Goal: Task Accomplishment & Management: Manage account settings

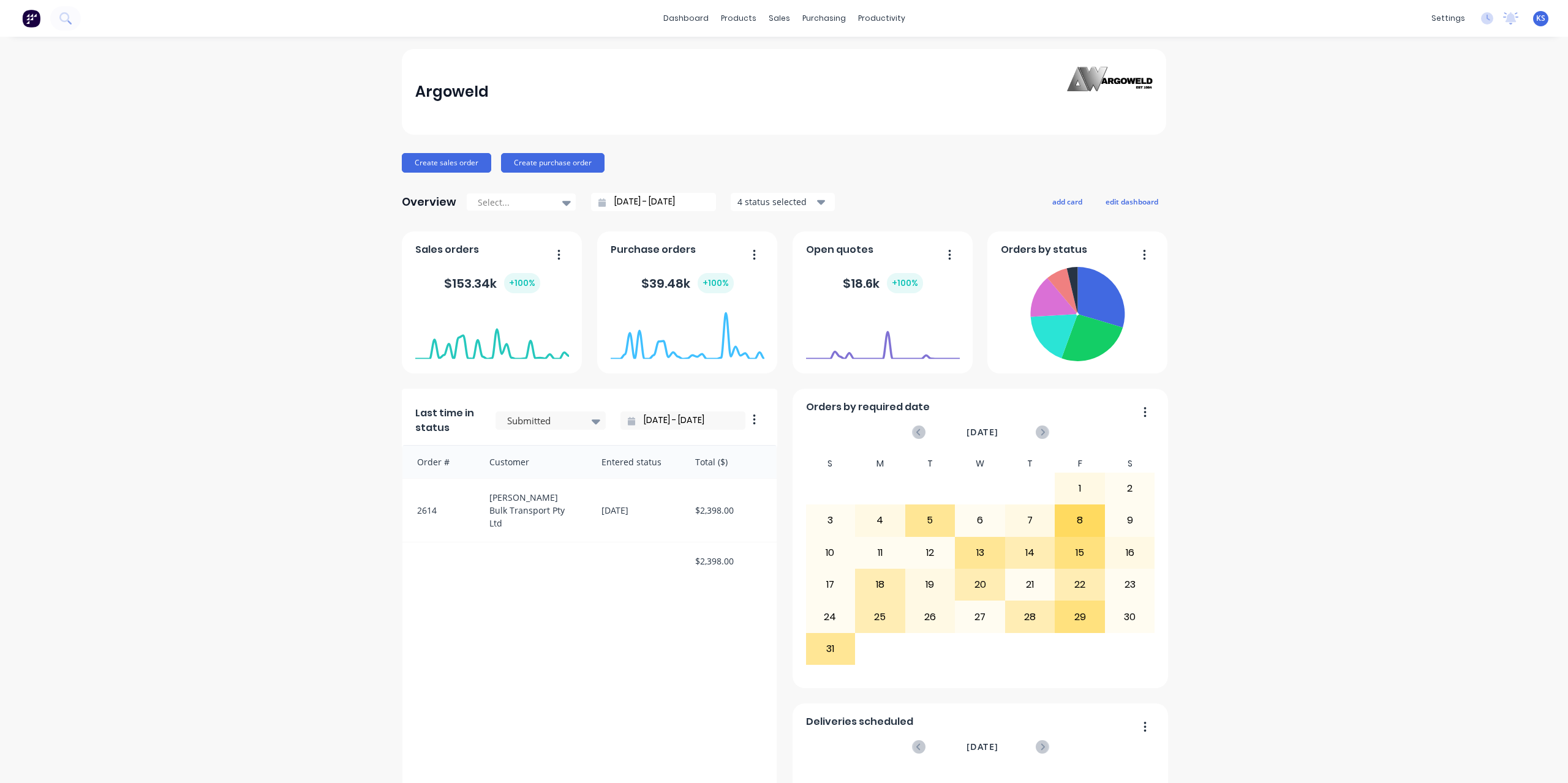
click at [50, 13] on div at bounding box center [41, 18] width 81 height 24
click at [62, 16] on icon at bounding box center [65, 18] width 12 height 12
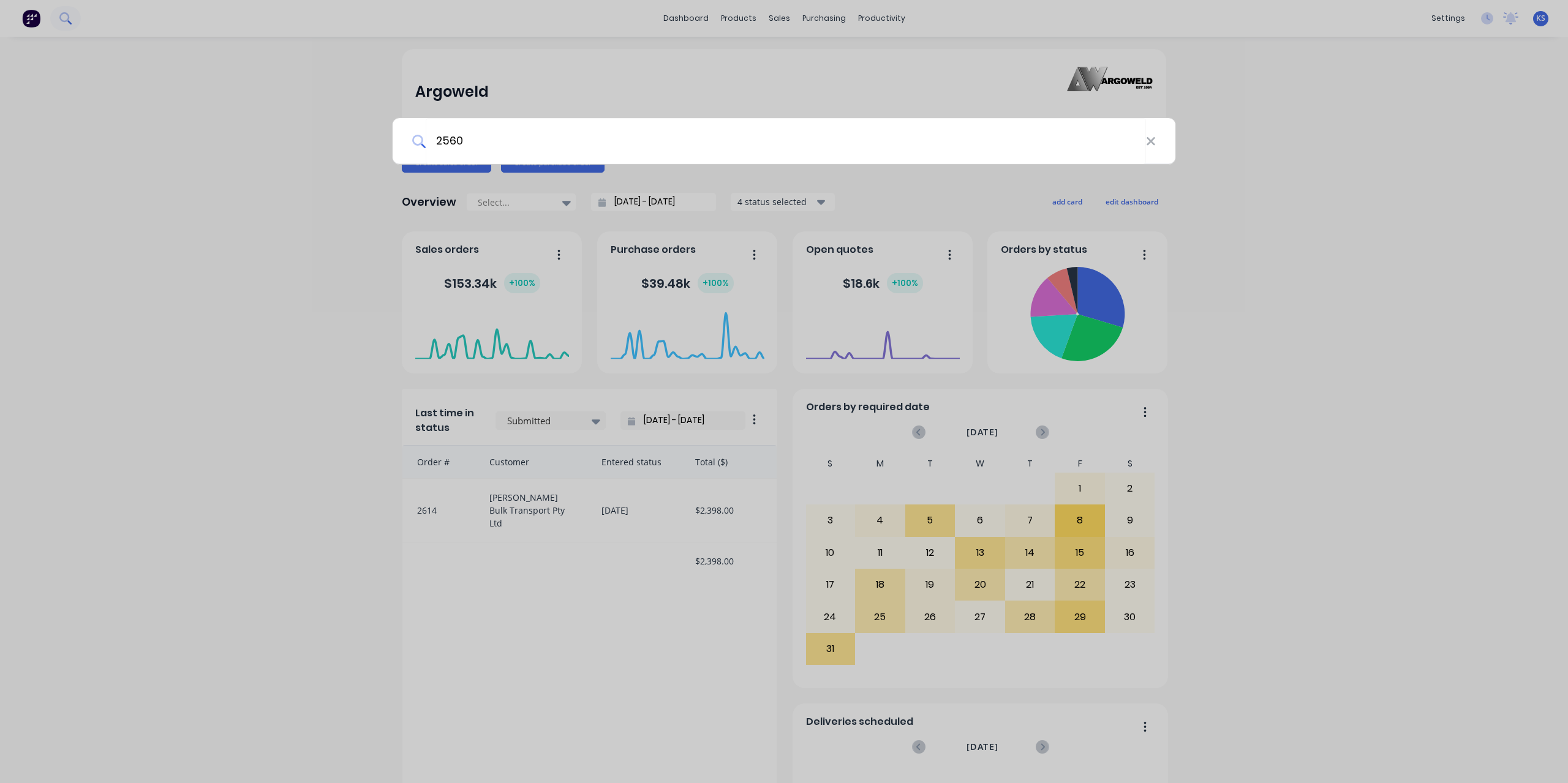
type input "2560"
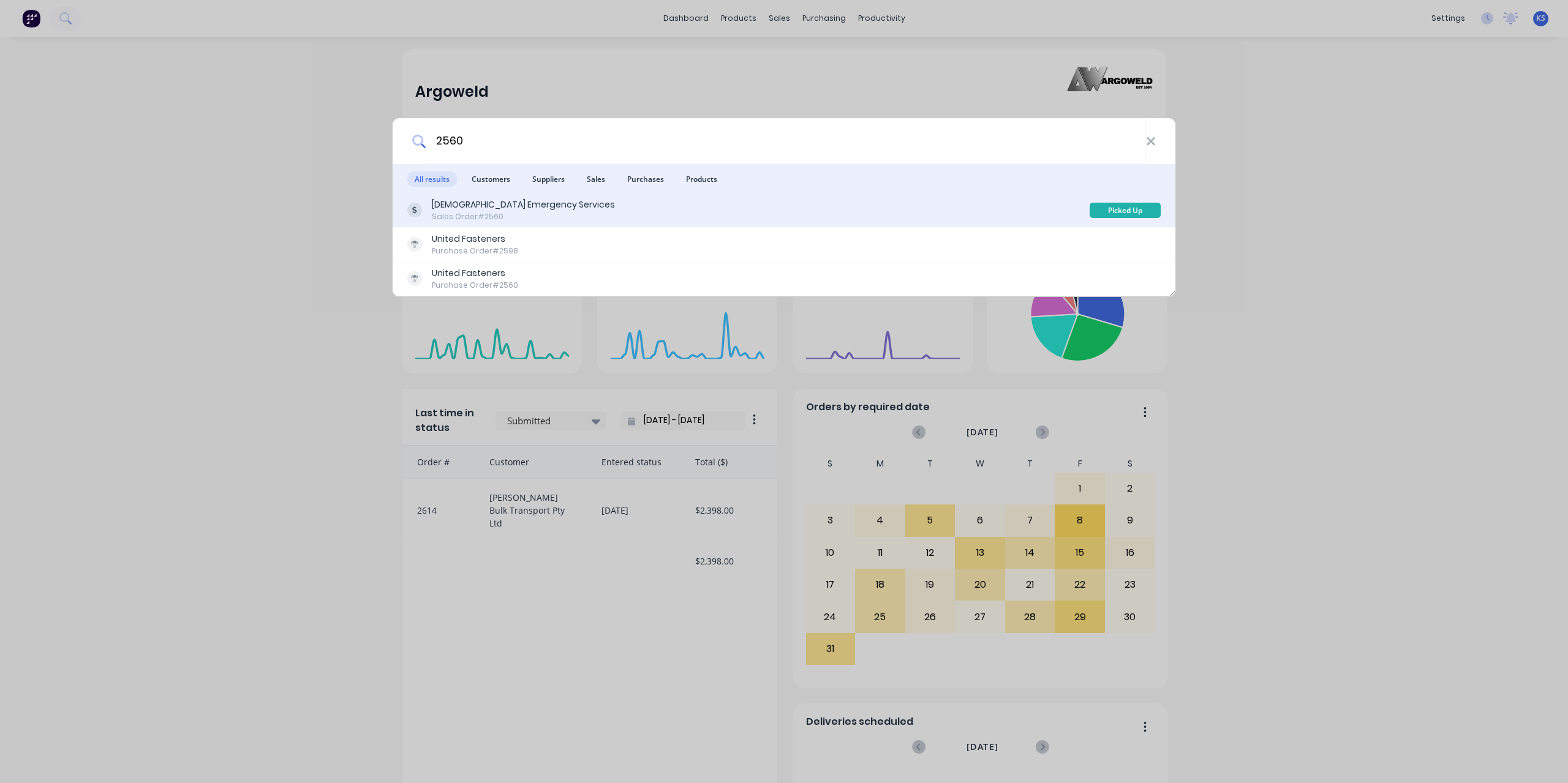
click at [620, 195] on div "[DEMOGRAPHIC_DATA] Emergency Services Sales Order #2560 Picked Up" at bounding box center [784, 210] width 783 height 34
click at [602, 199] on div "[DEMOGRAPHIC_DATA] Emergency Services Sales Order #2560" at bounding box center [749, 210] width 683 height 24
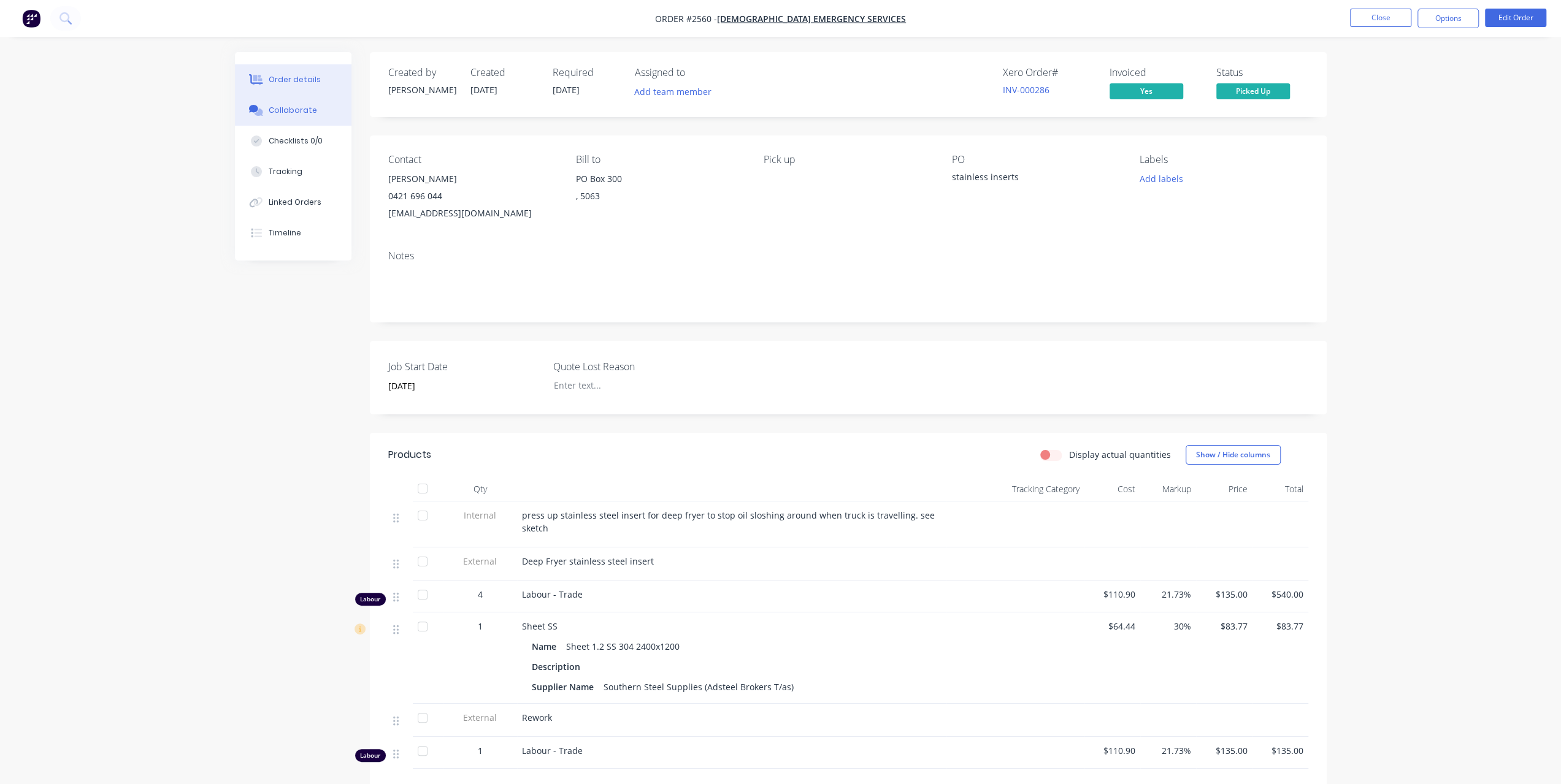
click at [291, 115] on div "Collaborate" at bounding box center [293, 110] width 48 height 11
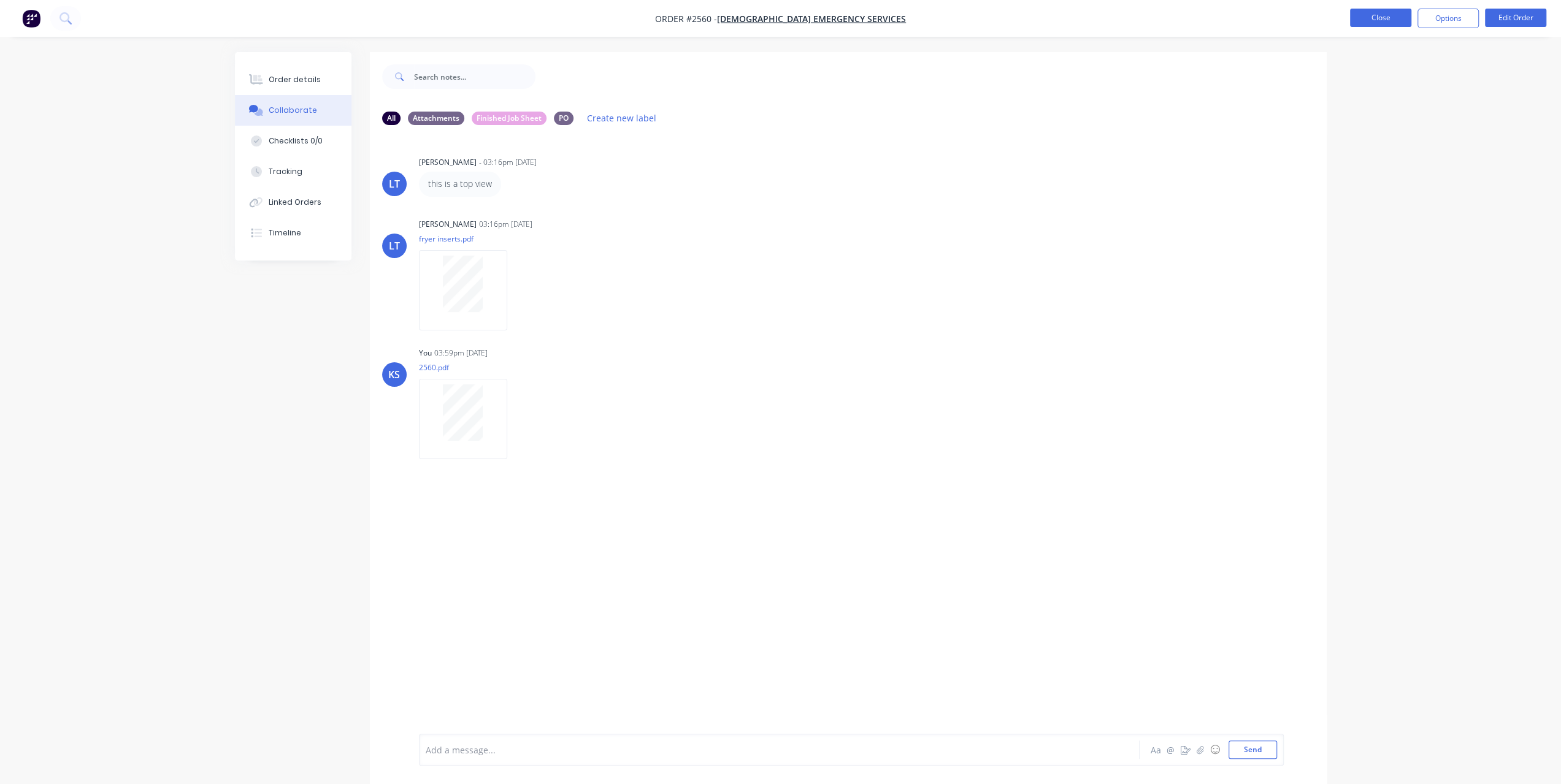
click at [1403, 22] on button "Close" at bounding box center [1381, 18] width 62 height 18
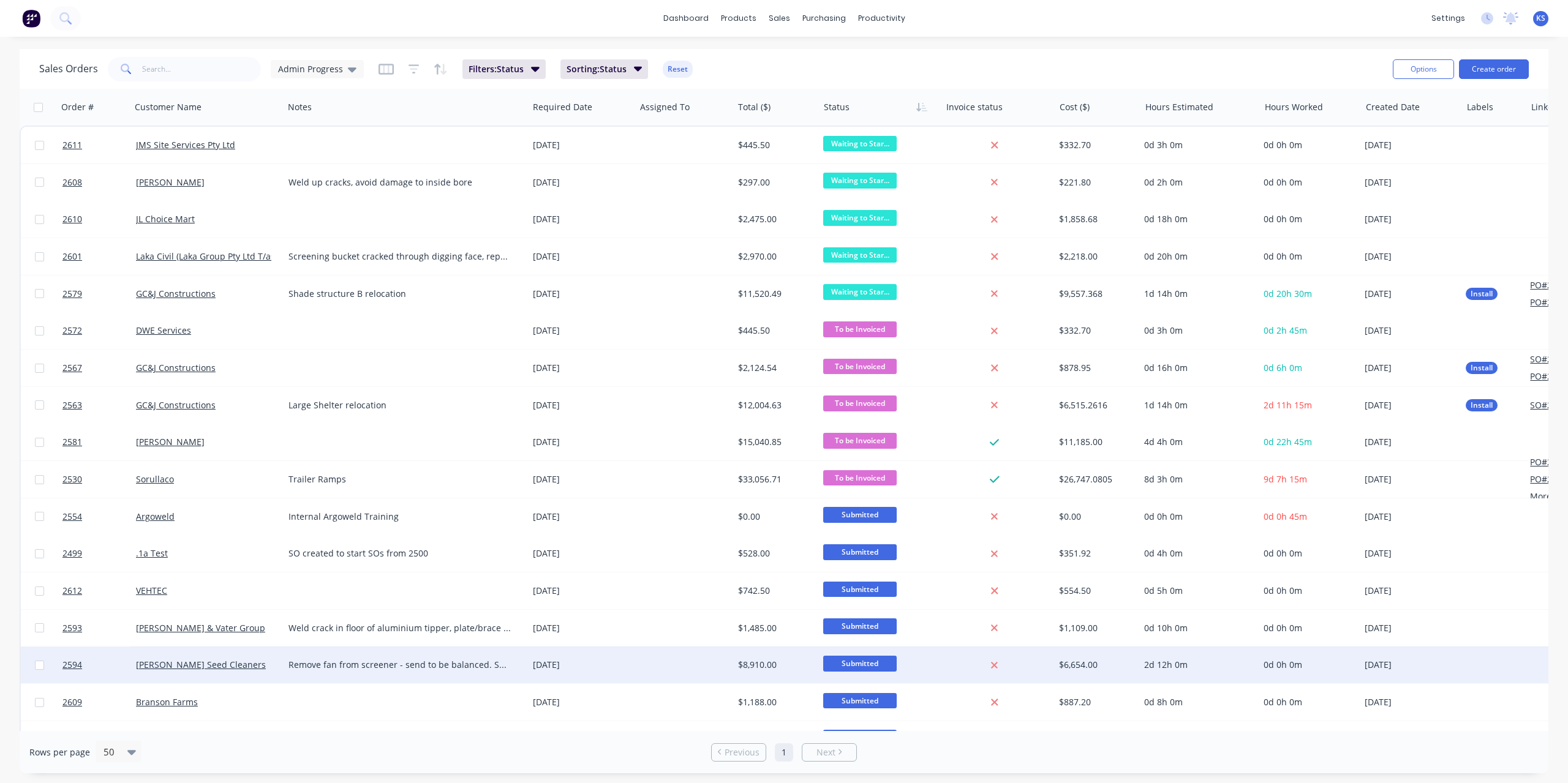
scroll to position [122, 0]
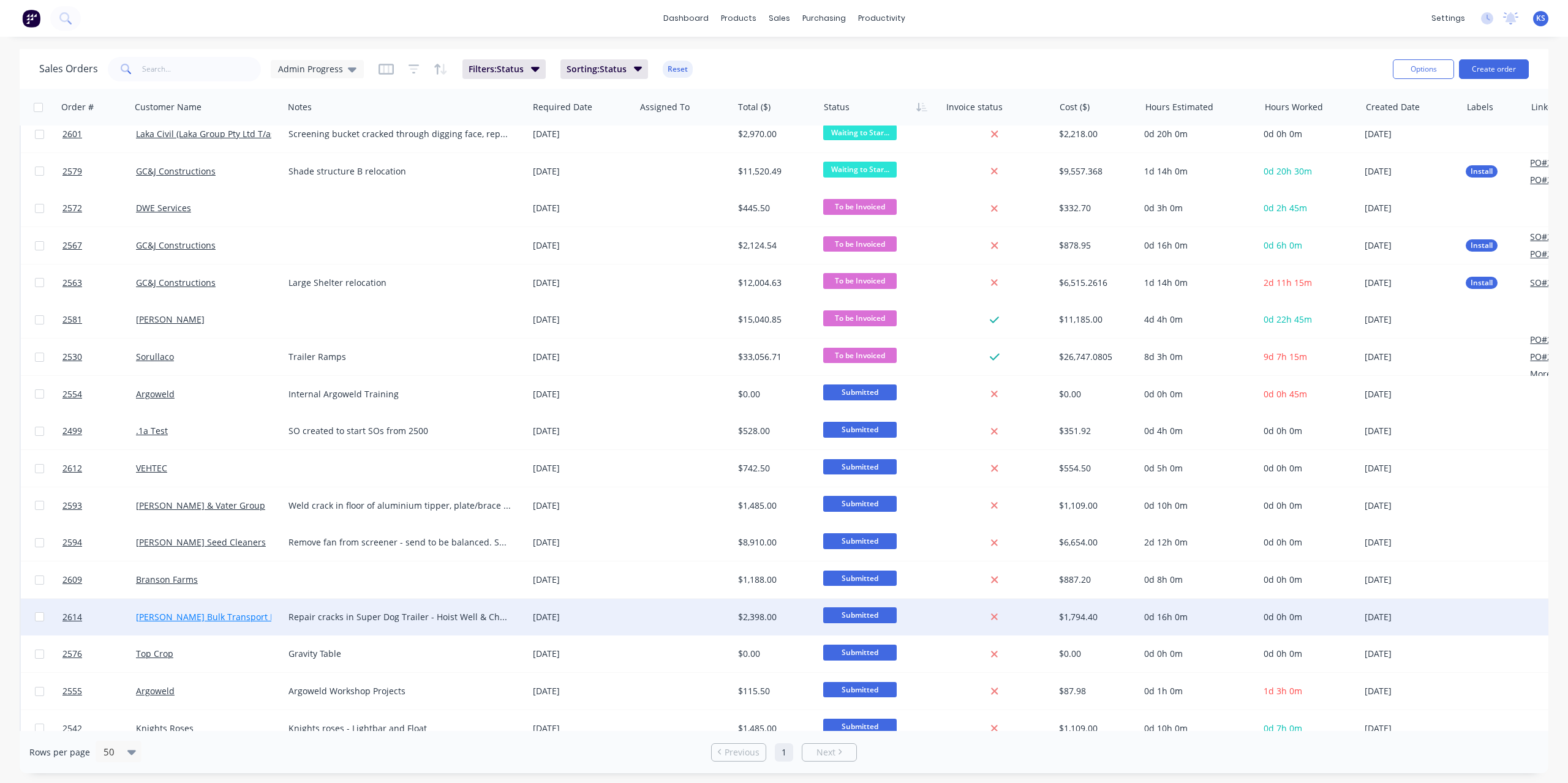
click at [177, 618] on link "[PERSON_NAME] Bulk Transport Pty Ltd" at bounding box center [216, 617] width 162 height 12
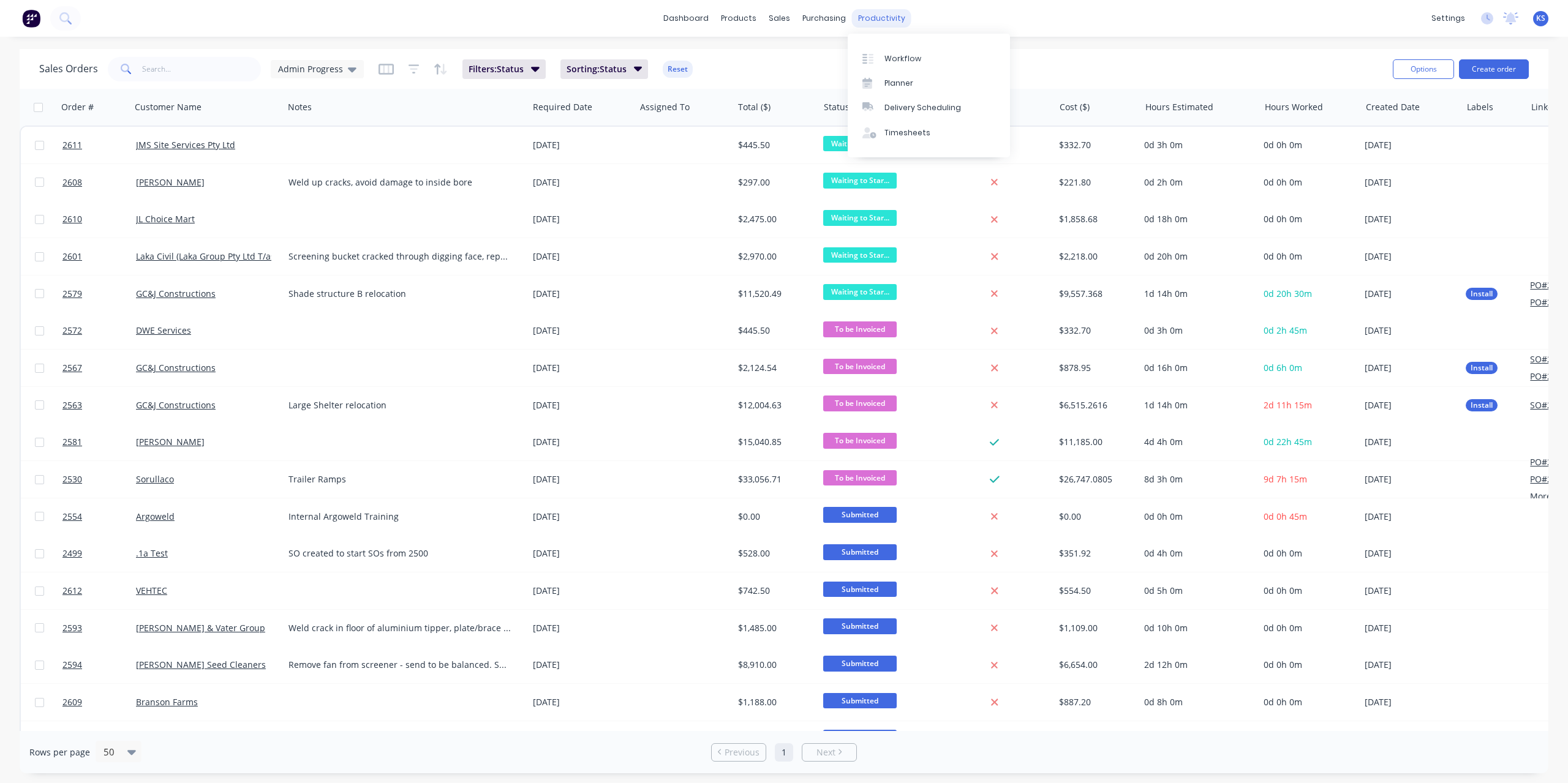
click at [886, 15] on div "productivity" at bounding box center [881, 18] width 60 height 18
click at [893, 131] on div "Timesheets" at bounding box center [908, 133] width 46 height 11
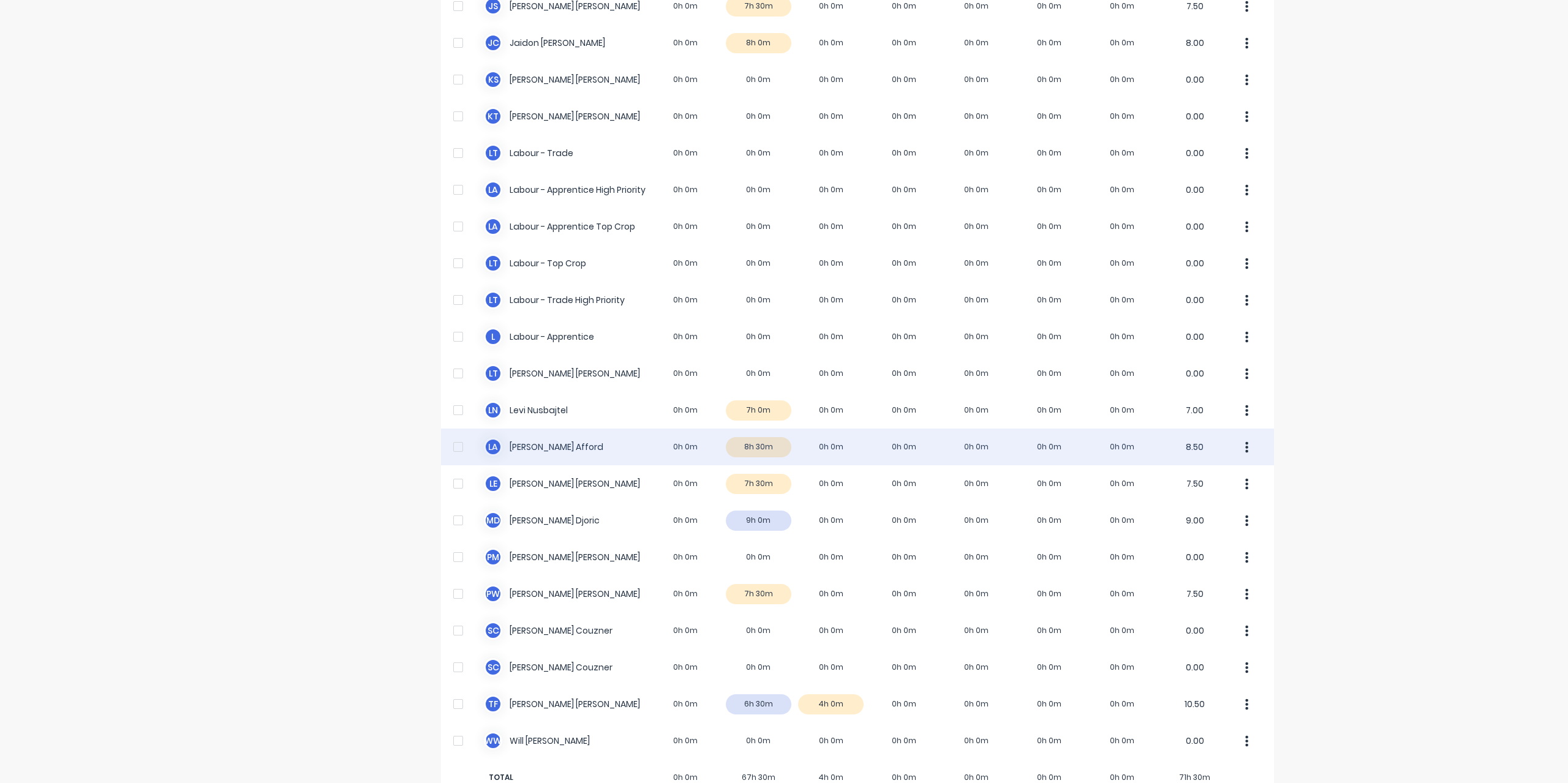
scroll to position [245, 0]
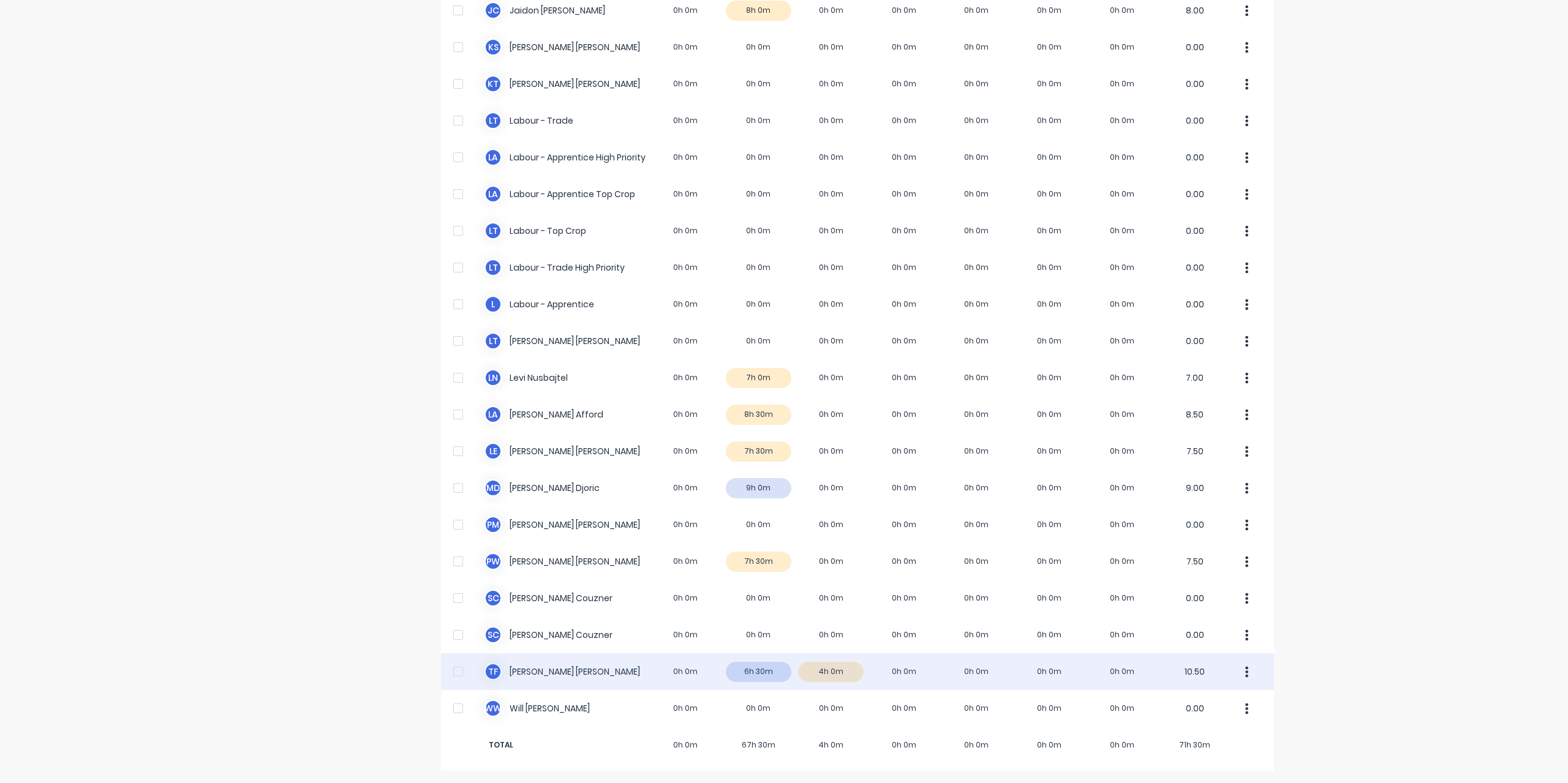
click at [556, 670] on div "T F [PERSON_NAME] 0h 0m 6h 30m 4h 0m 0h 0m 0h 0m 0h 0m 0h 0m 10.50" at bounding box center [858, 672] width 833 height 37
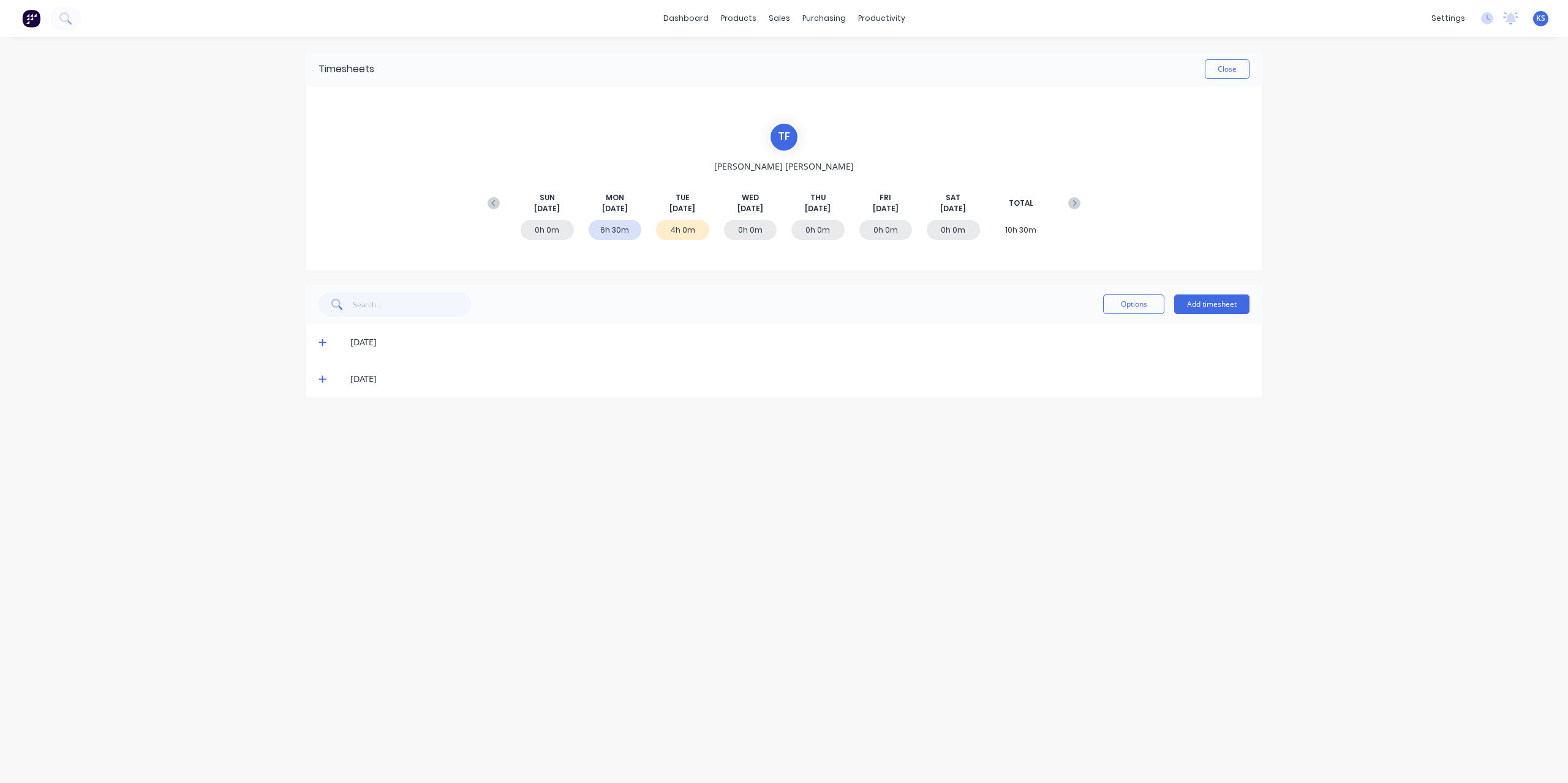
click at [325, 341] on icon at bounding box center [322, 342] width 8 height 8
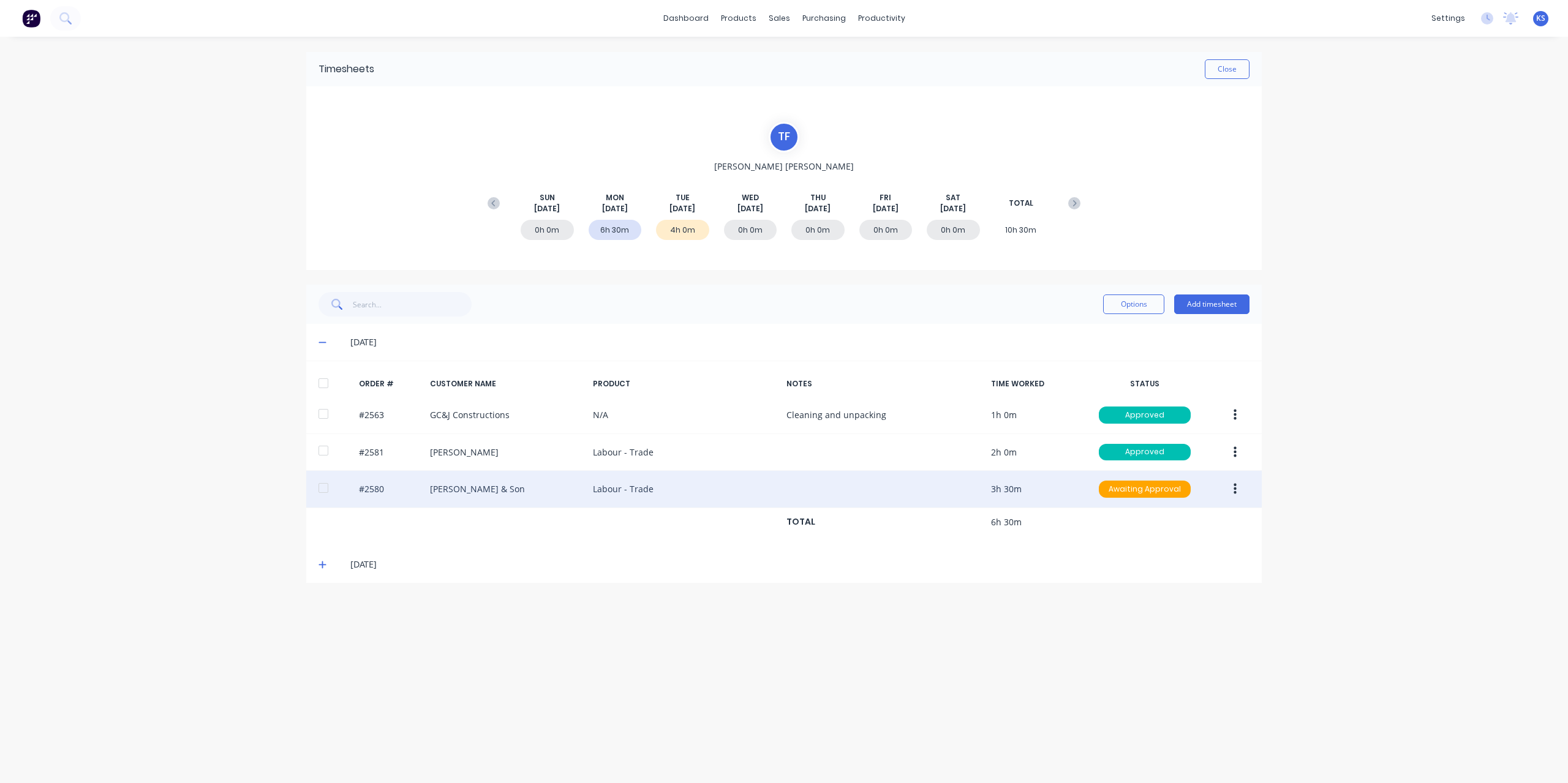
click at [330, 481] on div at bounding box center [323, 488] width 24 height 24
click at [1248, 490] on button "button" at bounding box center [1235, 490] width 29 height 22
click at [1219, 520] on div "Approve" at bounding box center [1191, 521] width 94 height 18
click at [1234, 73] on button "Close" at bounding box center [1227, 69] width 44 height 20
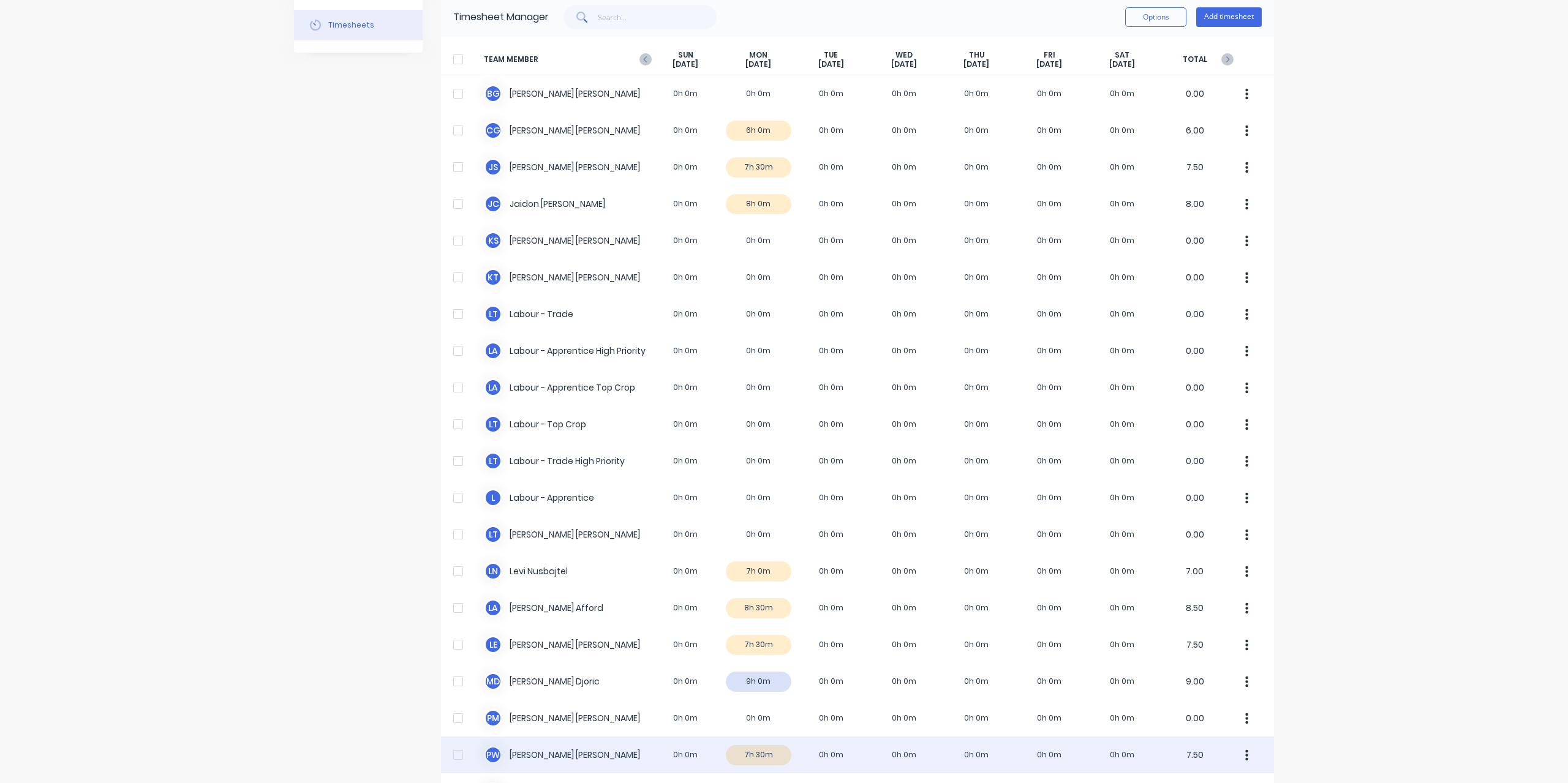
scroll to position [122, 0]
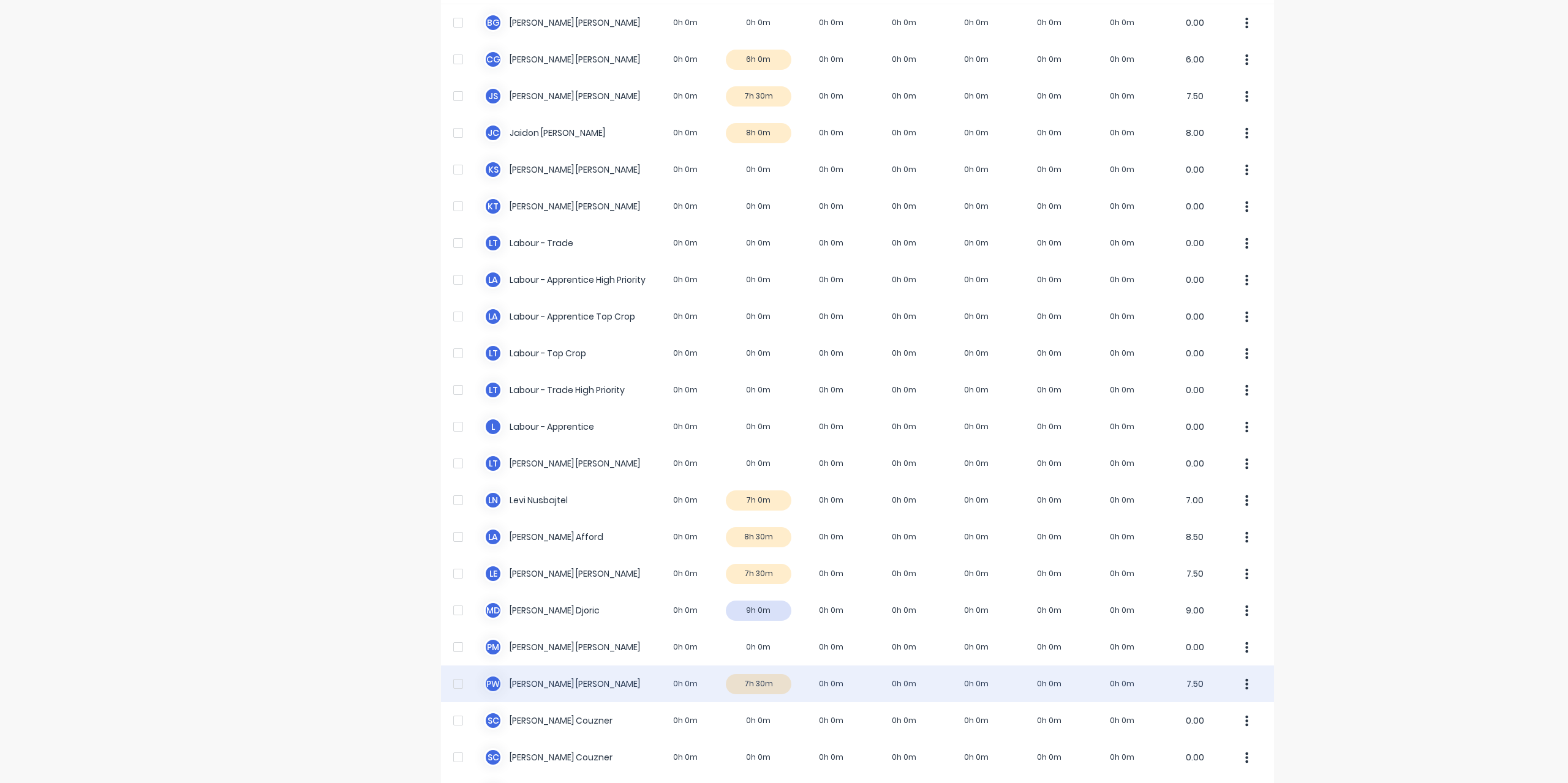
click at [532, 688] on div "P W [PERSON_NAME] 0h 0m 7h 30m 0h 0m 0h 0m 0h 0m 0h 0m 0h 0m 7.50" at bounding box center [858, 684] width 833 height 37
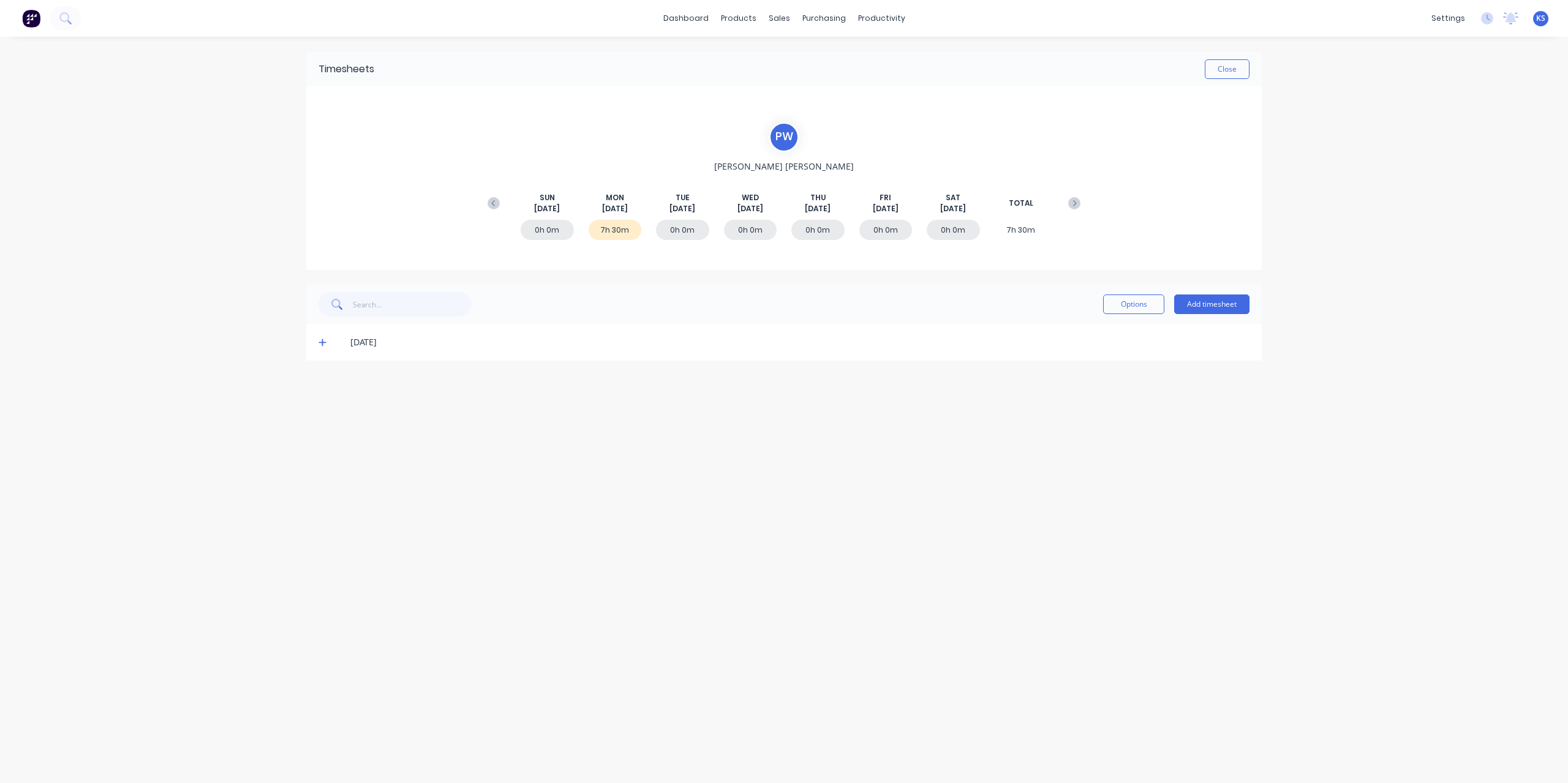
click at [327, 348] on div "[DATE]" at bounding box center [783, 342] width 955 height 37
click at [322, 346] on span at bounding box center [324, 342] width 12 height 12
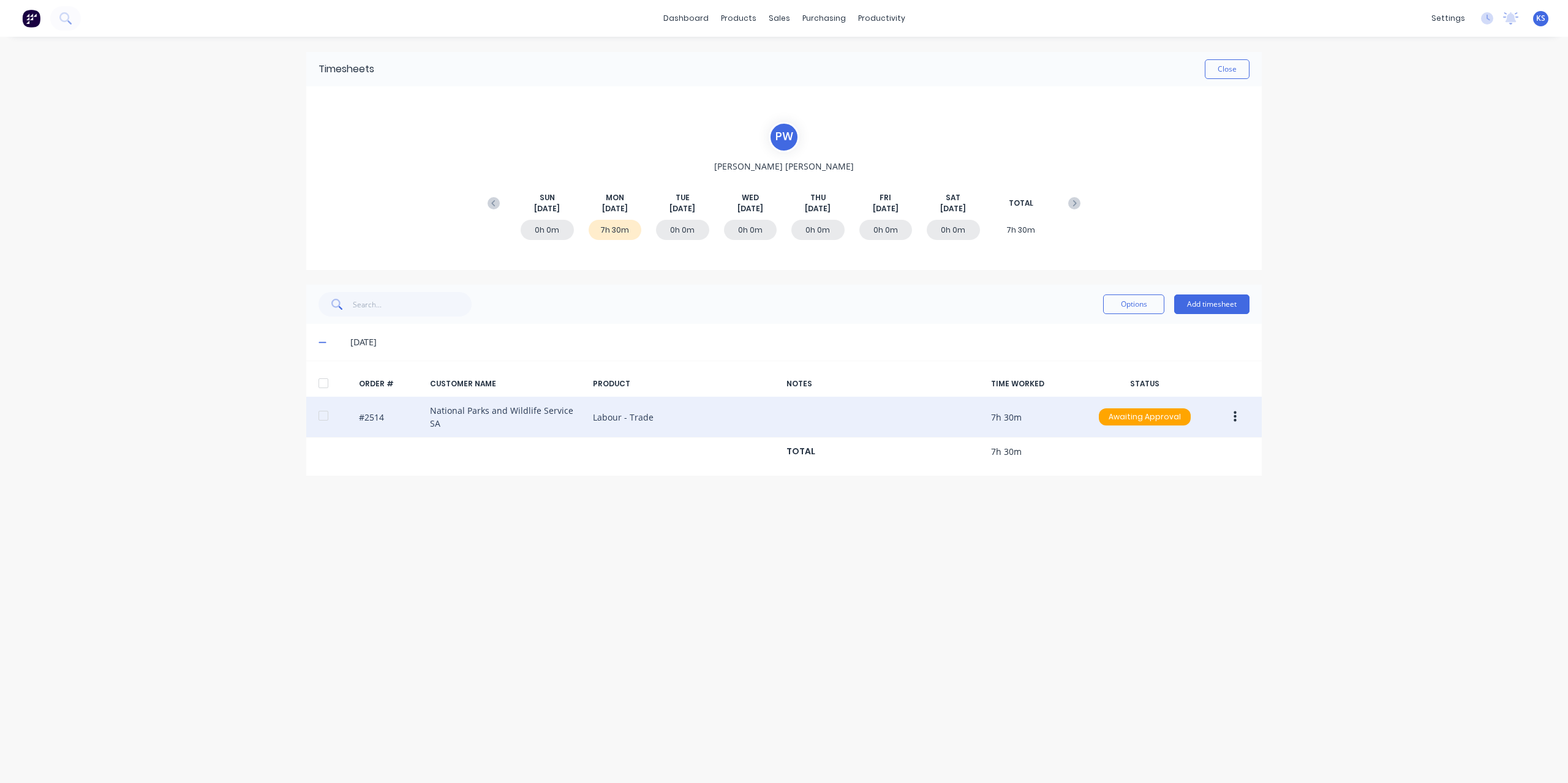
click at [332, 414] on div at bounding box center [323, 415] width 24 height 24
click at [1237, 423] on button "button" at bounding box center [1235, 417] width 29 height 22
click at [1201, 450] on div "Approve" at bounding box center [1191, 449] width 94 height 18
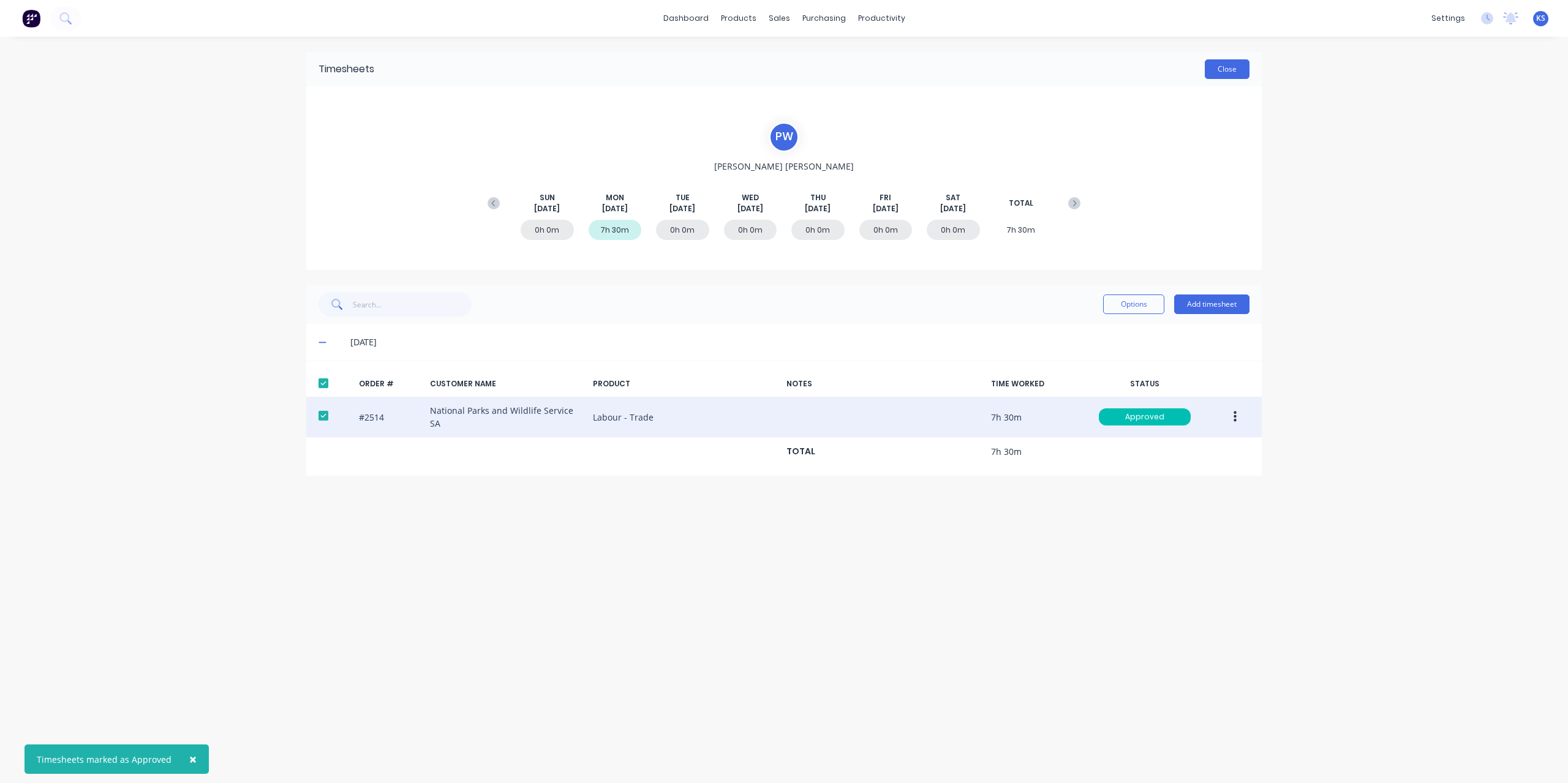
click at [1235, 70] on button "Close" at bounding box center [1227, 69] width 44 height 20
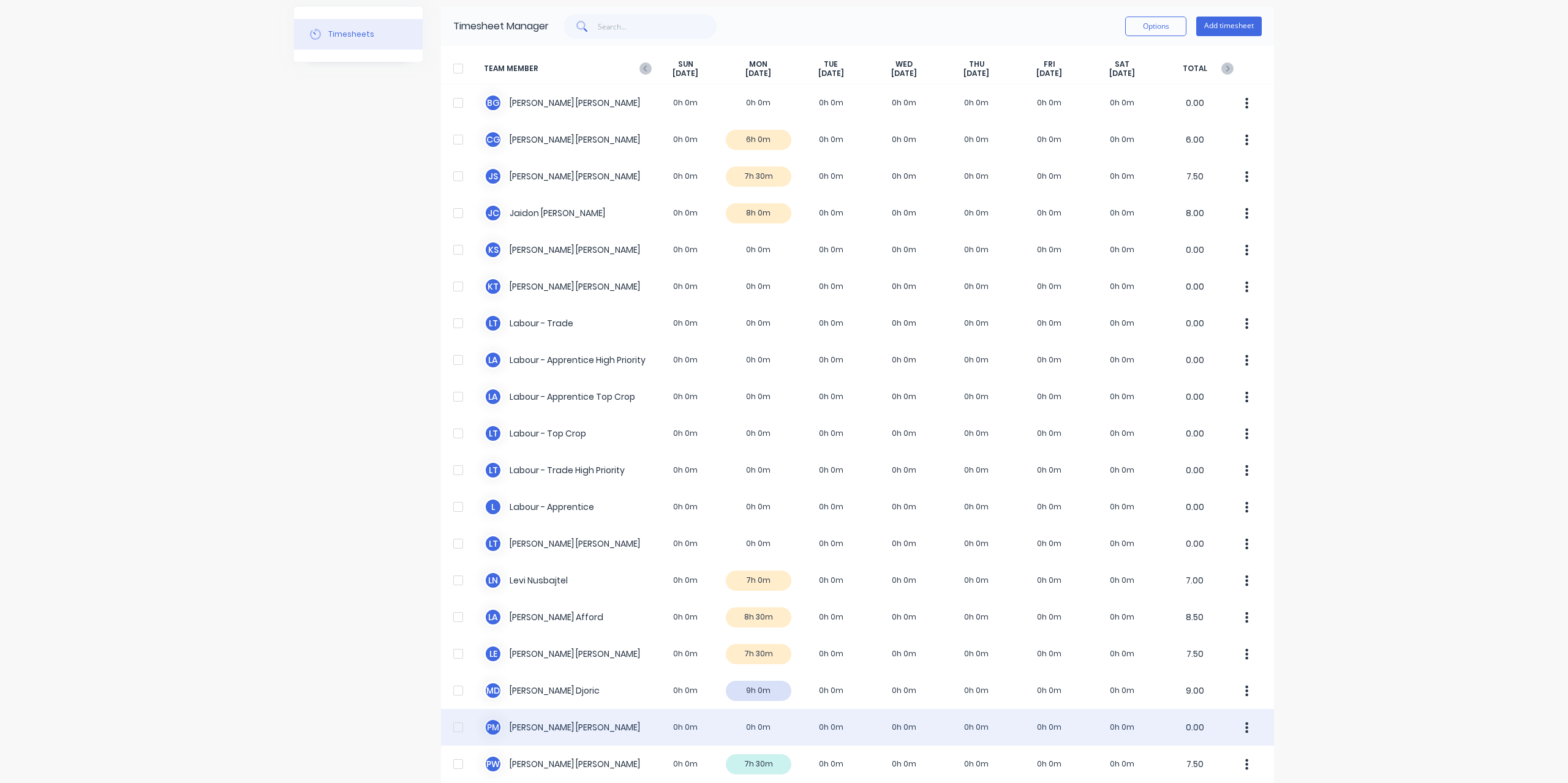
scroll to position [61, 0]
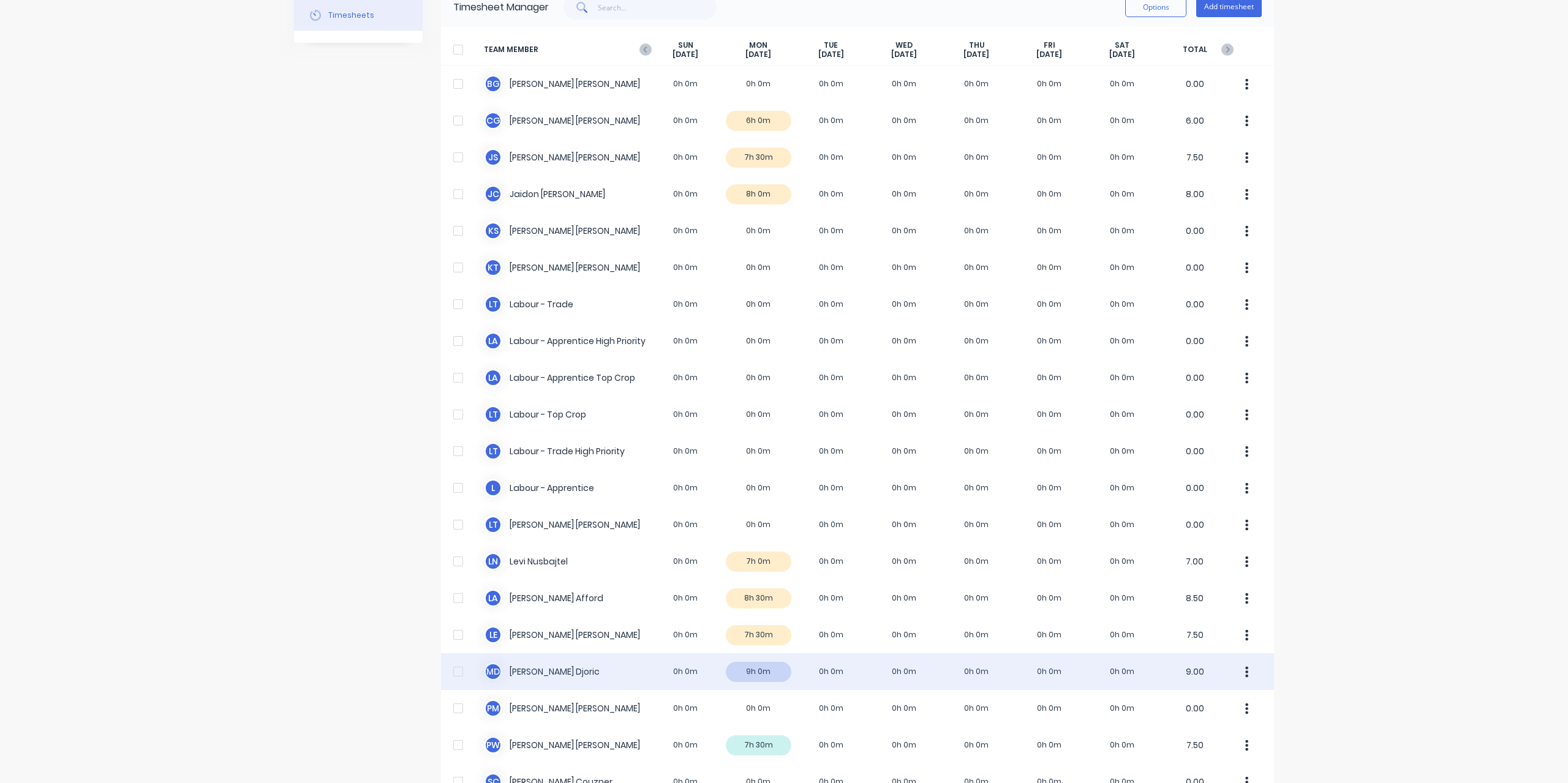
click at [539, 673] on div "M D [PERSON_NAME] 0h 0m 9h 0m 0h 0m 0h 0m 0h 0m 0h 0m 0h 0m 9.00" at bounding box center [858, 672] width 833 height 37
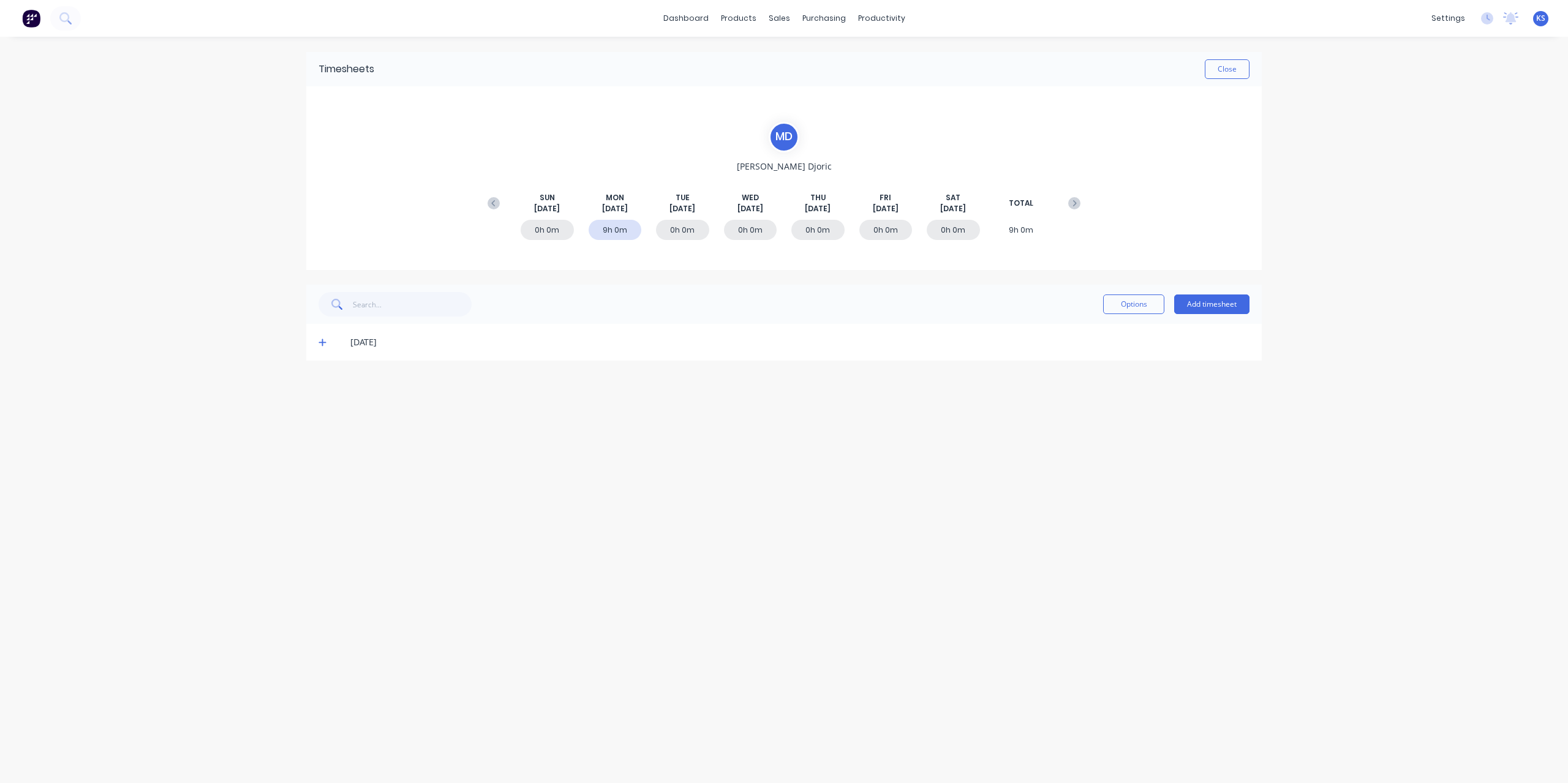
click at [320, 341] on icon at bounding box center [322, 342] width 8 height 8
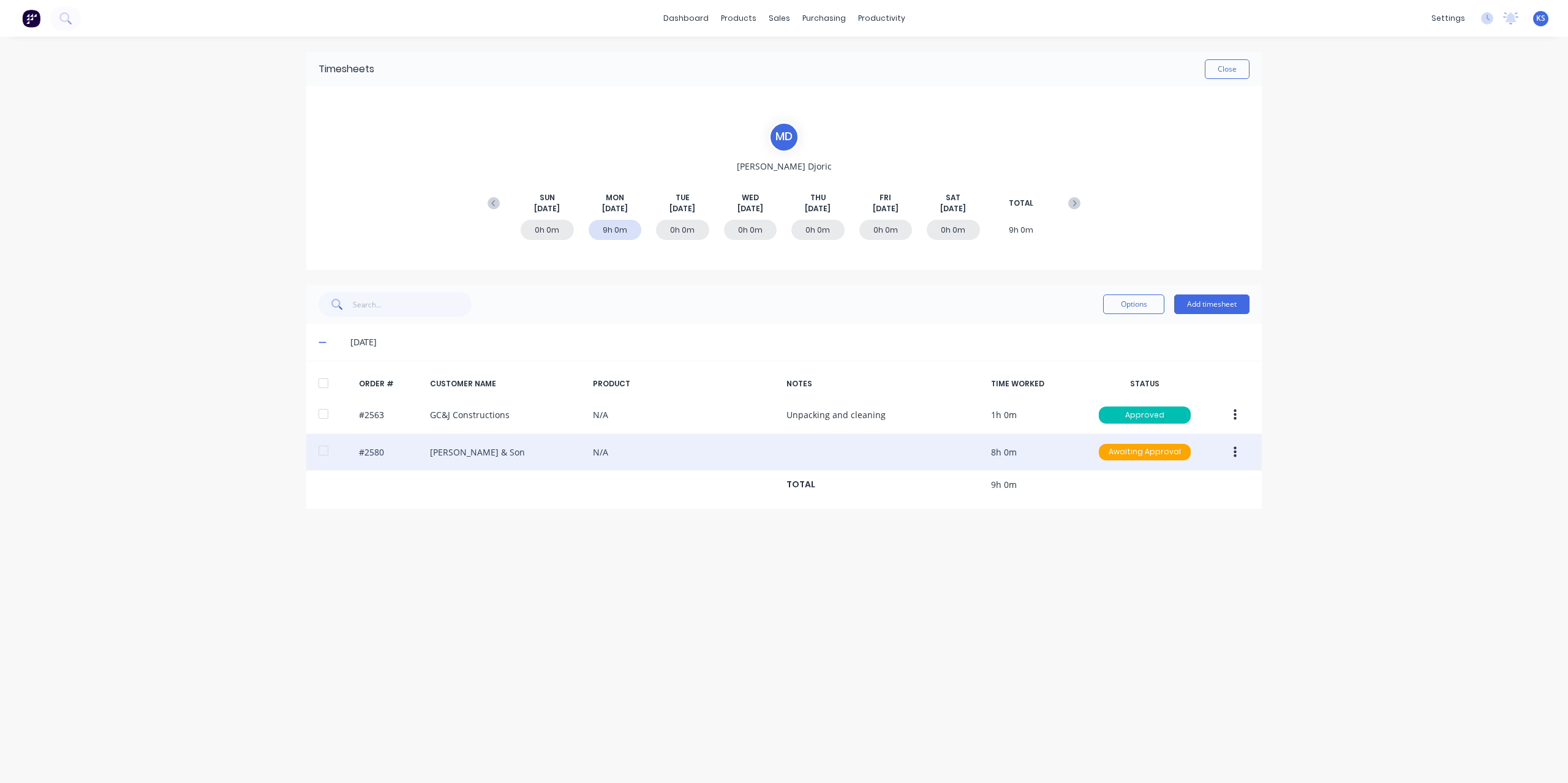
click at [325, 451] on div at bounding box center [323, 450] width 24 height 24
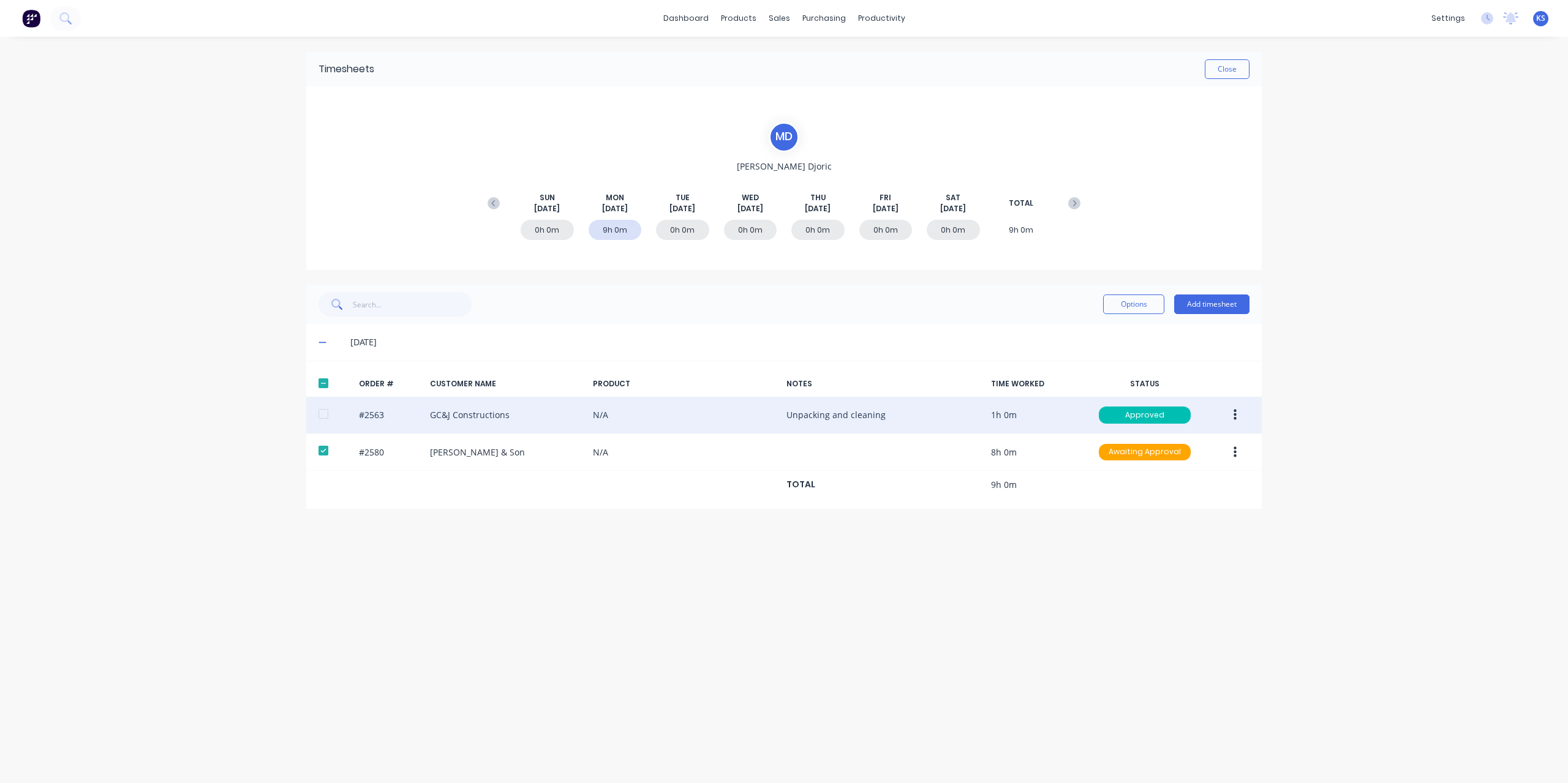
click at [1240, 414] on button "button" at bounding box center [1235, 415] width 29 height 22
click at [1147, 497] on div "Edit" at bounding box center [1191, 496] width 94 height 18
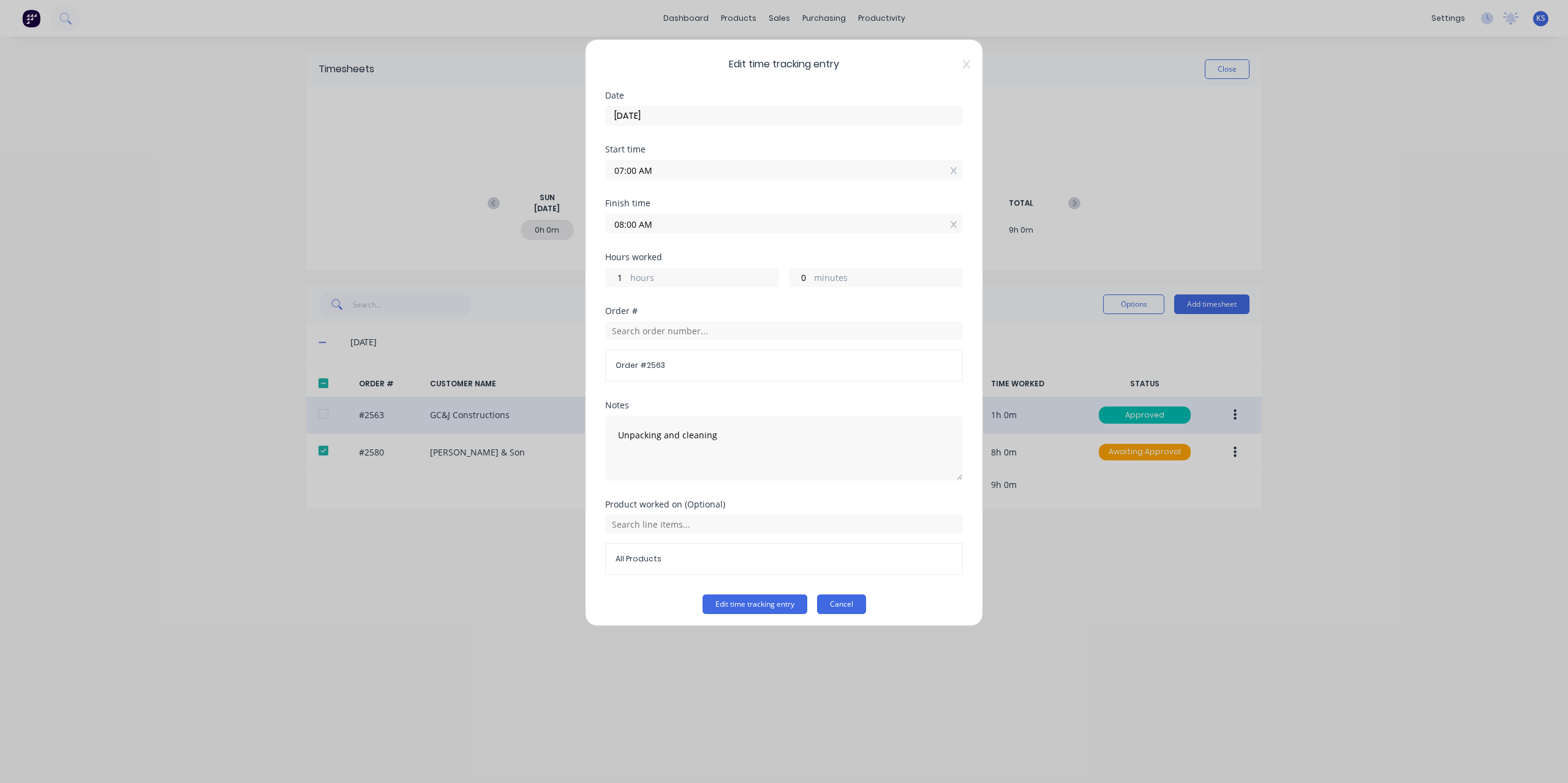
click at [842, 597] on button "Cancel" at bounding box center [842, 605] width 49 height 20
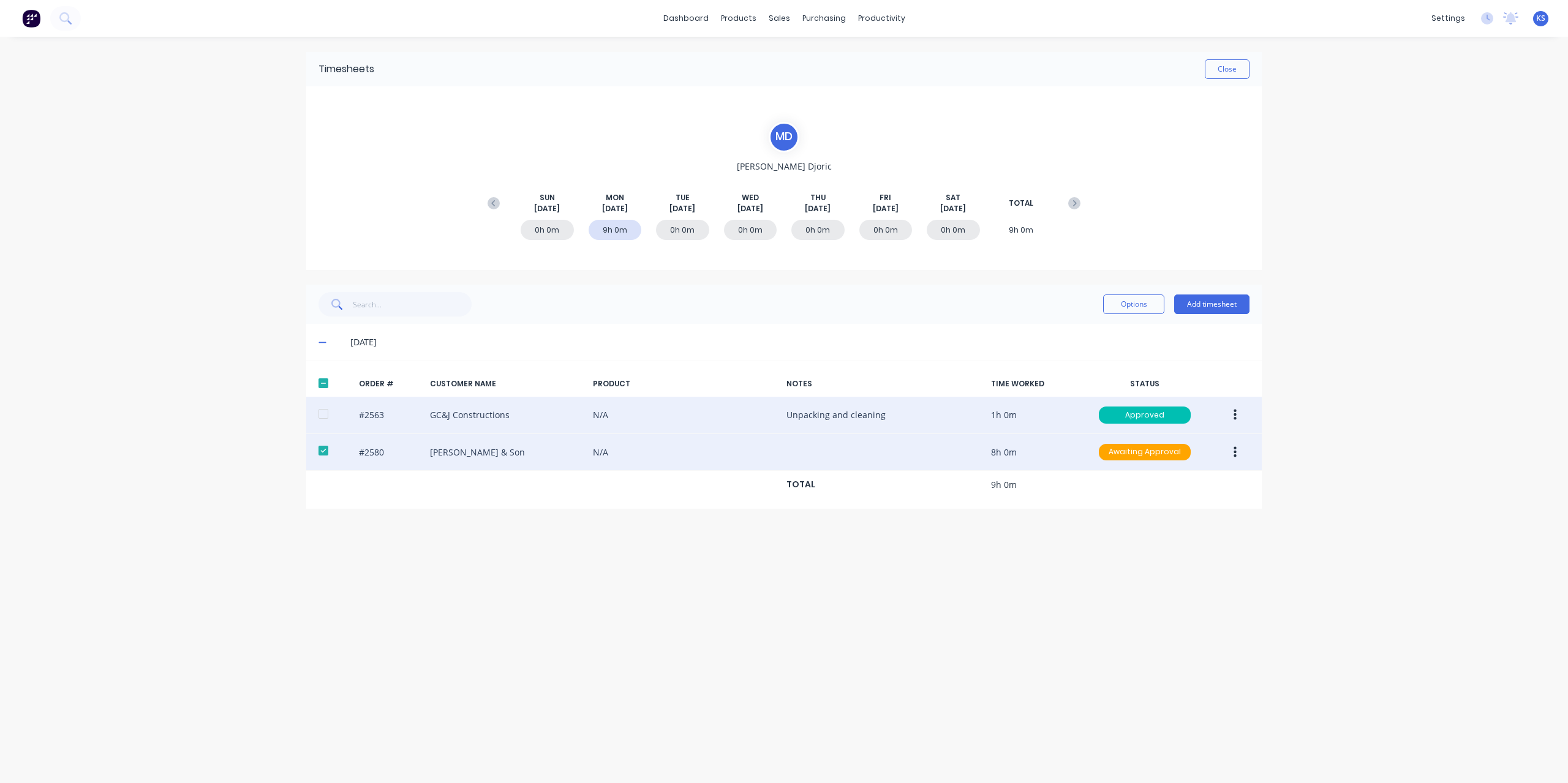
click at [1229, 449] on button "button" at bounding box center [1235, 452] width 29 height 22
click at [1150, 528] on div "Edit" at bounding box center [1191, 533] width 94 height 18
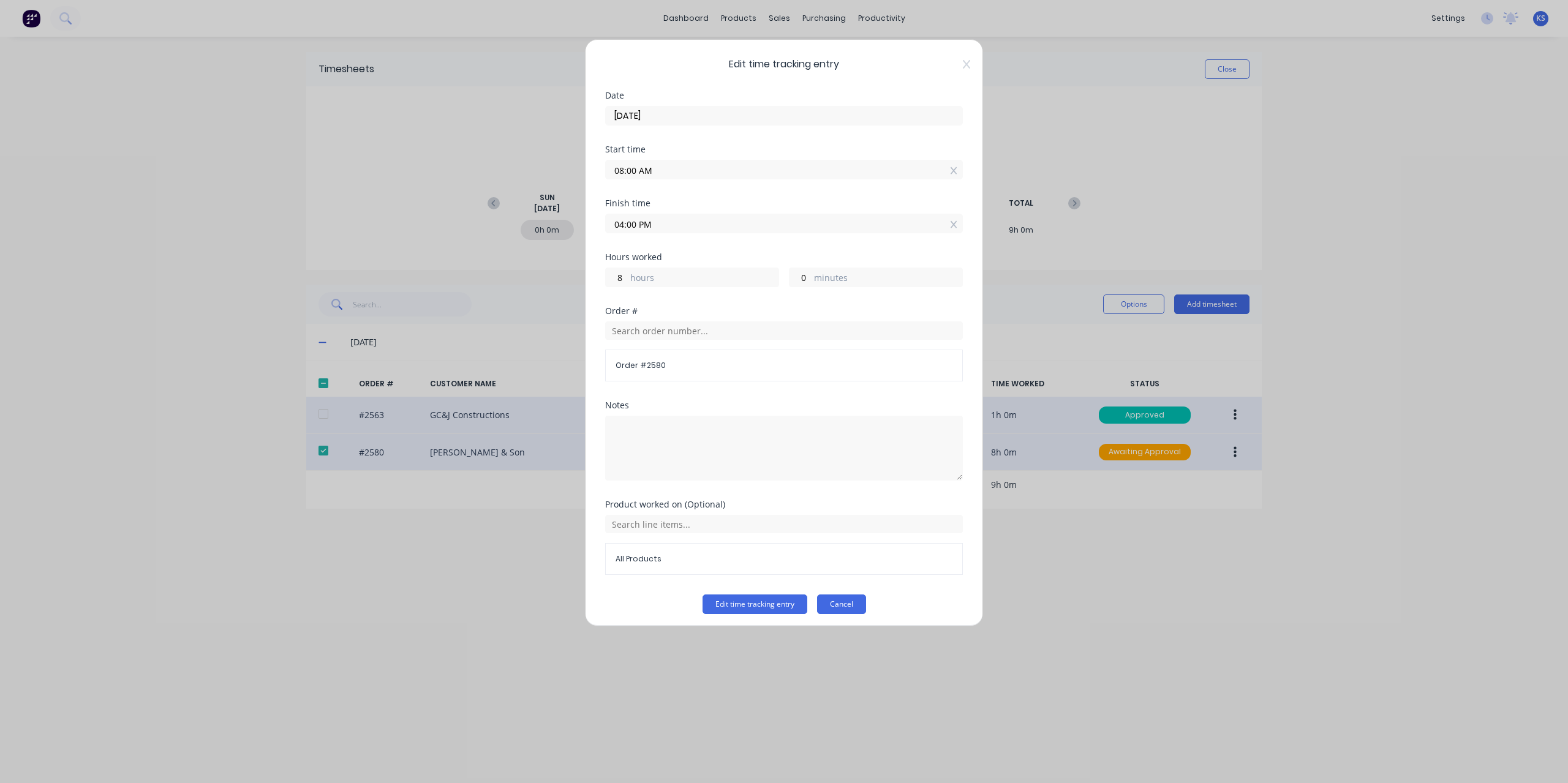
click at [830, 598] on button "Cancel" at bounding box center [842, 605] width 49 height 20
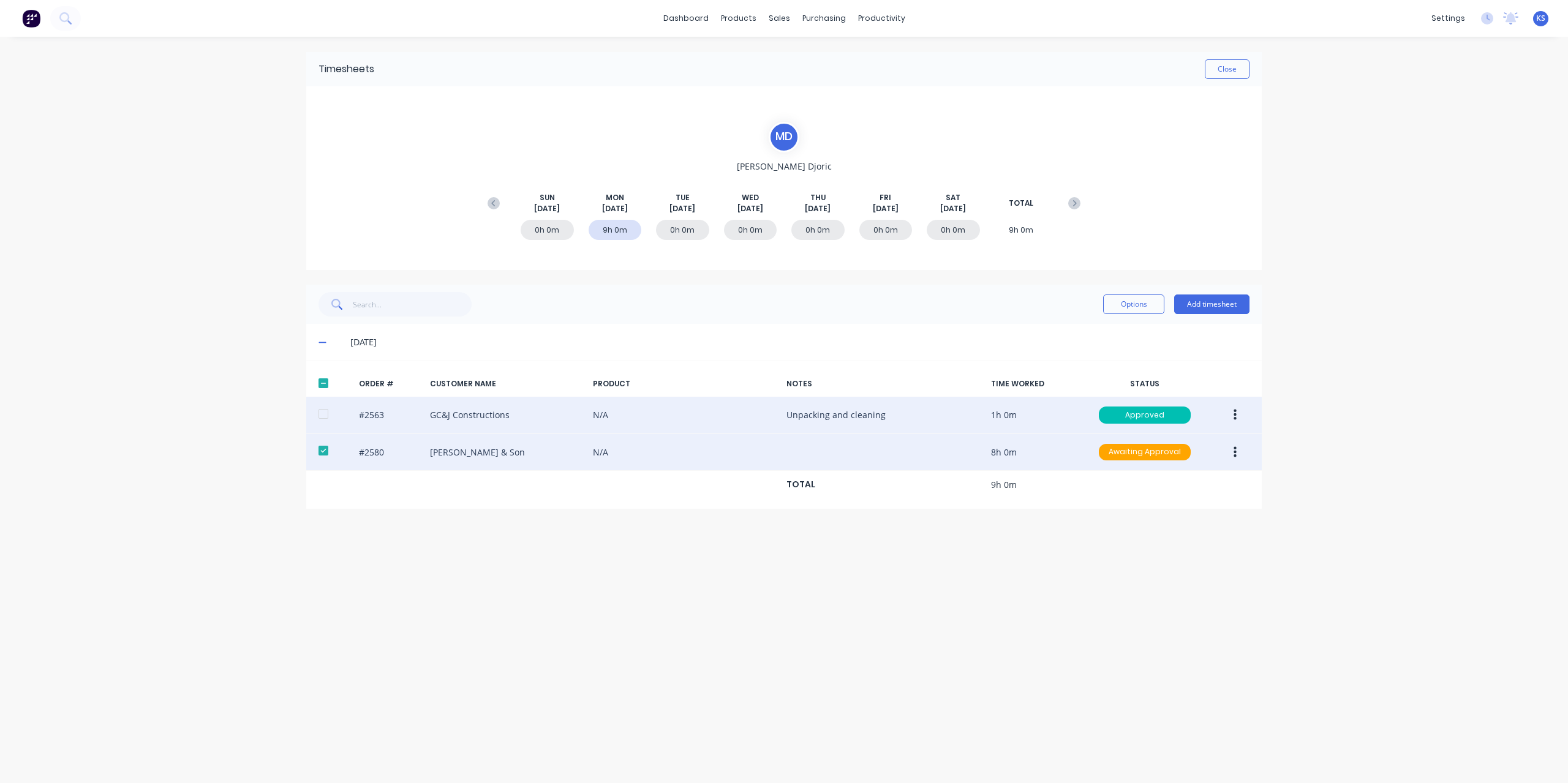
click at [1240, 460] on button "button" at bounding box center [1235, 452] width 29 height 22
click at [1238, 454] on button "button" at bounding box center [1235, 452] width 29 height 22
click at [1238, 454] on button "button" at bounding box center [1235, 452] width 29 height 22
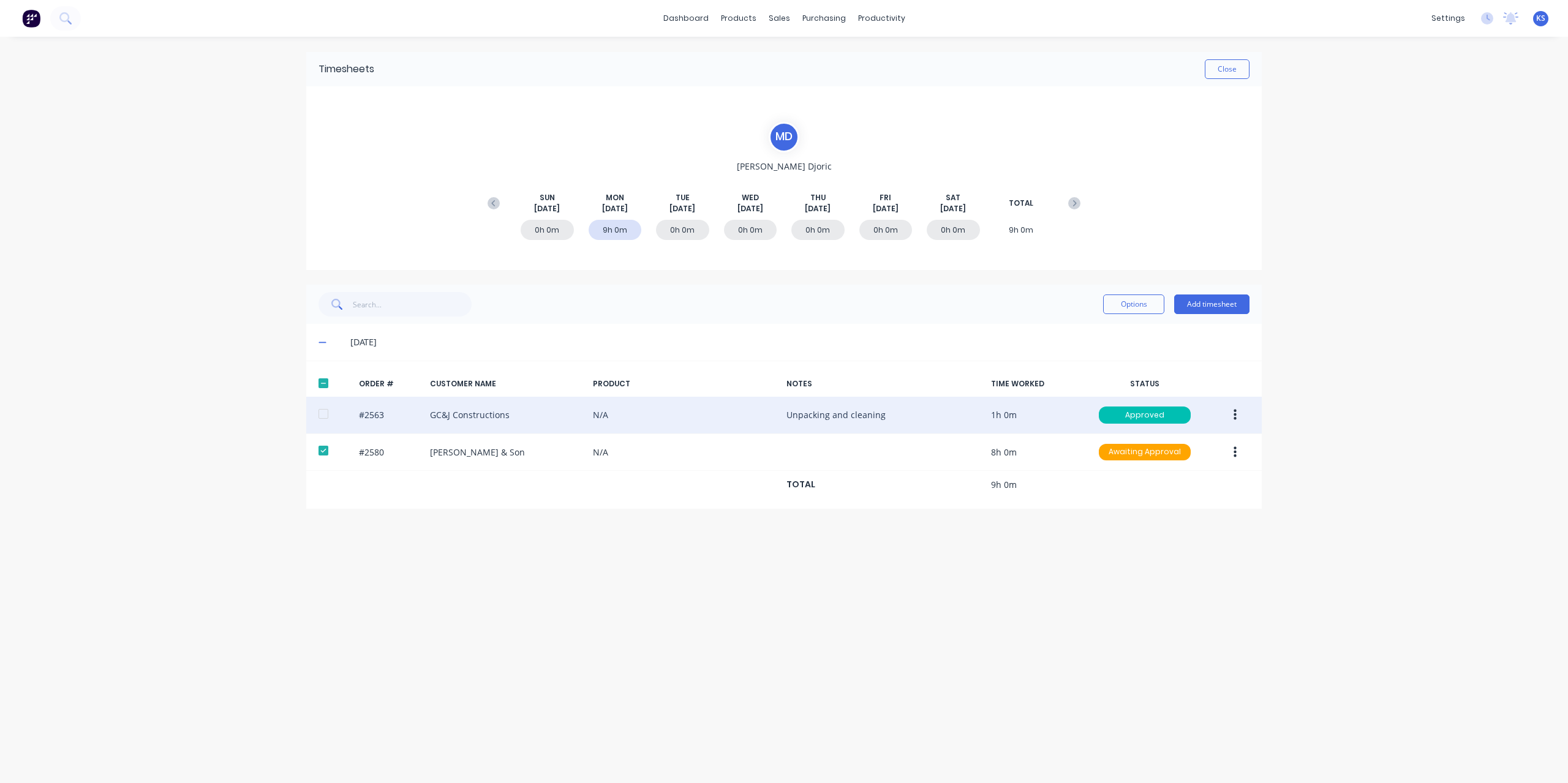
click at [1238, 413] on button "button" at bounding box center [1235, 415] width 29 height 22
click at [1151, 494] on div "Edit" at bounding box center [1191, 496] width 94 height 18
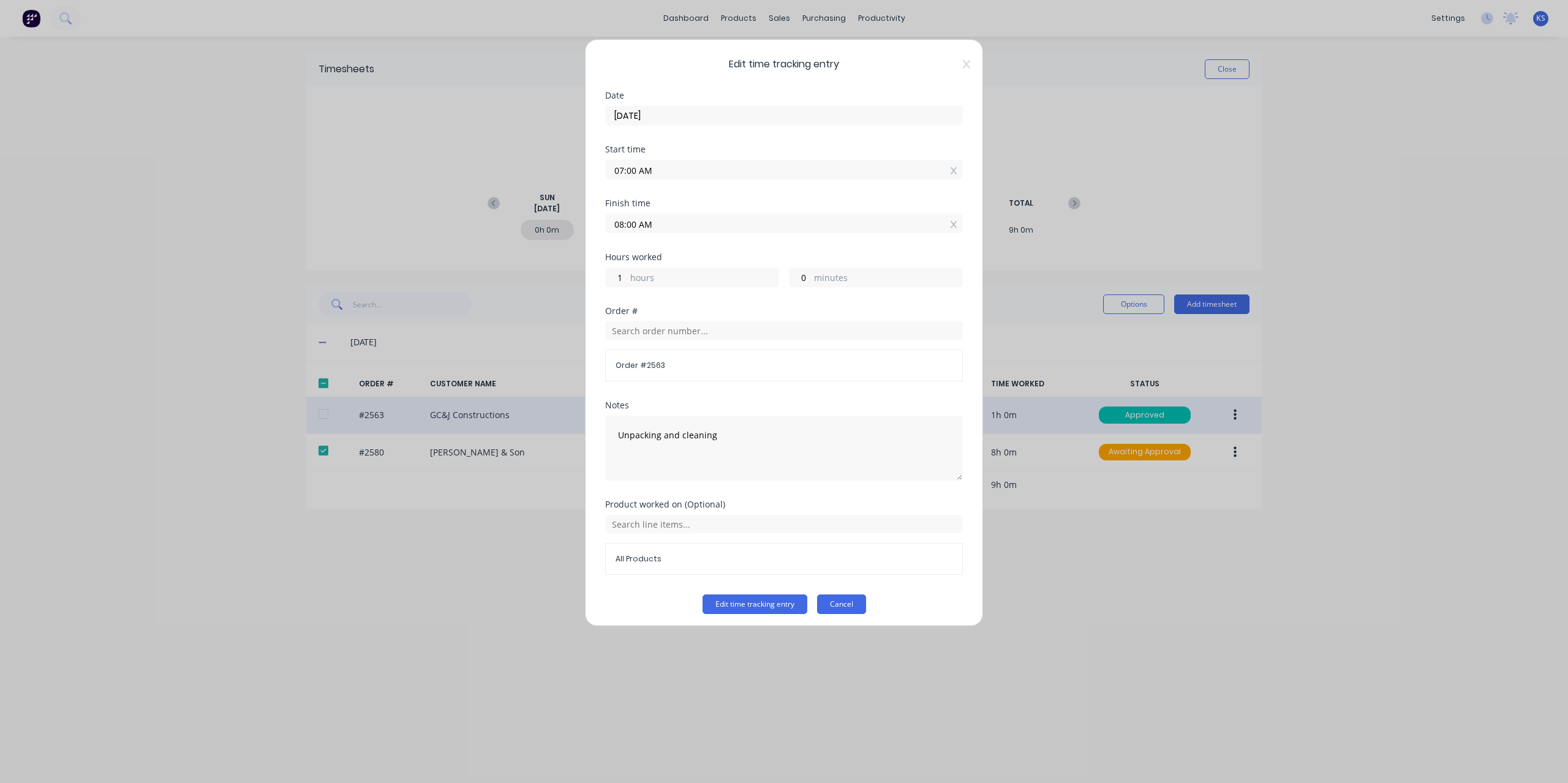
click at [852, 606] on button "Cancel" at bounding box center [842, 605] width 49 height 20
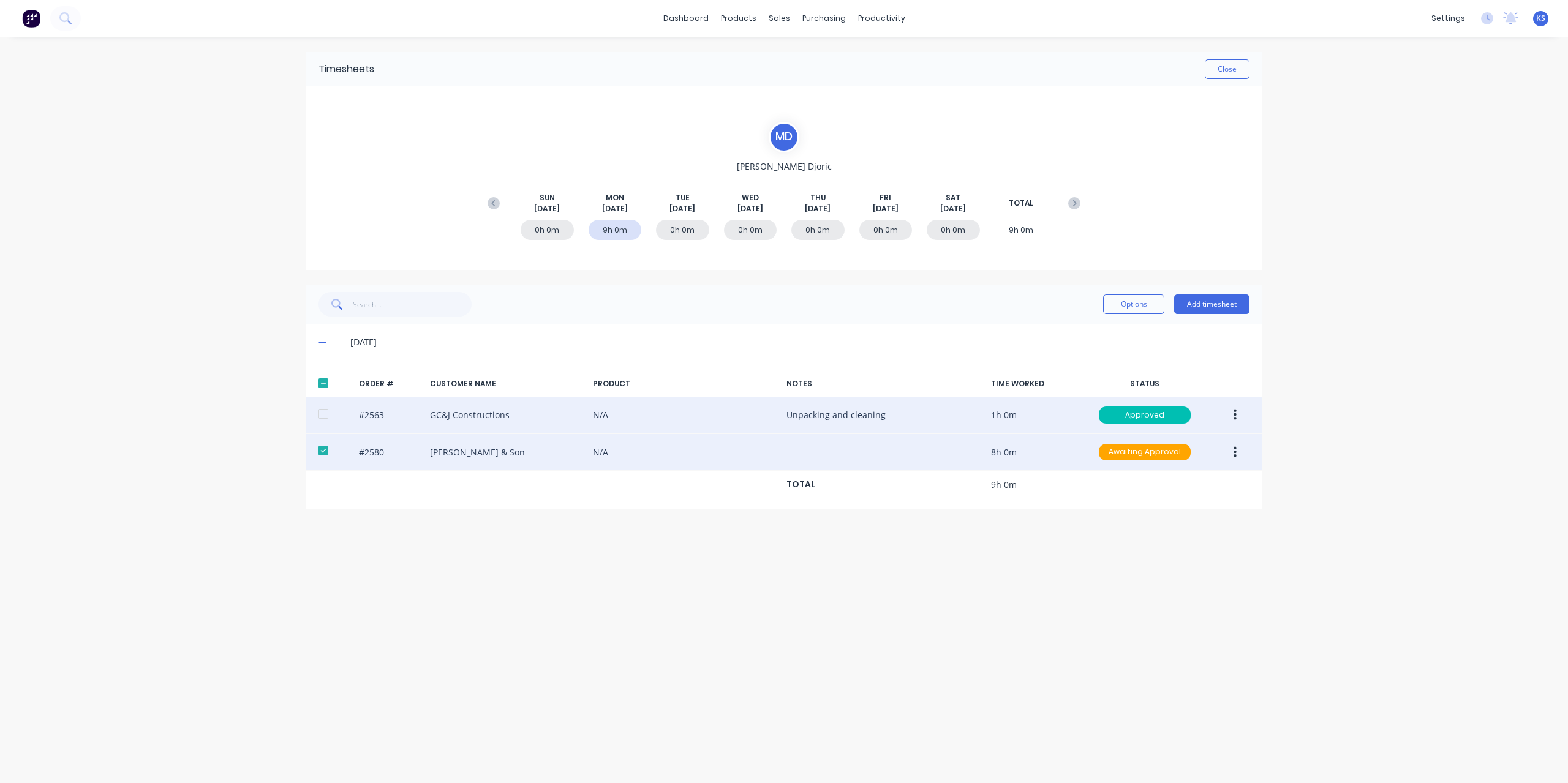
click at [1234, 452] on button "button" at bounding box center [1235, 452] width 29 height 22
click at [1169, 480] on div "Approve" at bounding box center [1191, 484] width 94 height 18
click at [1235, 73] on button "Close" at bounding box center [1227, 69] width 44 height 20
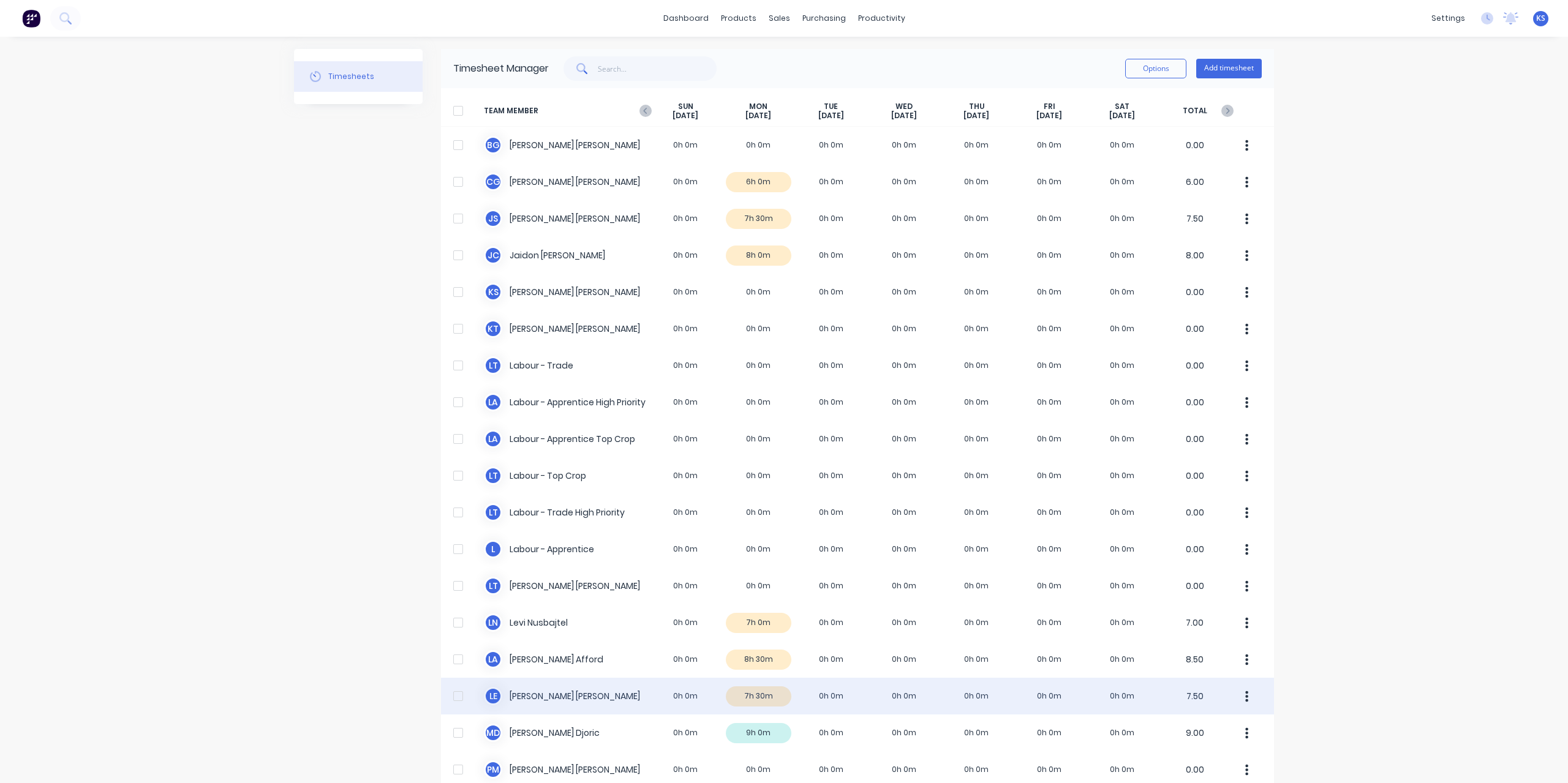
click at [520, 697] on div "L E [PERSON_NAME] 0h 0m 7h 30m 0h 0m 0h 0m 0h 0m 0h 0m 0h 0m 7.50" at bounding box center [858, 696] width 833 height 37
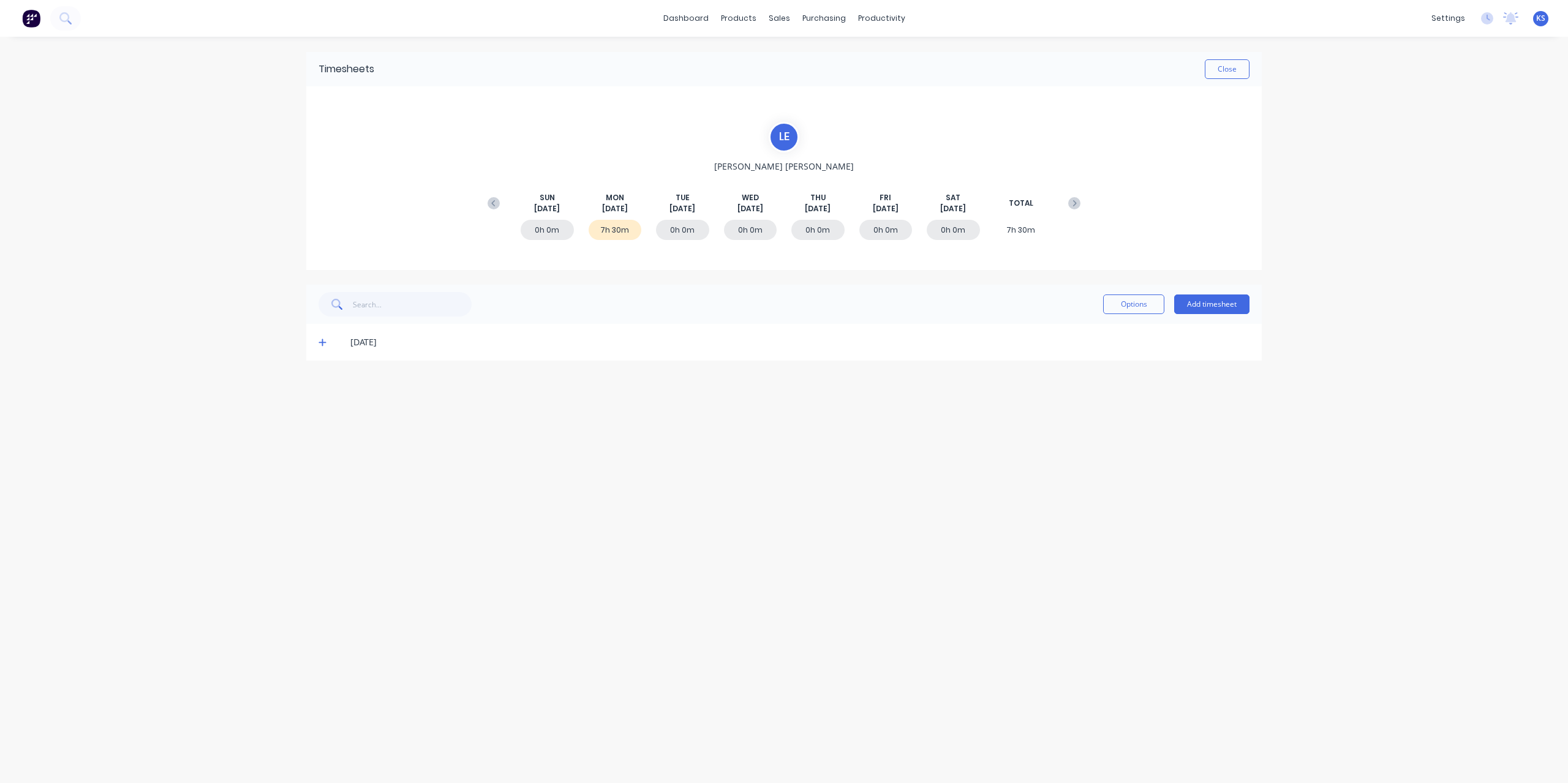
click at [325, 350] on div "[DATE]" at bounding box center [783, 342] width 955 height 37
click at [324, 344] on icon at bounding box center [322, 342] width 8 height 8
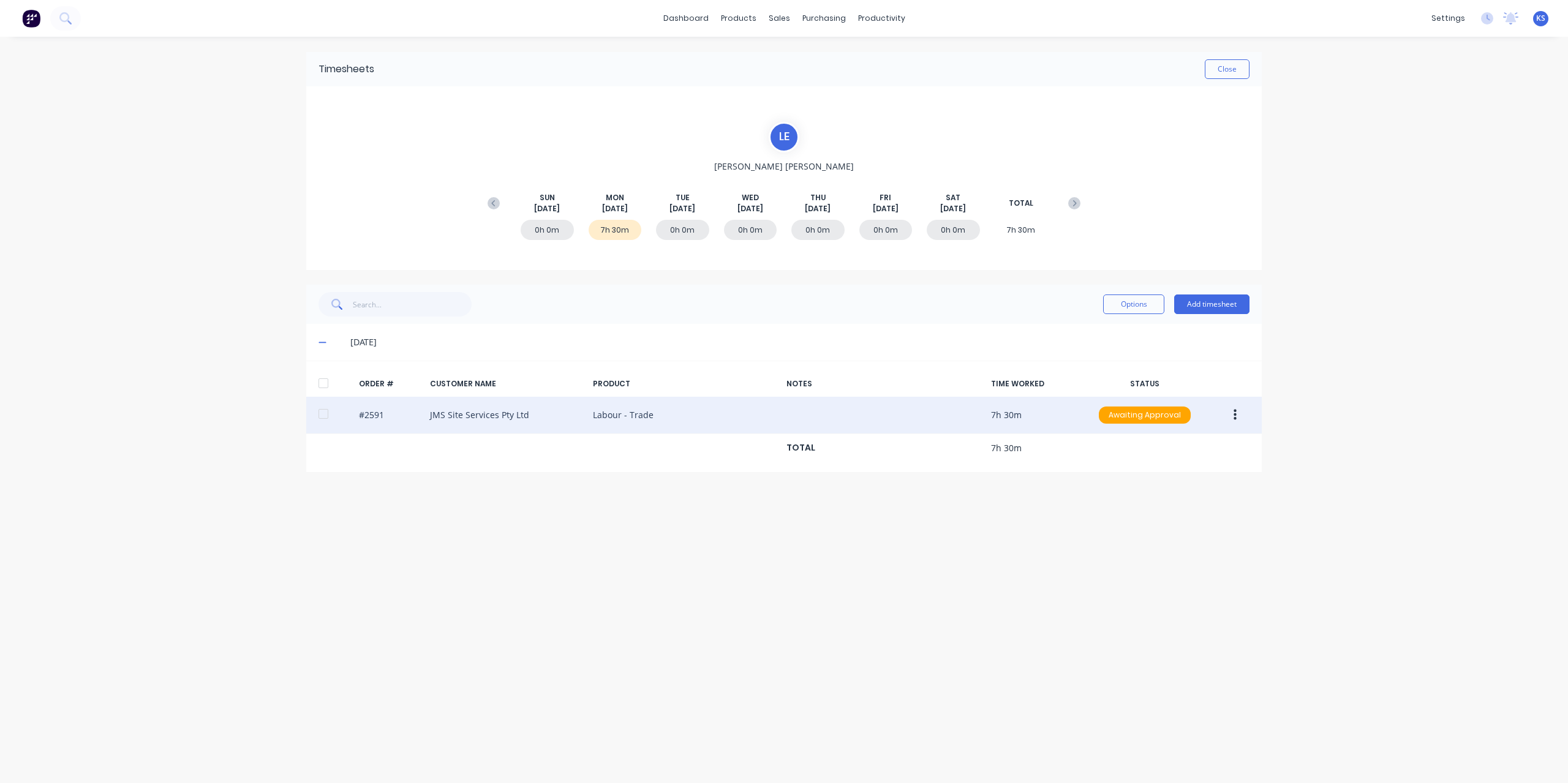
click at [321, 412] on div at bounding box center [323, 414] width 24 height 24
click at [1243, 424] on button "button" at bounding box center [1235, 415] width 29 height 22
click at [1185, 446] on div "Approve" at bounding box center [1191, 447] width 94 height 18
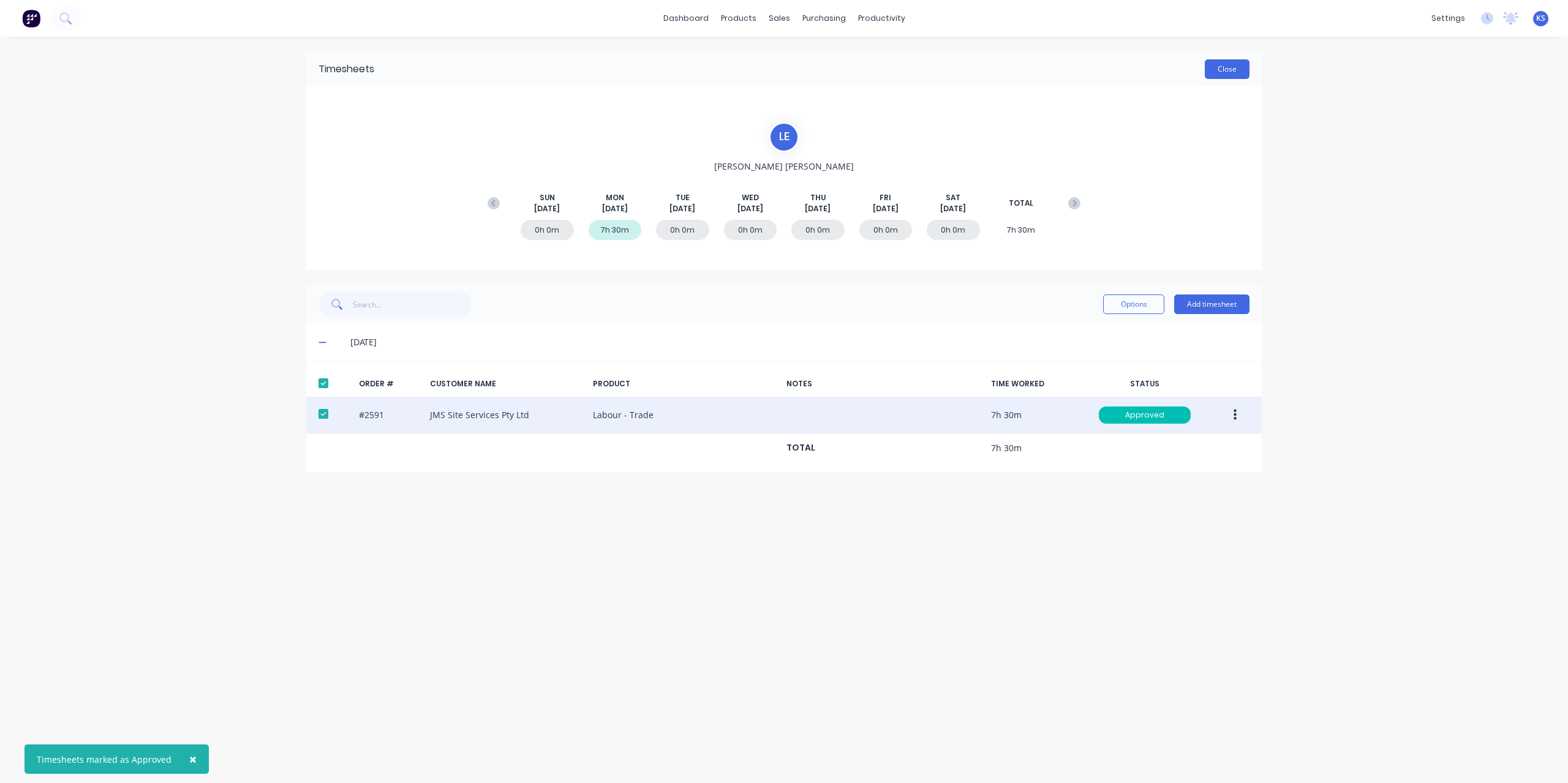
click at [1225, 71] on button "Close" at bounding box center [1227, 69] width 44 height 20
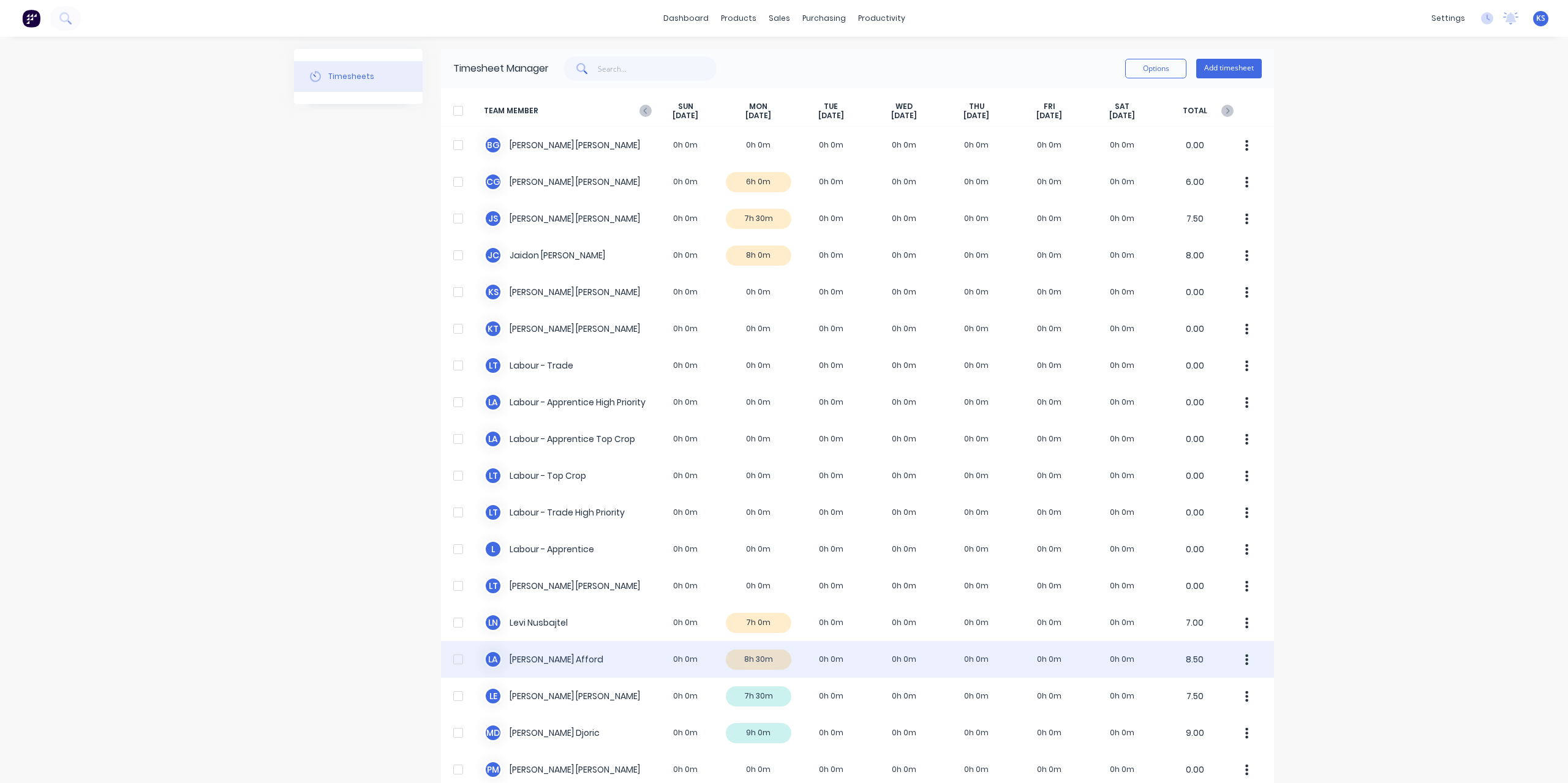
click at [527, 653] on div "[PERSON_NAME] 0h 0m 8h 30m 0h 0m 0h 0m 0h 0m 0h 0m 0h 0m 8.50" at bounding box center [858, 659] width 833 height 37
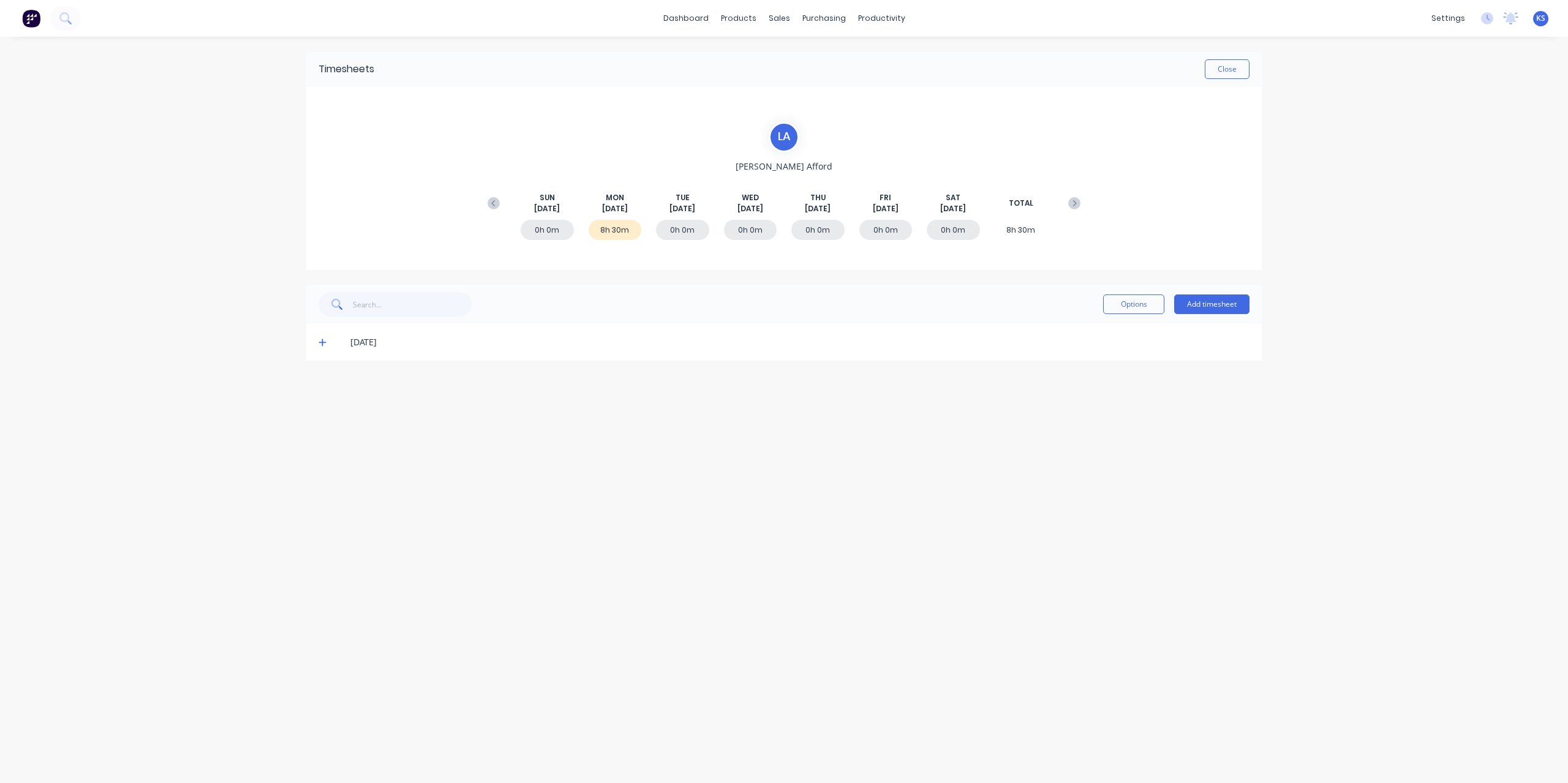
click at [320, 335] on div "[DATE]" at bounding box center [783, 342] width 955 height 37
click at [320, 340] on icon at bounding box center [322, 342] width 8 height 8
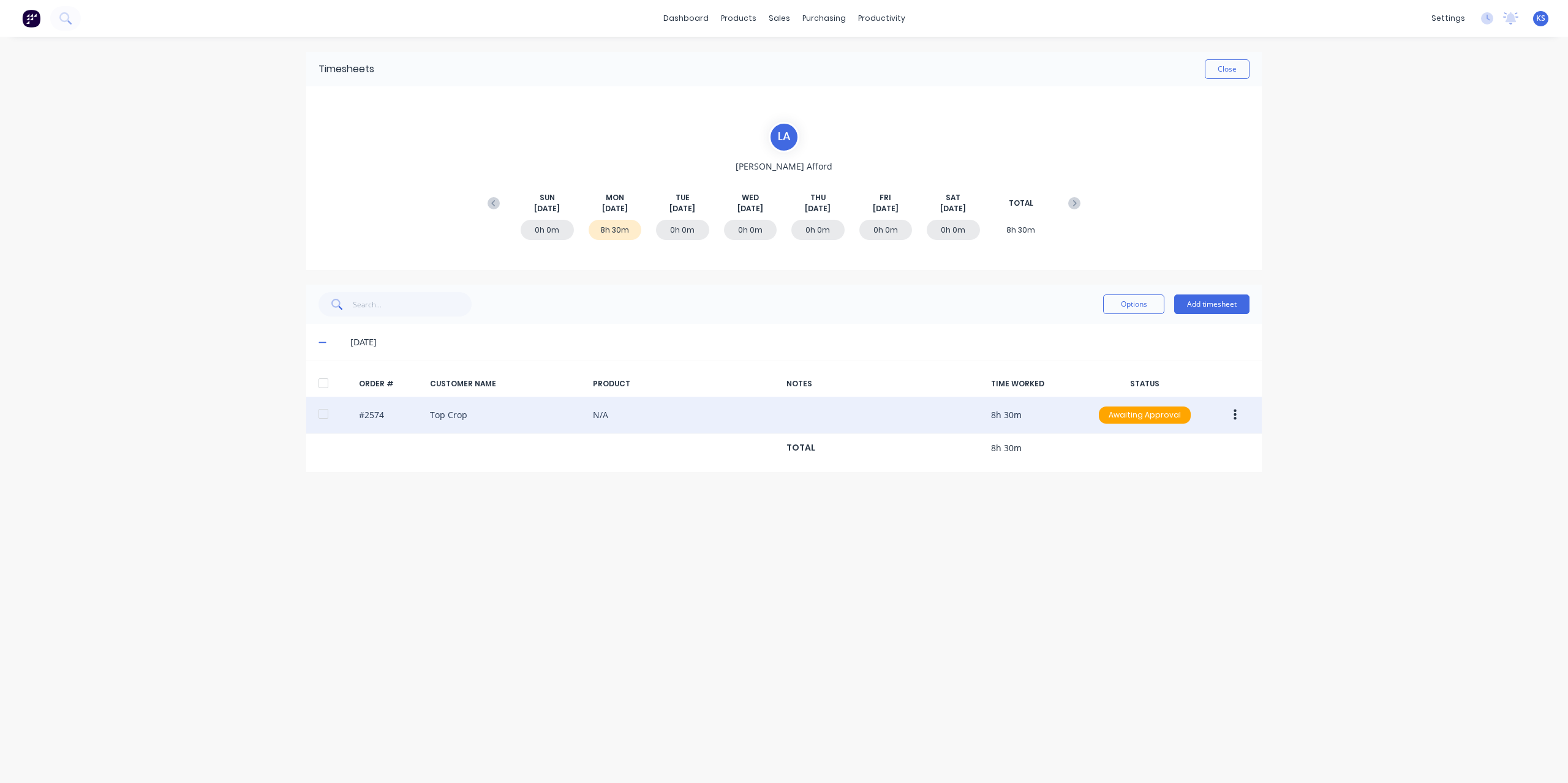
click at [317, 416] on div at bounding box center [323, 414] width 24 height 24
click at [1235, 412] on icon "button" at bounding box center [1235, 415] width 3 height 14
click at [1193, 446] on div "Approve" at bounding box center [1191, 447] width 94 height 18
click at [1230, 65] on button "Close" at bounding box center [1227, 69] width 44 height 20
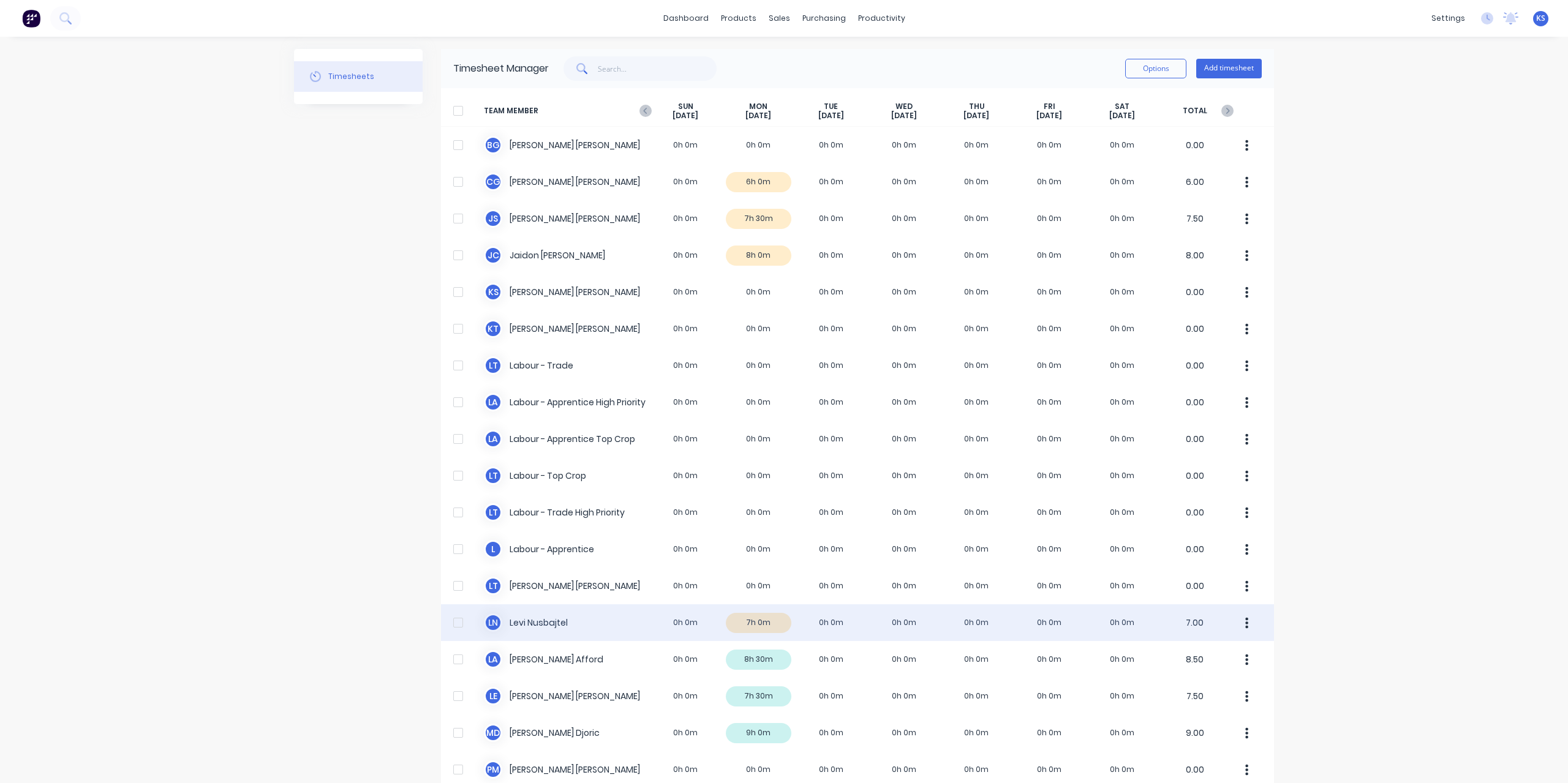
click at [515, 630] on div "[PERSON_NAME] Nusbajtel 0h 0m 7h 0m 0h 0m 0h 0m 0h 0m 0h 0m 0h 0m 7.00" at bounding box center [858, 623] width 833 height 37
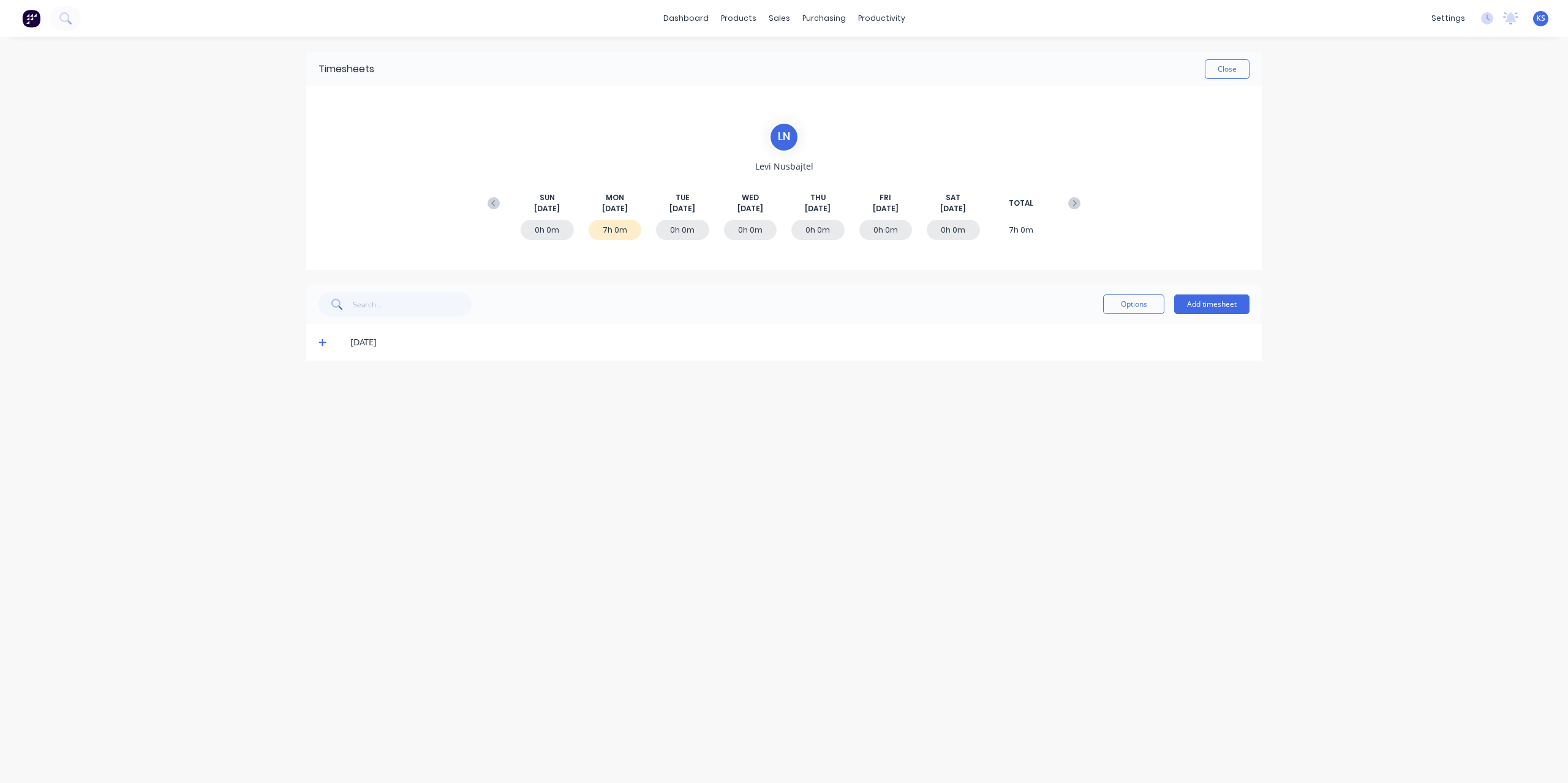
click at [320, 342] on icon at bounding box center [322, 342] width 7 height 7
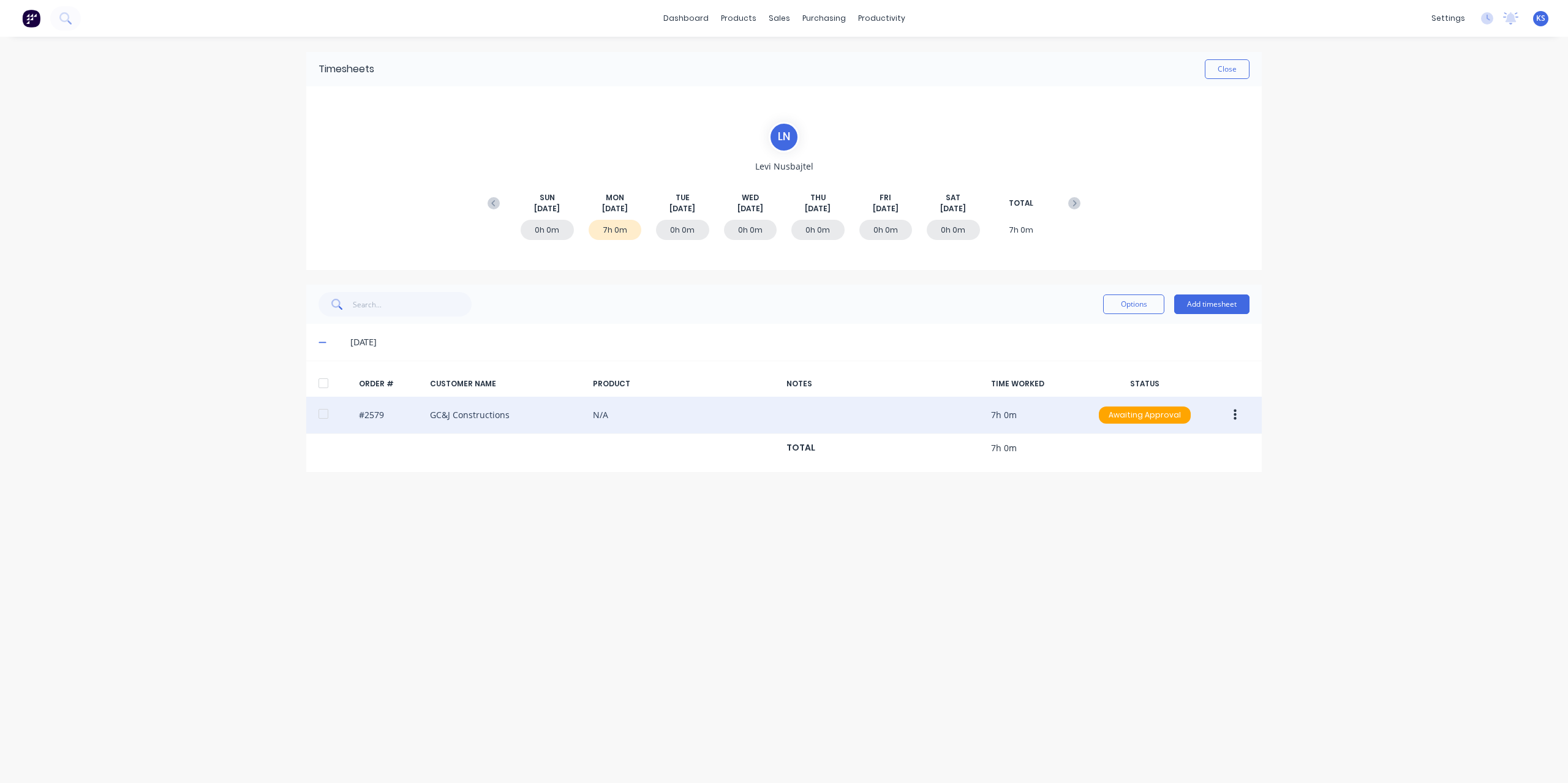
click at [328, 416] on div at bounding box center [323, 414] width 24 height 24
click at [1229, 416] on button "button" at bounding box center [1235, 415] width 29 height 22
click at [1198, 451] on div "Approve" at bounding box center [1191, 447] width 94 height 18
click at [1223, 75] on button "Close" at bounding box center [1227, 69] width 44 height 20
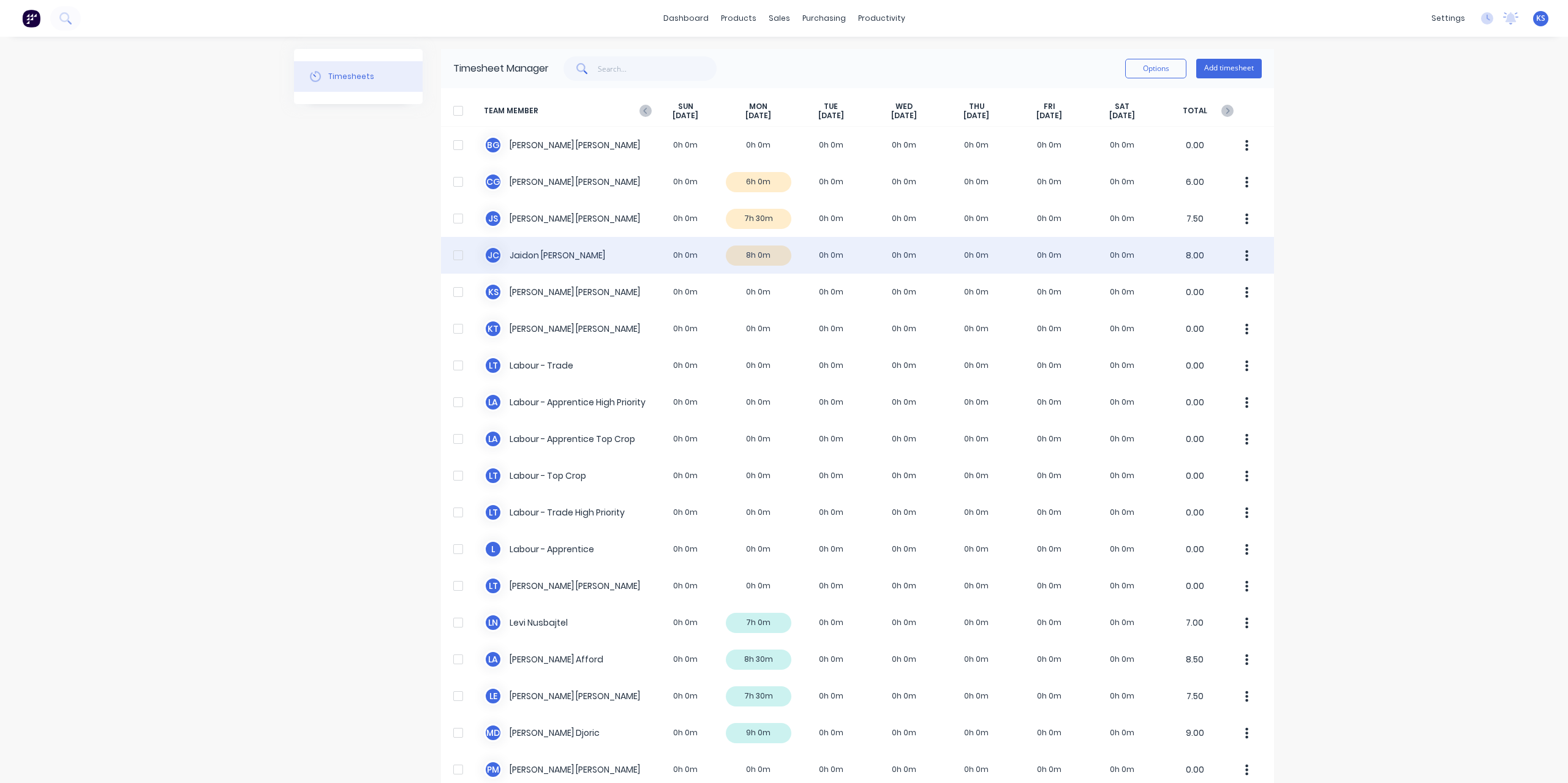
click at [503, 252] on div "[PERSON_NAME] [PERSON_NAME] 0h 0m 8h 0m 0h 0m 0h 0m 0h 0m 0h 0m 0h 0m 8.00" at bounding box center [858, 256] width 833 height 37
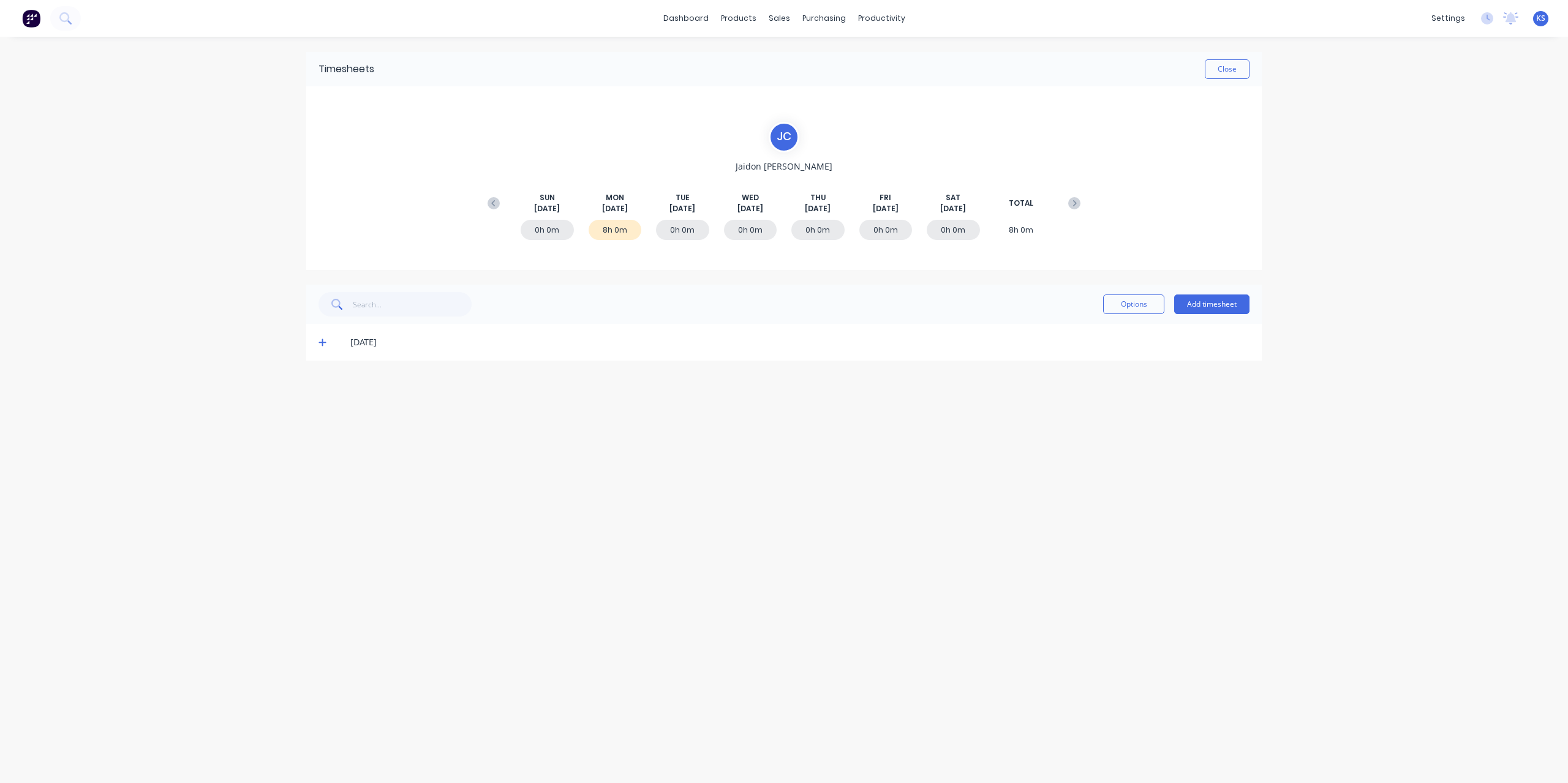
click at [320, 342] on icon at bounding box center [322, 342] width 8 height 8
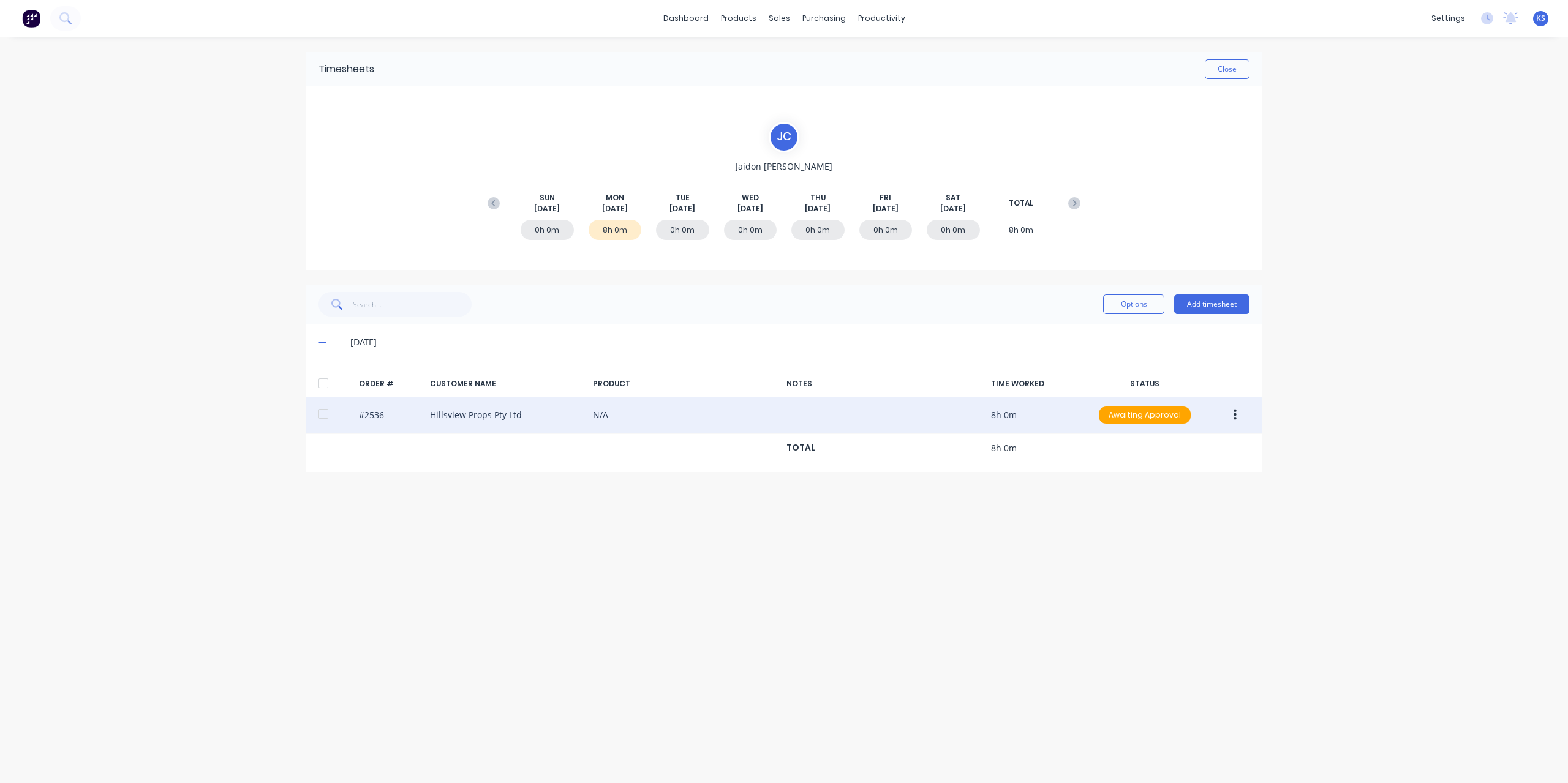
click at [1230, 407] on button "button" at bounding box center [1235, 415] width 29 height 22
click at [1163, 445] on div "Approve" at bounding box center [1191, 447] width 94 height 18
click at [1230, 64] on button "Close" at bounding box center [1227, 69] width 44 height 20
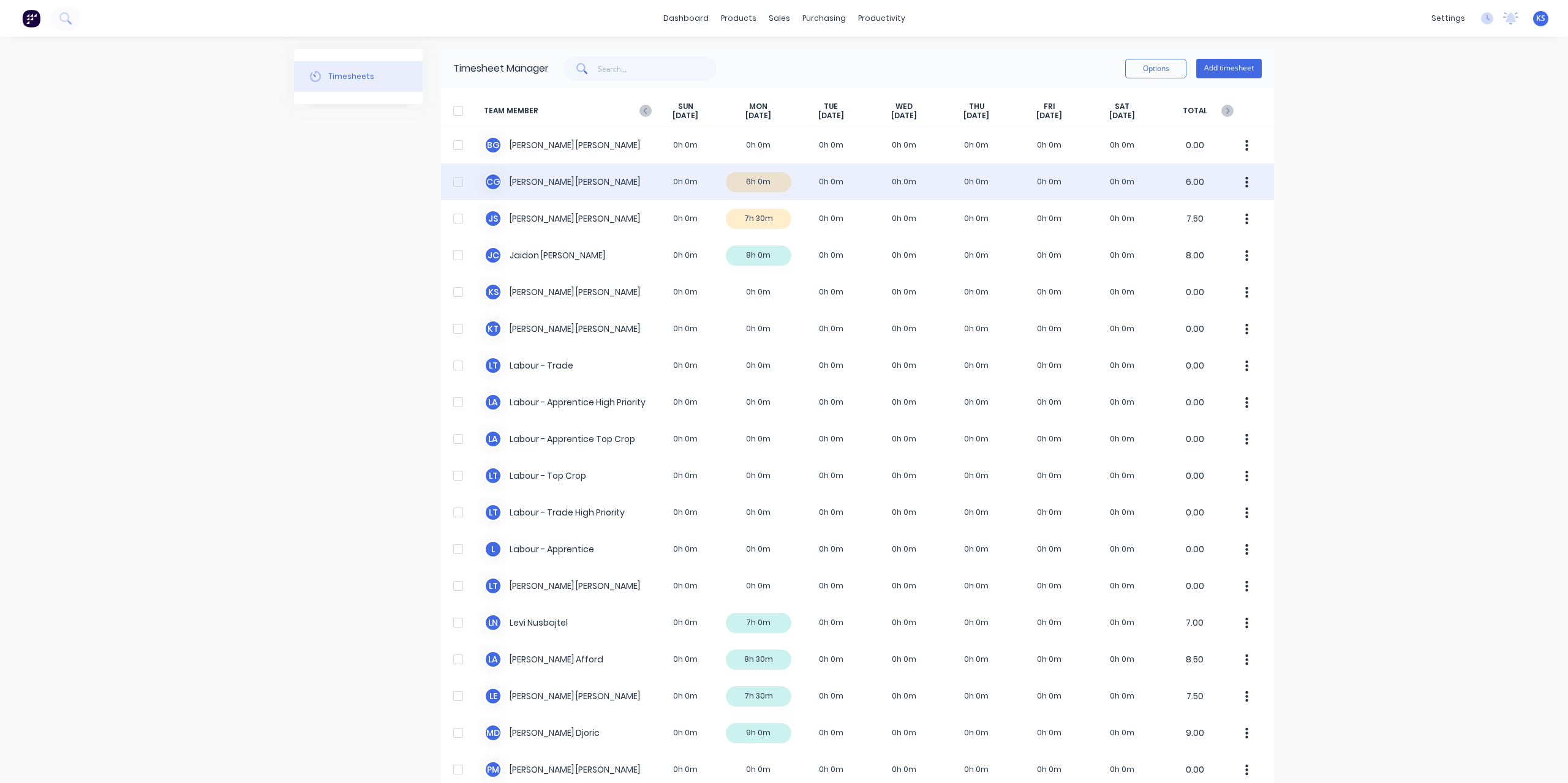
click at [513, 176] on div "C G [PERSON_NAME] 0h 0m 6h 0m 0h 0m 0h 0m 0h 0m 0h 0m 0h 0m 6.00" at bounding box center [858, 182] width 833 height 37
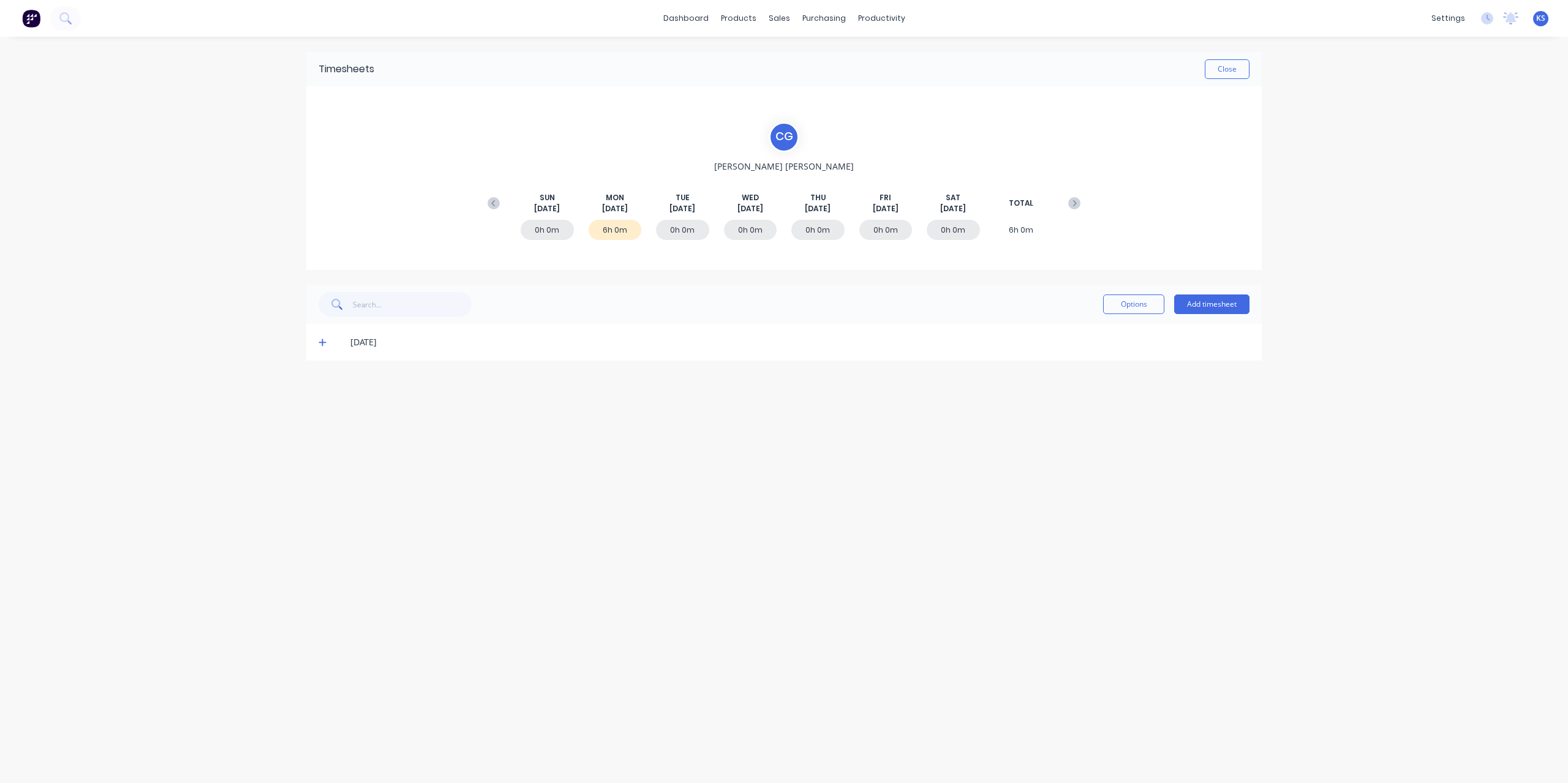
click at [318, 342] on div "[DATE]" at bounding box center [783, 342] width 955 height 37
click at [324, 342] on icon at bounding box center [322, 342] width 7 height 7
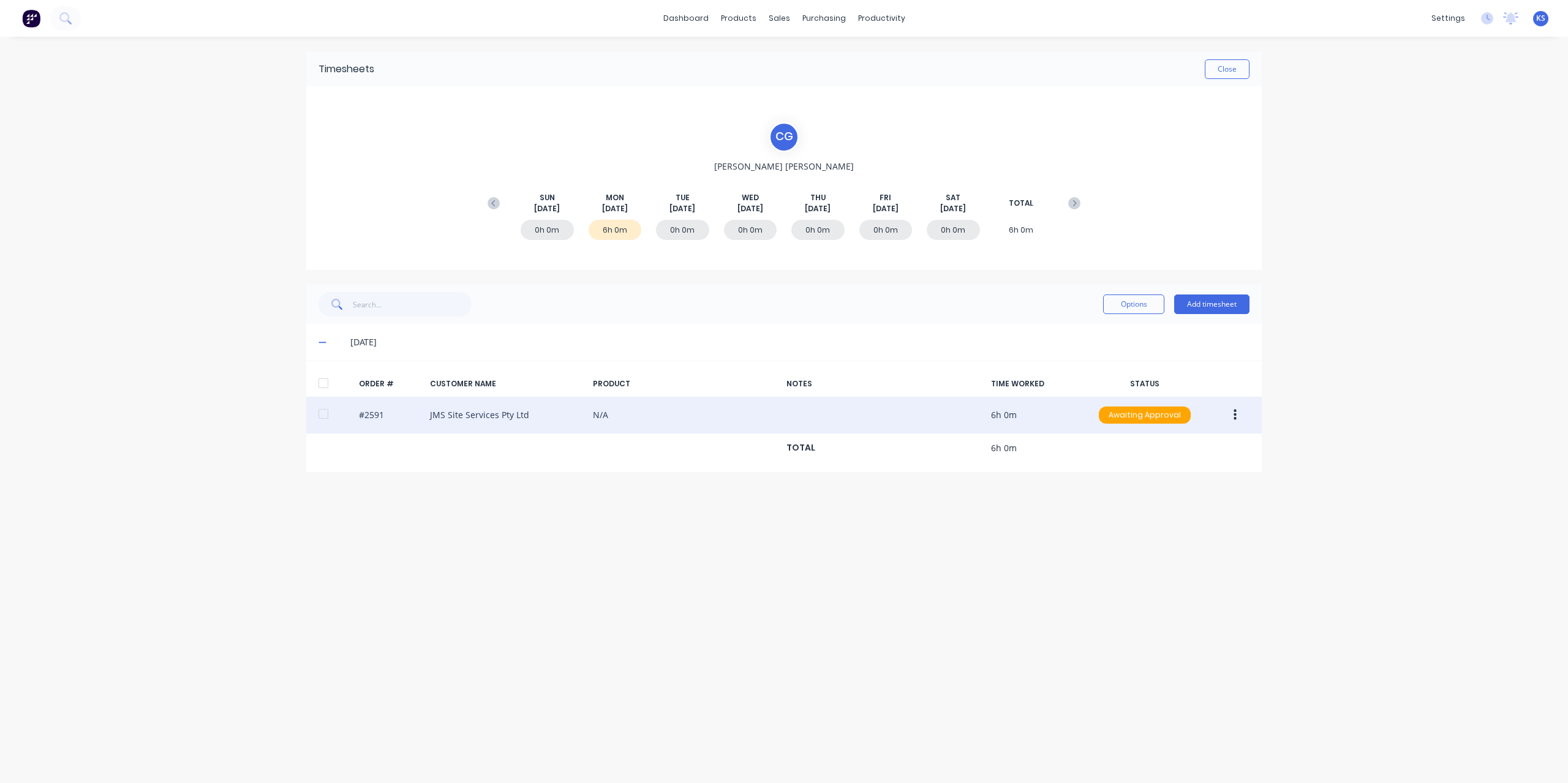
click at [326, 412] on div at bounding box center [323, 414] width 24 height 24
click at [1238, 416] on button "button" at bounding box center [1235, 415] width 29 height 22
click at [1182, 444] on div "Approve" at bounding box center [1191, 447] width 94 height 18
click at [1227, 301] on button "Add timesheet" at bounding box center [1212, 305] width 75 height 20
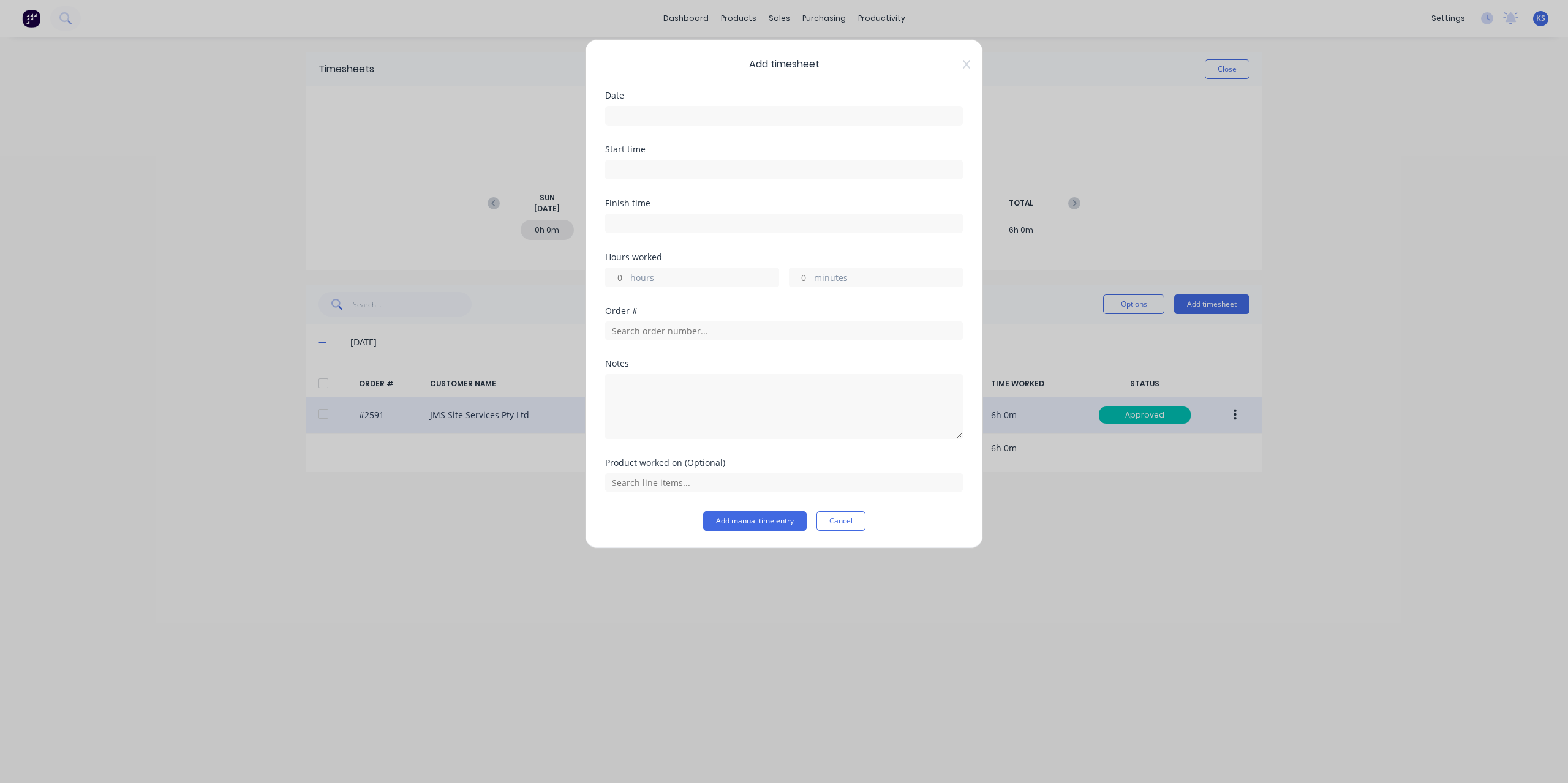
click at [645, 114] on input at bounding box center [784, 116] width 356 height 18
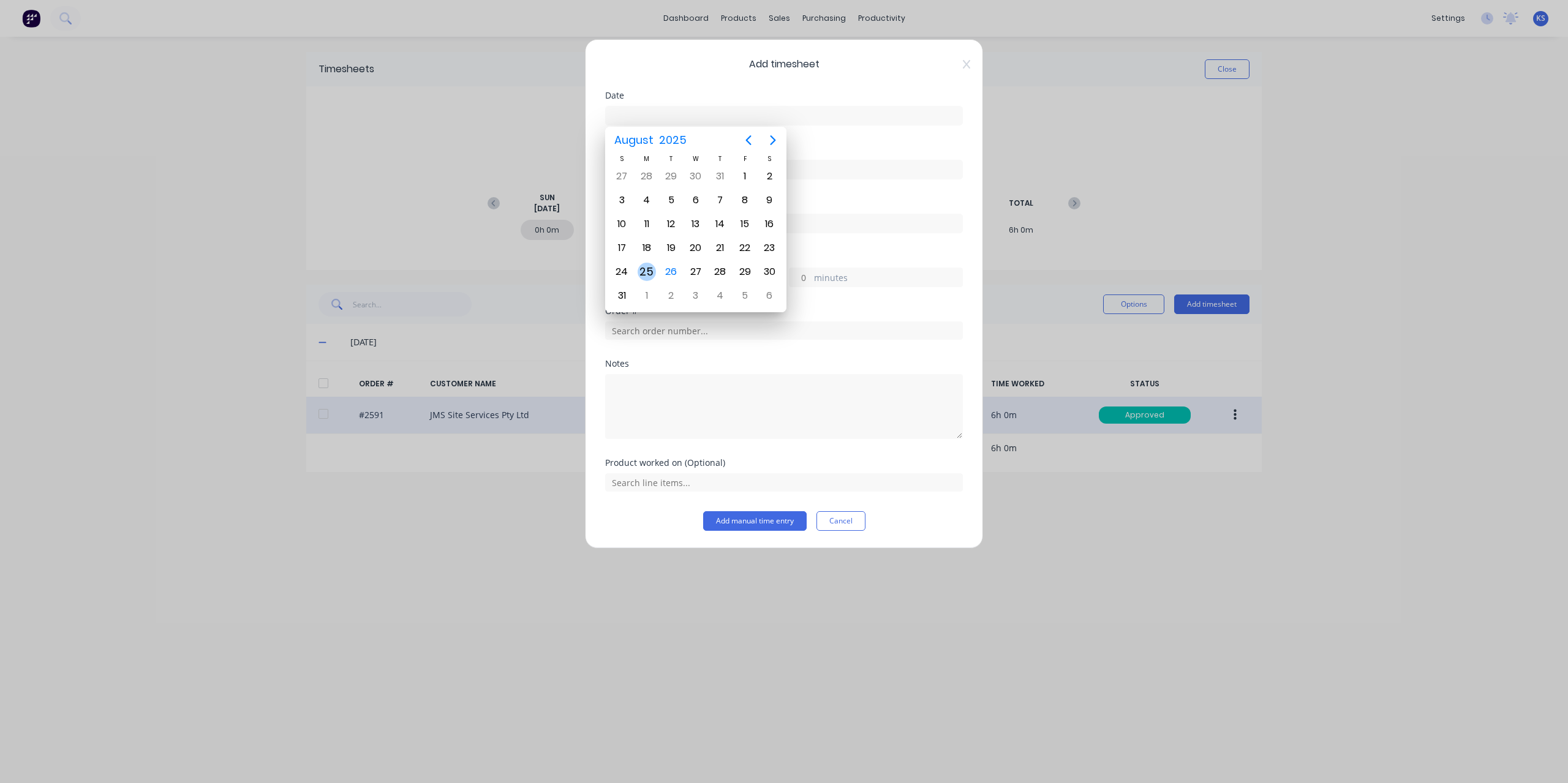
click at [643, 263] on div "25" at bounding box center [647, 272] width 18 height 18
type input "[DATE]"
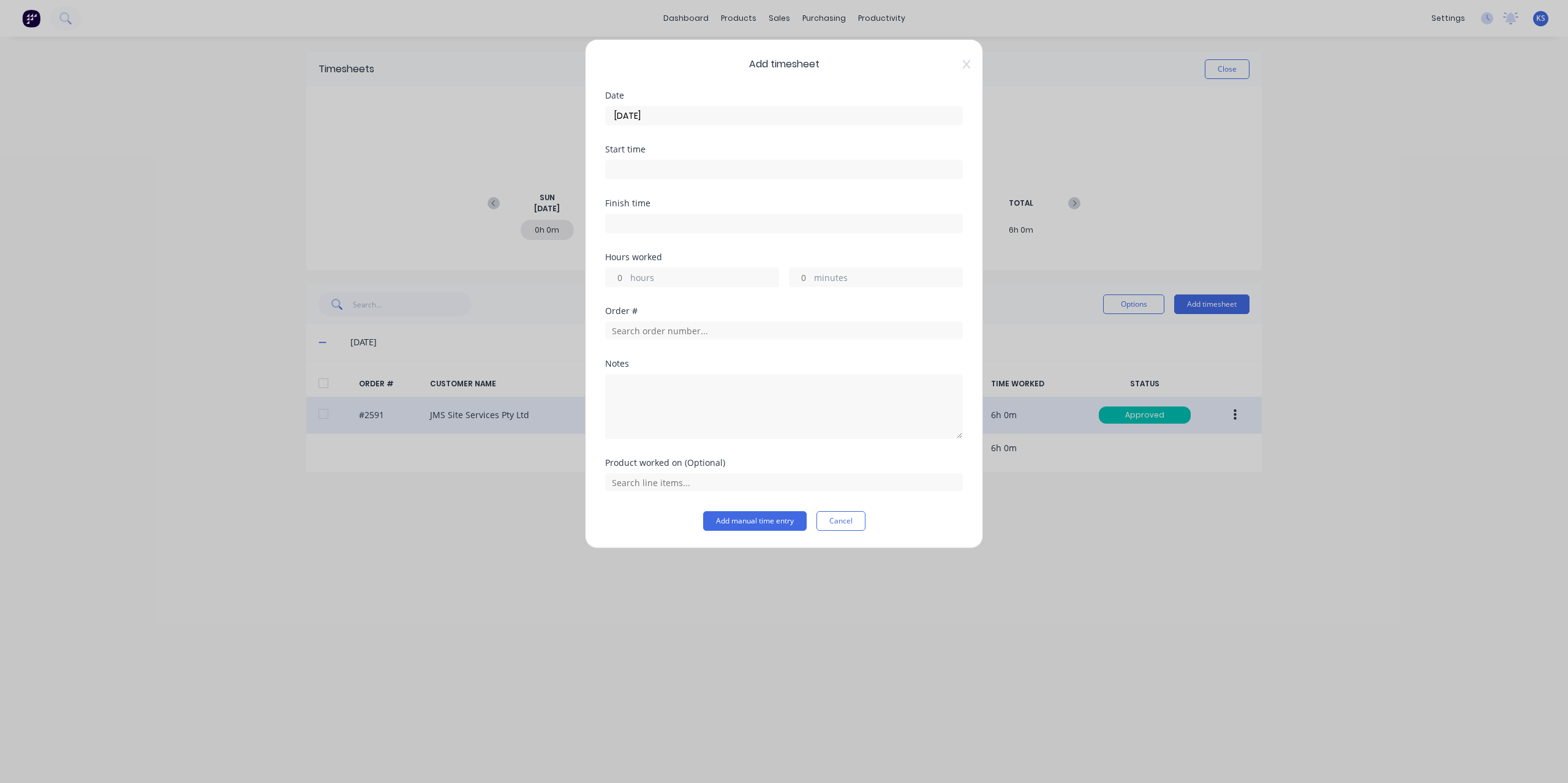
click at [635, 157] on div at bounding box center [784, 168] width 358 height 23
click at [635, 160] on input at bounding box center [784, 169] width 356 height 18
drag, startPoint x: 655, startPoint y: 168, endPoint x: 551, endPoint y: 166, distance: 104.0
click at [551, 166] on div "Add timesheet Date [DATE] Start time 11:21 AM Finish time Hours worked hours mi…" at bounding box center [784, 392] width 1568 height 783
type input "07:30 AM"
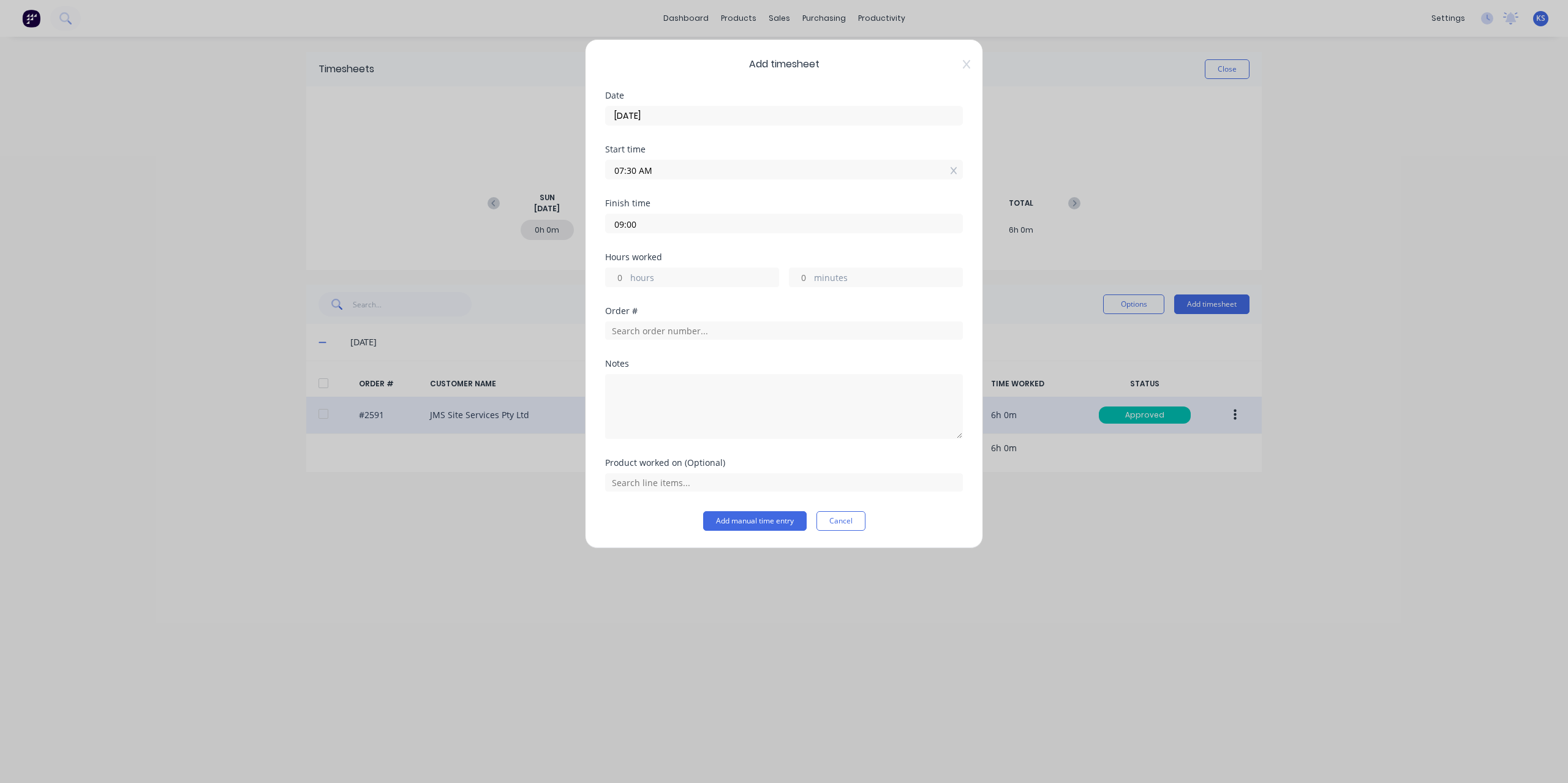
type input "09:00 AM"
type input "1"
type input "30"
click at [665, 333] on input "text" at bounding box center [784, 331] width 358 height 18
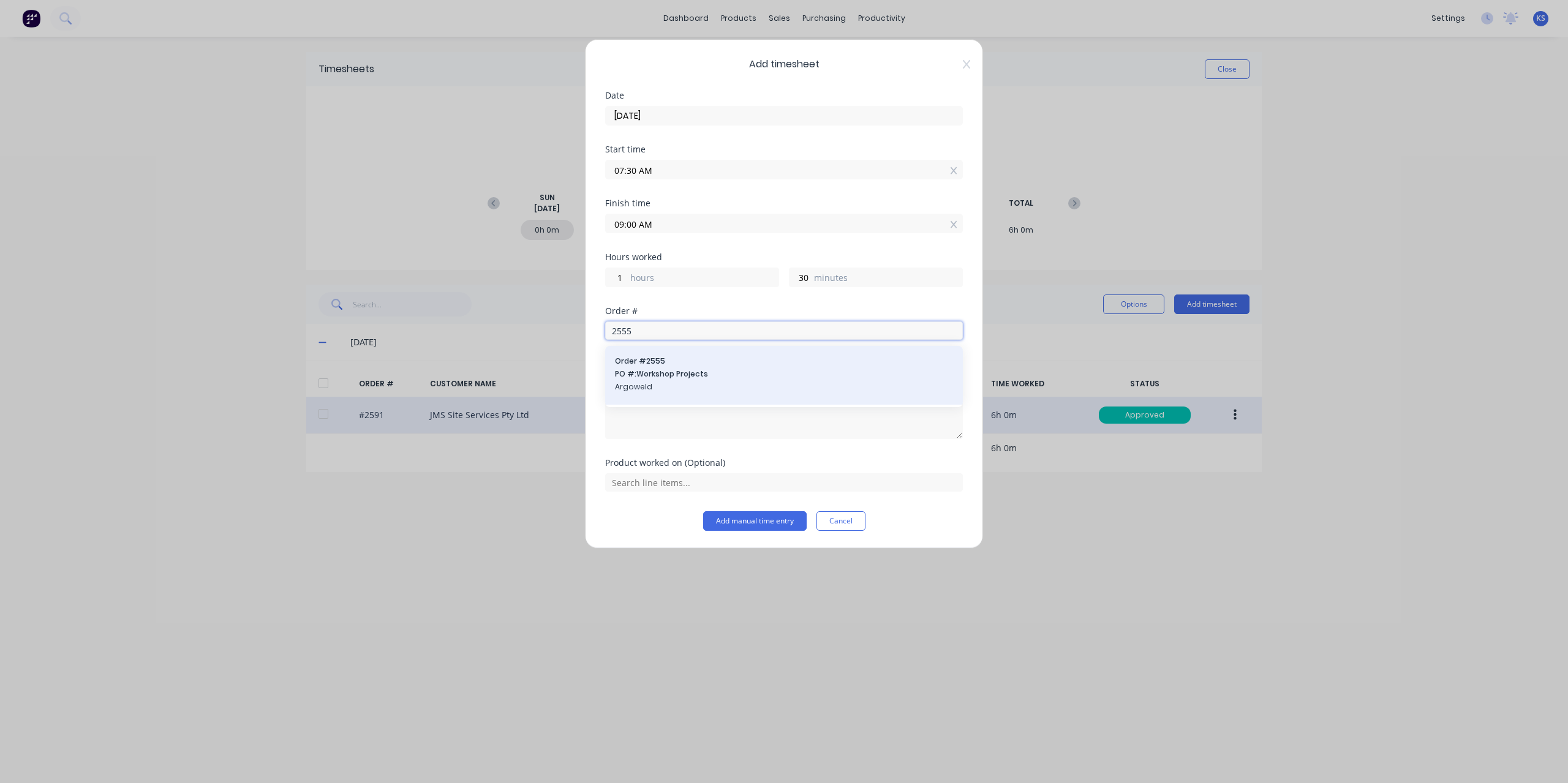
type input "2555"
click at [664, 369] on span "PO #: Workshop Projects" at bounding box center [784, 374] width 338 height 11
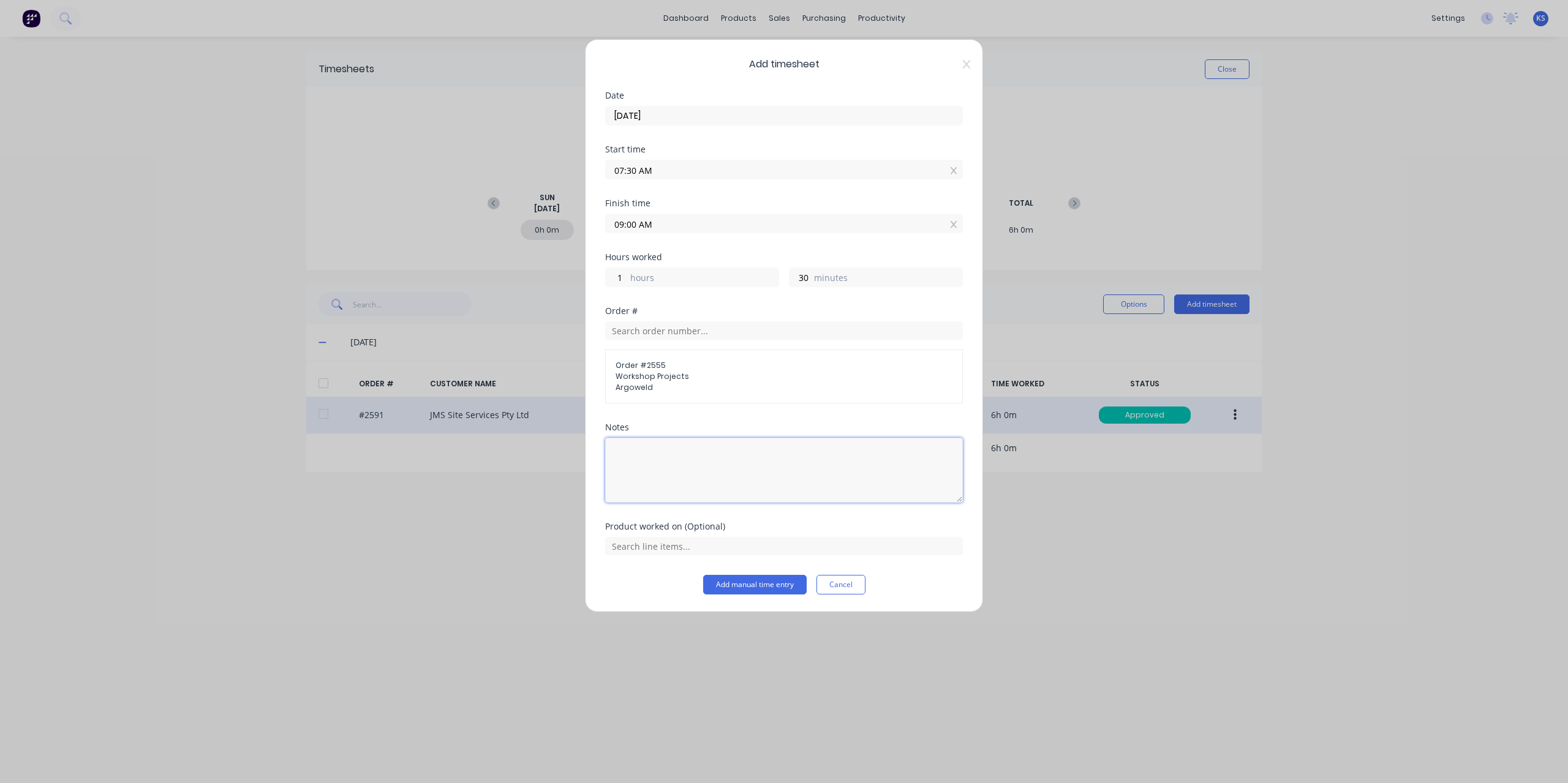
click at [669, 441] on textarea at bounding box center [784, 470] width 358 height 65
type textarea "C"
click at [853, 584] on button "Cancel" at bounding box center [841, 585] width 49 height 20
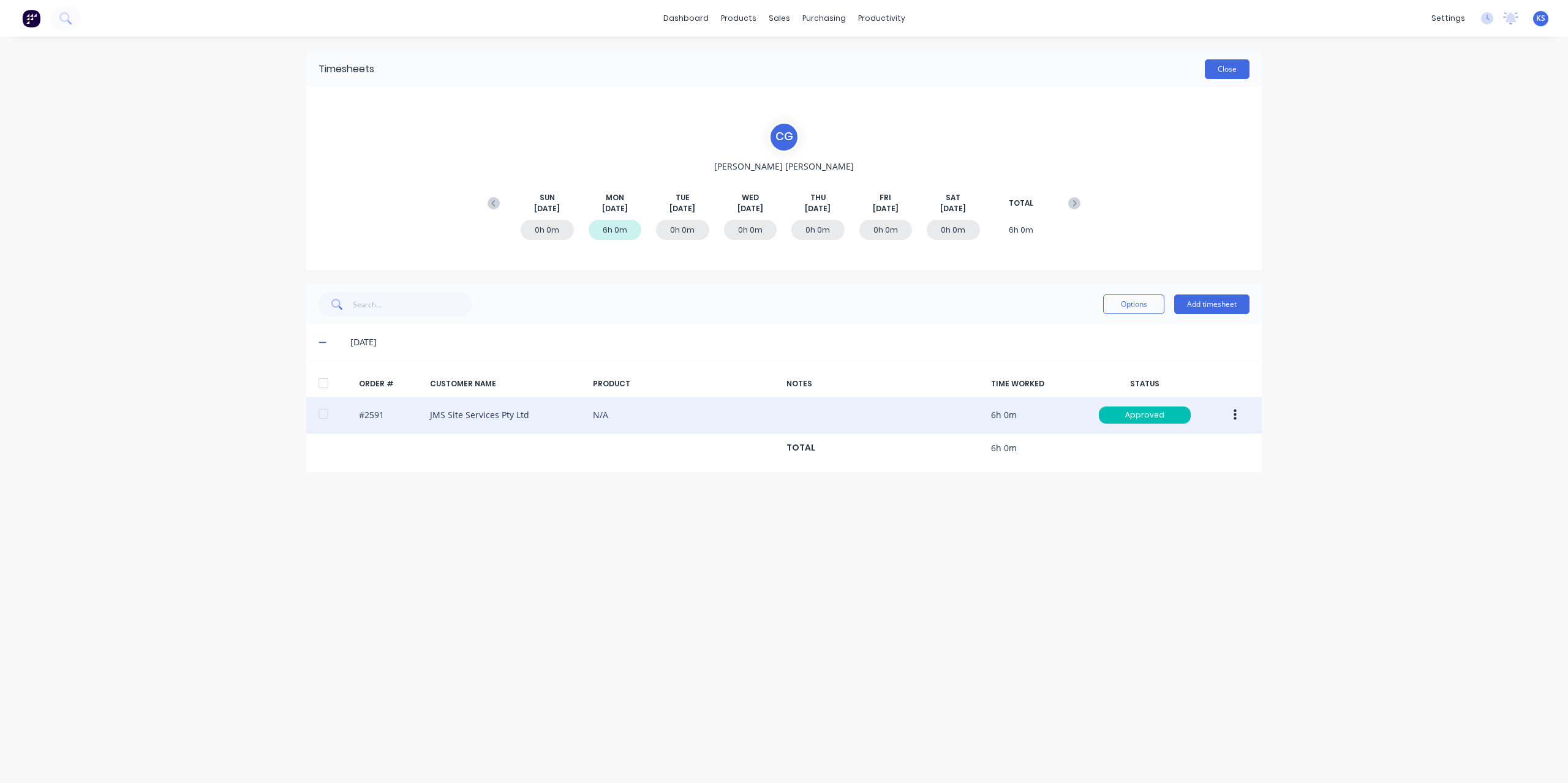
click at [1210, 64] on button "Close" at bounding box center [1227, 69] width 44 height 20
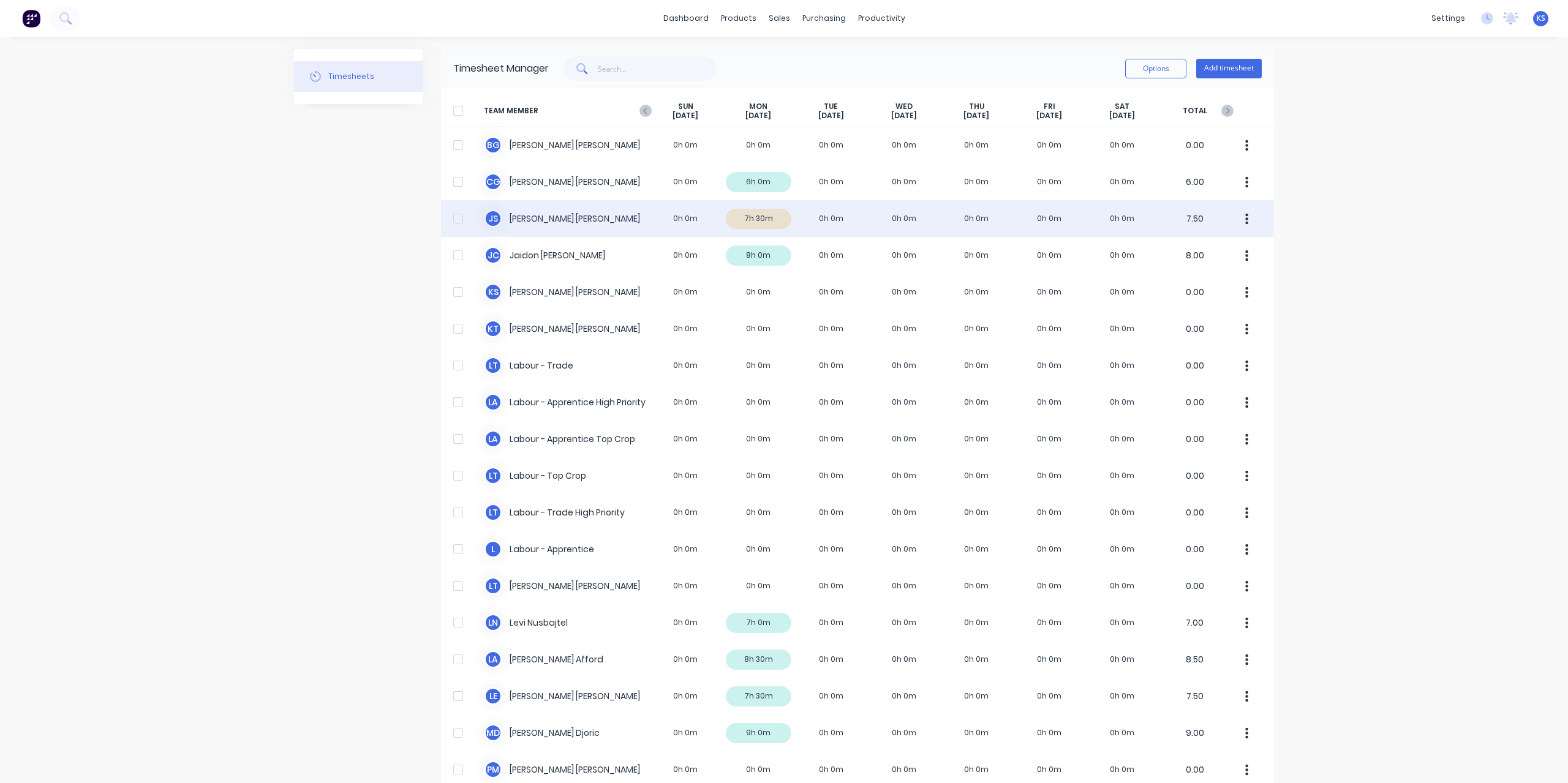
click at [556, 220] on div "J S [PERSON_NAME] 0h 0m 7h 30m 0h 0m 0h 0m 0h 0m 0h 0m 0h 0m 7.50" at bounding box center [858, 218] width 833 height 37
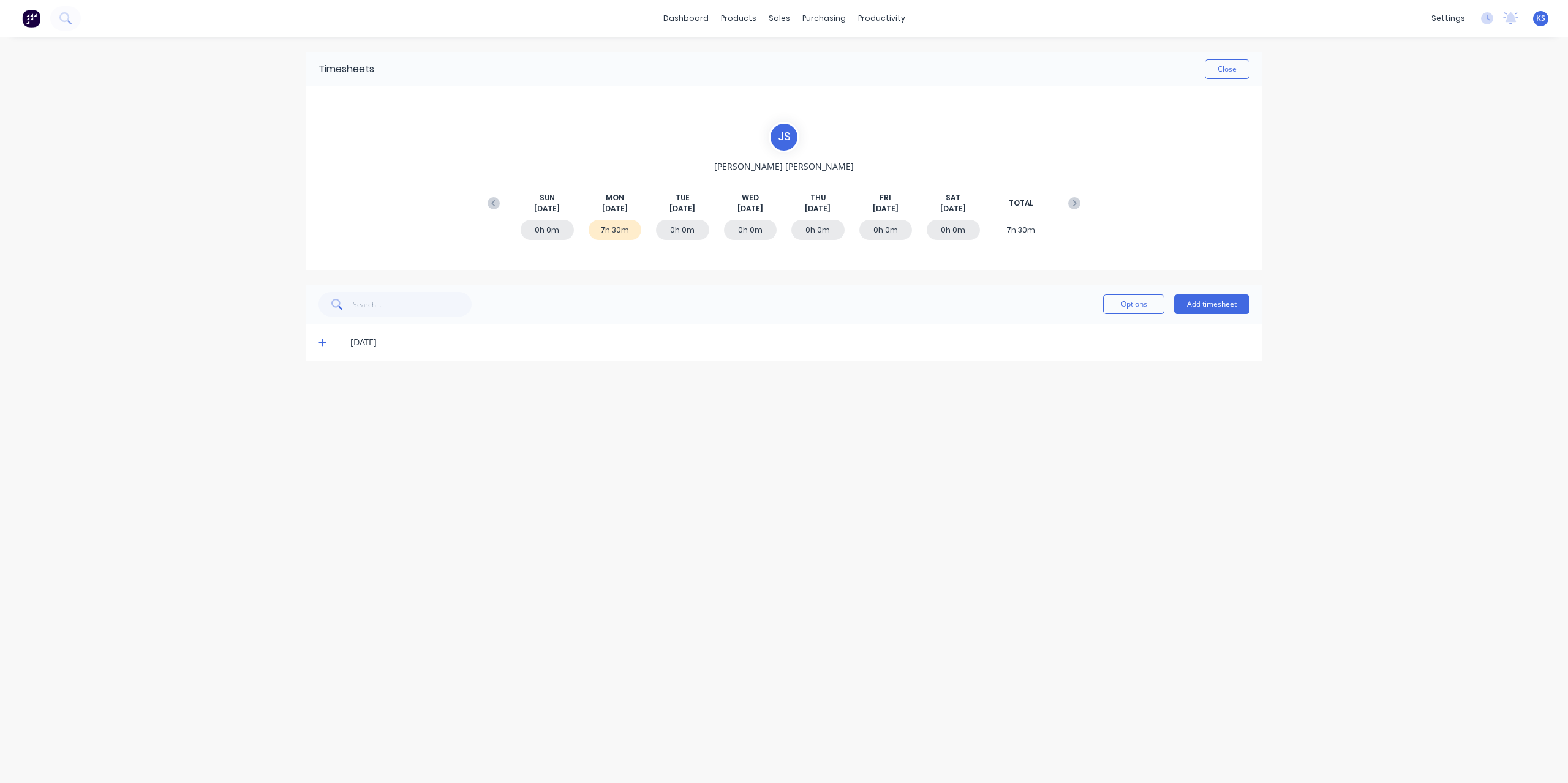
click at [326, 337] on span at bounding box center [324, 342] width 12 height 12
click at [322, 340] on icon at bounding box center [322, 342] width 8 height 8
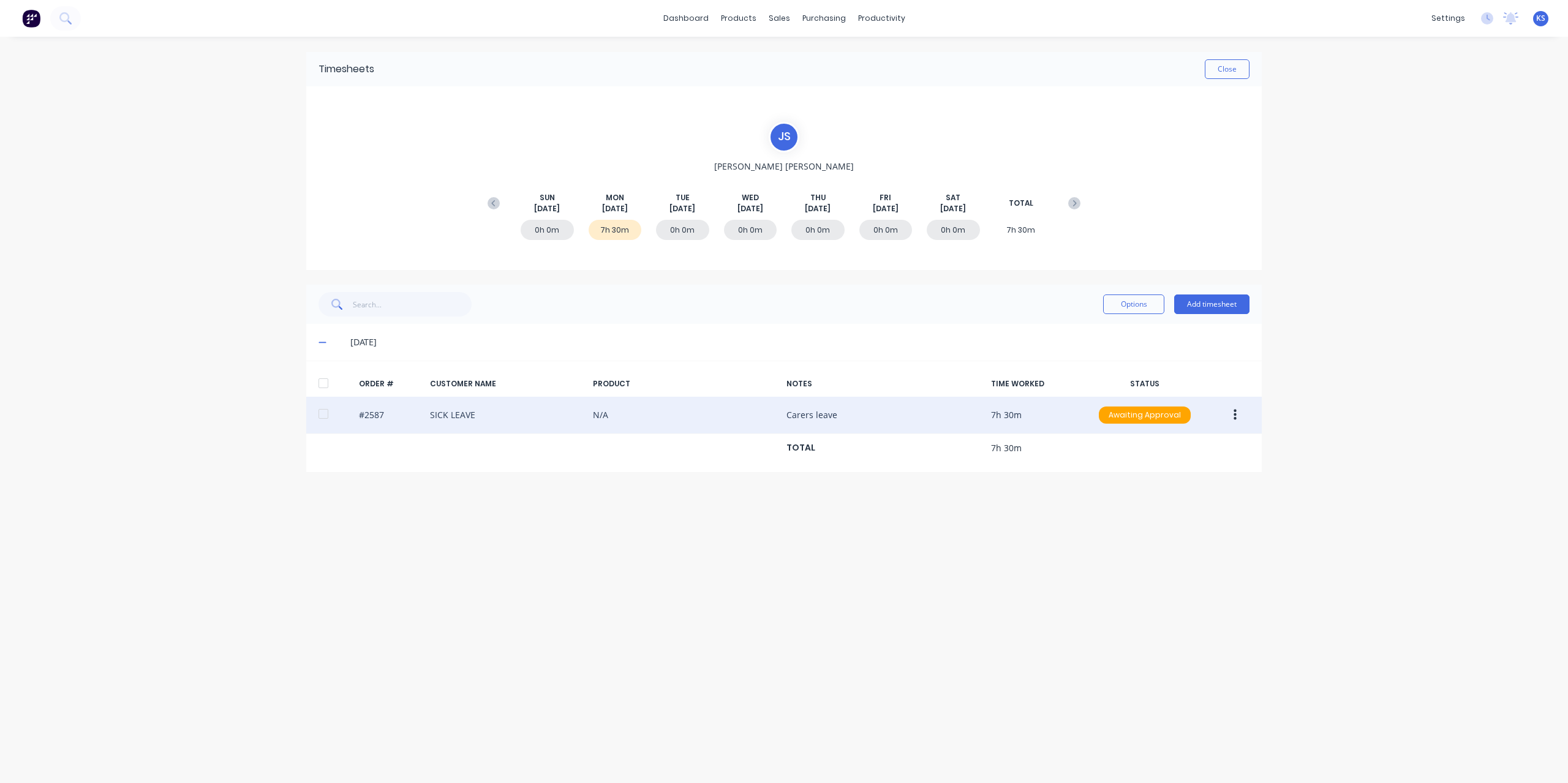
click at [318, 410] on div at bounding box center [323, 414] width 24 height 24
click at [1236, 418] on icon "button" at bounding box center [1235, 415] width 3 height 11
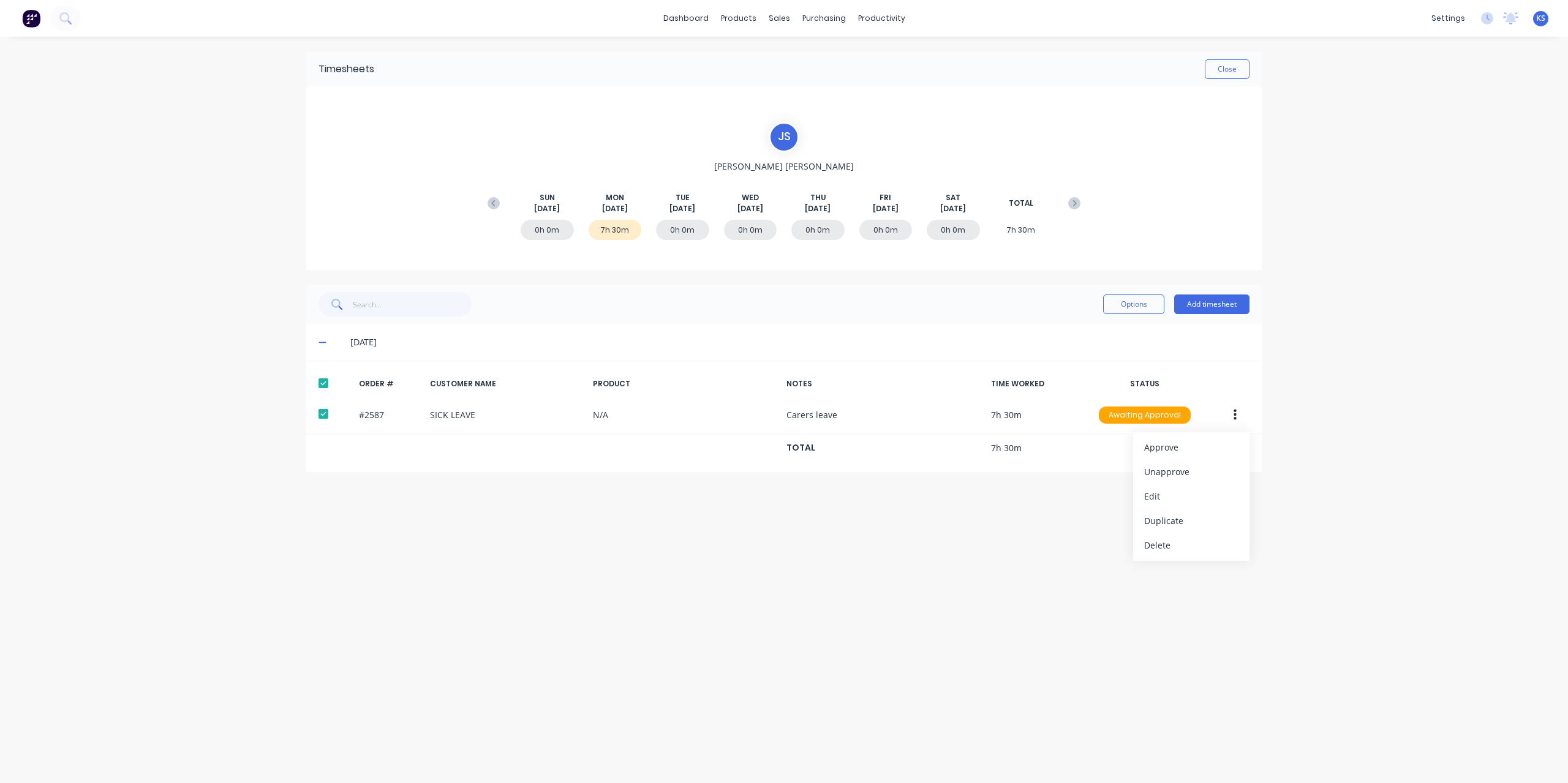
drag, startPoint x: 313, startPoint y: 538, endPoint x: 305, endPoint y: 548, distance: 12.8
click at [311, 538] on div "Timesheets Close J S [PERSON_NAME] [DATE] [DATE] [DATE] [DATE] [DATE] [DATE] [D…" at bounding box center [784, 397] width 980 height 722
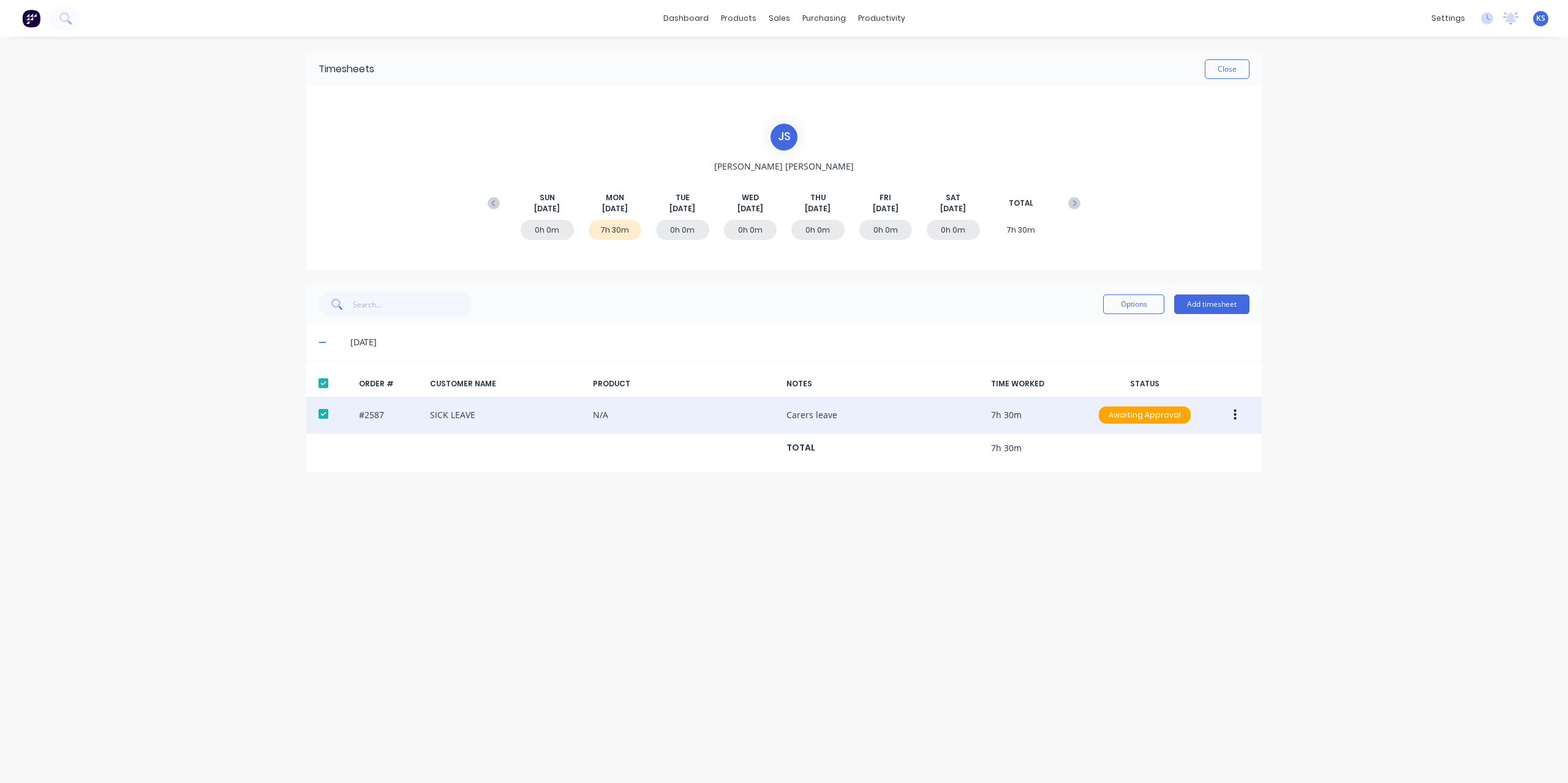
click at [1238, 412] on button "button" at bounding box center [1235, 415] width 29 height 22
click at [1165, 442] on div "Approve" at bounding box center [1191, 447] width 94 height 18
click at [1165, 442] on div "TOTAL 7h 30m" at bounding box center [783, 448] width 955 height 28
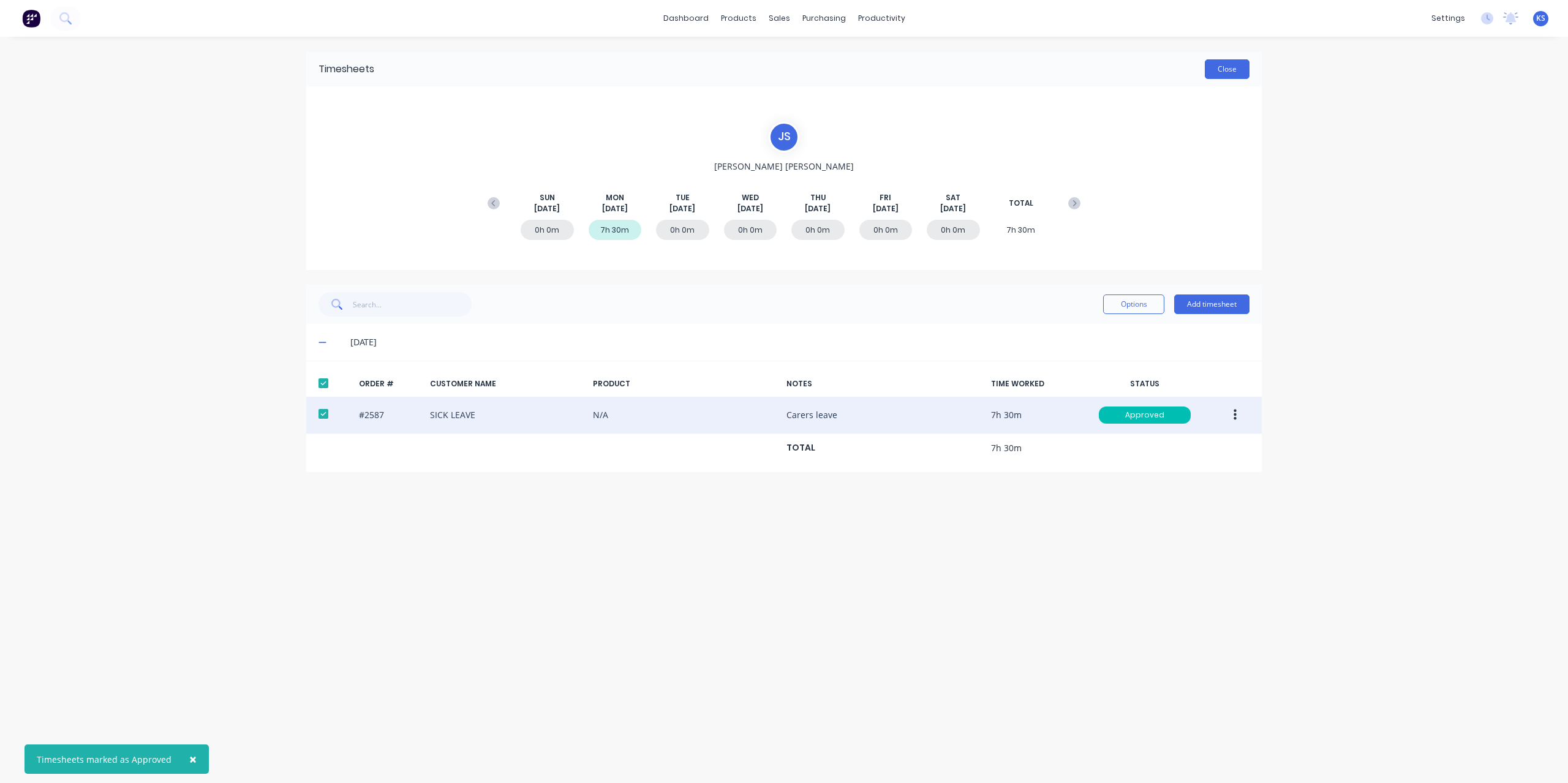
click at [1218, 75] on button "Close" at bounding box center [1227, 69] width 44 height 20
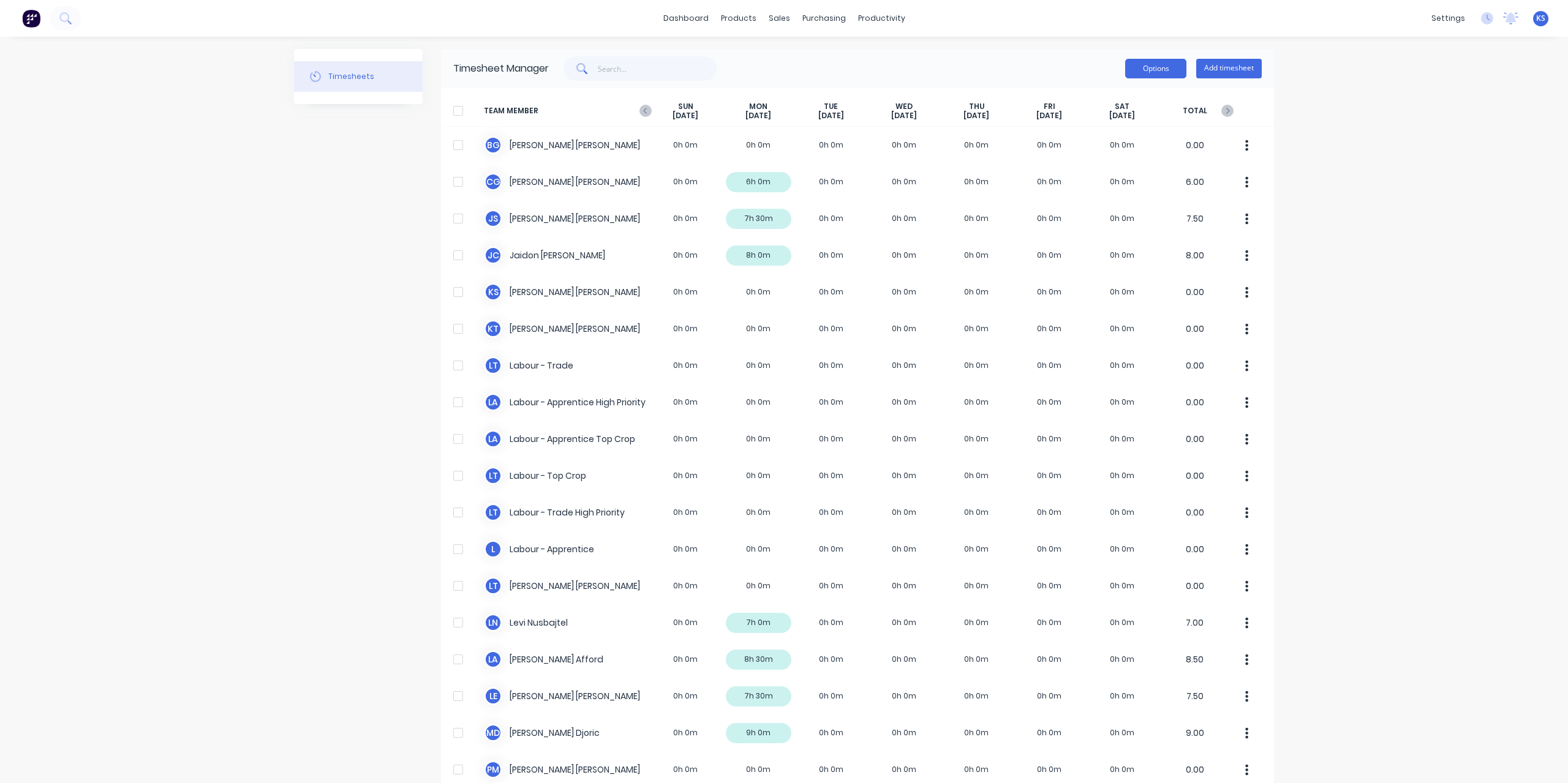
click at [1168, 65] on button "Options" at bounding box center [1156, 69] width 61 height 20
click at [803, 63] on div "Sales Orders" at bounding box center [820, 59] width 50 height 11
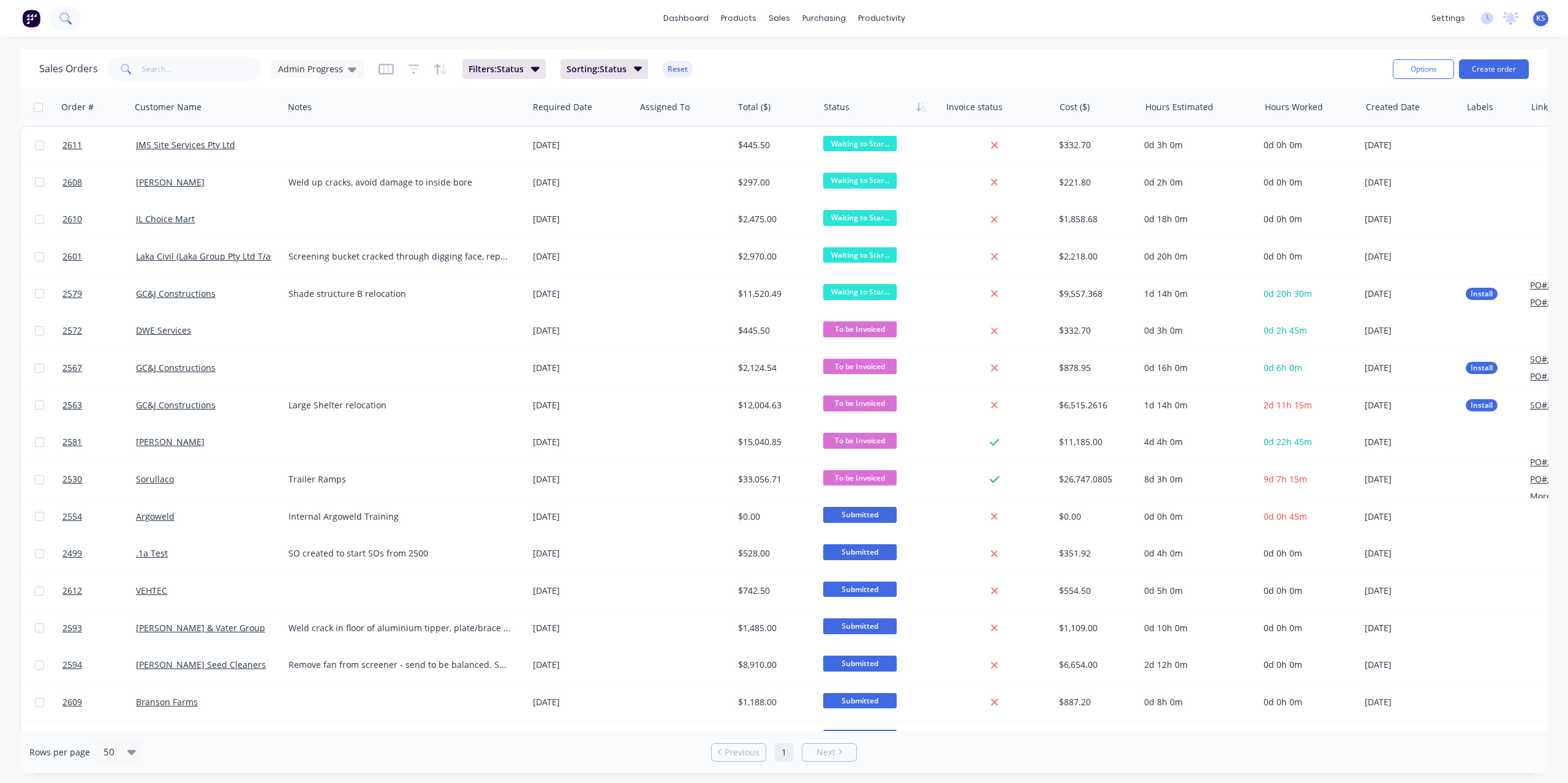
click at [63, 20] on icon at bounding box center [64, 17] width 10 height 10
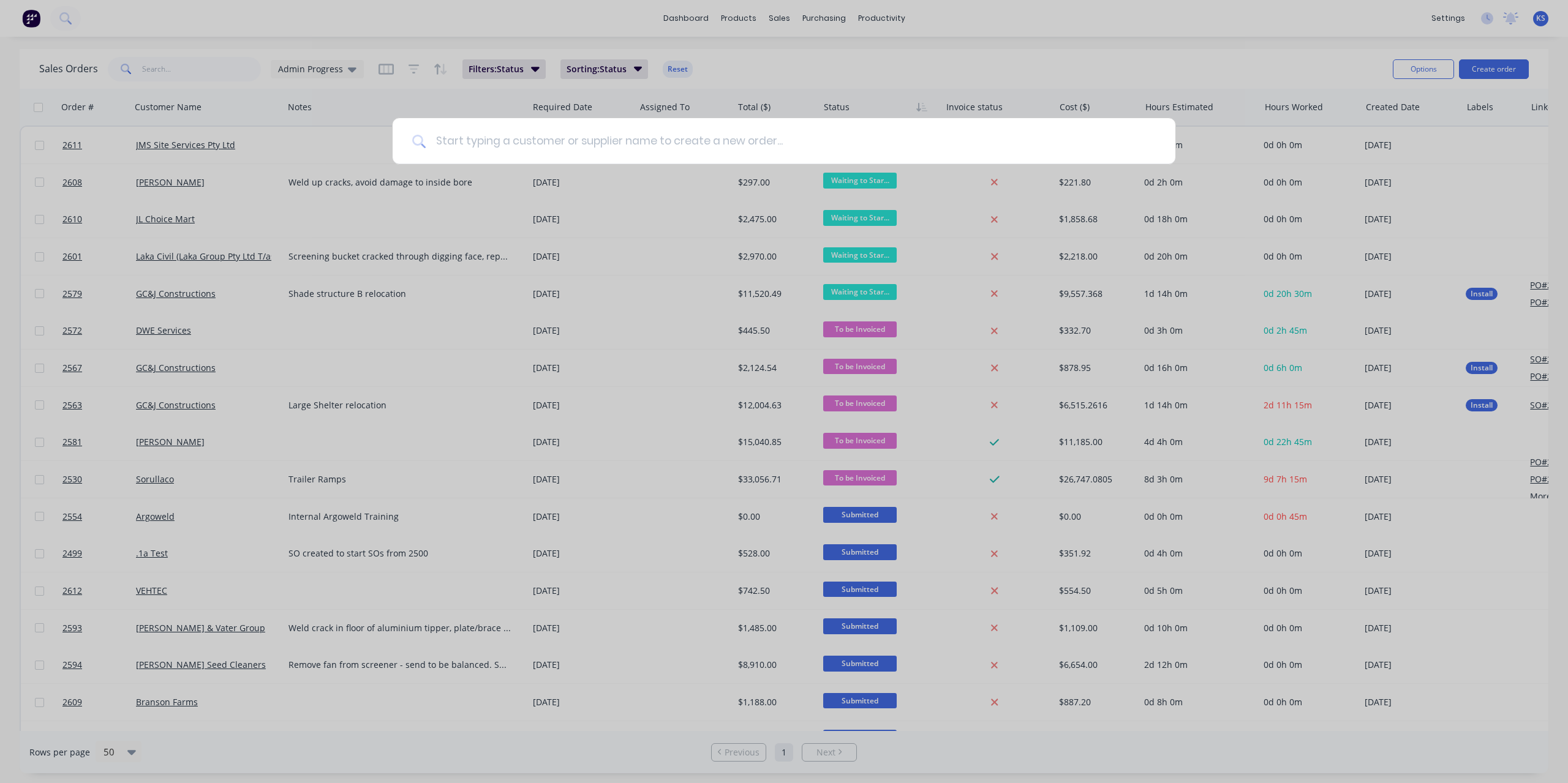
click at [443, 139] on input at bounding box center [791, 141] width 730 height 46
type input "2572"
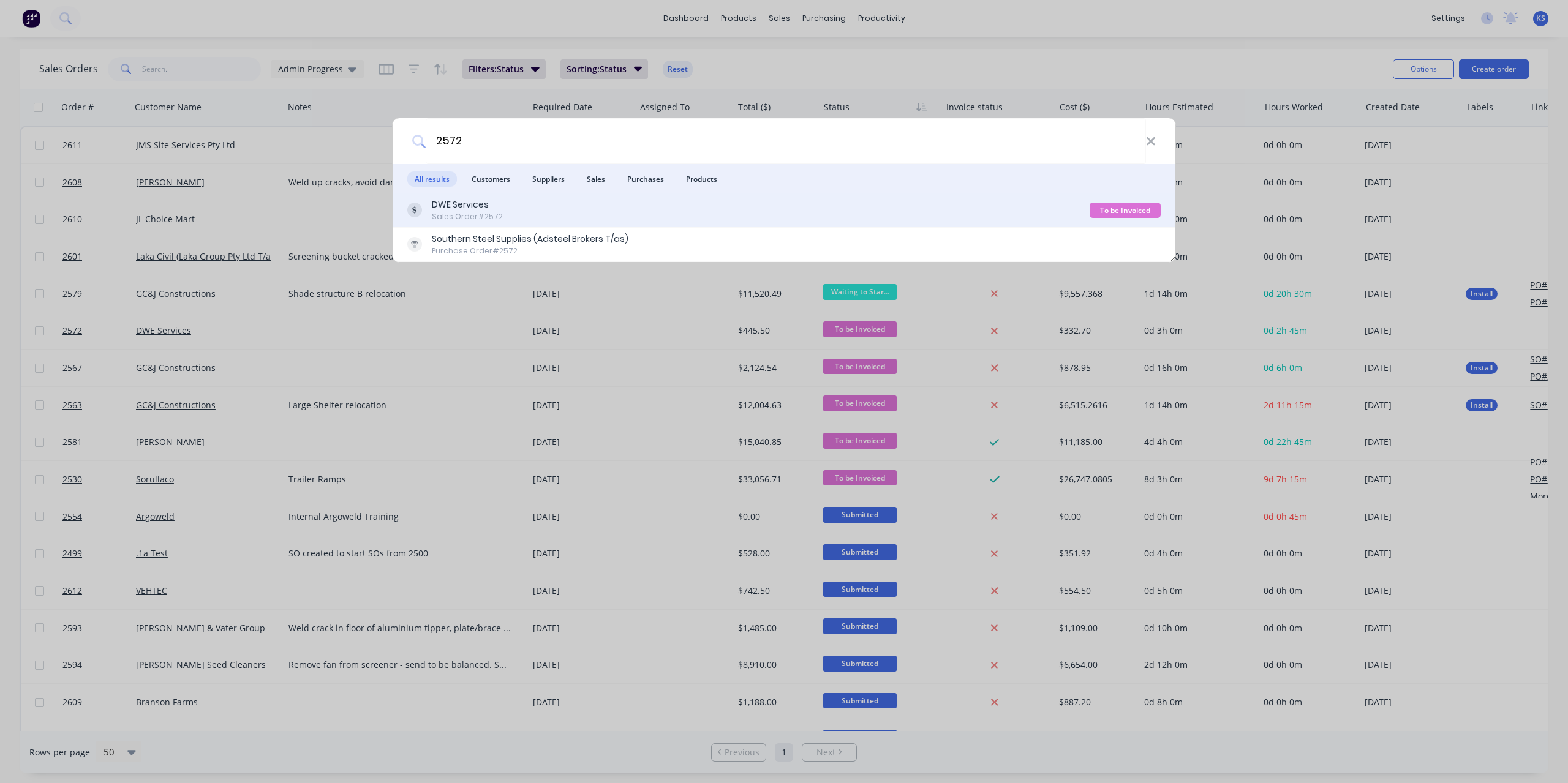
click at [477, 199] on div "DWE Services" at bounding box center [467, 205] width 71 height 13
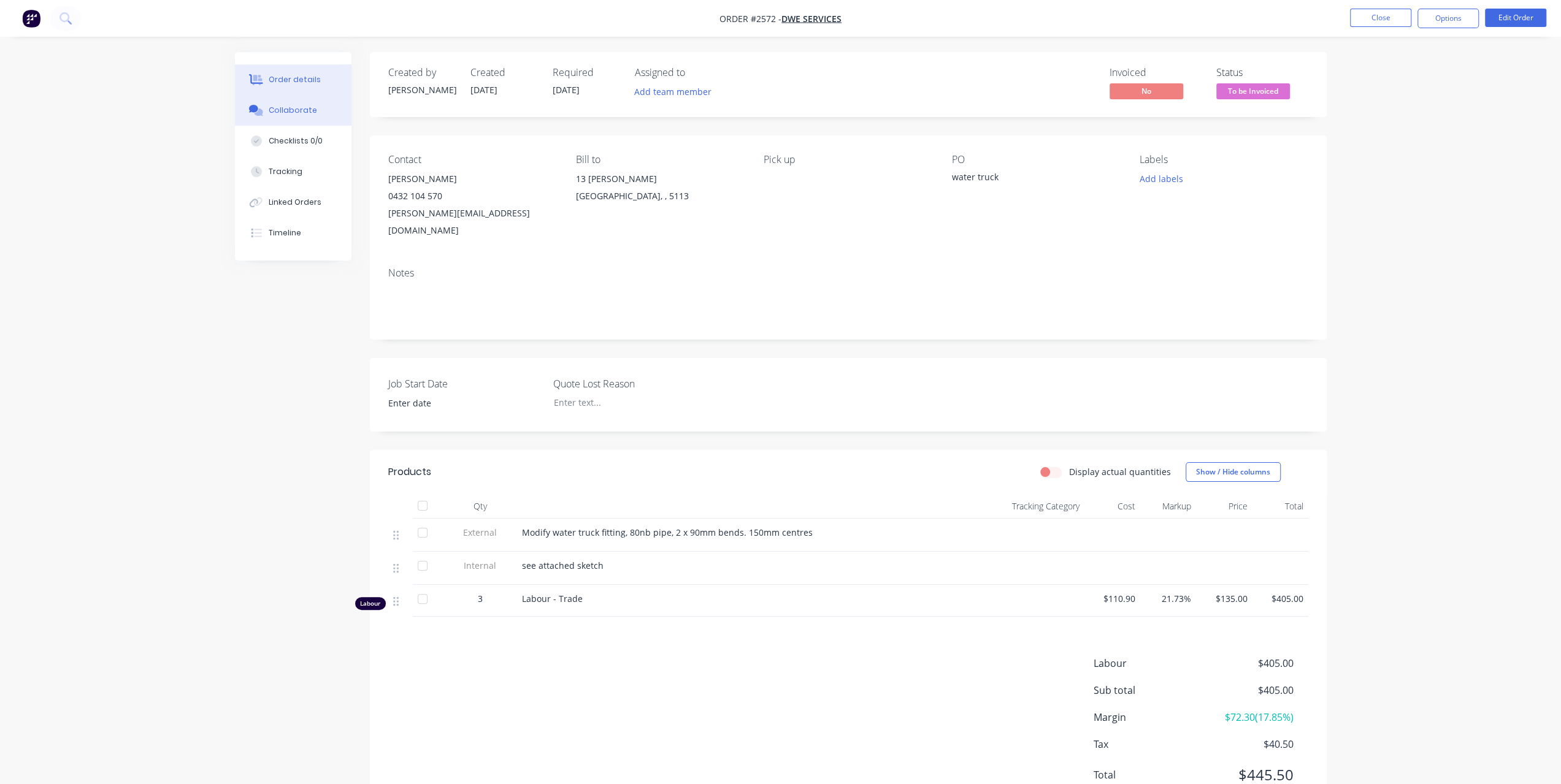
click at [287, 115] on div "Collaborate" at bounding box center [293, 110] width 48 height 11
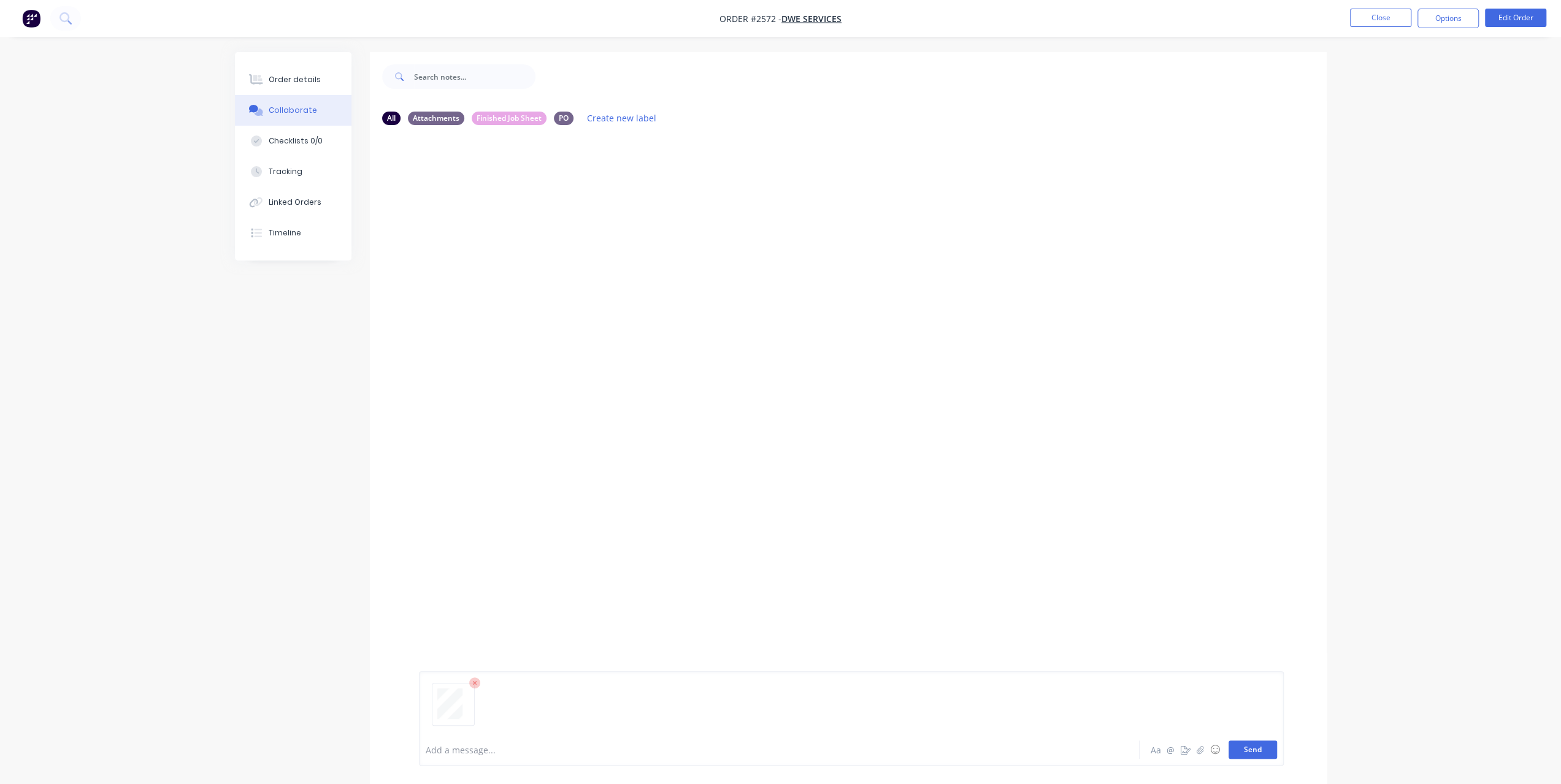
click at [1272, 750] on button "Send" at bounding box center [1253, 750] width 48 height 18
click at [1363, 19] on button "Close" at bounding box center [1381, 18] width 62 height 18
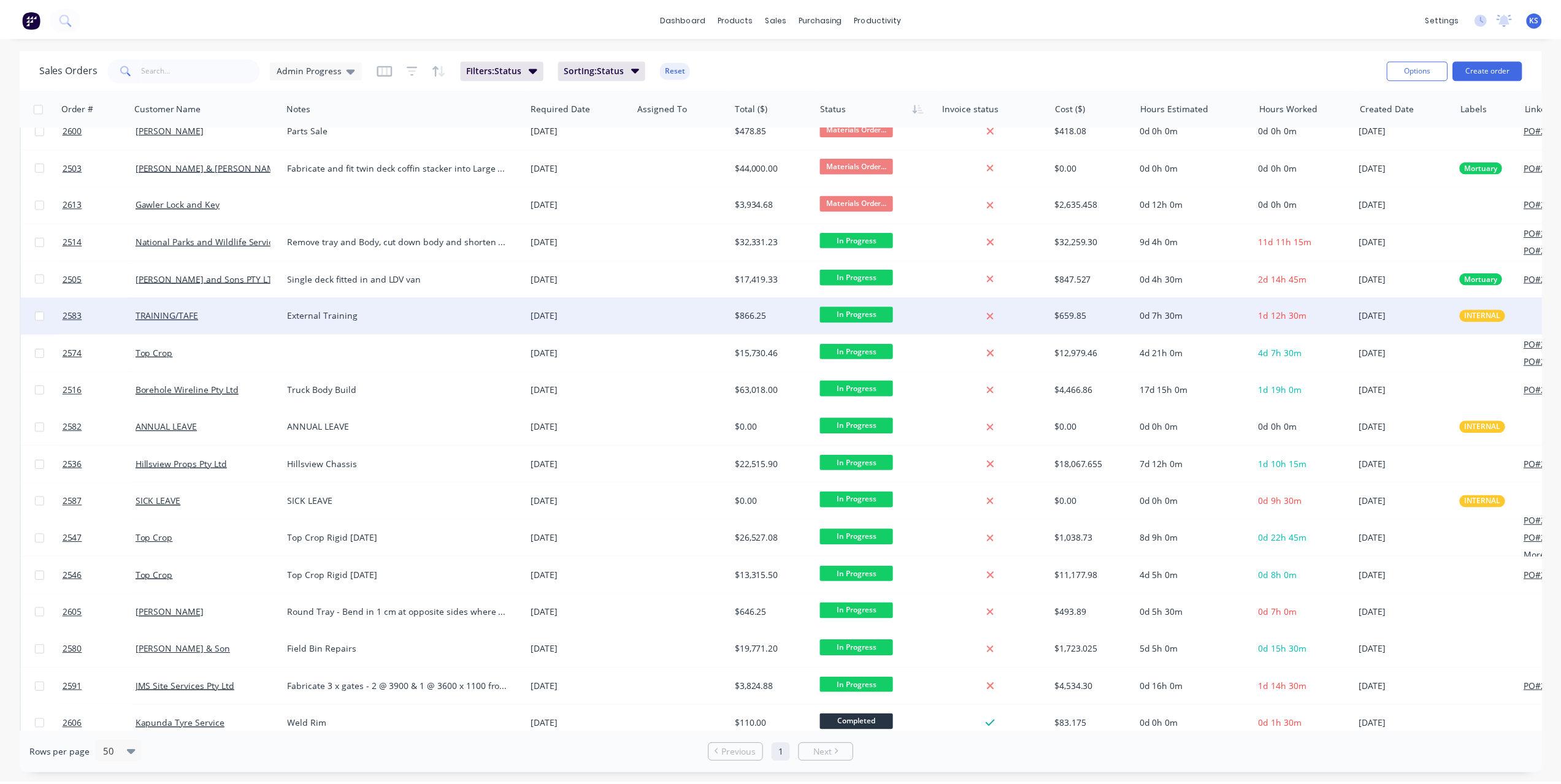
scroll to position [813, 0]
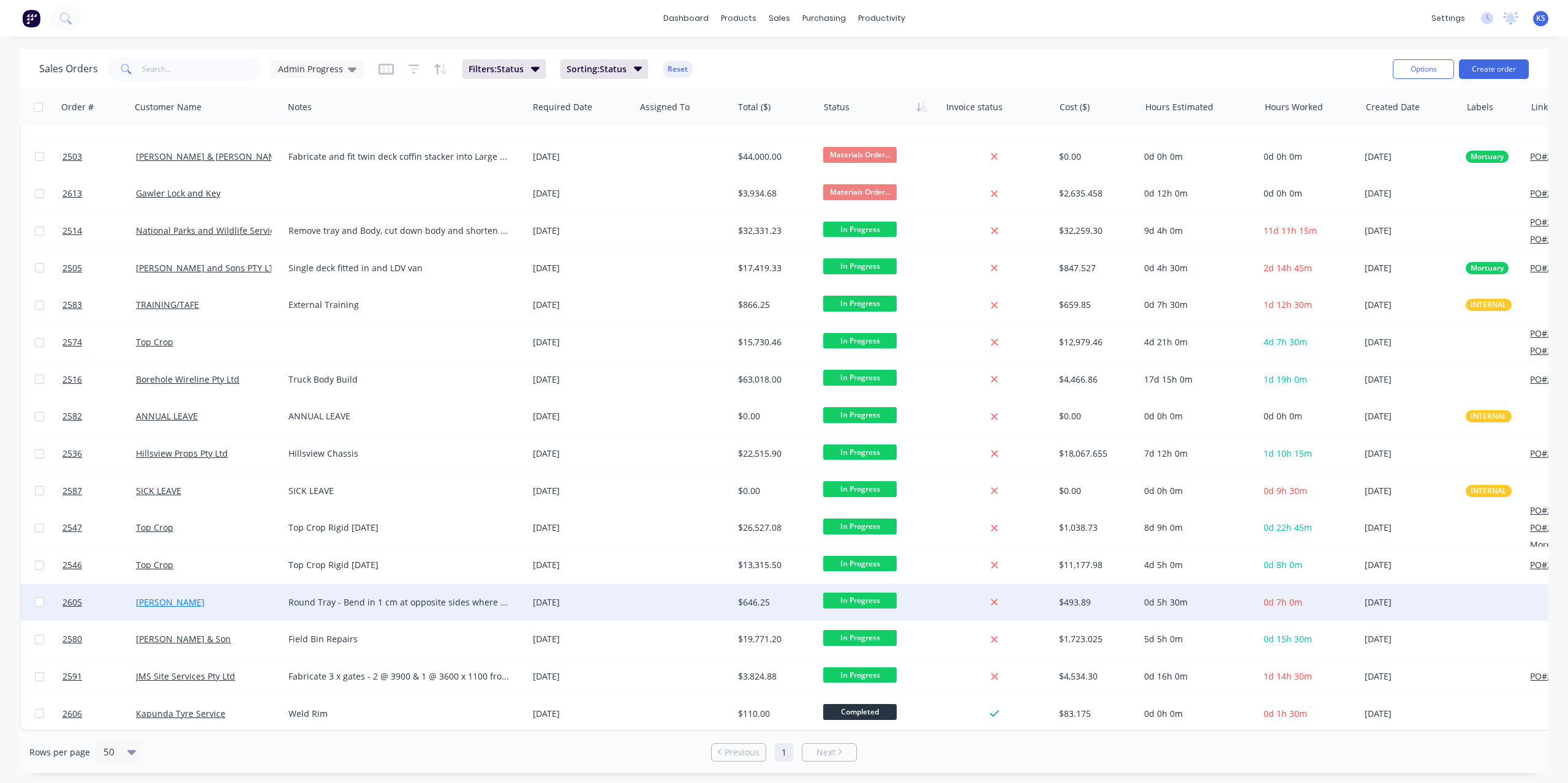
click at [165, 596] on link "[PERSON_NAME]" at bounding box center [170, 602] width 69 height 12
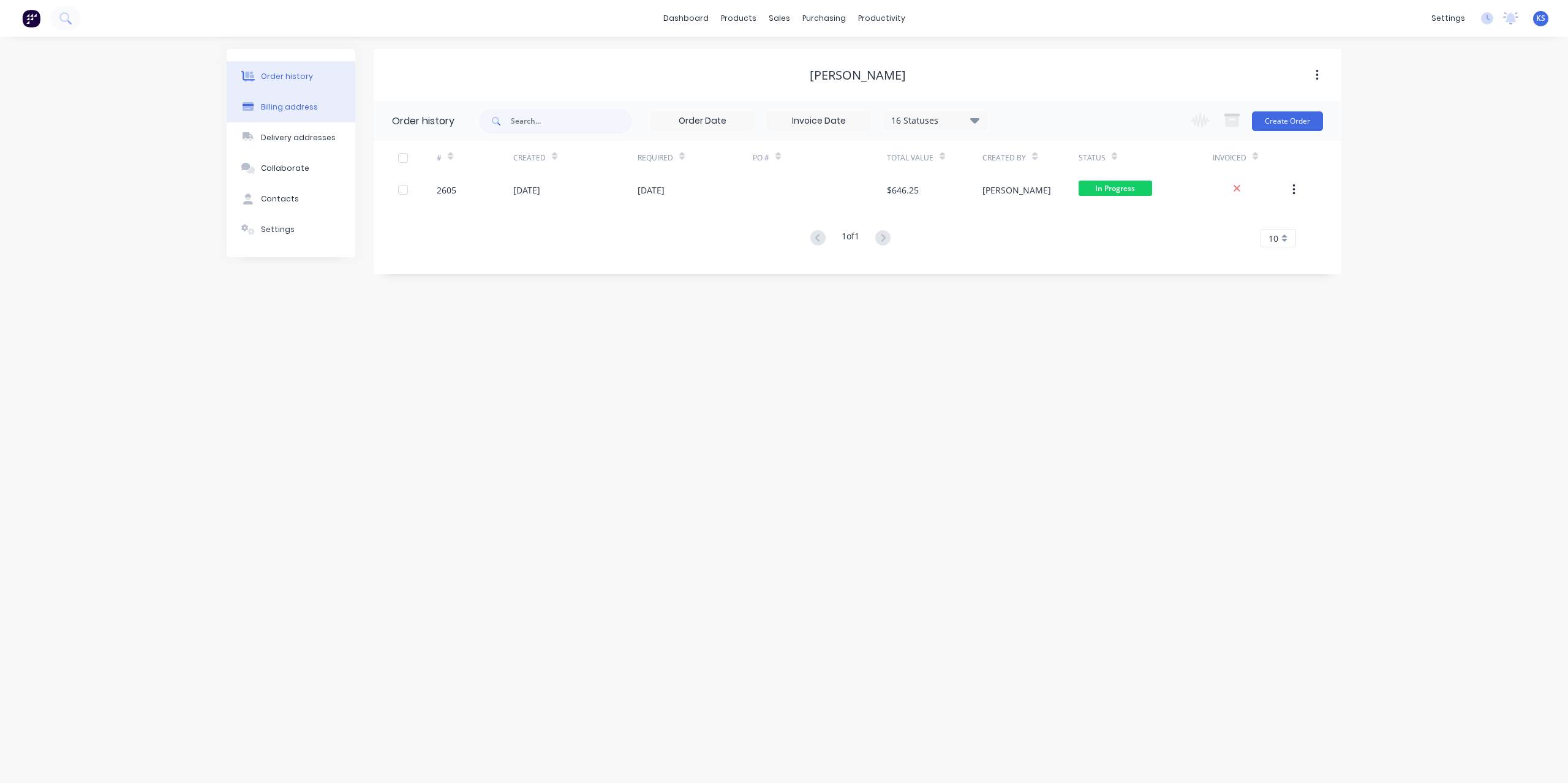
click at [307, 105] on div "Billing address" at bounding box center [289, 107] width 57 height 11
select select "AU"
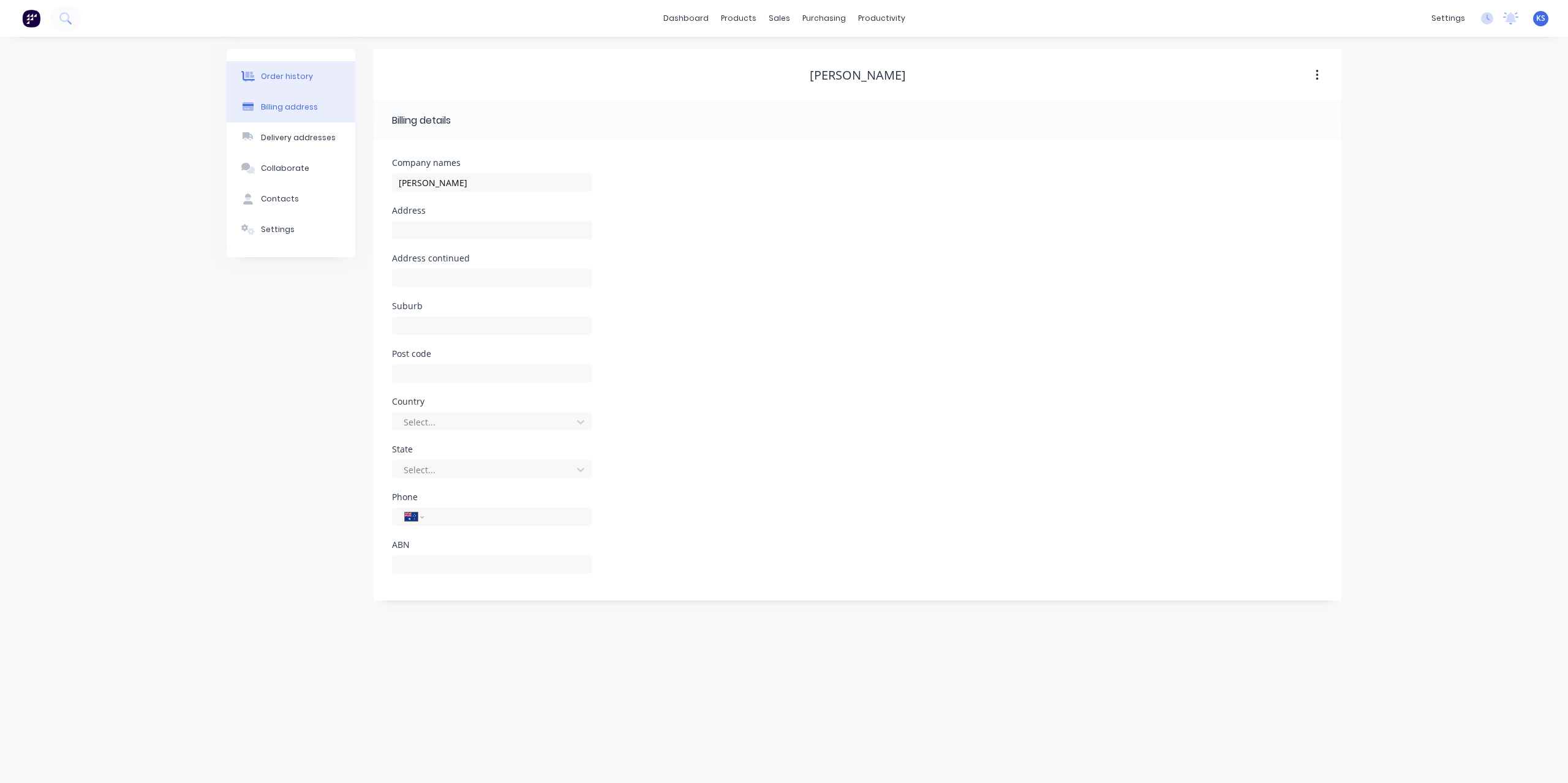
click at [298, 78] on div "Order history" at bounding box center [287, 76] width 52 height 11
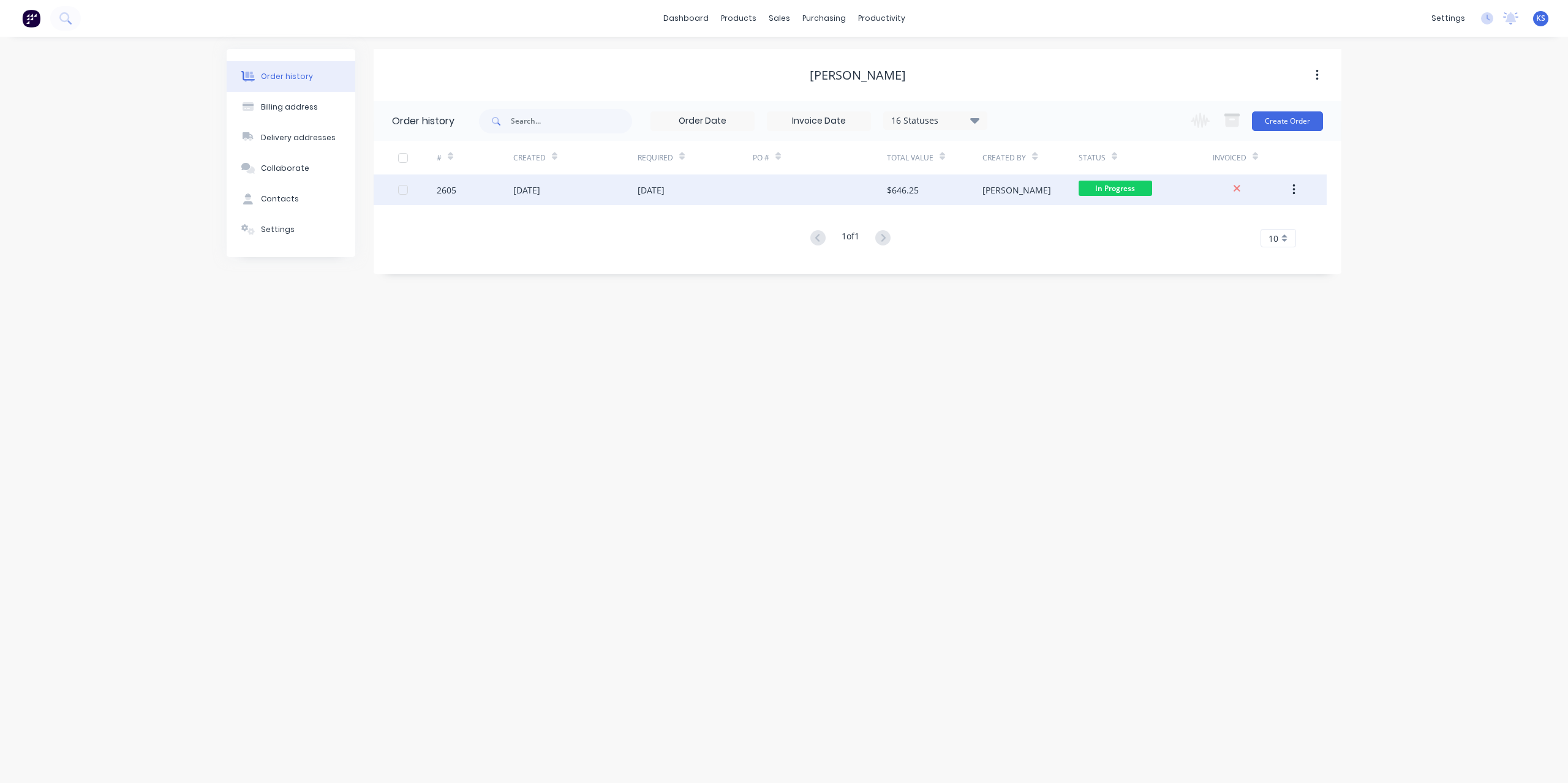
click at [519, 197] on div "[DATE]" at bounding box center [575, 190] width 124 height 31
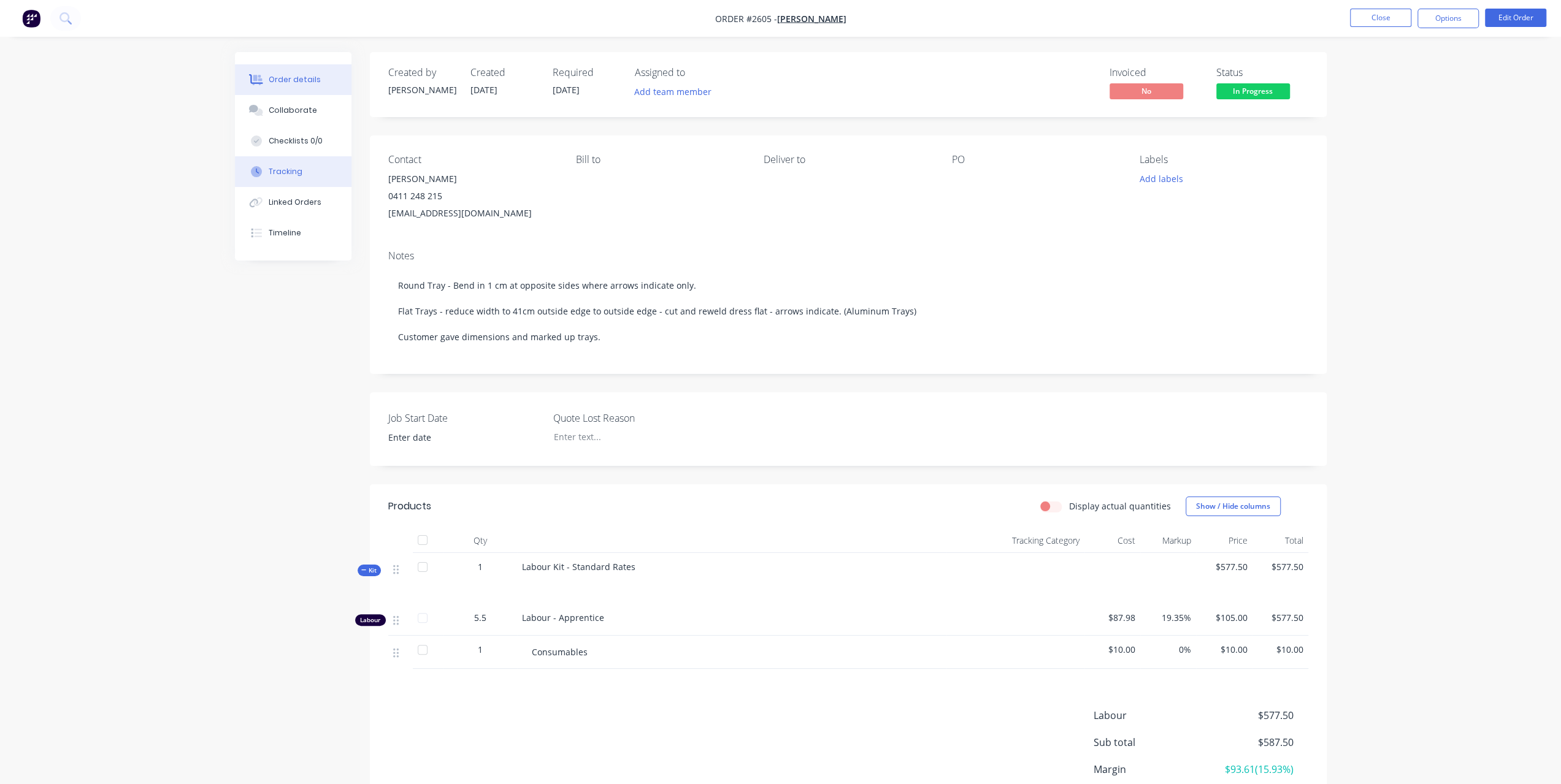
click at [297, 169] on div "Tracking" at bounding box center [285, 171] width 34 height 11
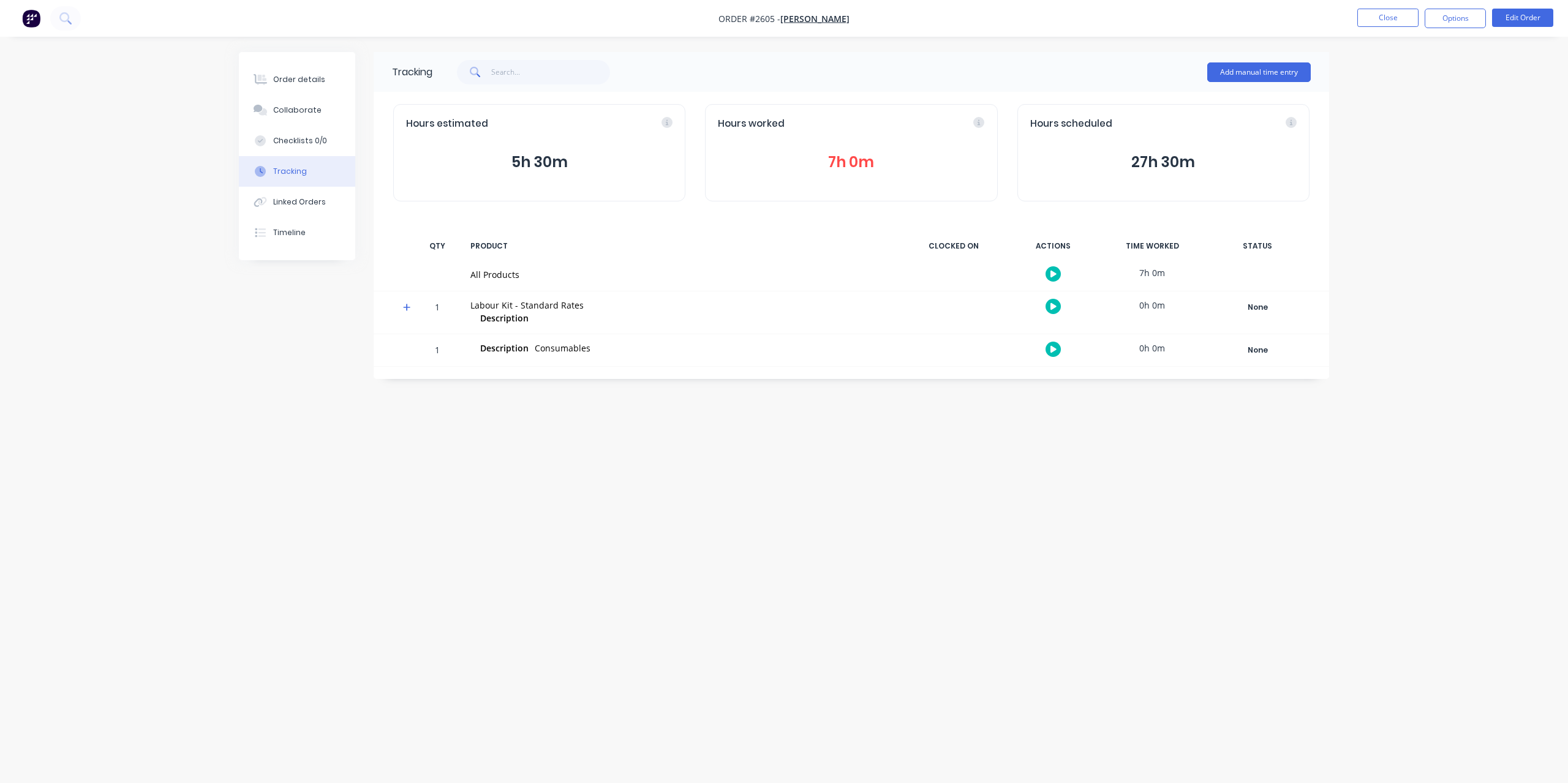
click at [830, 166] on button "7h 0m" at bounding box center [851, 162] width 267 height 24
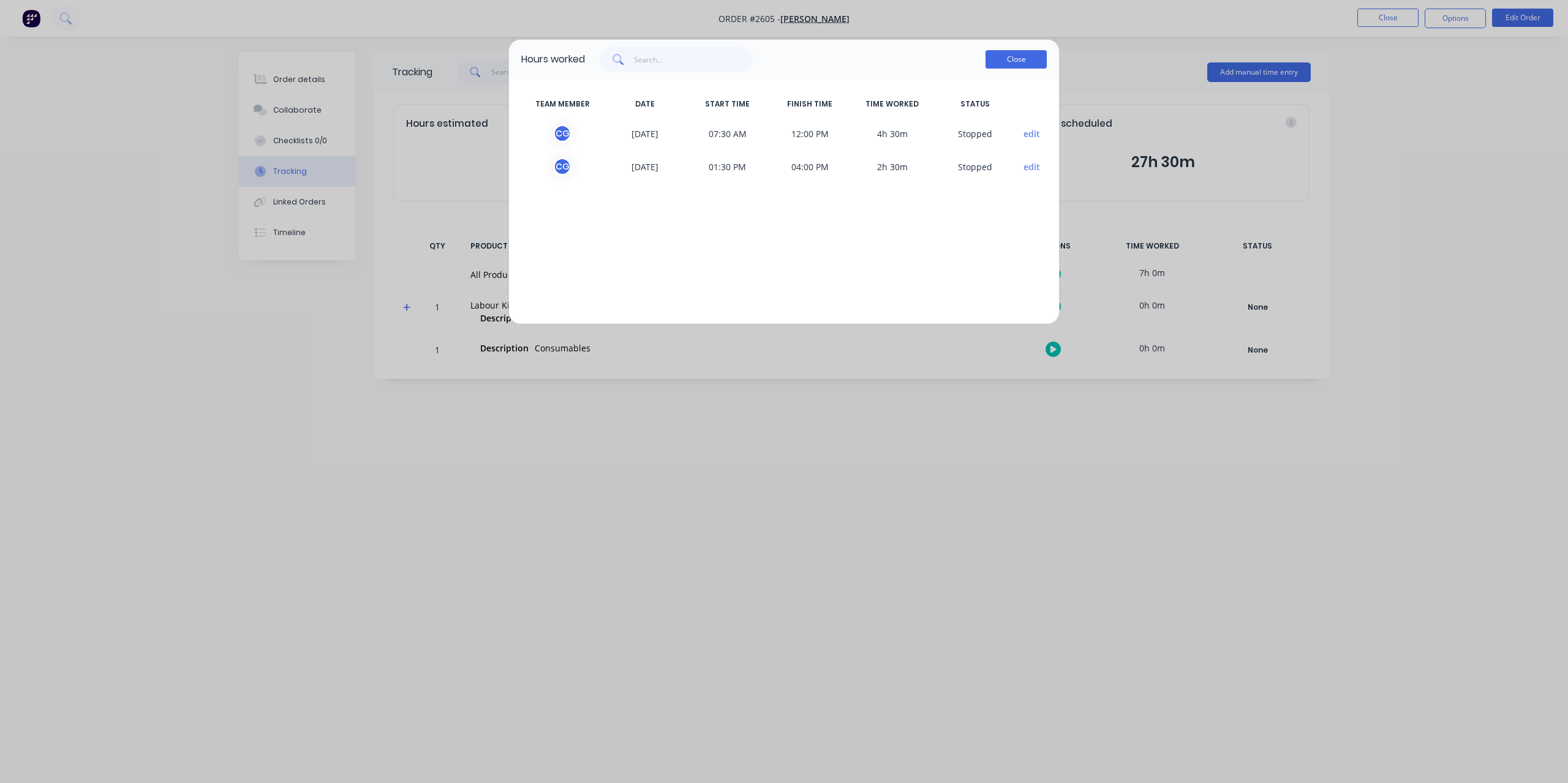
click at [1044, 54] on button "Close" at bounding box center [1016, 59] width 61 height 18
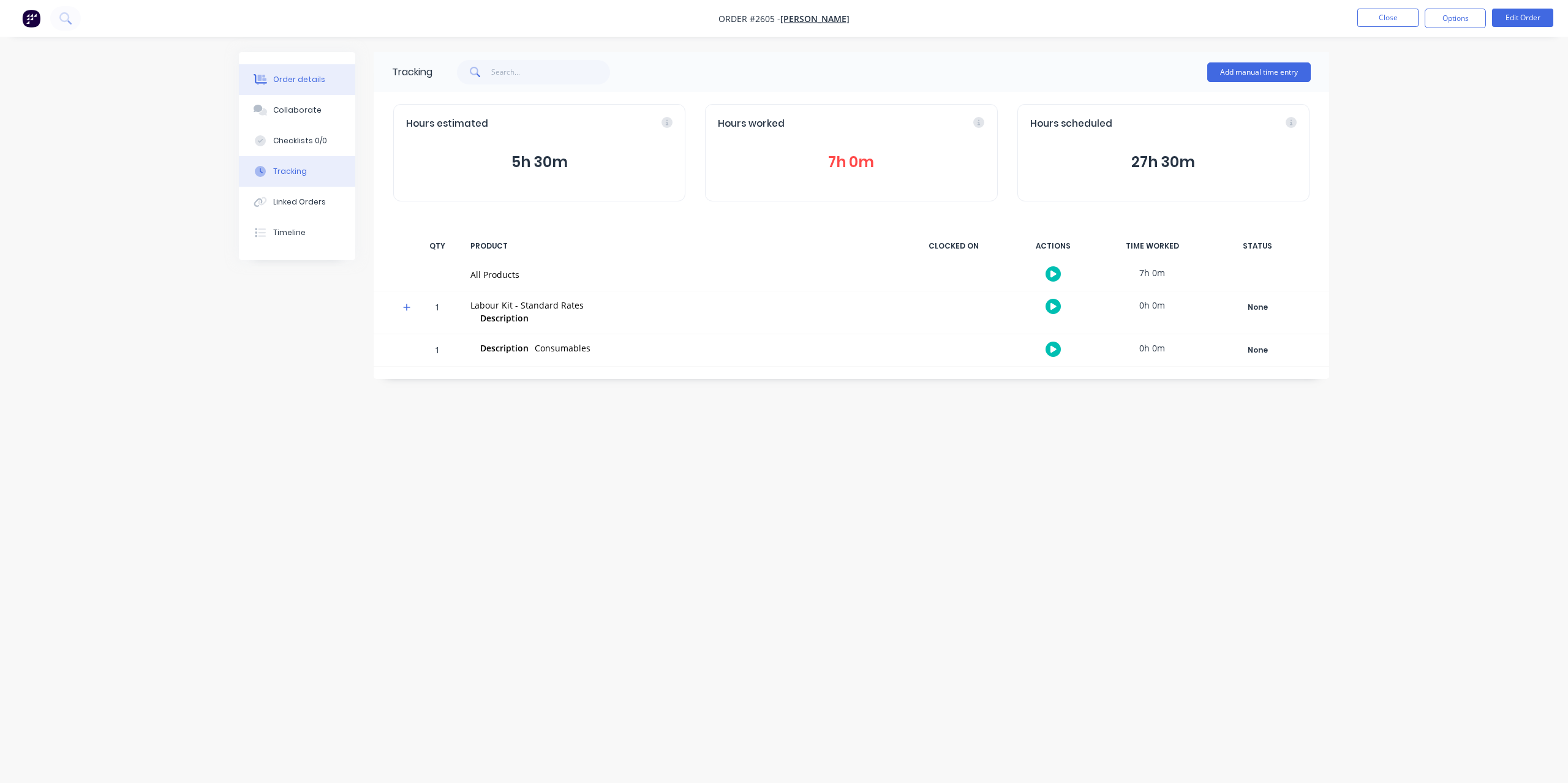
click at [309, 80] on div "Order details" at bounding box center [299, 79] width 52 height 11
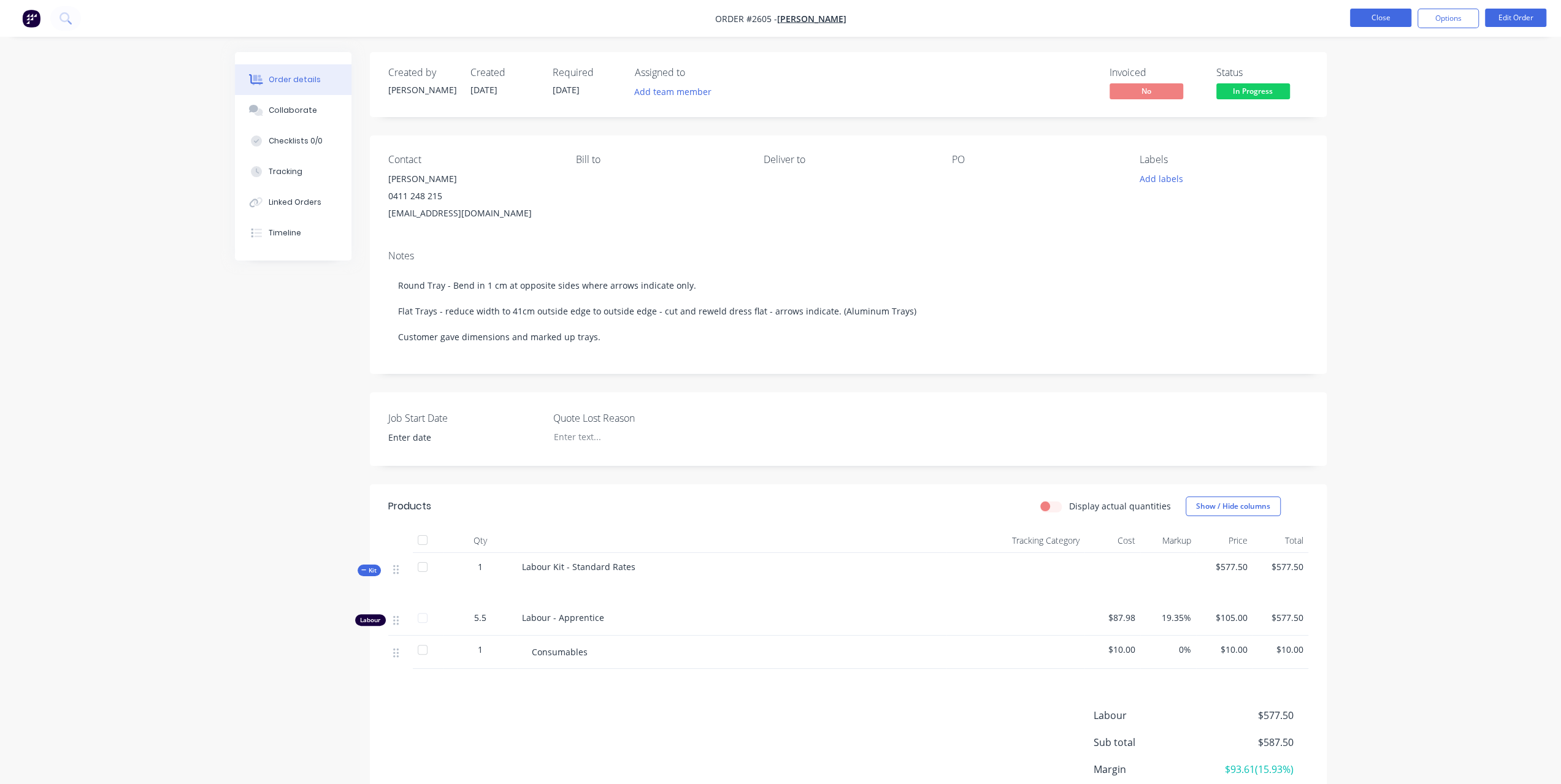
click at [1355, 18] on button "Close" at bounding box center [1381, 18] width 62 height 18
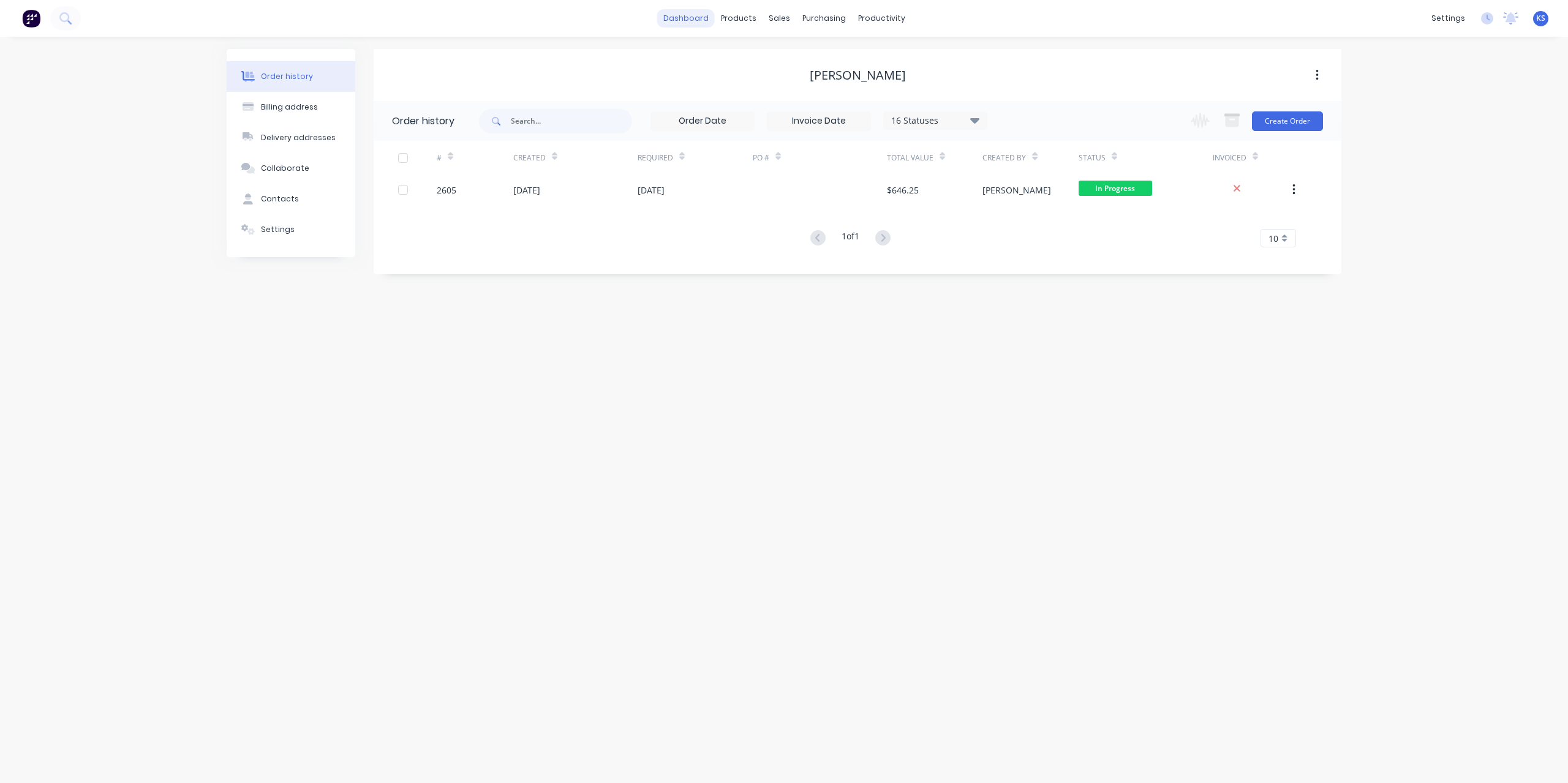
click at [711, 22] on link "dashboard" at bounding box center [686, 18] width 58 height 18
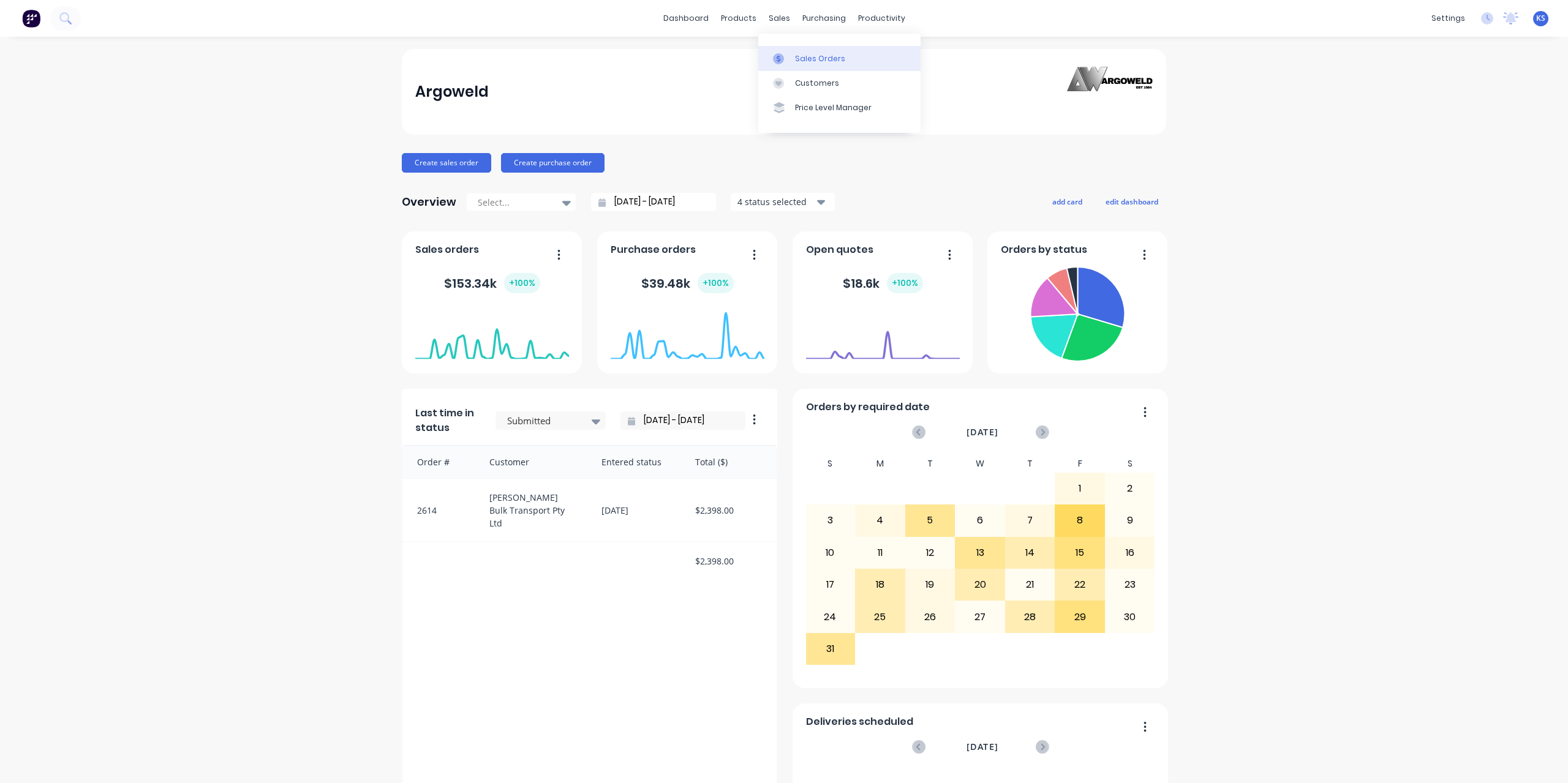
click at [799, 52] on link "Sales Orders" at bounding box center [840, 58] width 162 height 24
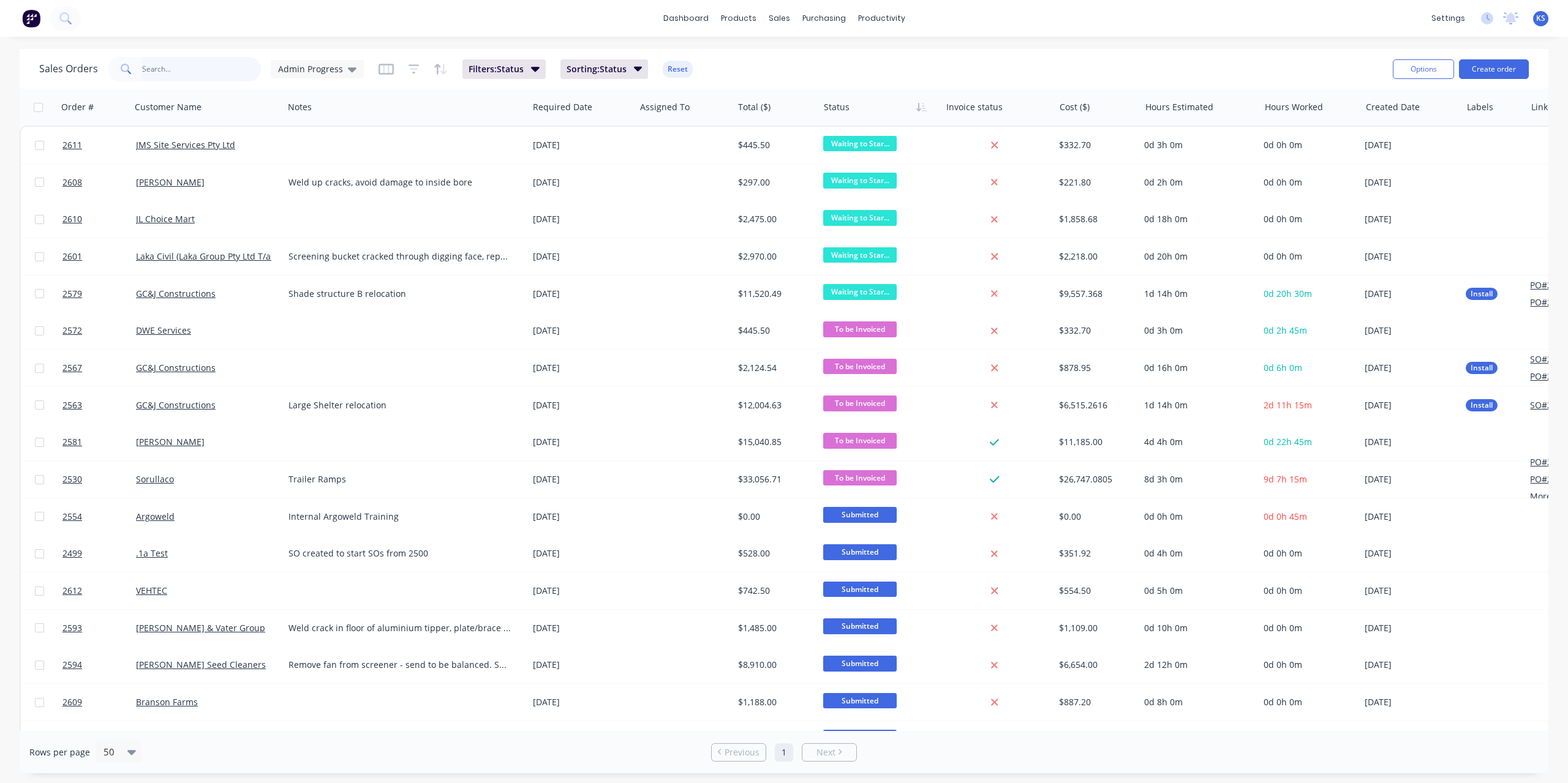
click at [220, 69] on input "text" at bounding box center [201, 69] width 120 height 24
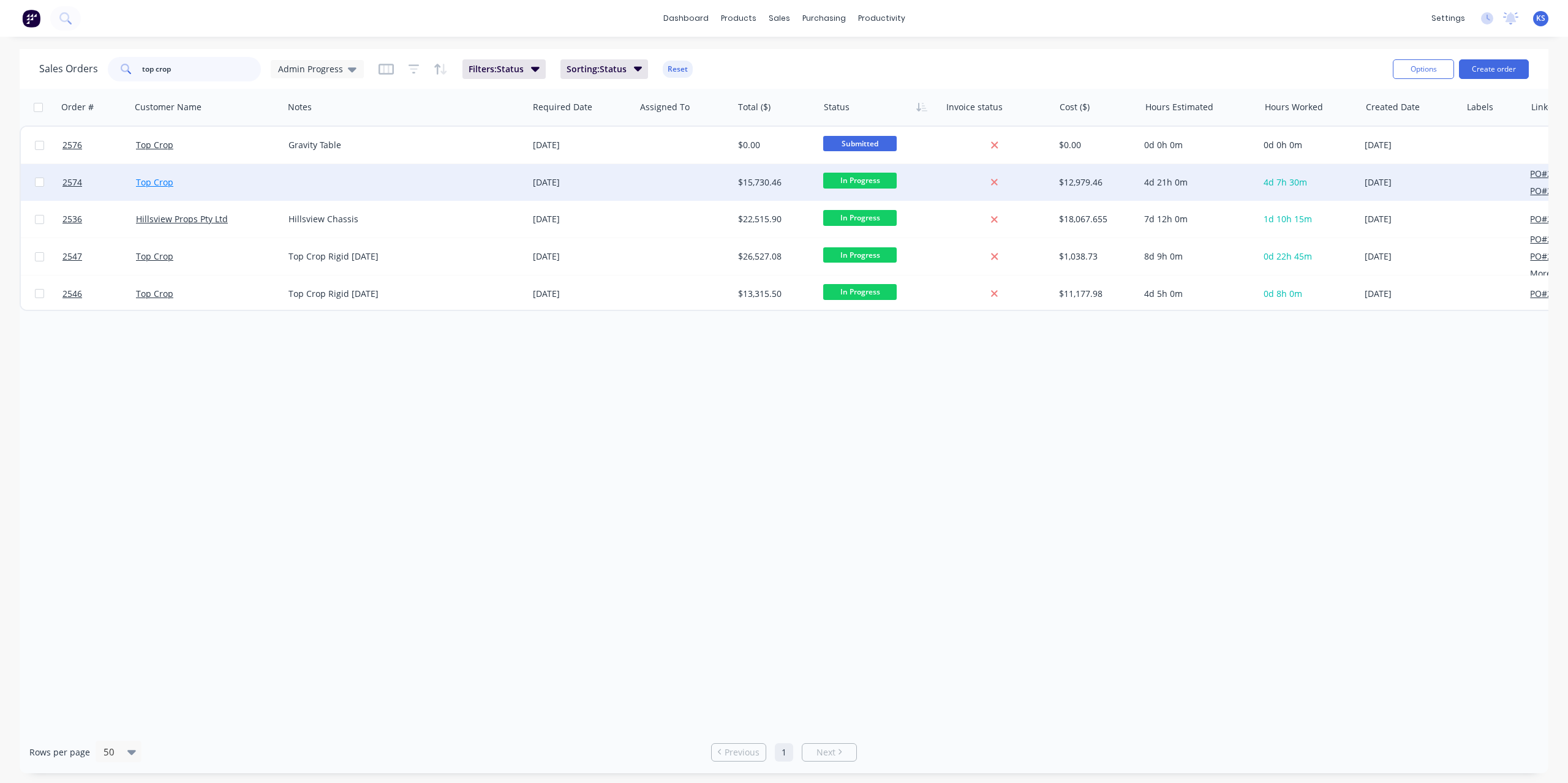
type input "top crop"
click at [160, 180] on link "Top Crop" at bounding box center [154, 182] width 37 height 12
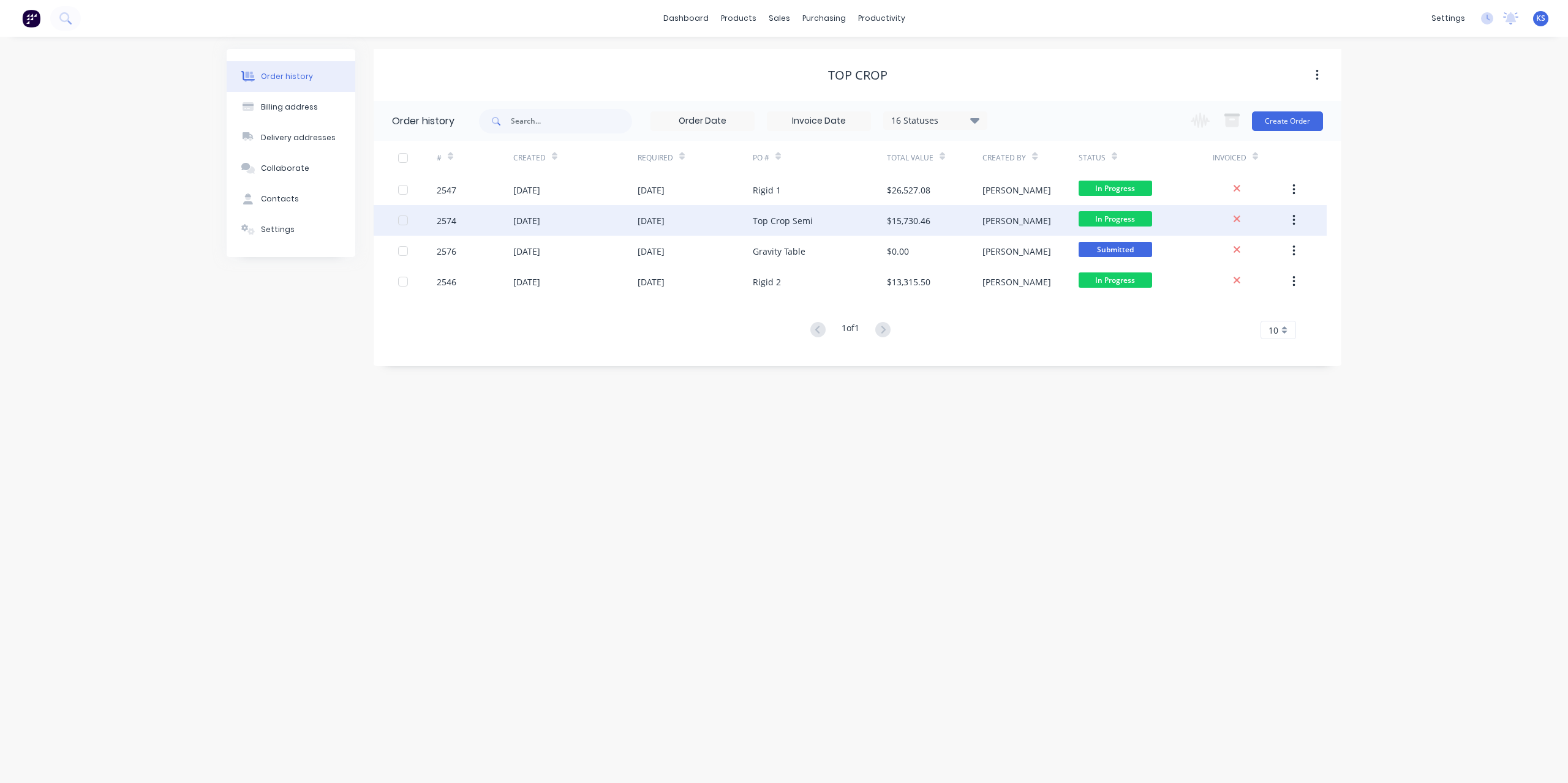
click at [799, 219] on div "Top Crop Semi" at bounding box center [783, 221] width 60 height 13
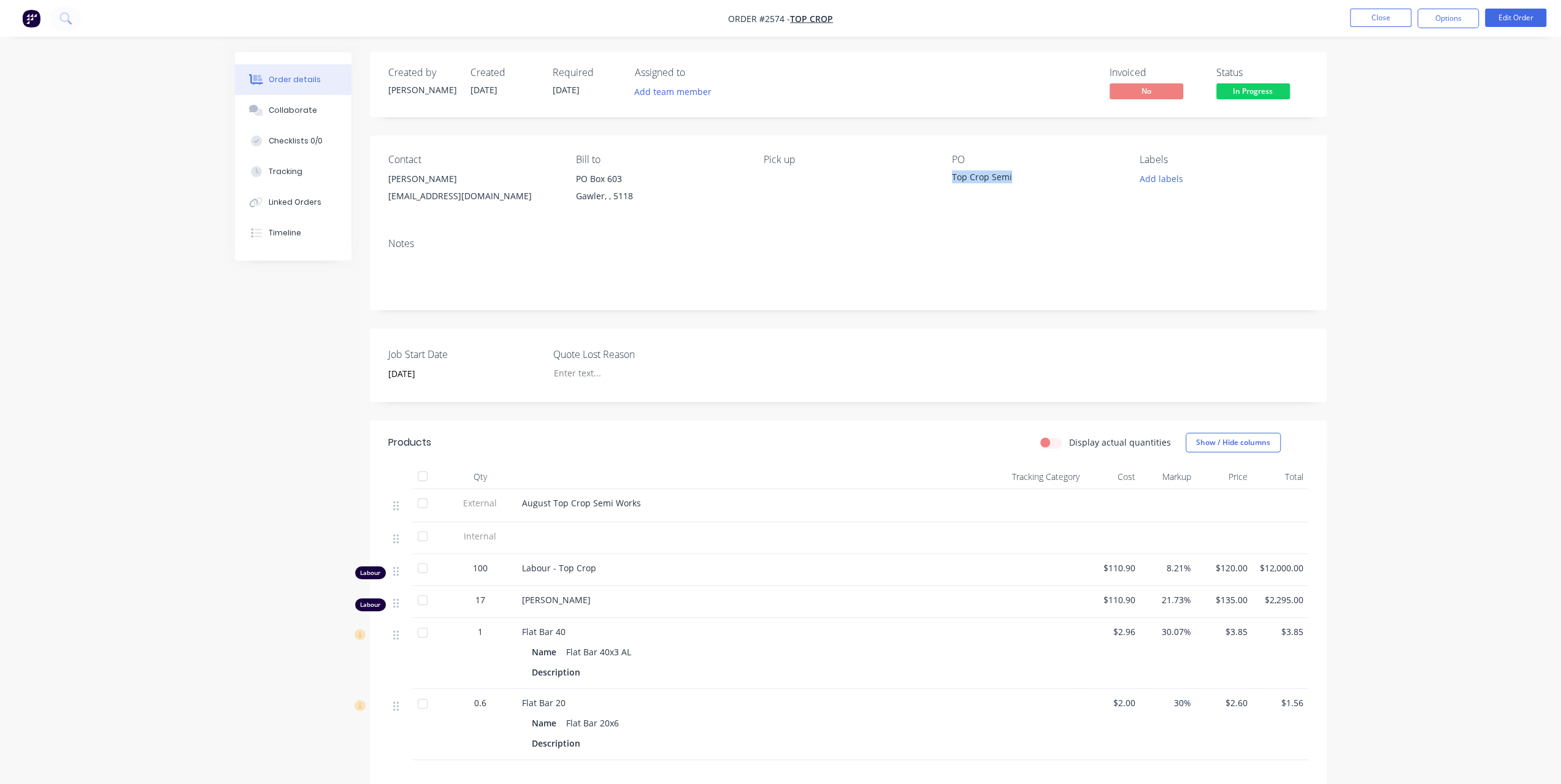
drag, startPoint x: 1033, startPoint y: 185, endPoint x: 950, endPoint y: 179, distance: 83.2
click at [950, 179] on div "Contact [PERSON_NAME] [EMAIL_ADDRESS][DOMAIN_NAME] [PERSON_NAME] to PO Box 603 …" at bounding box center [848, 181] width 957 height 92
copy div "Top Crop Semi"
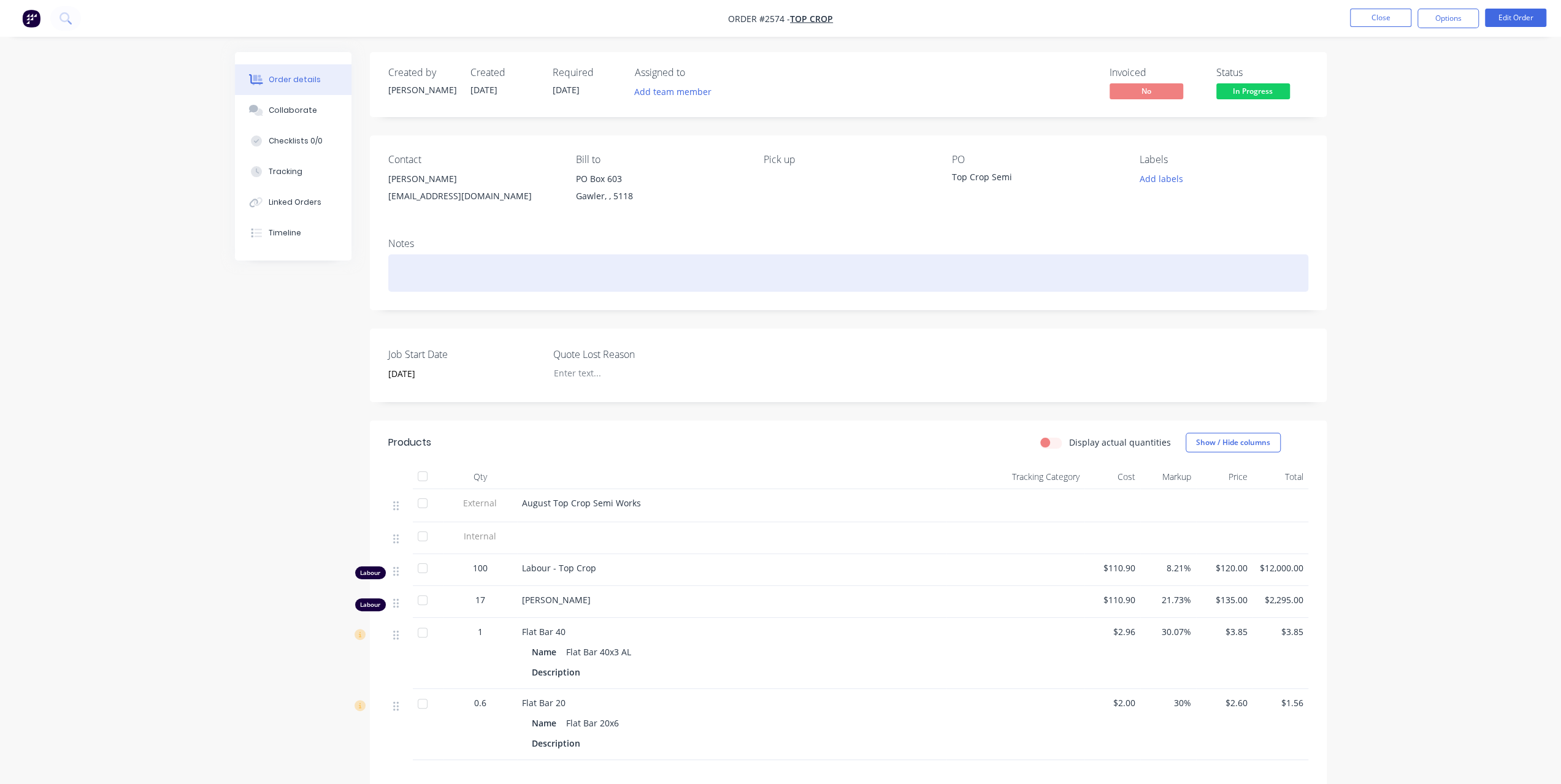
click at [458, 265] on div at bounding box center [848, 273] width 920 height 37
paste div
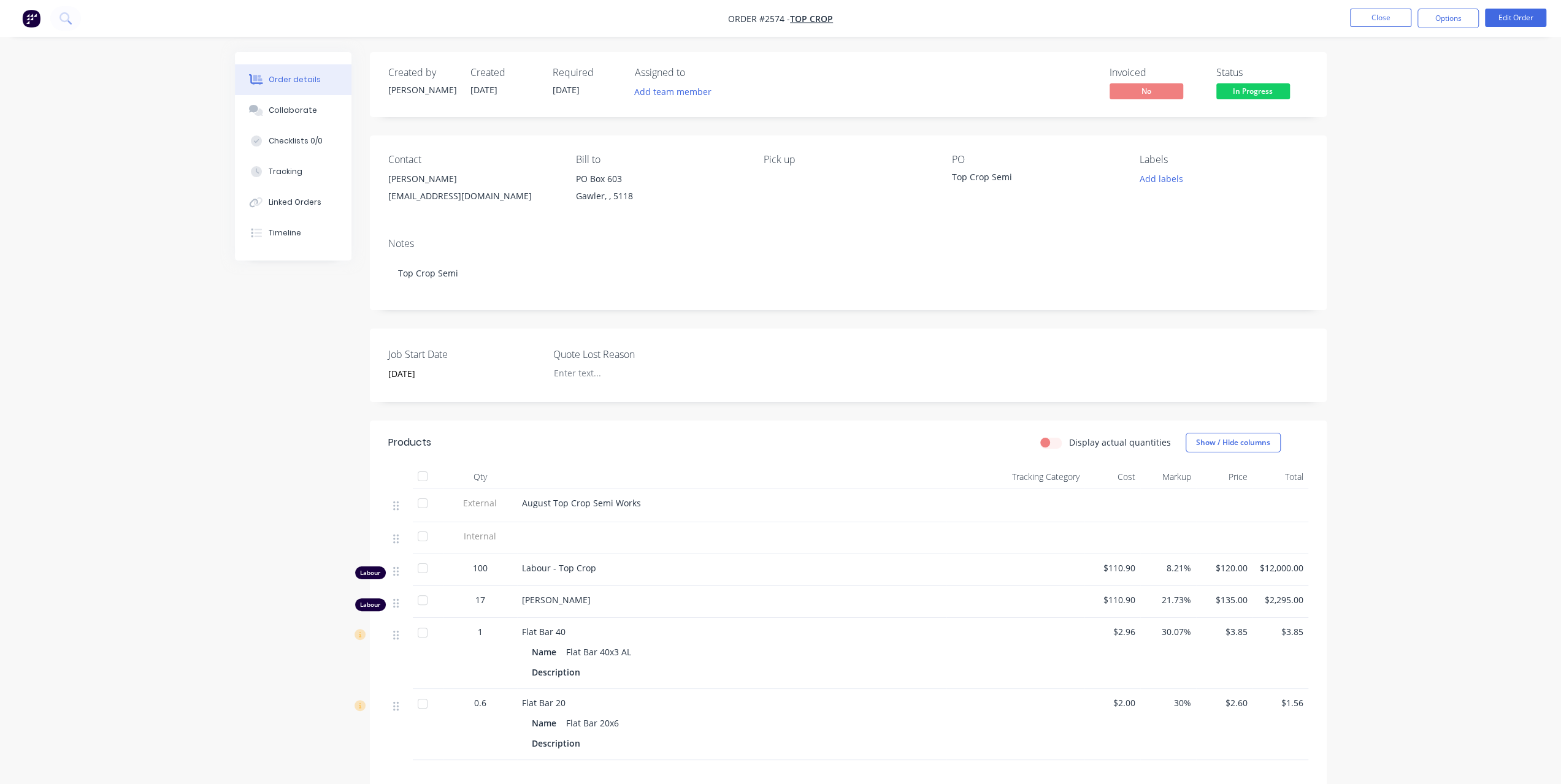
click at [144, 319] on div "Order details Collaborate Checklists 0/0 Tracking Linked Orders Timeline Order …" at bounding box center [780, 489] width 1561 height 978
click at [1383, 16] on button "Close" at bounding box center [1381, 18] width 62 height 18
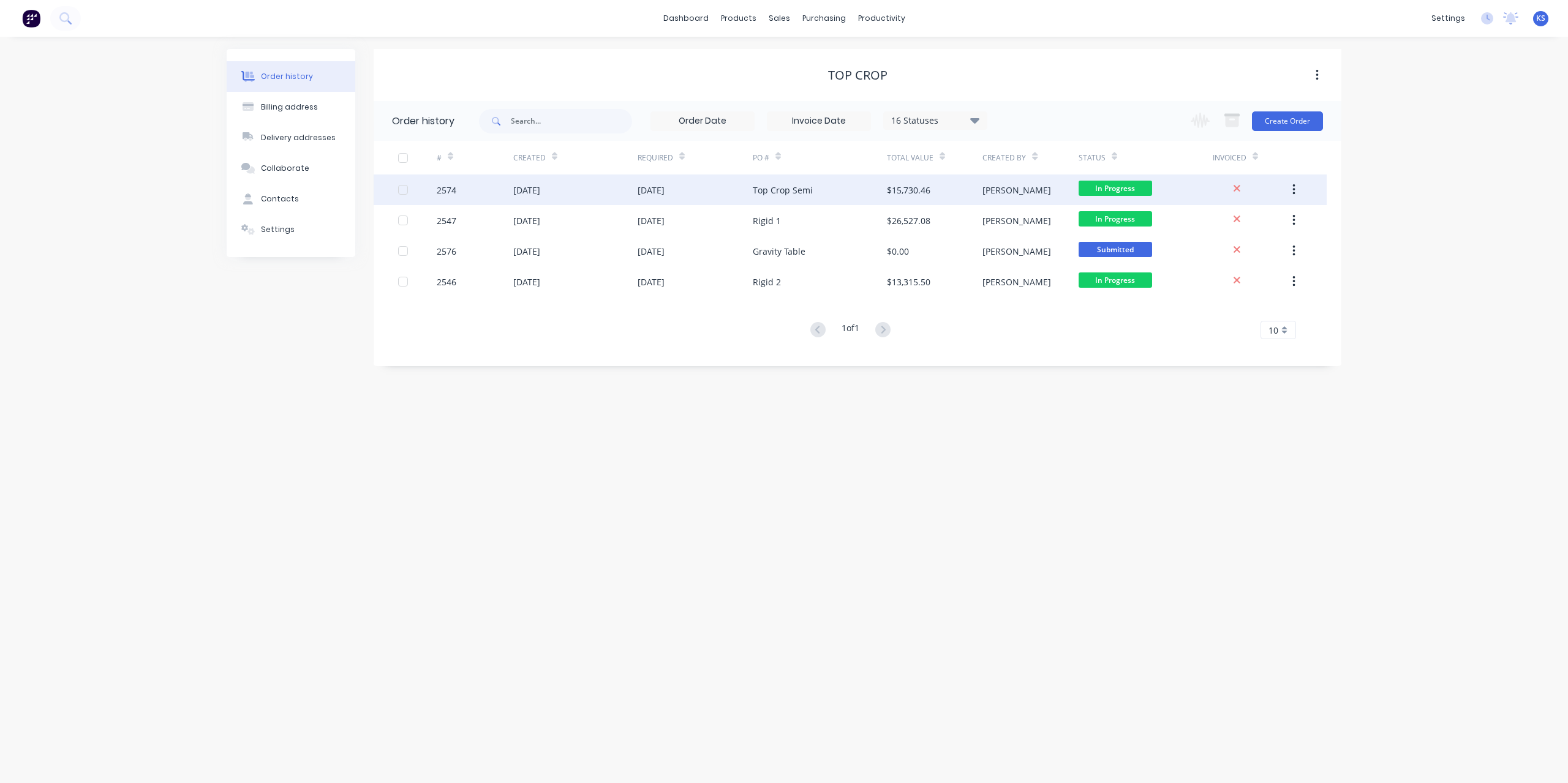
click at [540, 190] on div "[DATE]" at bounding box center [526, 190] width 27 height 13
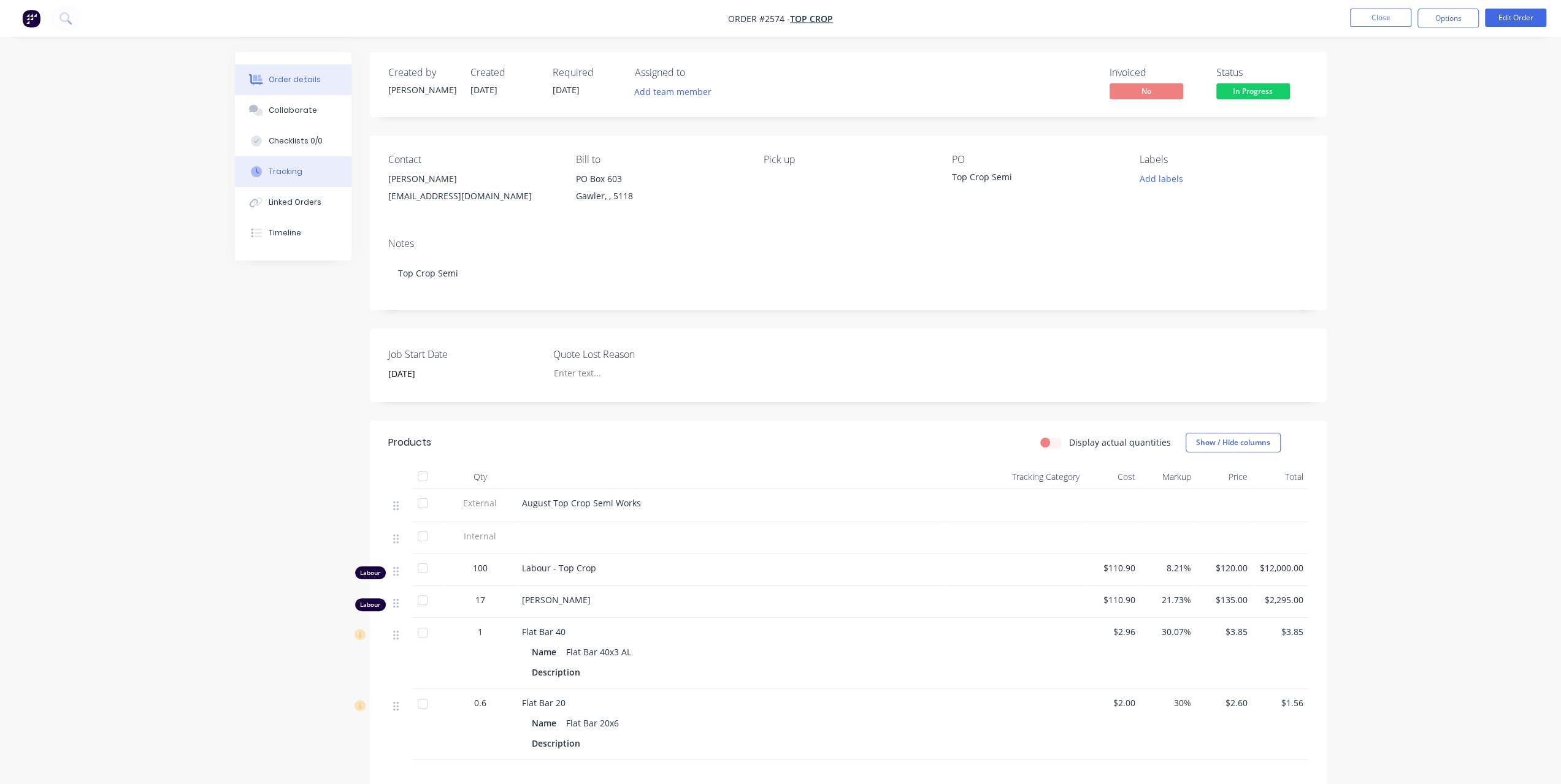
click at [281, 171] on div "Tracking" at bounding box center [285, 171] width 34 height 11
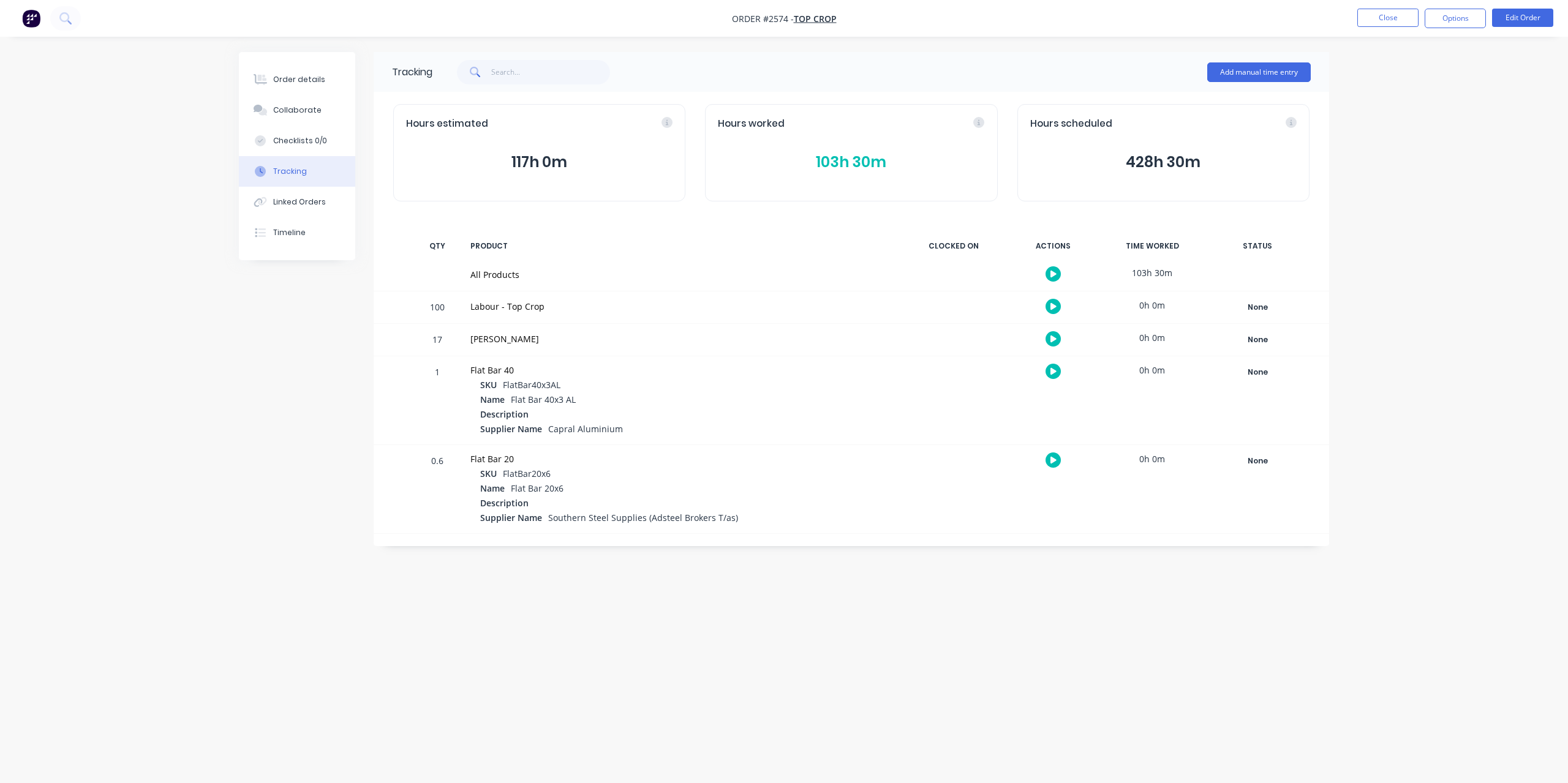
click at [863, 162] on button "103h 30m" at bounding box center [851, 162] width 267 height 24
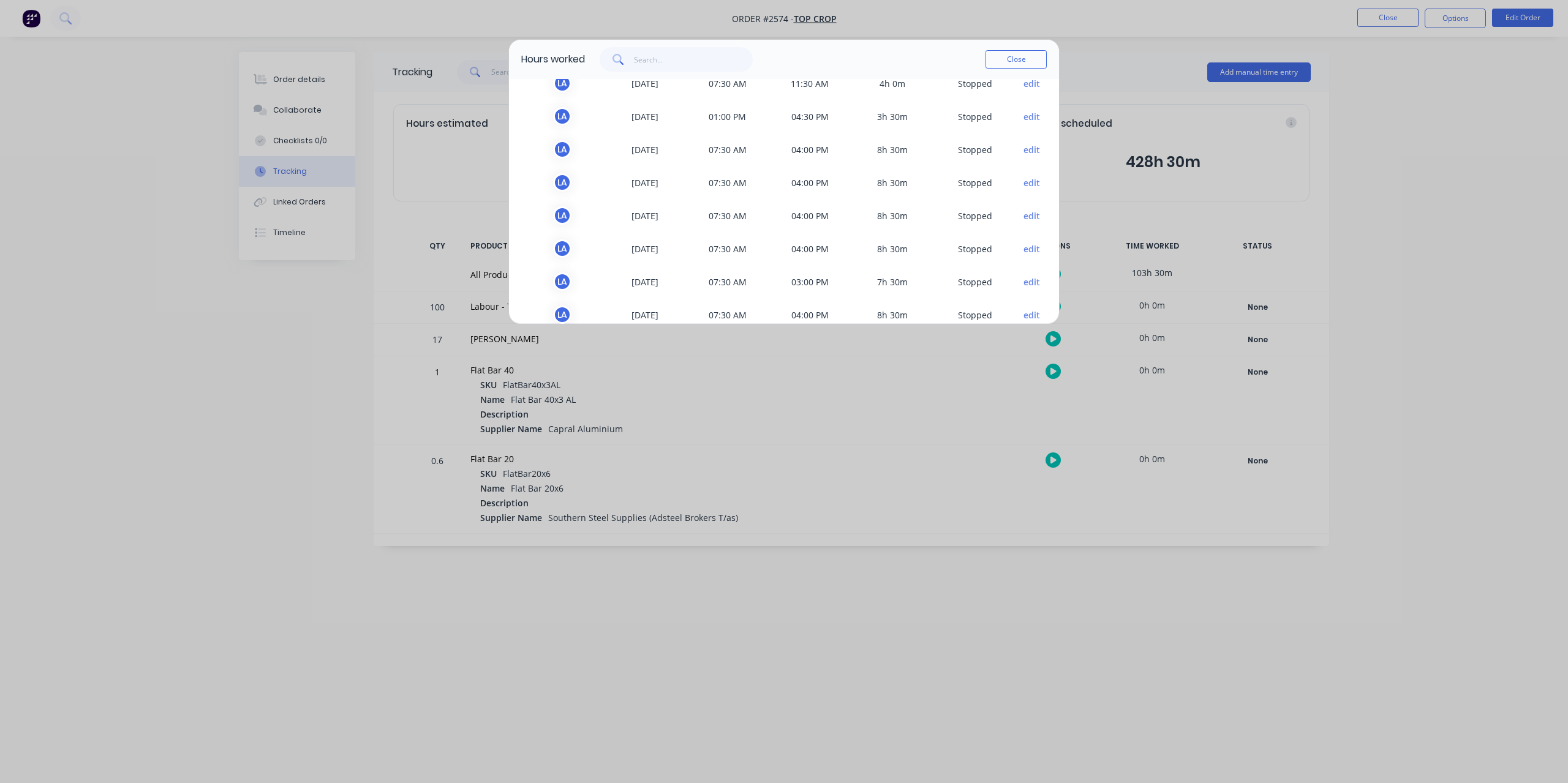
scroll to position [268, 0]
click at [1048, 84] on div "TEAM MEMBER DATE START TIME FINISH TIME TIME WORKED STATUS L A [DATE] 07:30 AM …" at bounding box center [784, 201] width 550 height 245
click at [1034, 62] on button "Close" at bounding box center [1016, 59] width 61 height 18
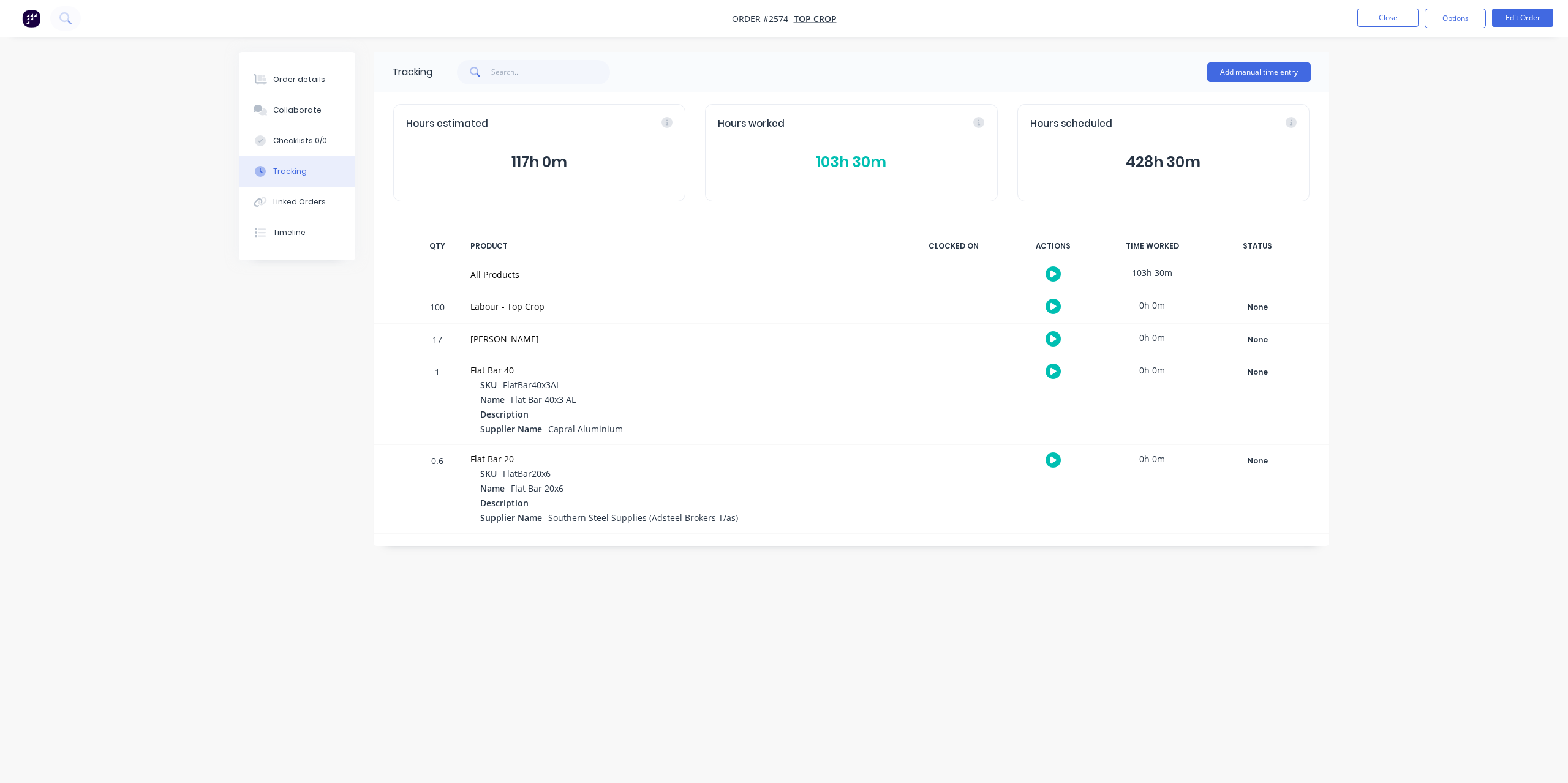
click at [875, 159] on button "103h 30m" at bounding box center [851, 162] width 267 height 24
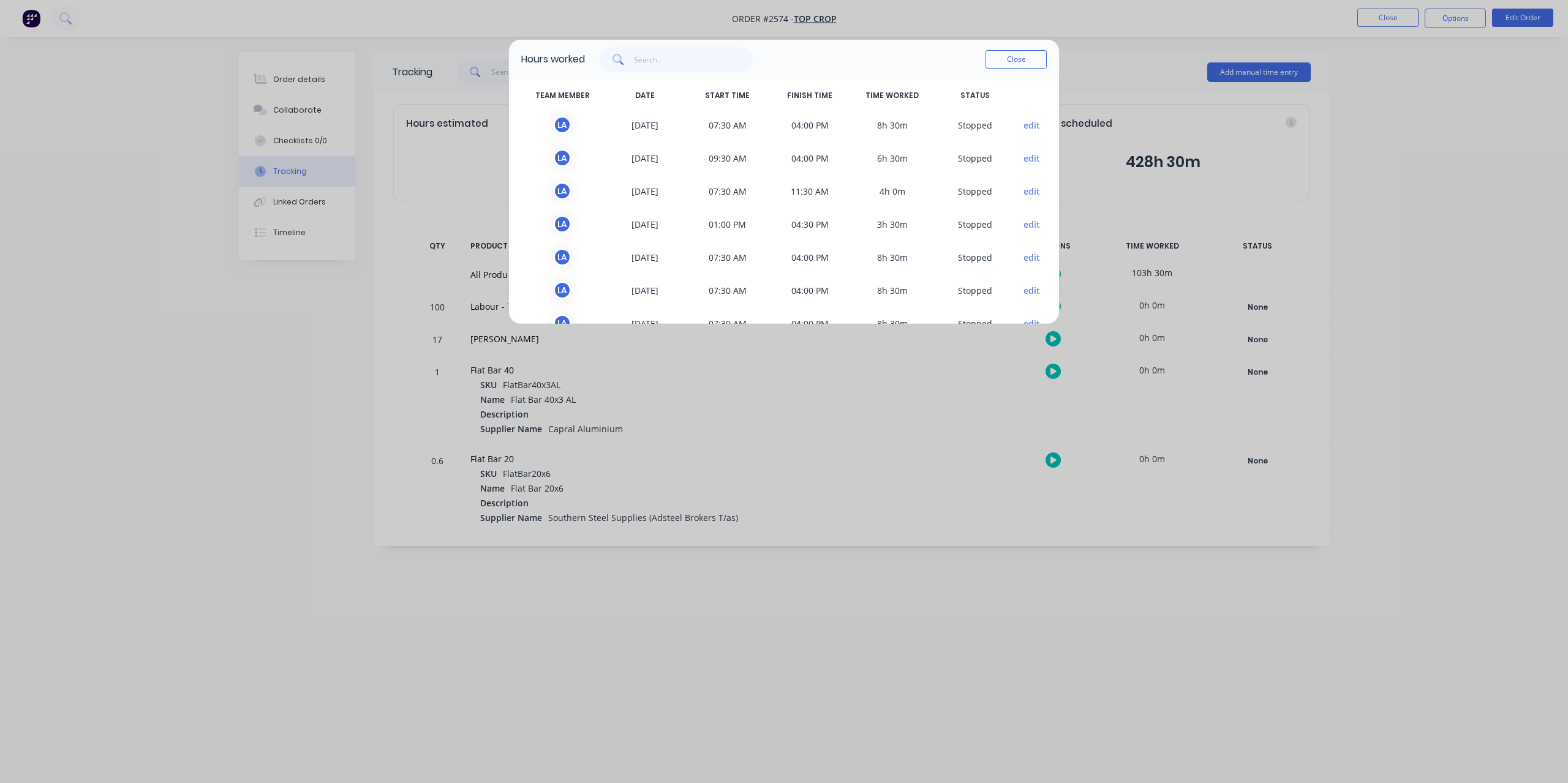
scroll to position [0, 0]
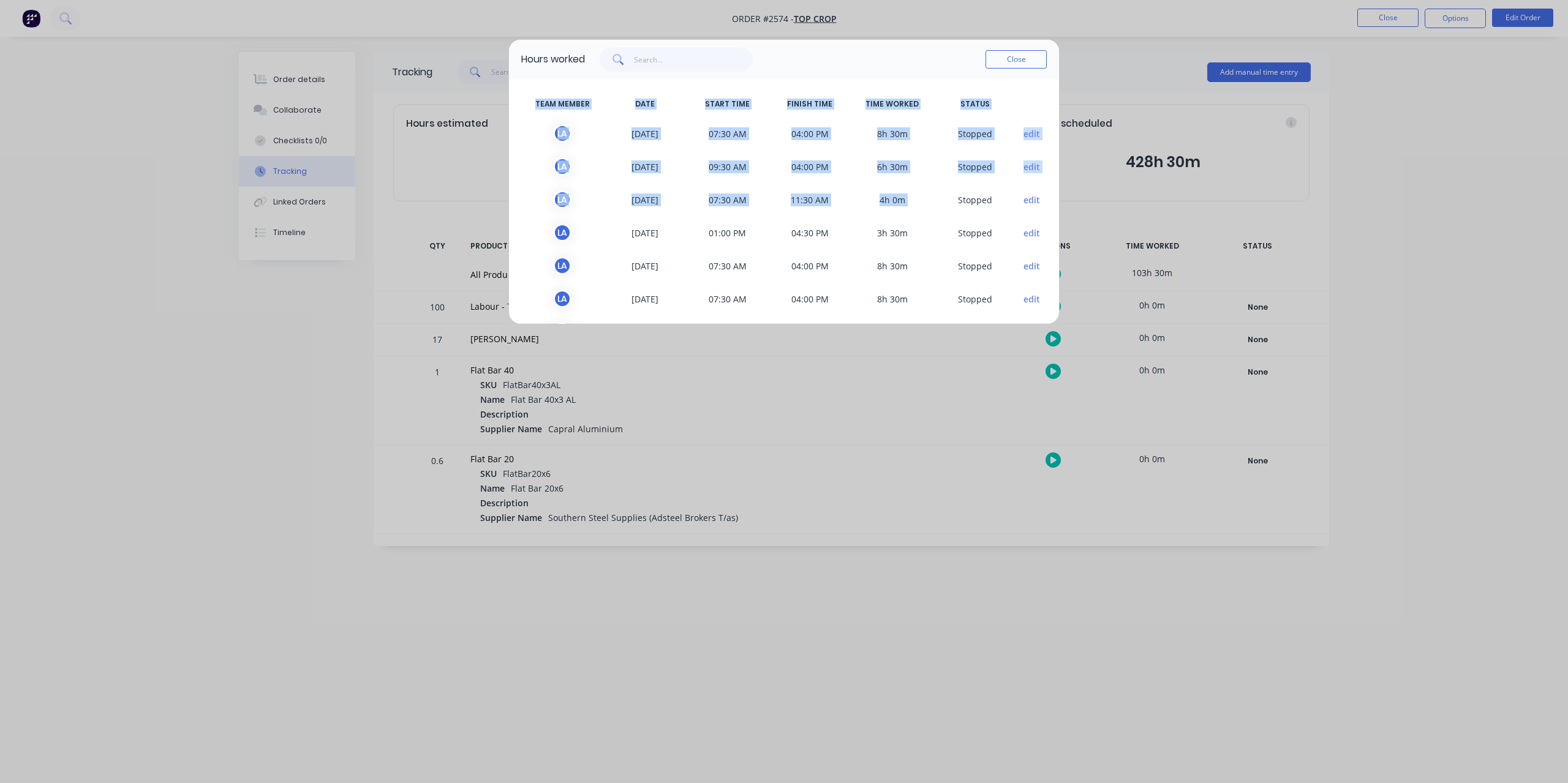
drag, startPoint x: 877, startPoint y: 66, endPoint x: 938, endPoint y: 125, distance: 84.9
click at [938, 135] on div "Hours worked Close TEAM MEMBER DATE START TIME FINISH TIME TIME WORKED STATUS L…" at bounding box center [784, 182] width 551 height 286
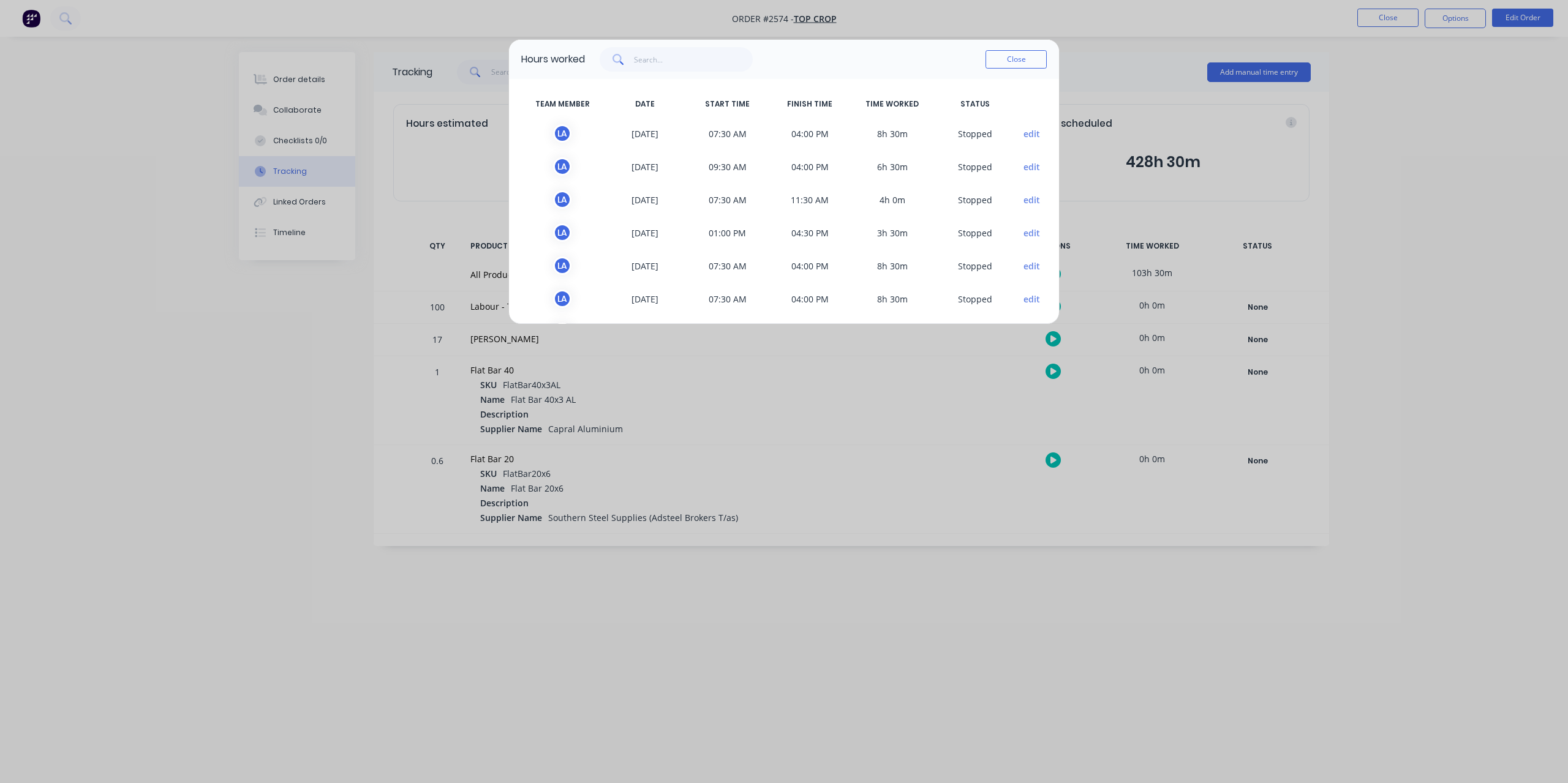
click at [1013, 69] on div "Close" at bounding box center [1016, 59] width 61 height 24
click at [1019, 59] on button "Close" at bounding box center [1016, 59] width 61 height 18
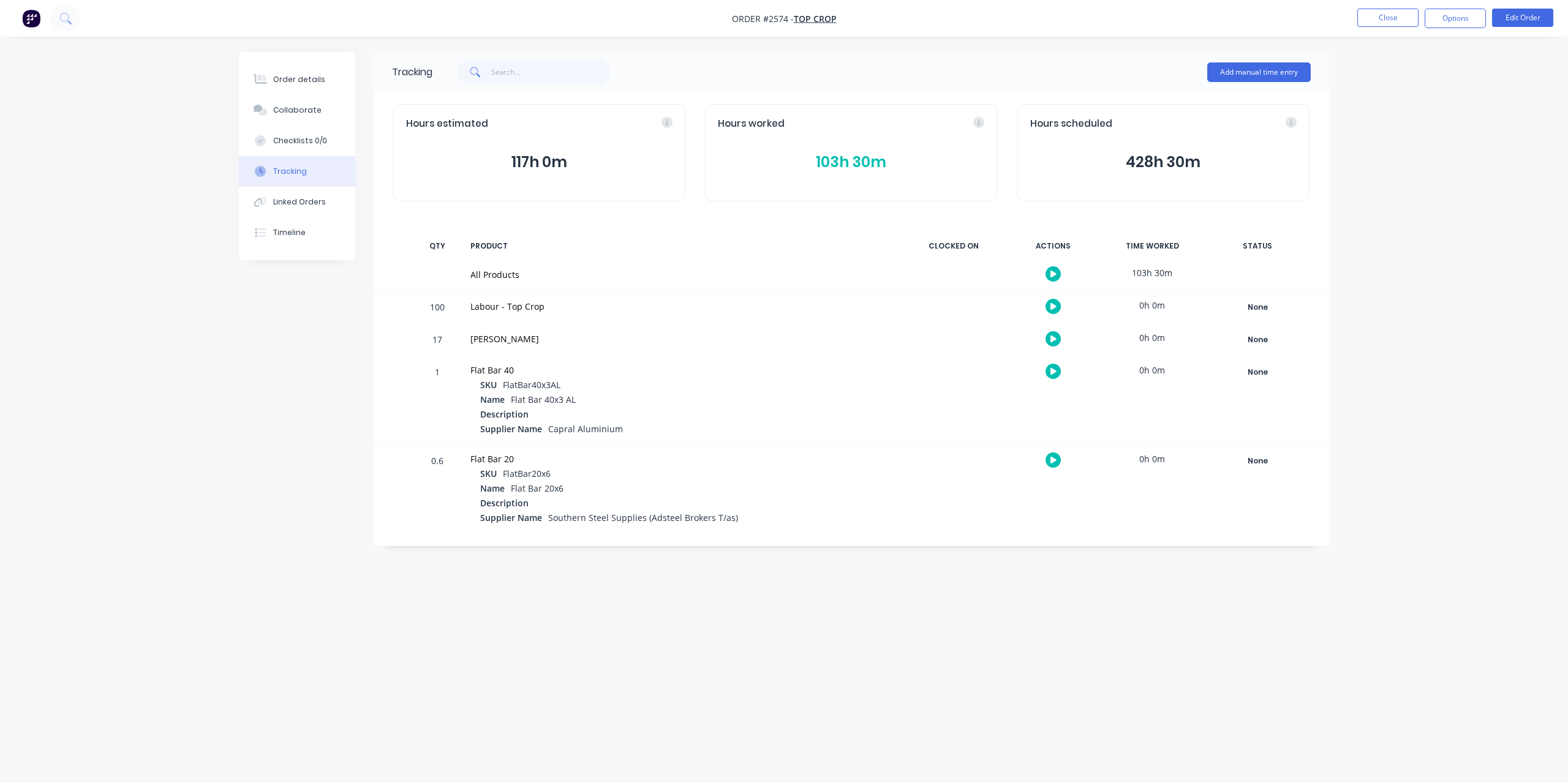
click at [828, 165] on button "103h 30m" at bounding box center [851, 162] width 267 height 24
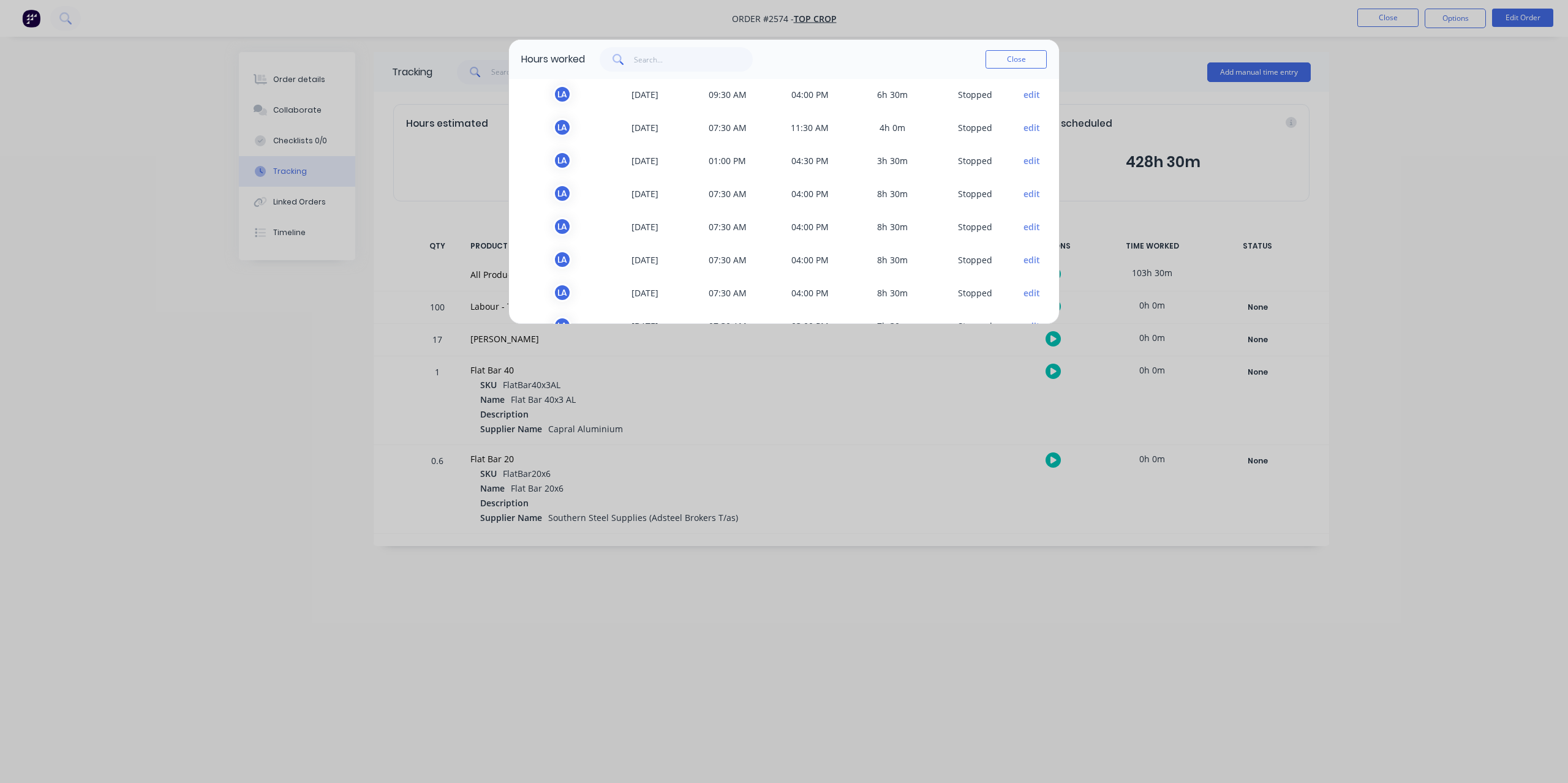
scroll to position [48, 0]
click at [1045, 60] on button "Close" at bounding box center [1016, 59] width 61 height 18
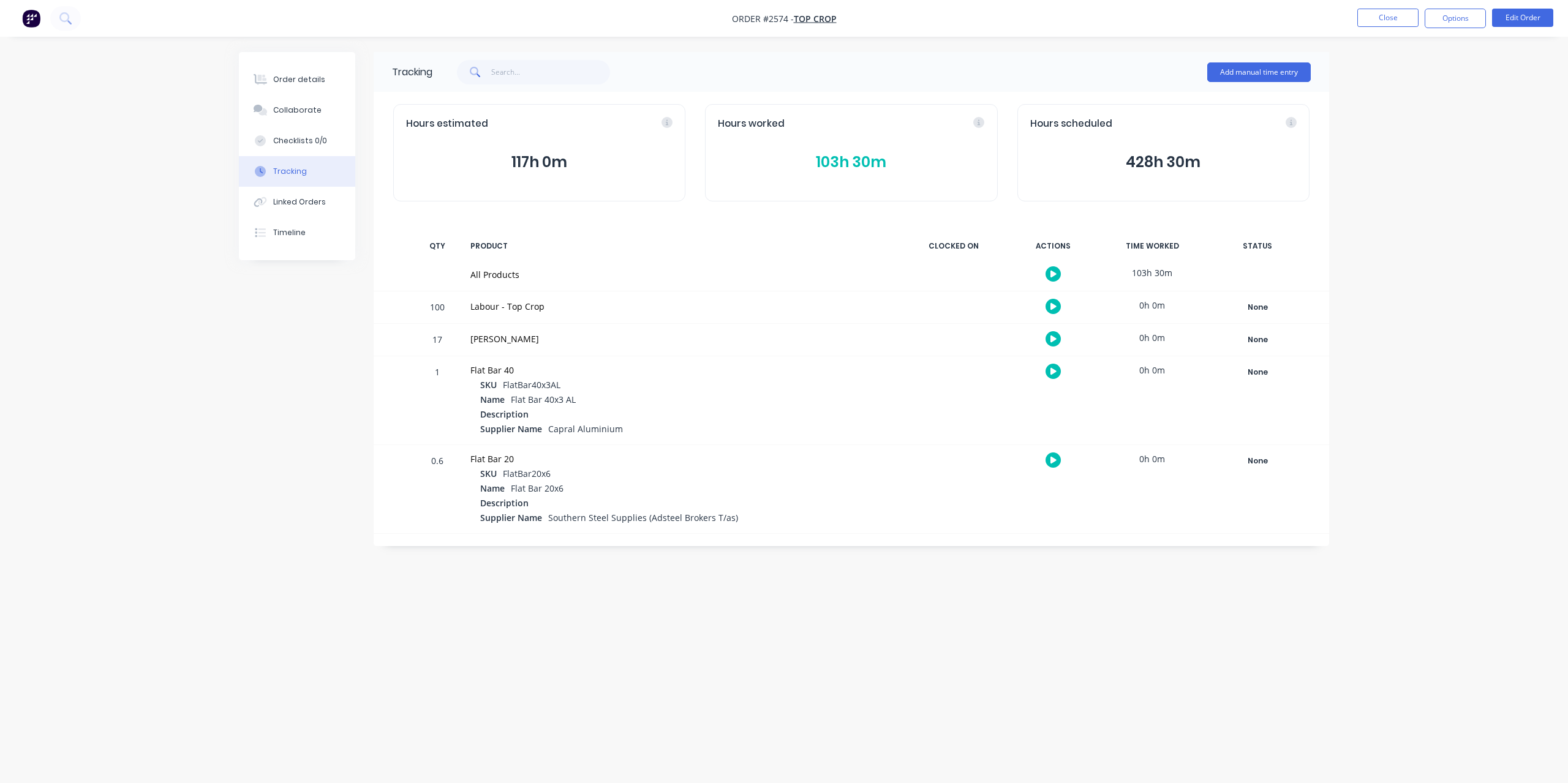
click at [1383, 7] on nav "Order #2574 - Top Crop Close Options Edit Order" at bounding box center [784, 18] width 1568 height 37
click at [1388, 27] on li "Close" at bounding box center [1388, 18] width 61 height 20
click at [1389, 20] on button "Close" at bounding box center [1388, 18] width 61 height 18
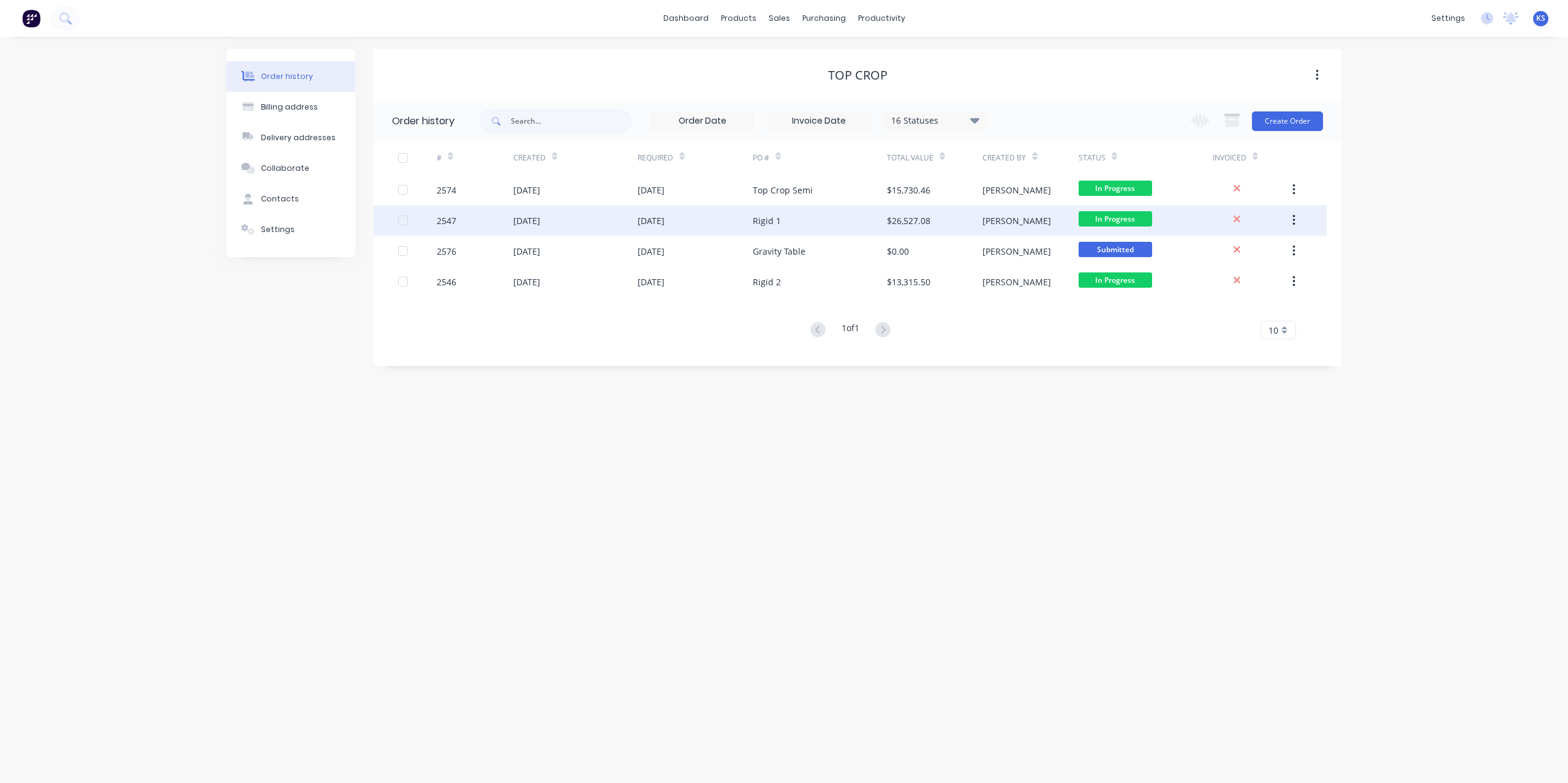
click at [540, 220] on div "[DATE]" at bounding box center [526, 221] width 27 height 13
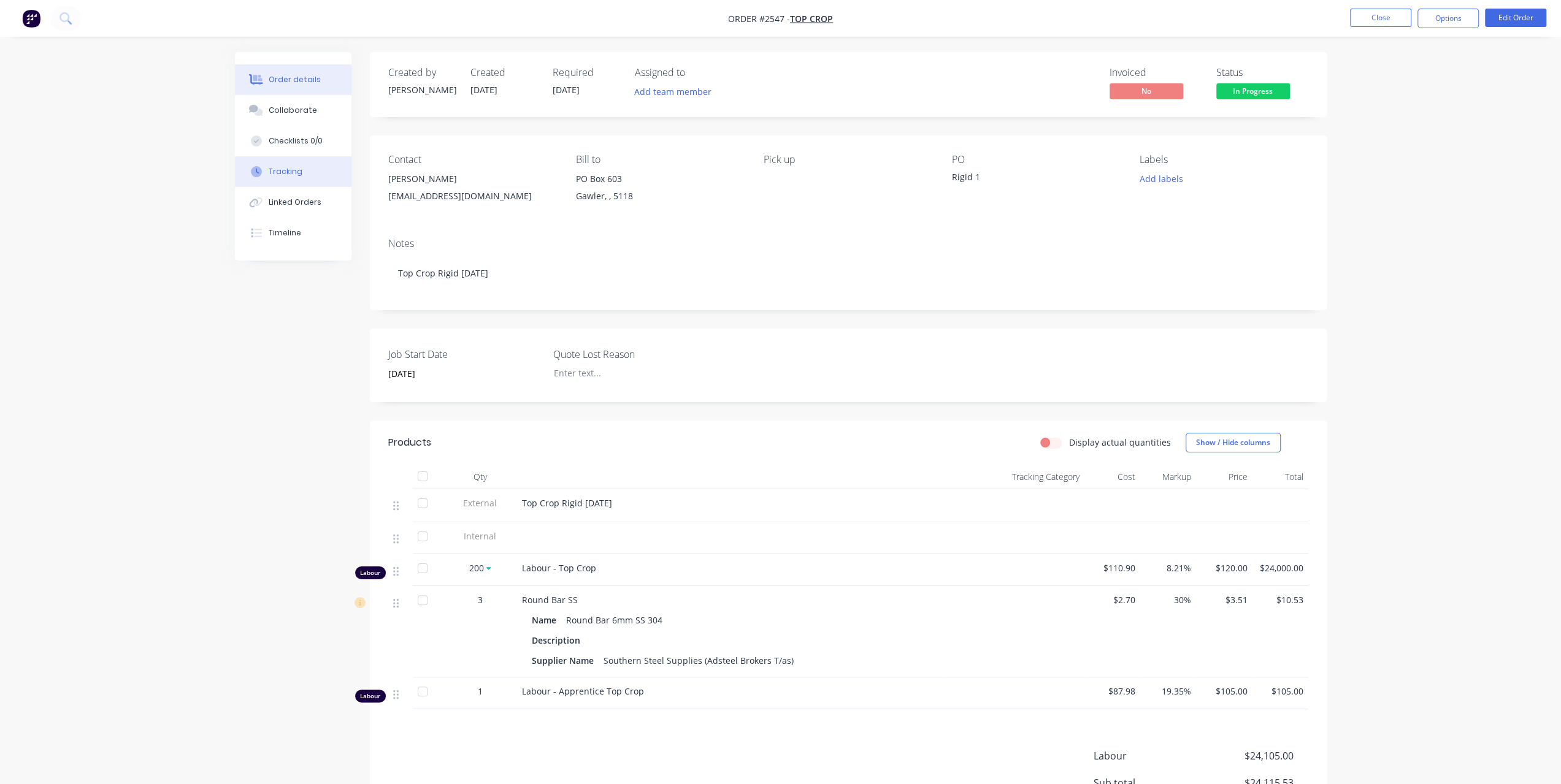
click at [320, 169] on button "Tracking" at bounding box center [293, 171] width 117 height 31
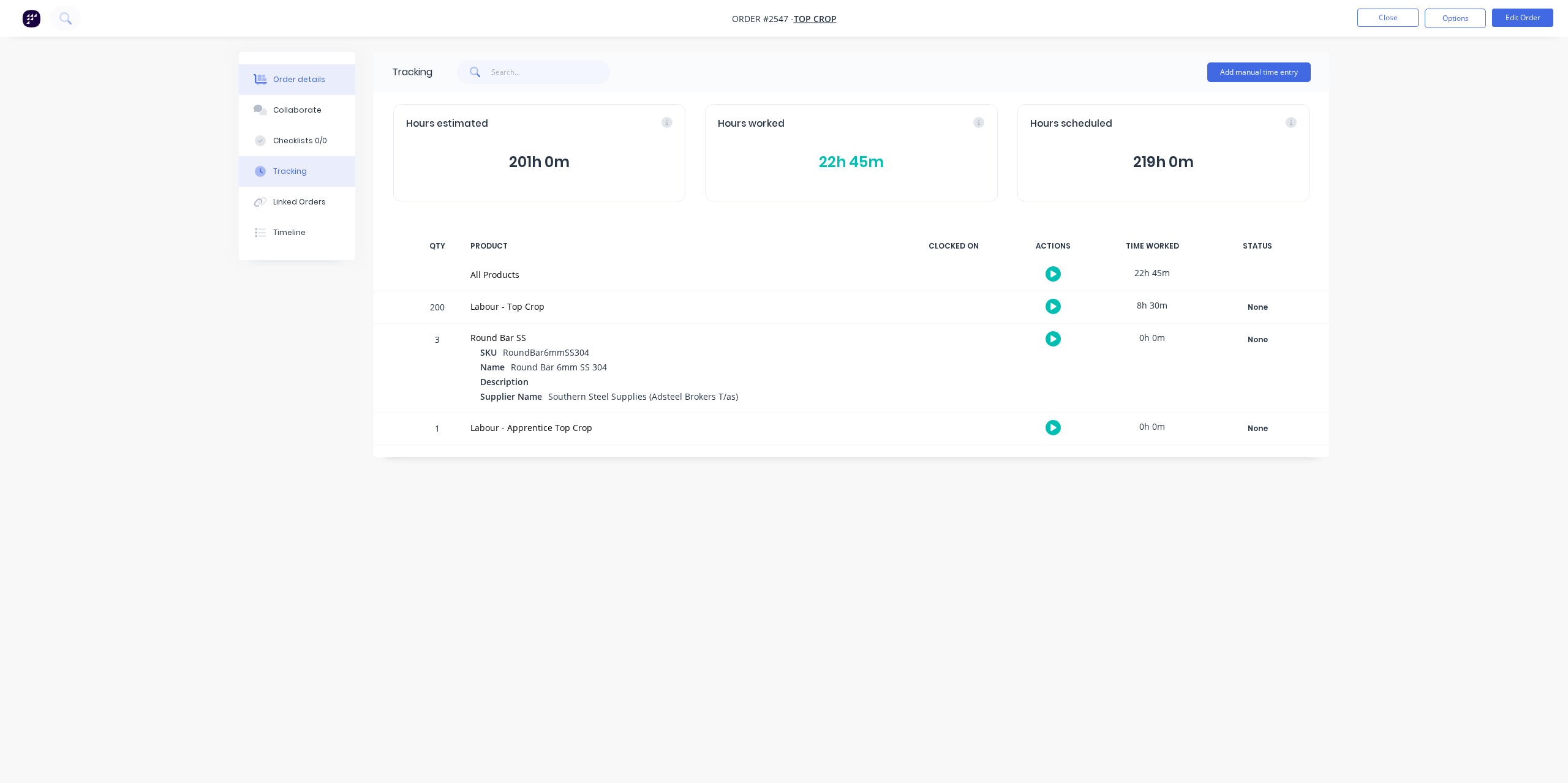
click at [325, 84] on button "Order details" at bounding box center [297, 79] width 116 height 31
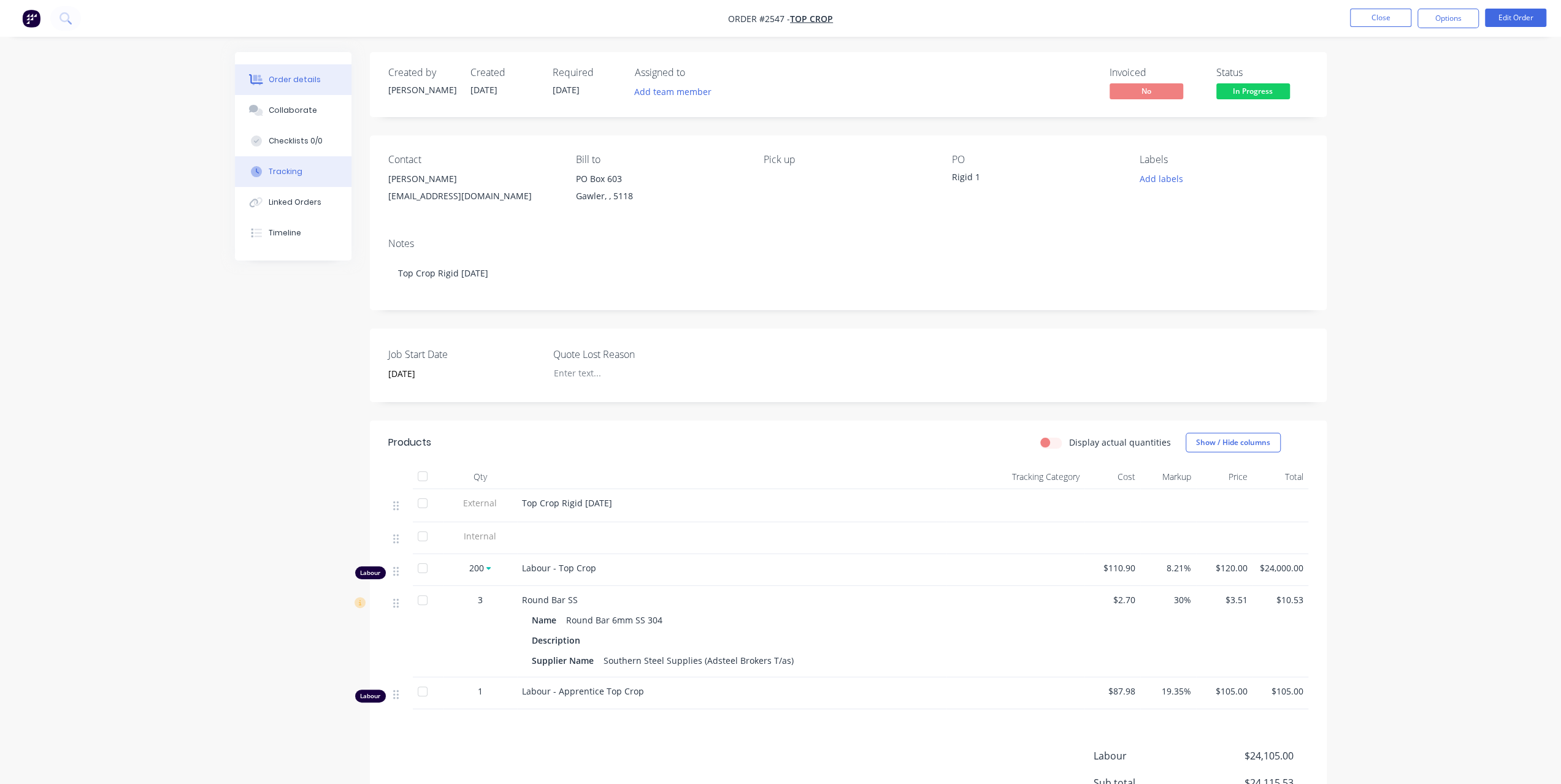
click at [296, 177] on button "Tracking" at bounding box center [293, 171] width 117 height 31
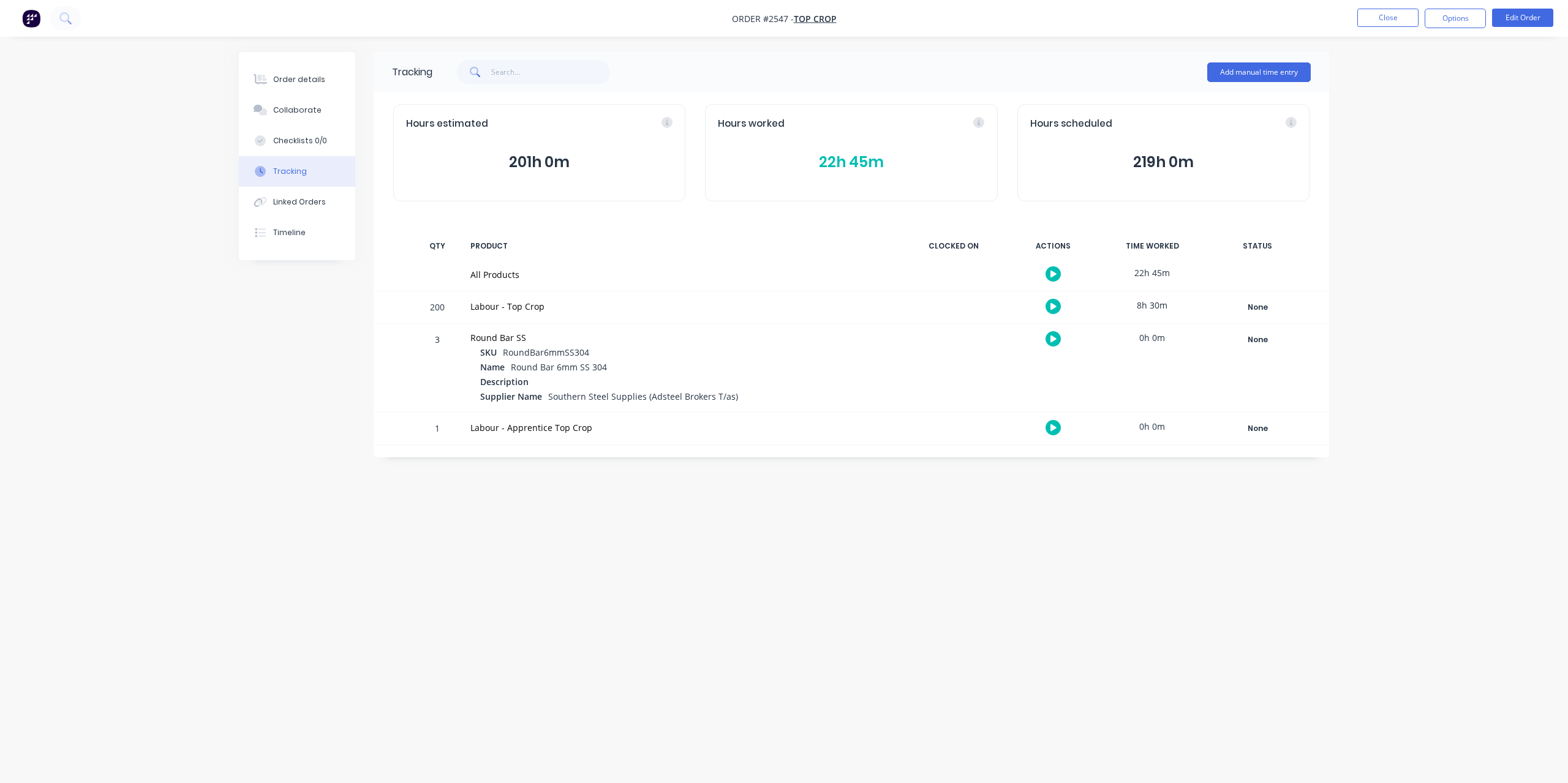
click at [855, 162] on button "22h 45m" at bounding box center [851, 162] width 267 height 24
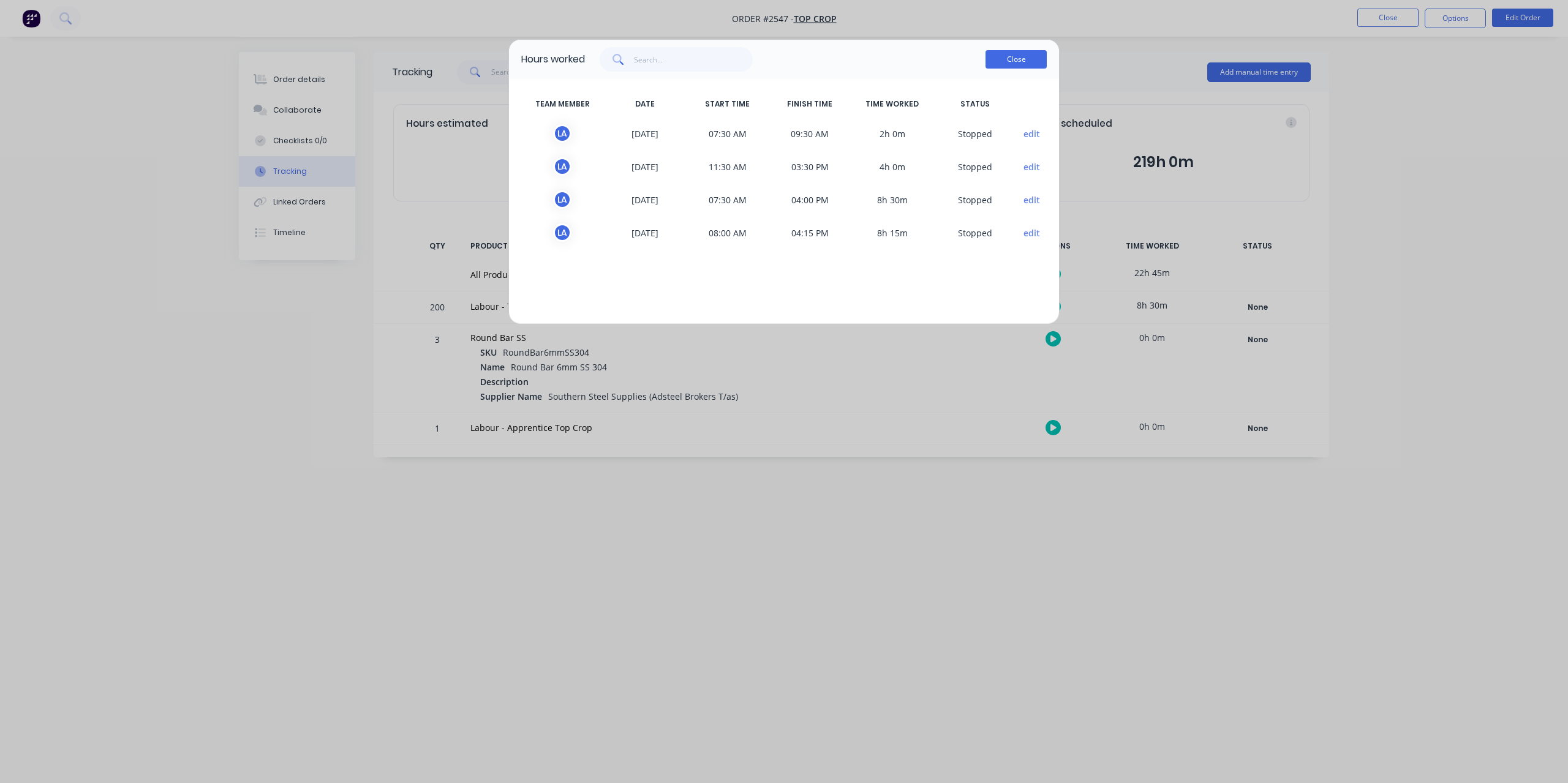
click at [1020, 64] on button "Close" at bounding box center [1016, 59] width 61 height 18
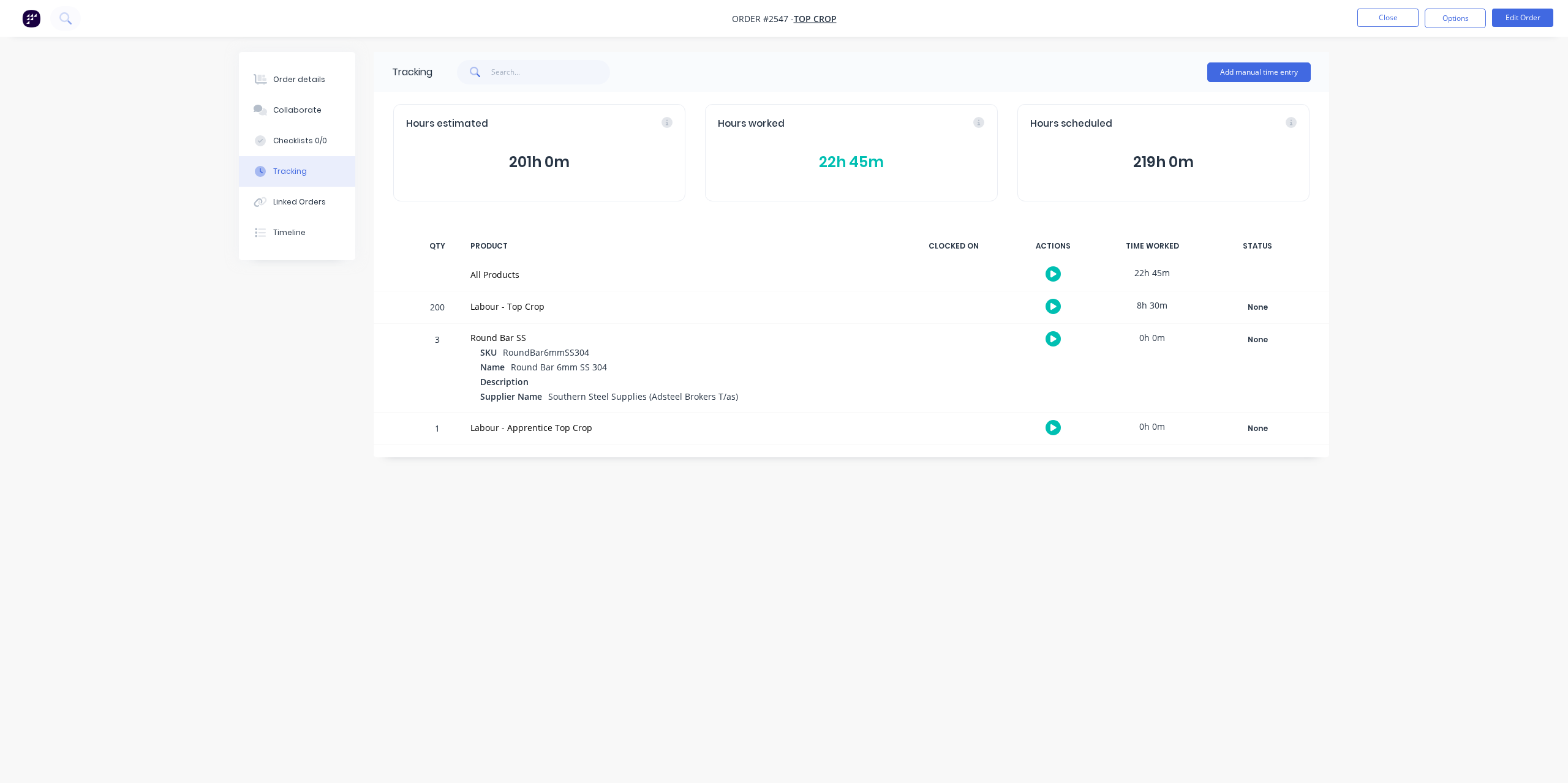
click at [101, 121] on div "Order details Collaborate Checklists 0/0 Tracking Linked Orders Timeline Order …" at bounding box center [784, 392] width 1568 height 783
click at [1402, 22] on button "Close" at bounding box center [1388, 18] width 61 height 18
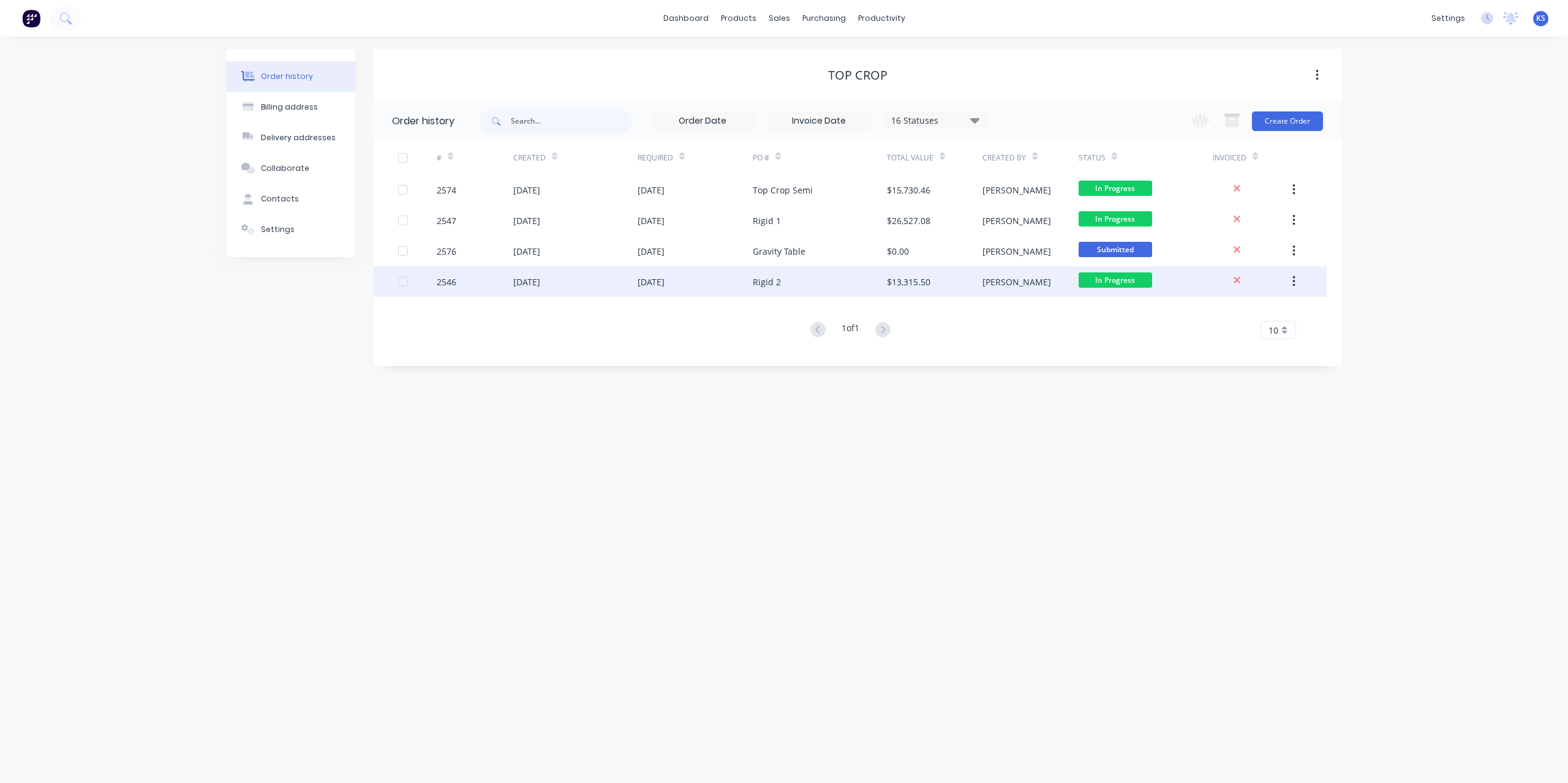
click at [663, 284] on div "[DATE]" at bounding box center [651, 282] width 27 height 13
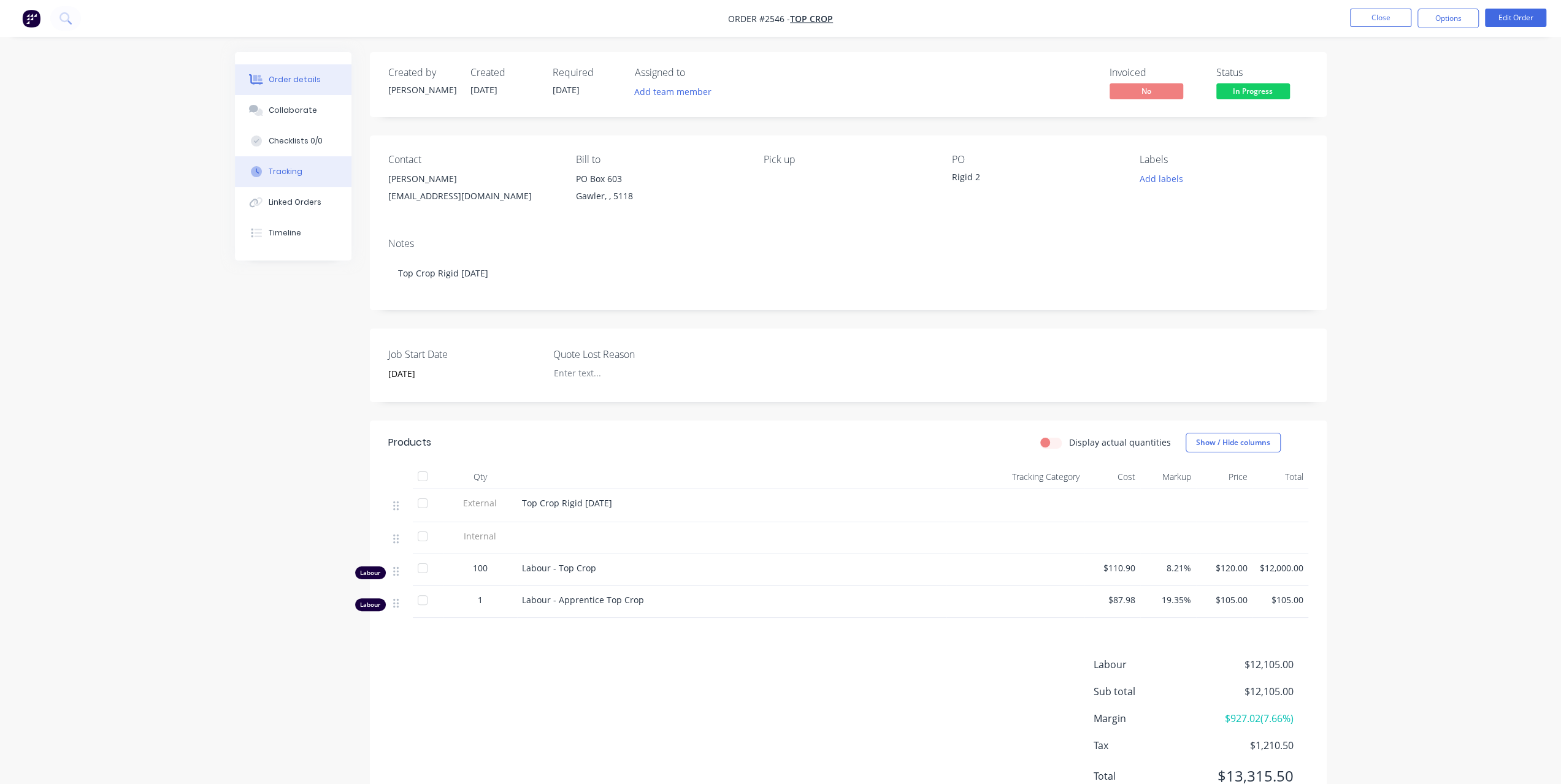
click at [310, 172] on button "Tracking" at bounding box center [293, 171] width 117 height 31
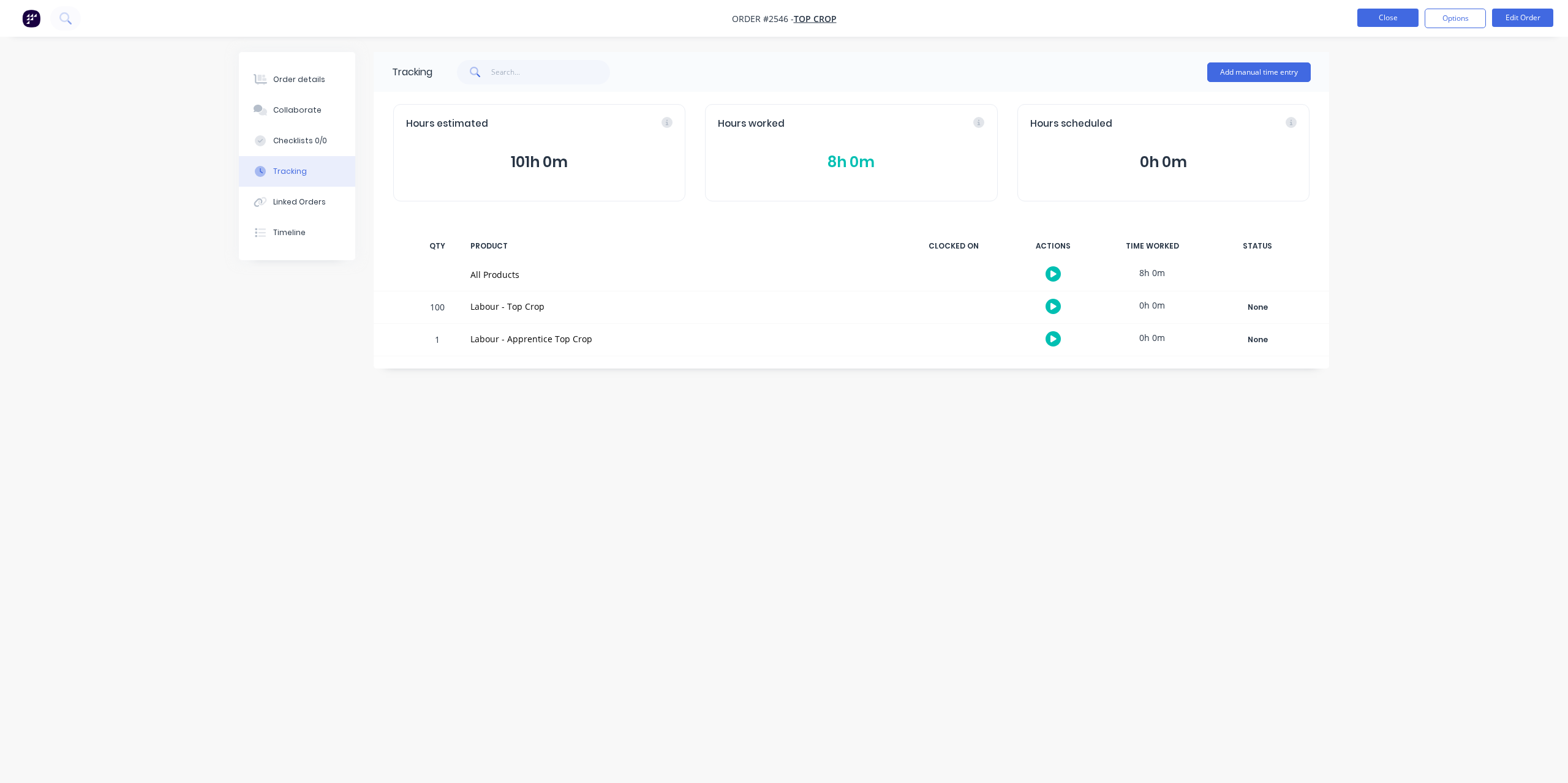
click at [1393, 18] on button "Close" at bounding box center [1388, 18] width 61 height 18
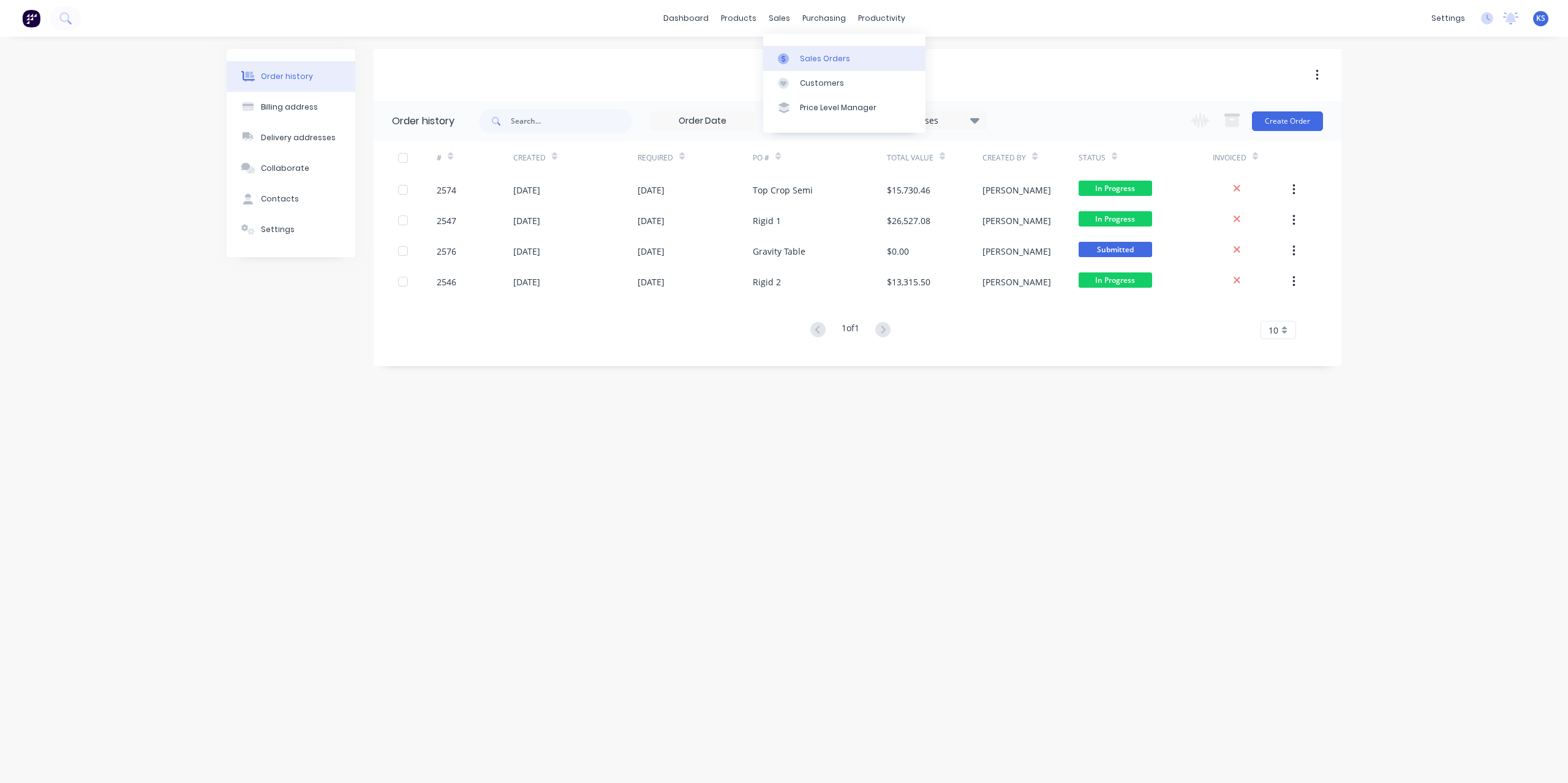
click at [813, 58] on div "Sales Orders" at bounding box center [825, 59] width 50 height 11
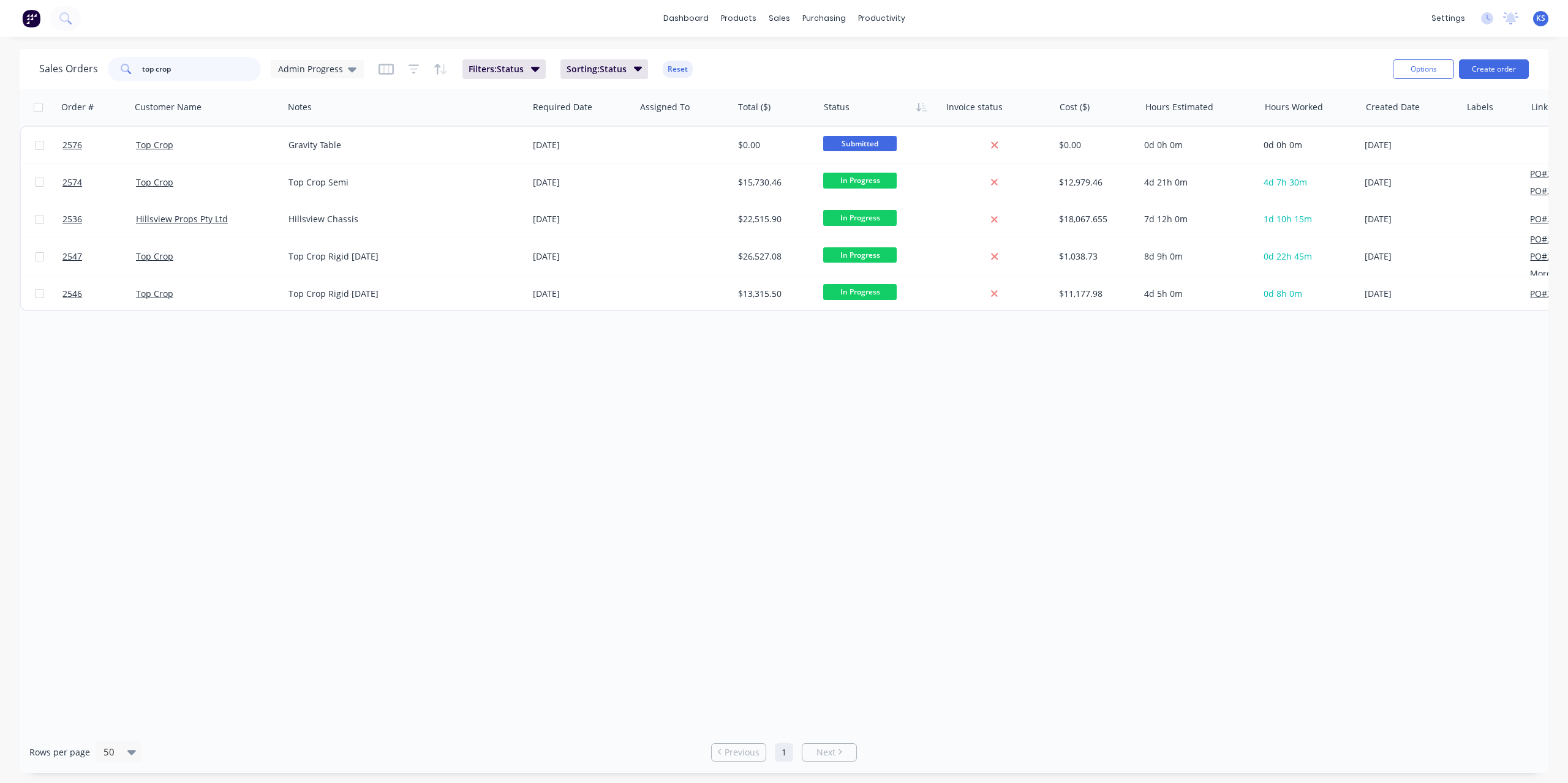
drag, startPoint x: 186, startPoint y: 73, endPoint x: 23, endPoint y: 68, distance: 163.1
click at [23, 68] on div "Sales Orders top crop Admin Progress Filters: Status Sorting: Status Reset Opti…" at bounding box center [784, 69] width 1529 height 40
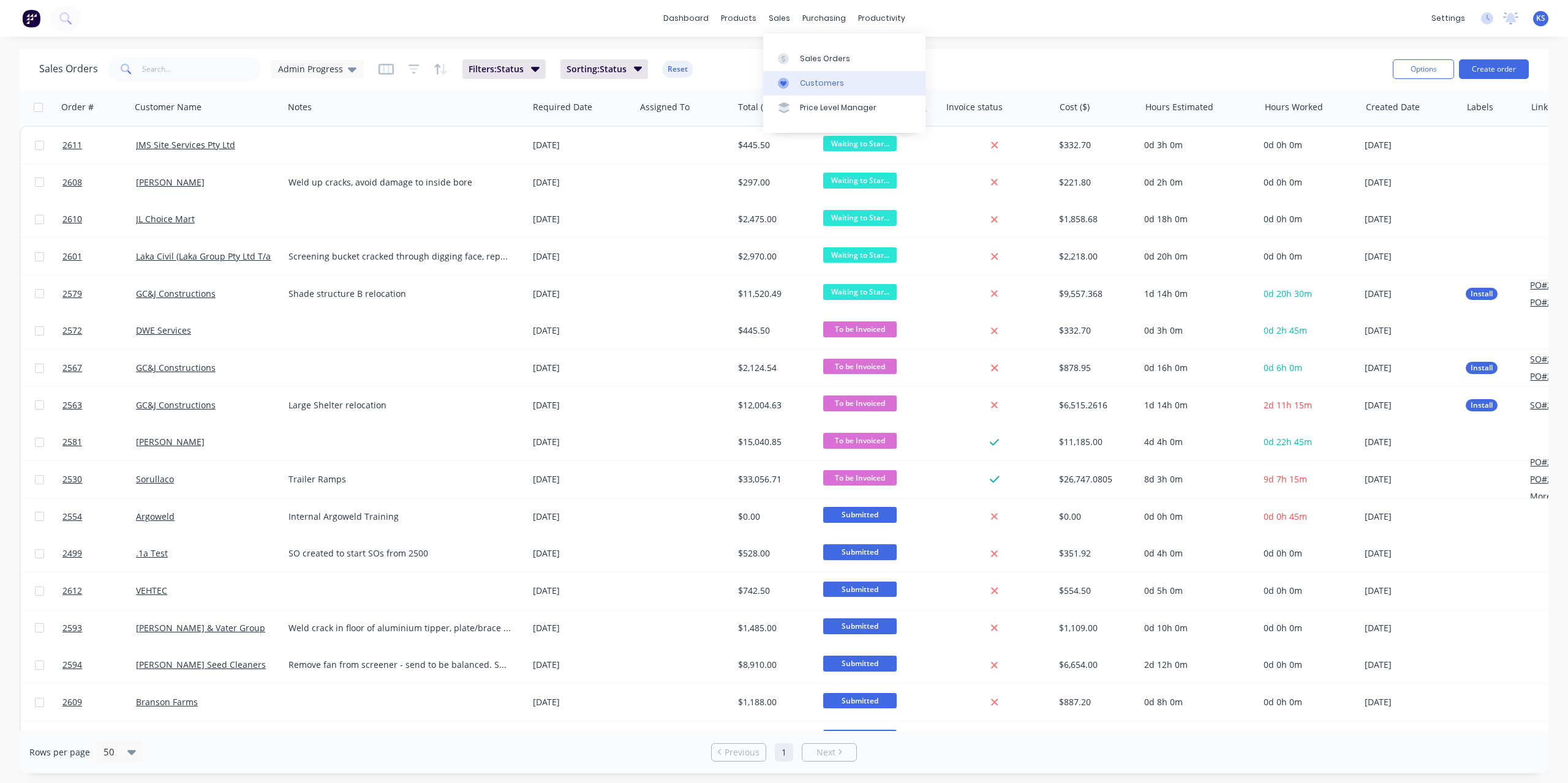
click at [803, 78] on div "Customers" at bounding box center [822, 83] width 44 height 11
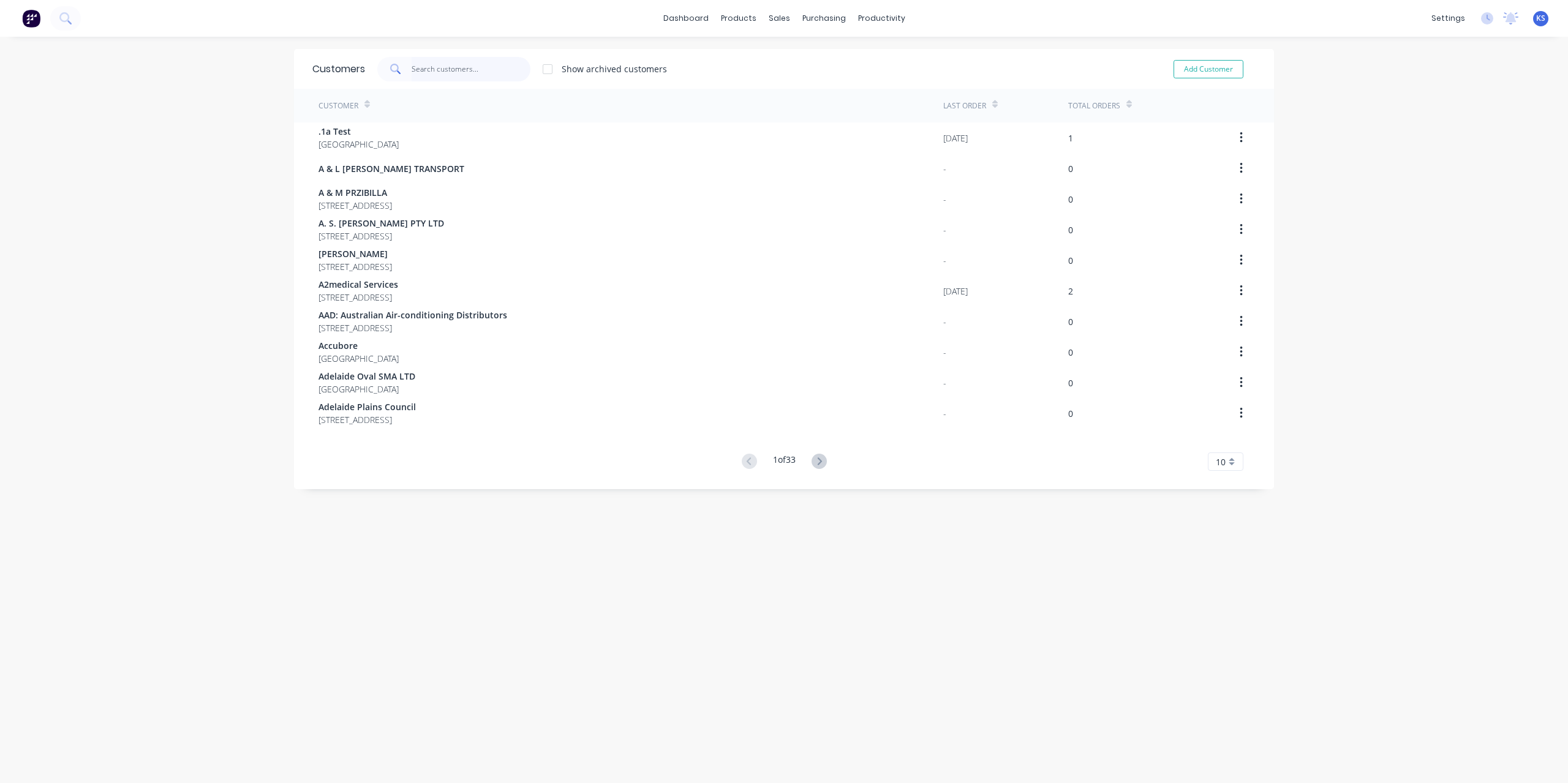
click at [441, 58] on input "text" at bounding box center [471, 69] width 120 height 24
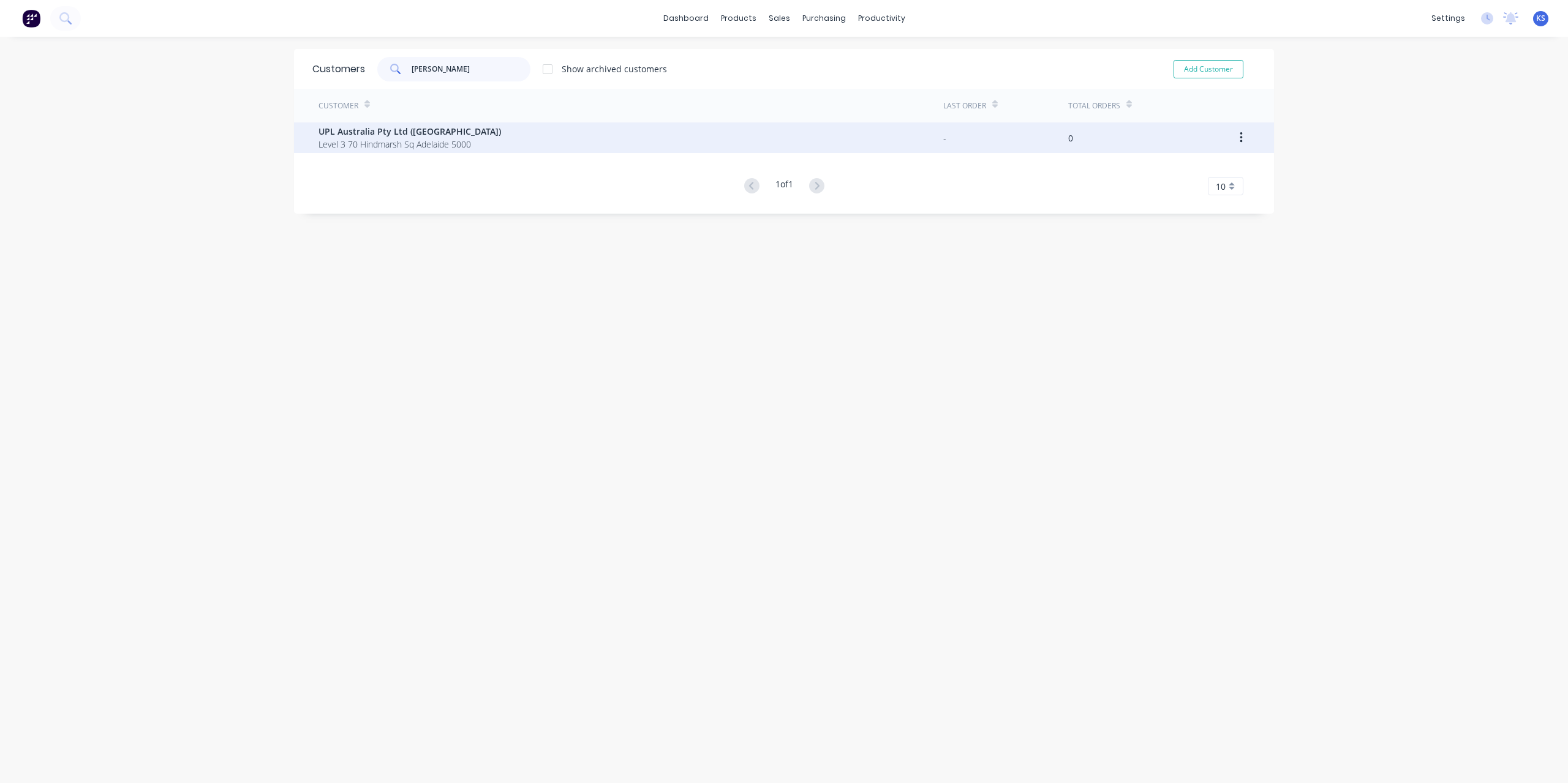
type input "[PERSON_NAME]"
click at [344, 131] on span "UPL Australia Pty Ltd ([GEOGRAPHIC_DATA])" at bounding box center [409, 131] width 182 height 13
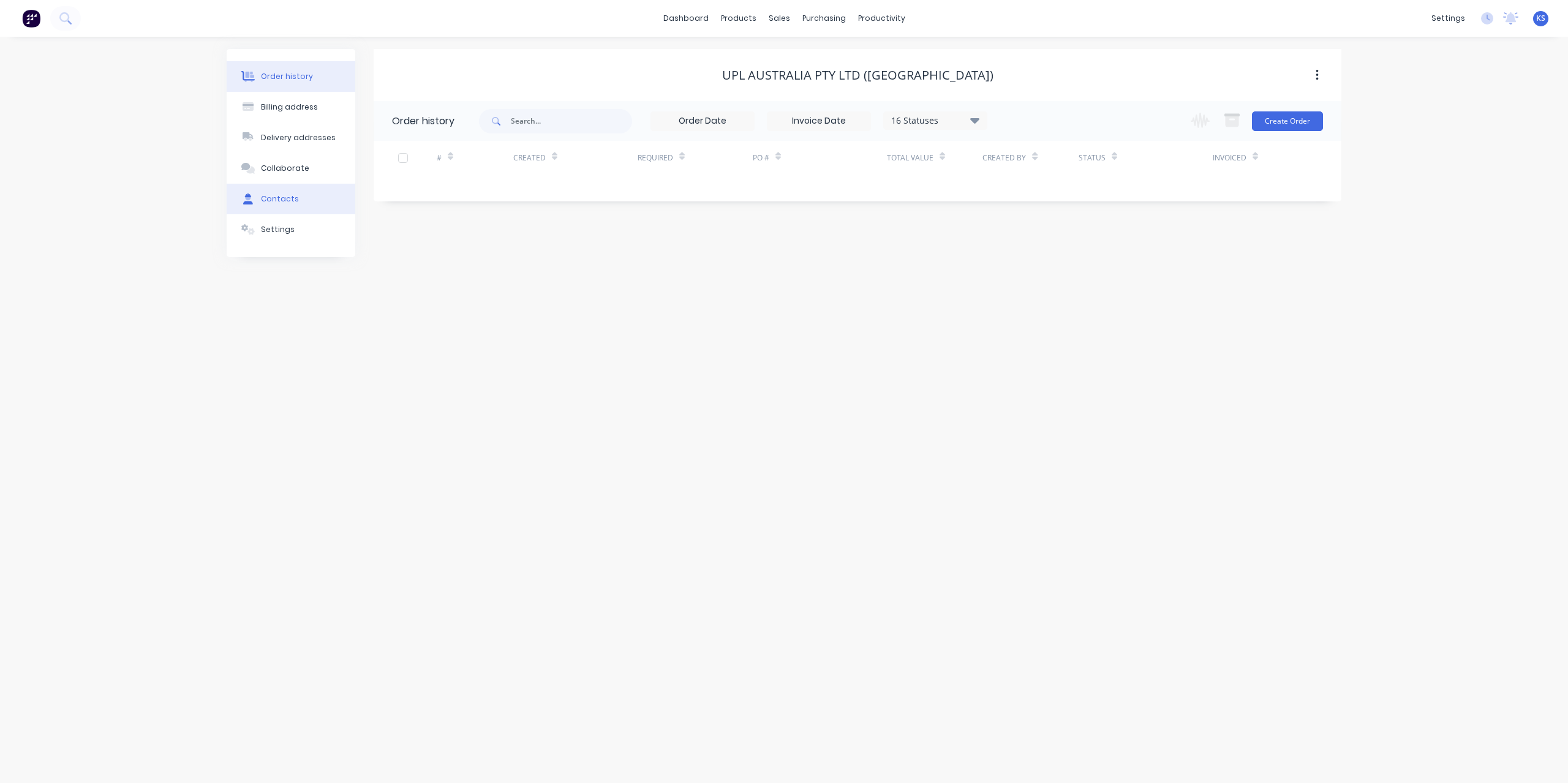
click at [282, 190] on button "Contacts" at bounding box center [291, 199] width 129 height 31
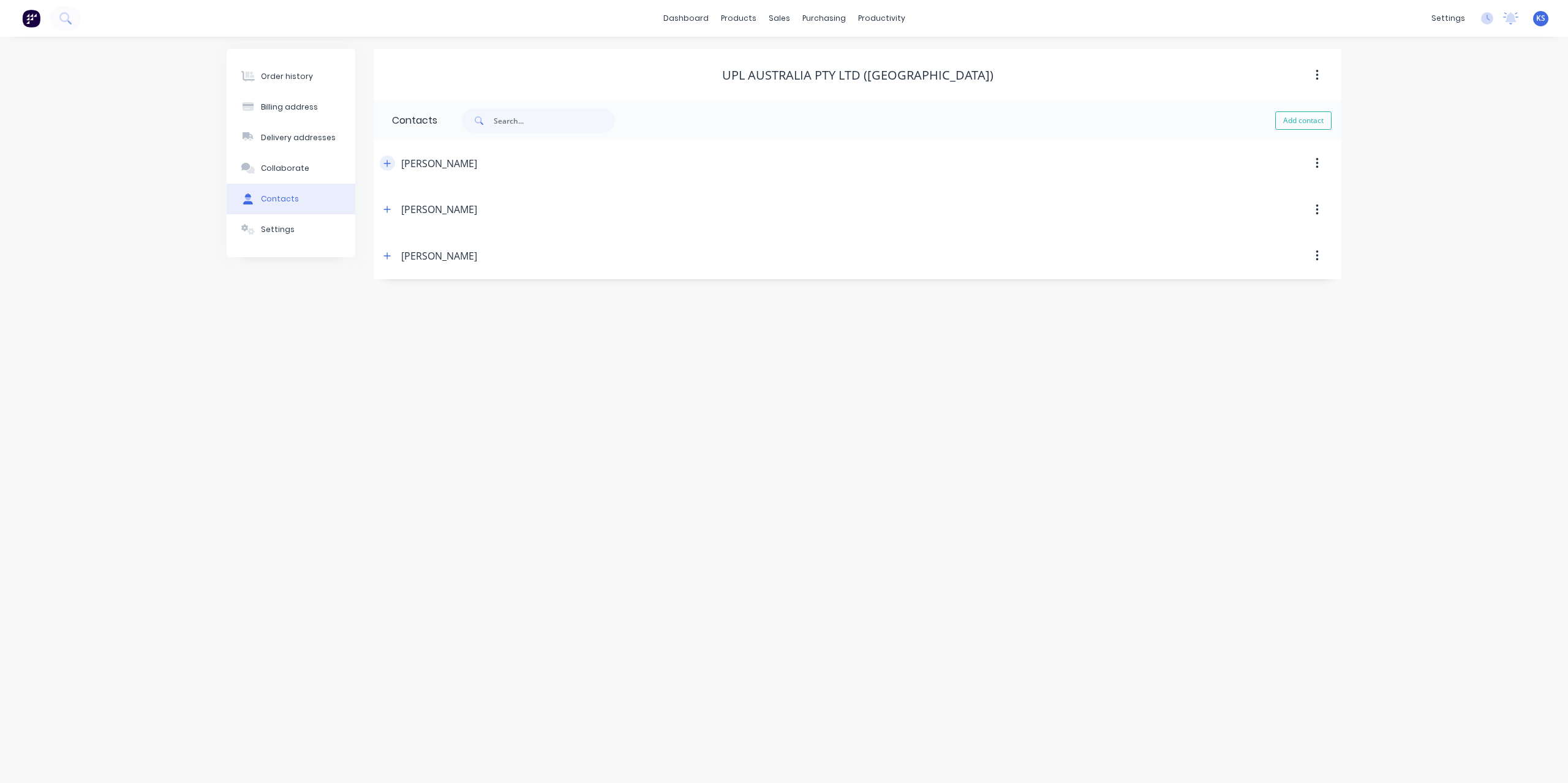
click at [388, 163] on icon "button" at bounding box center [387, 163] width 7 height 7
click at [305, 85] on button "Order history" at bounding box center [291, 76] width 129 height 31
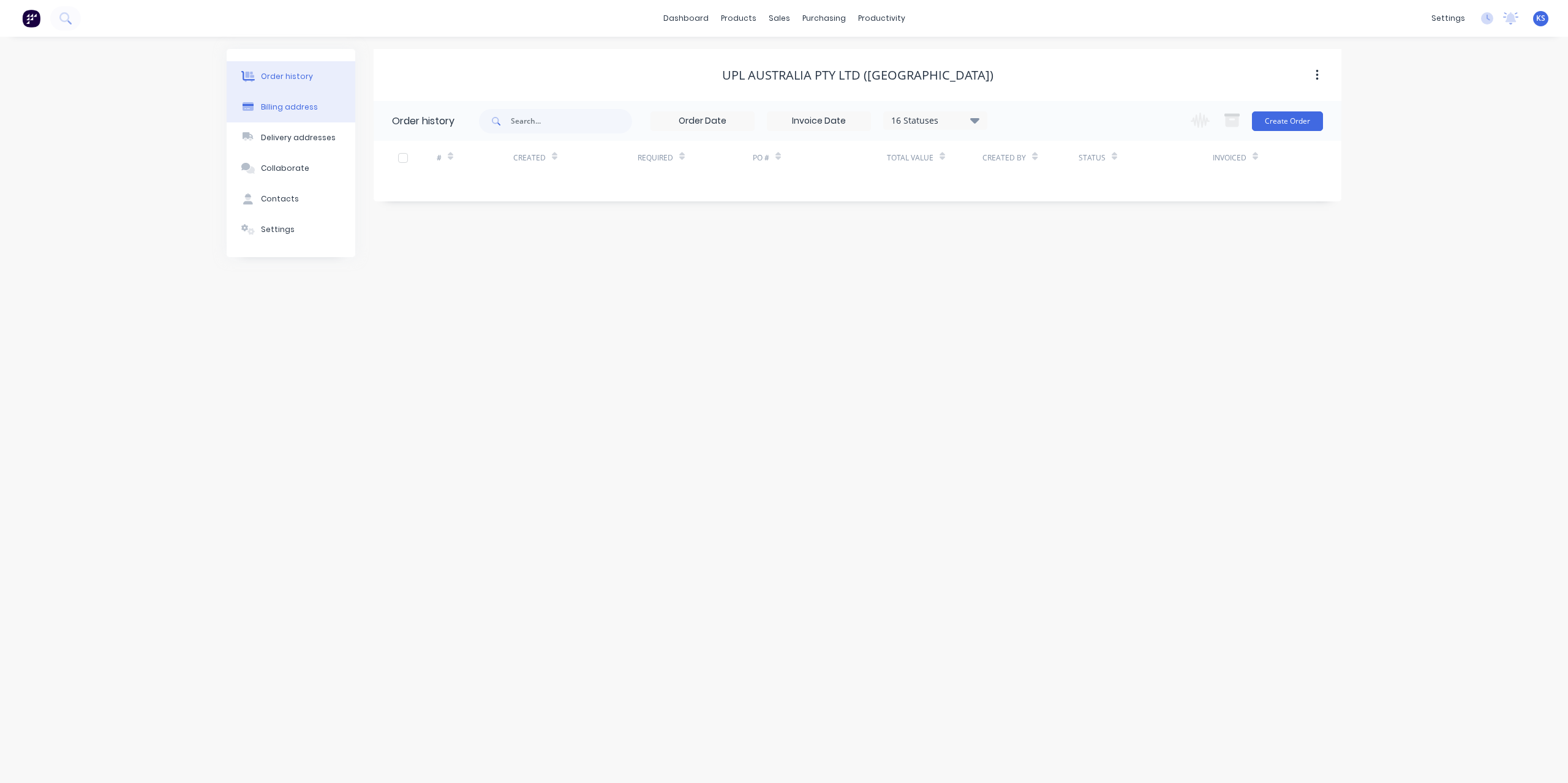
click at [296, 111] on div "Billing address" at bounding box center [289, 107] width 57 height 11
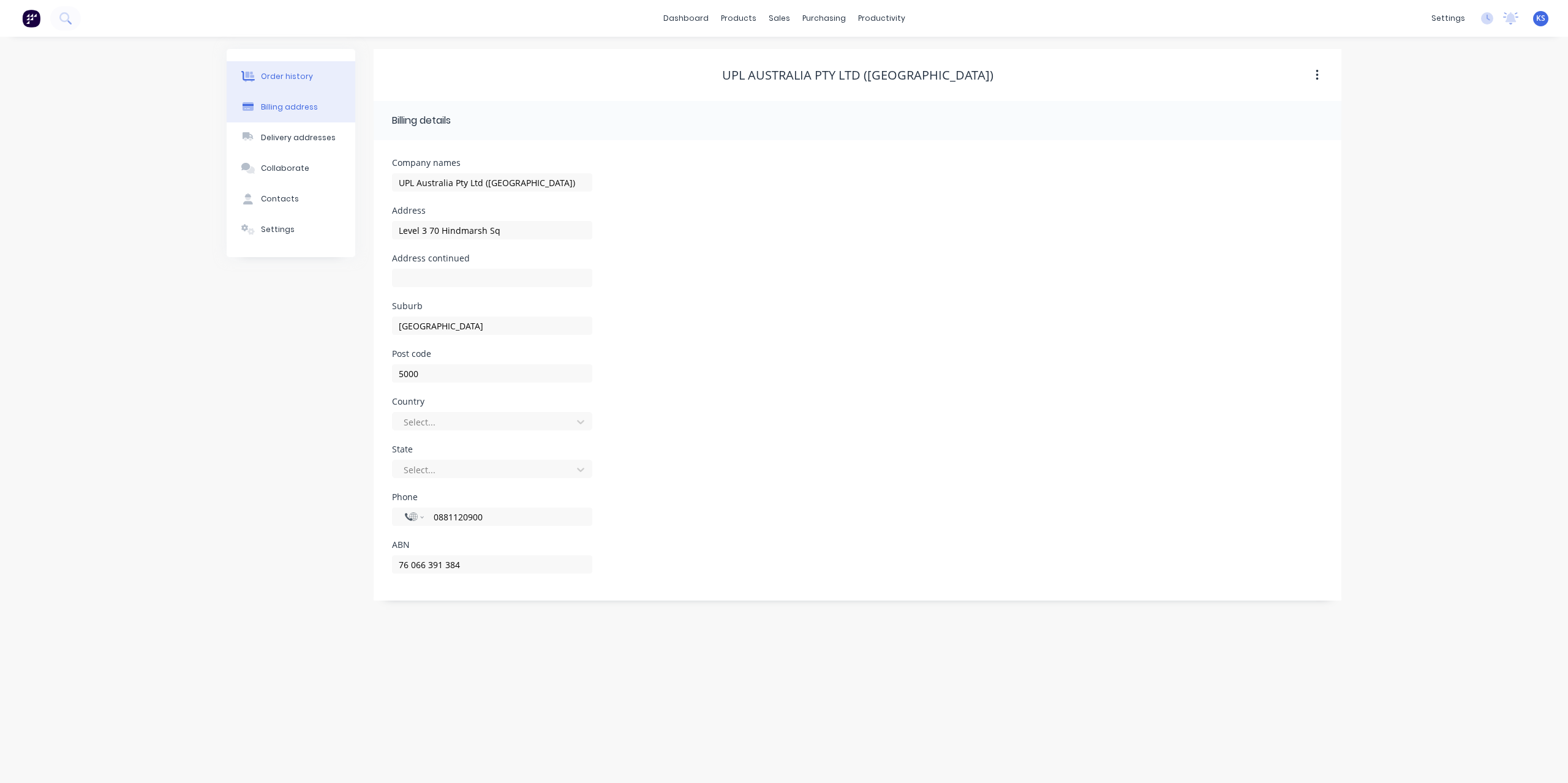
click at [289, 75] on div "Order history" at bounding box center [287, 76] width 52 height 11
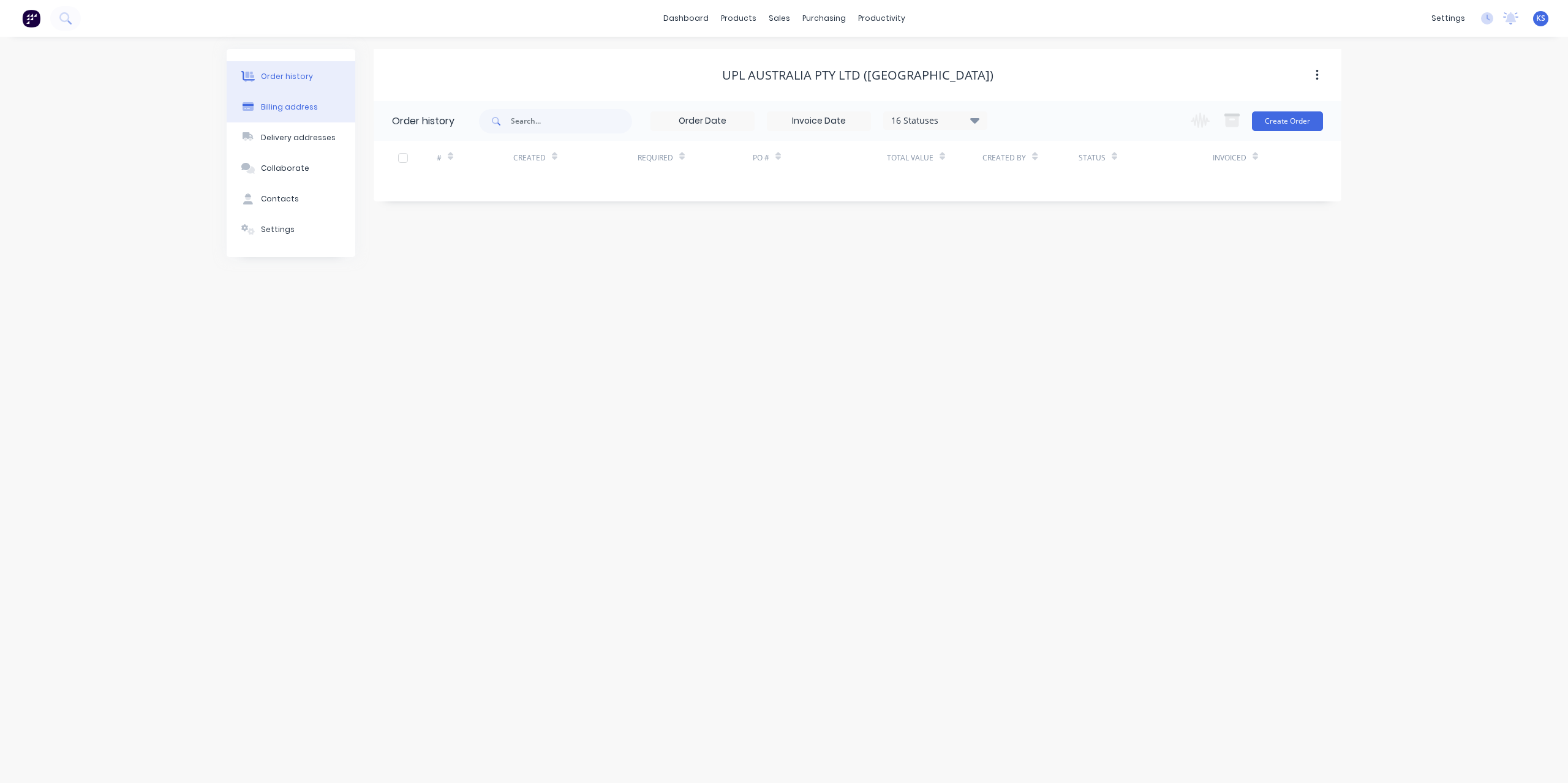
click at [284, 107] on div "Billing address" at bounding box center [289, 107] width 57 height 11
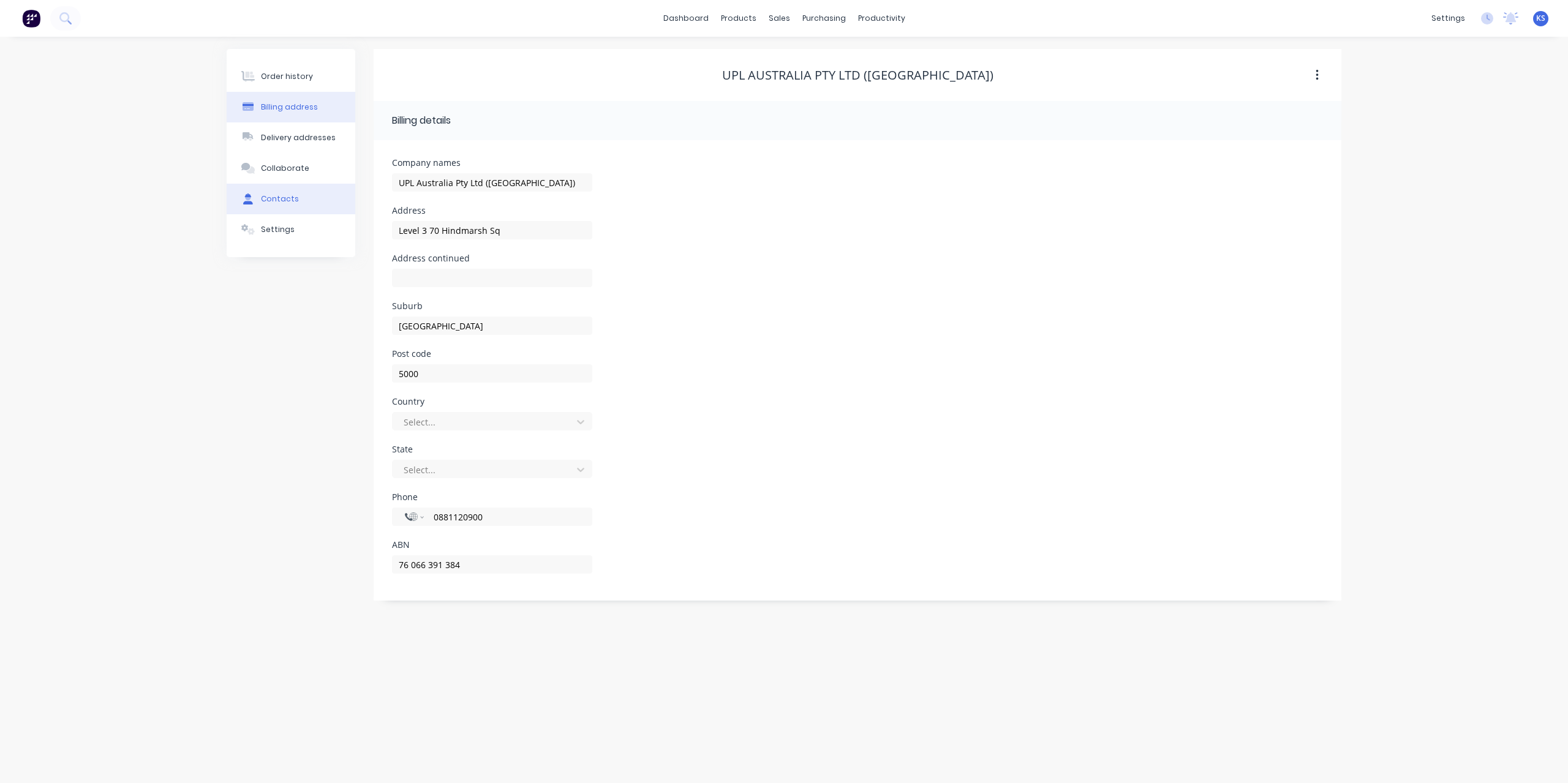
click at [282, 195] on div "Contacts" at bounding box center [280, 199] width 38 height 11
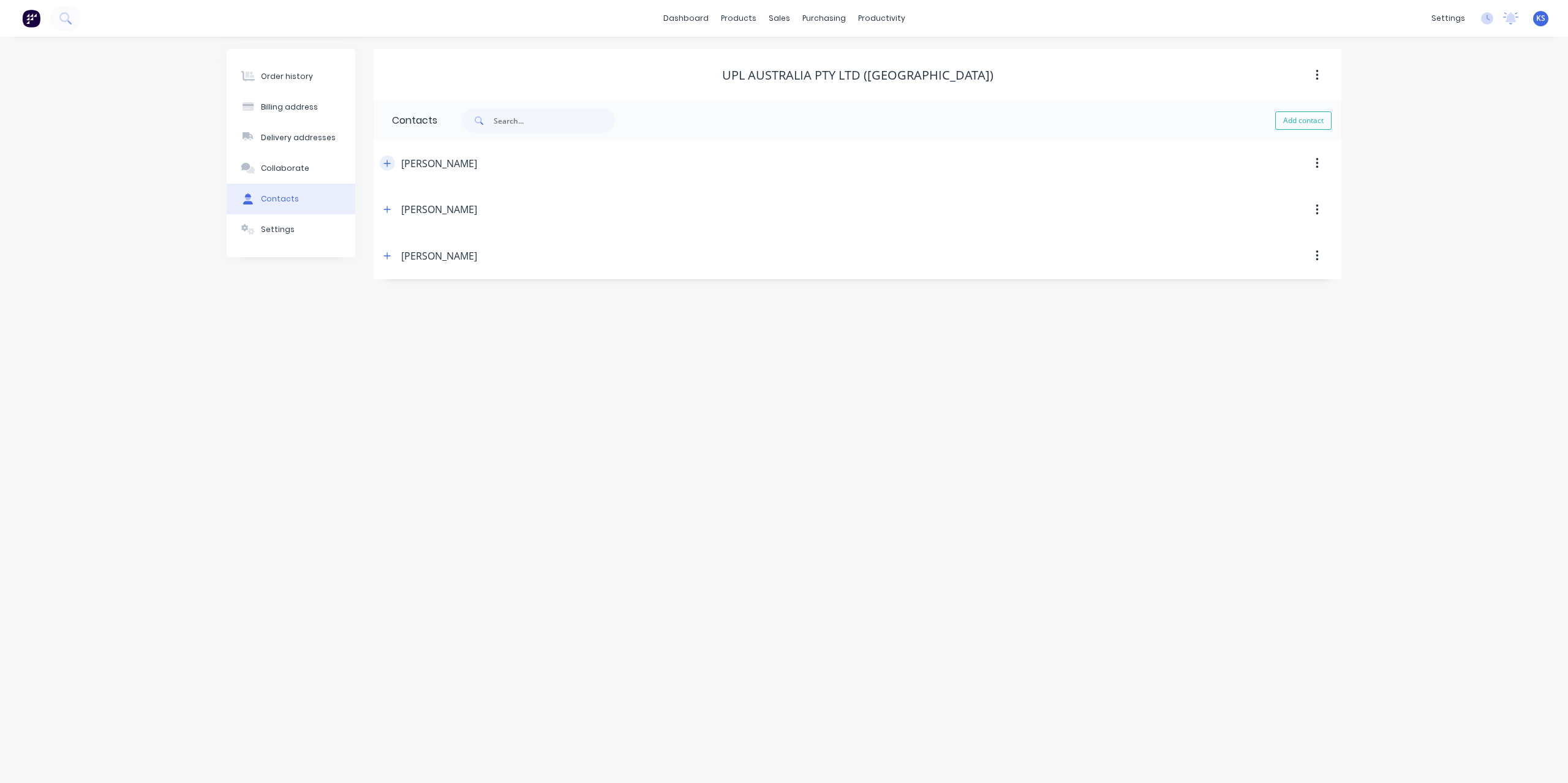
click at [386, 161] on icon "button" at bounding box center [386, 163] width 7 height 8
click at [385, 159] on icon "button" at bounding box center [386, 163] width 7 height 8
click at [325, 82] on button "Order history" at bounding box center [291, 76] width 129 height 31
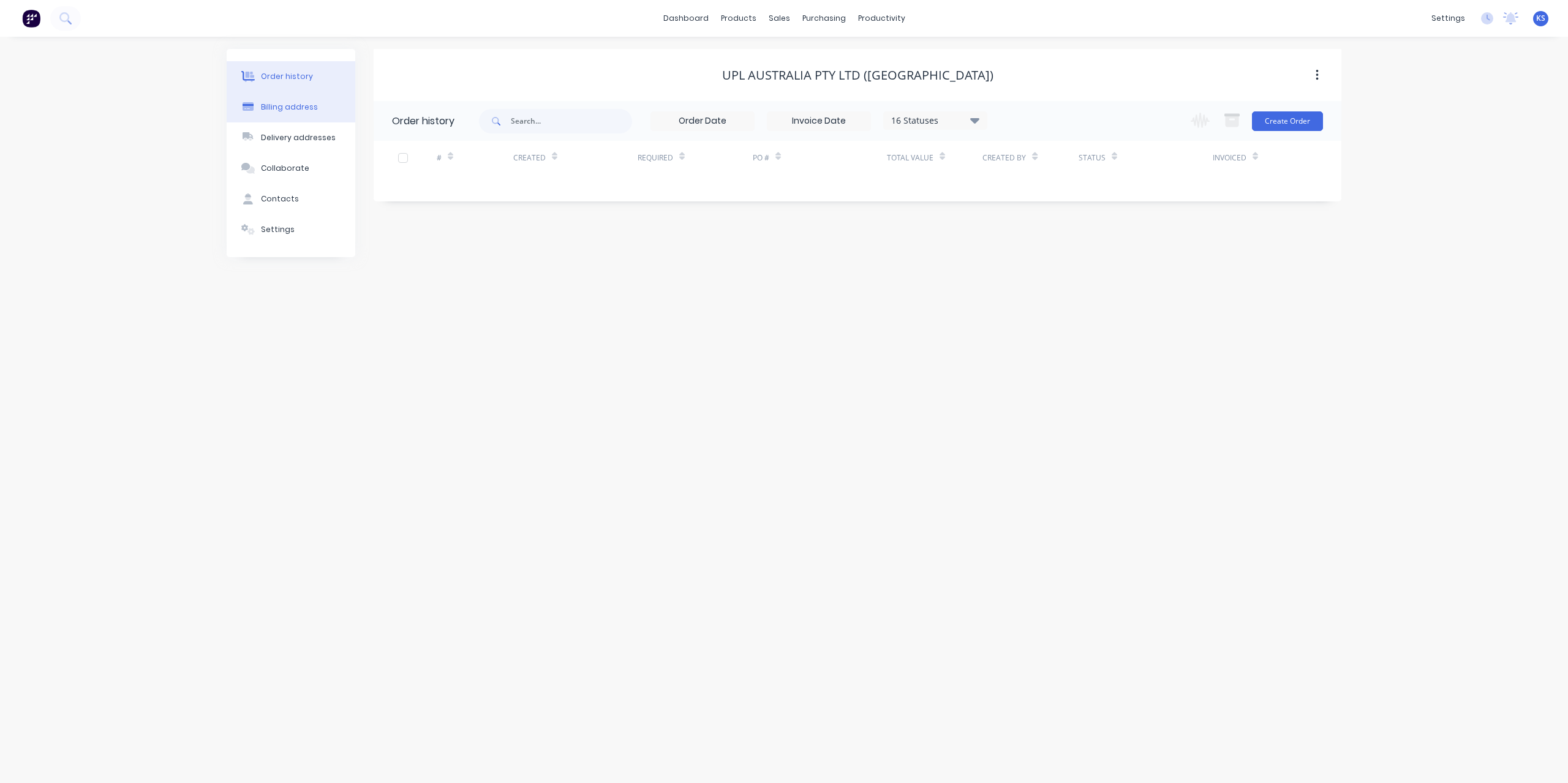
click at [287, 104] on div "Billing address" at bounding box center [289, 107] width 57 height 11
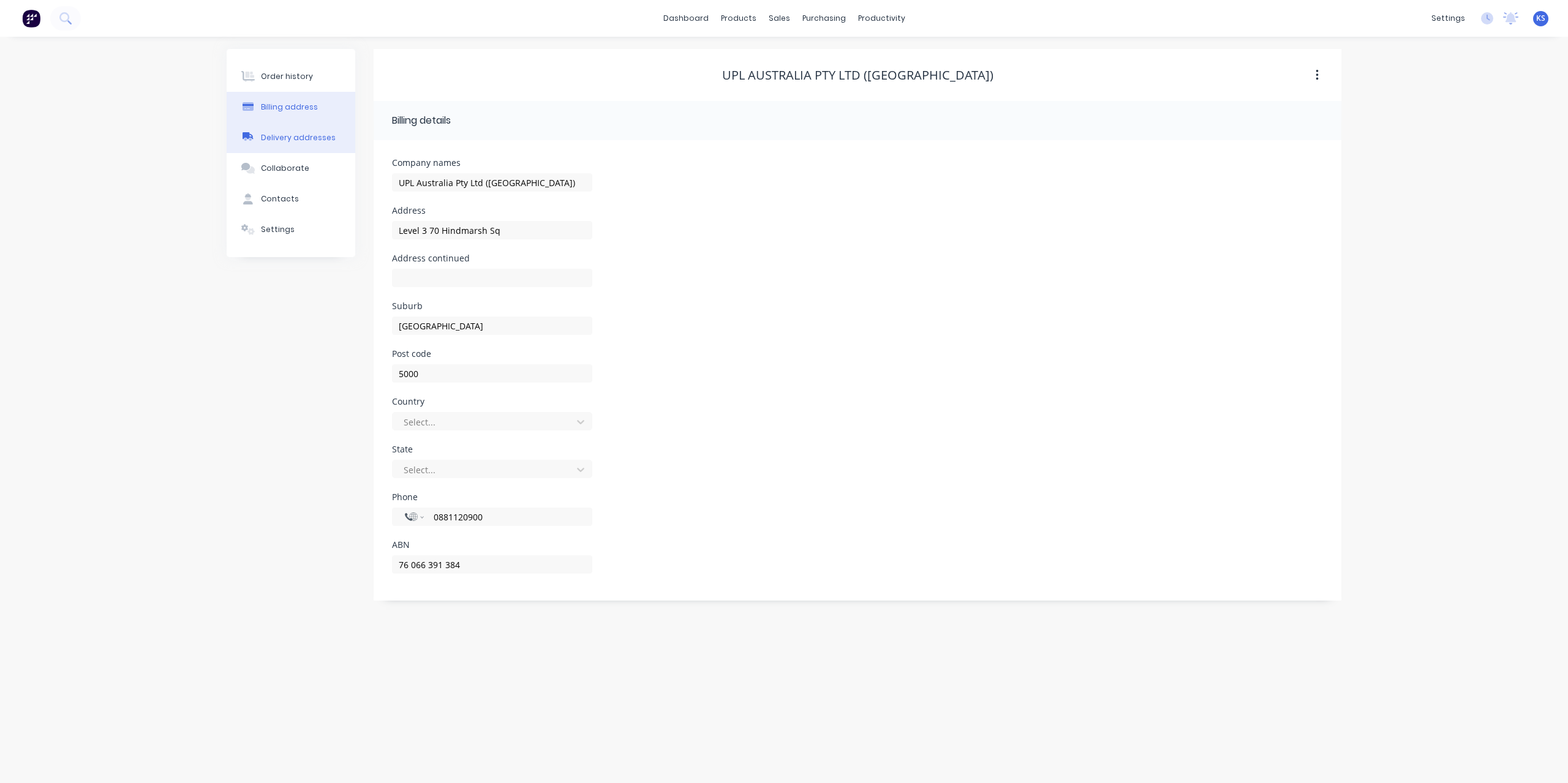
click at [286, 141] on div "Delivery addresses" at bounding box center [298, 137] width 75 height 11
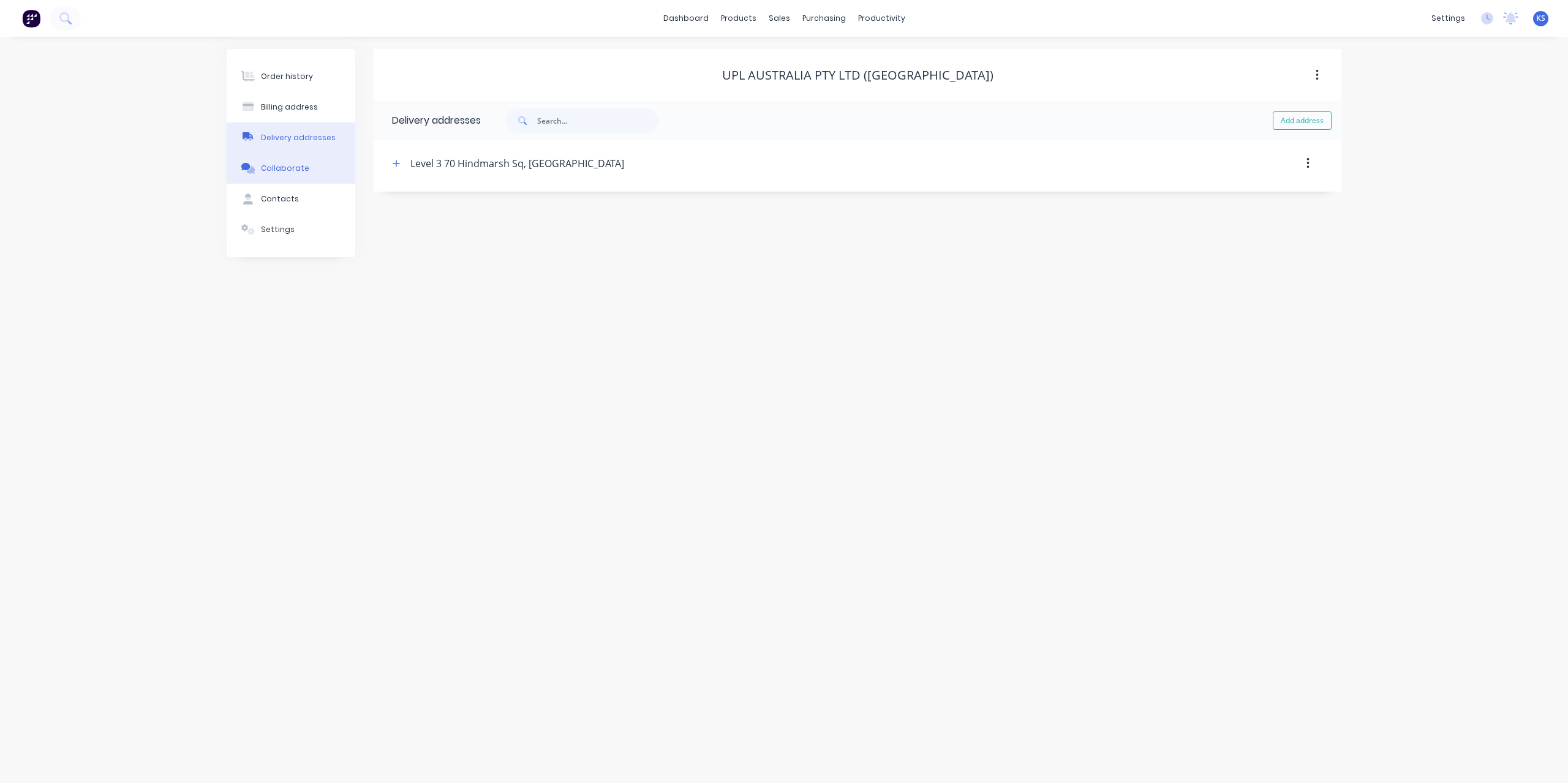
click at [283, 170] on div "Collaborate" at bounding box center [285, 168] width 48 height 11
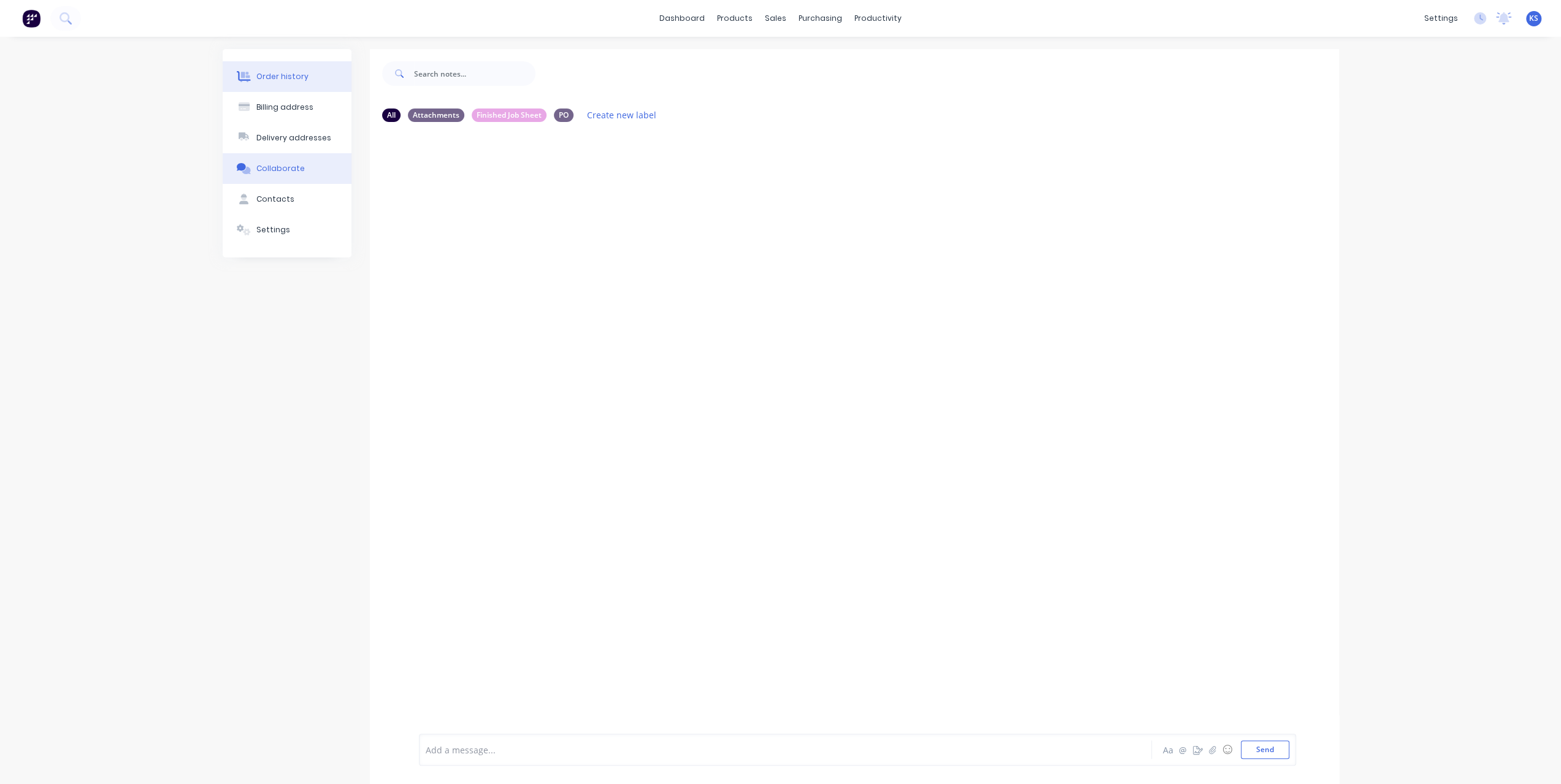
click at [295, 80] on div "Order history" at bounding box center [283, 77] width 52 height 11
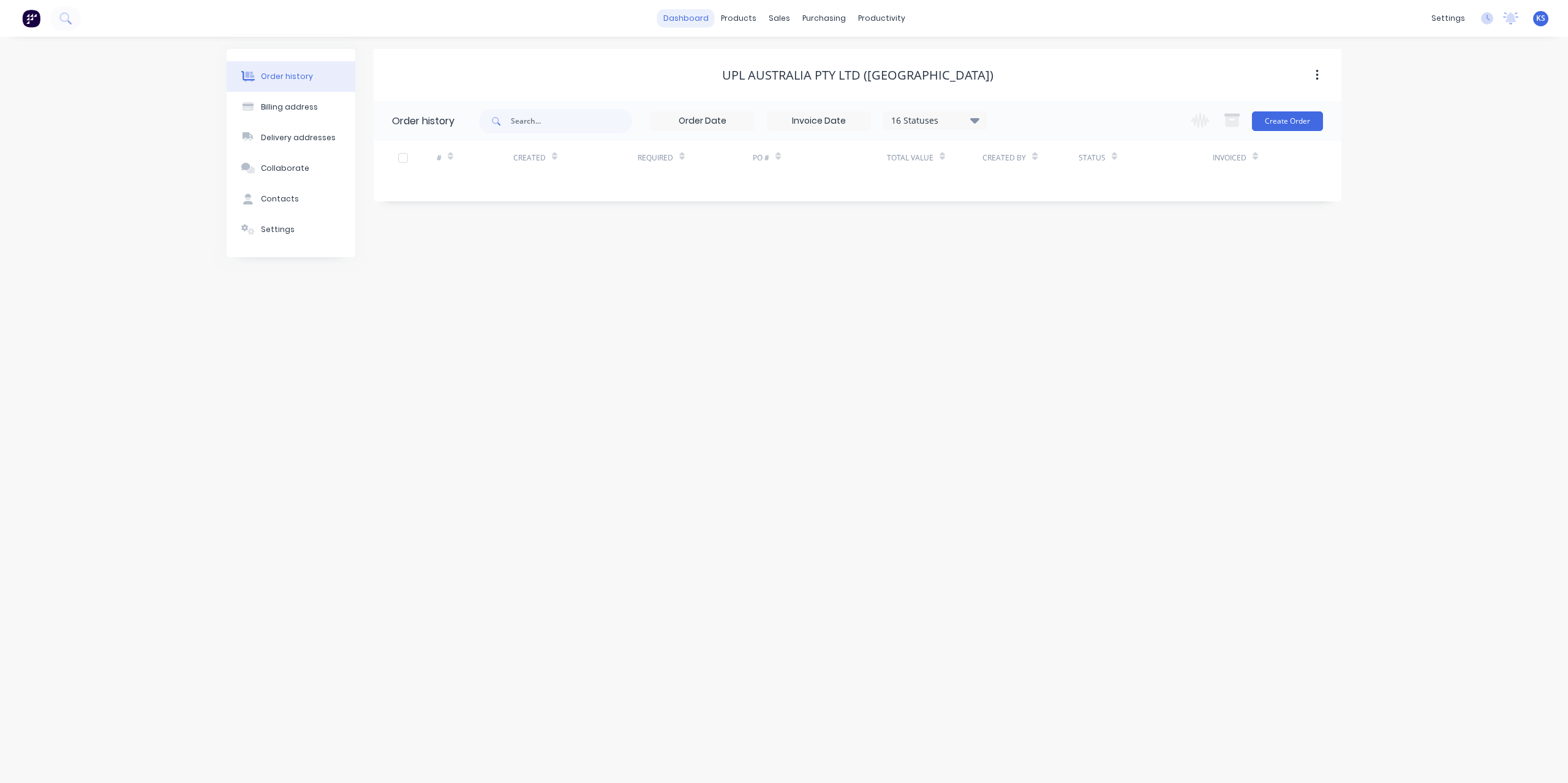
click at [702, 14] on link "dashboard" at bounding box center [686, 18] width 58 height 18
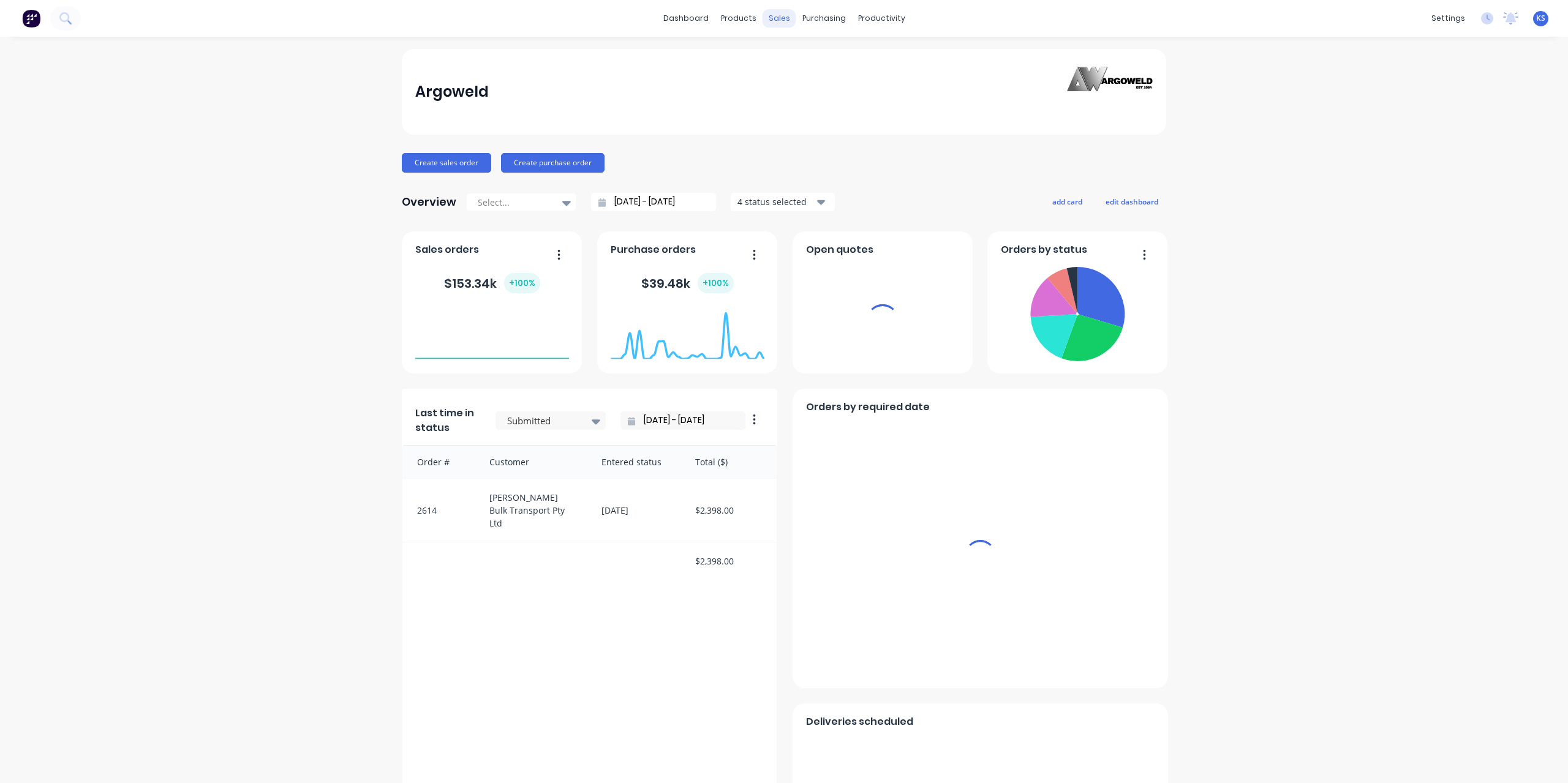
click at [770, 15] on div "sales" at bounding box center [779, 18] width 34 height 18
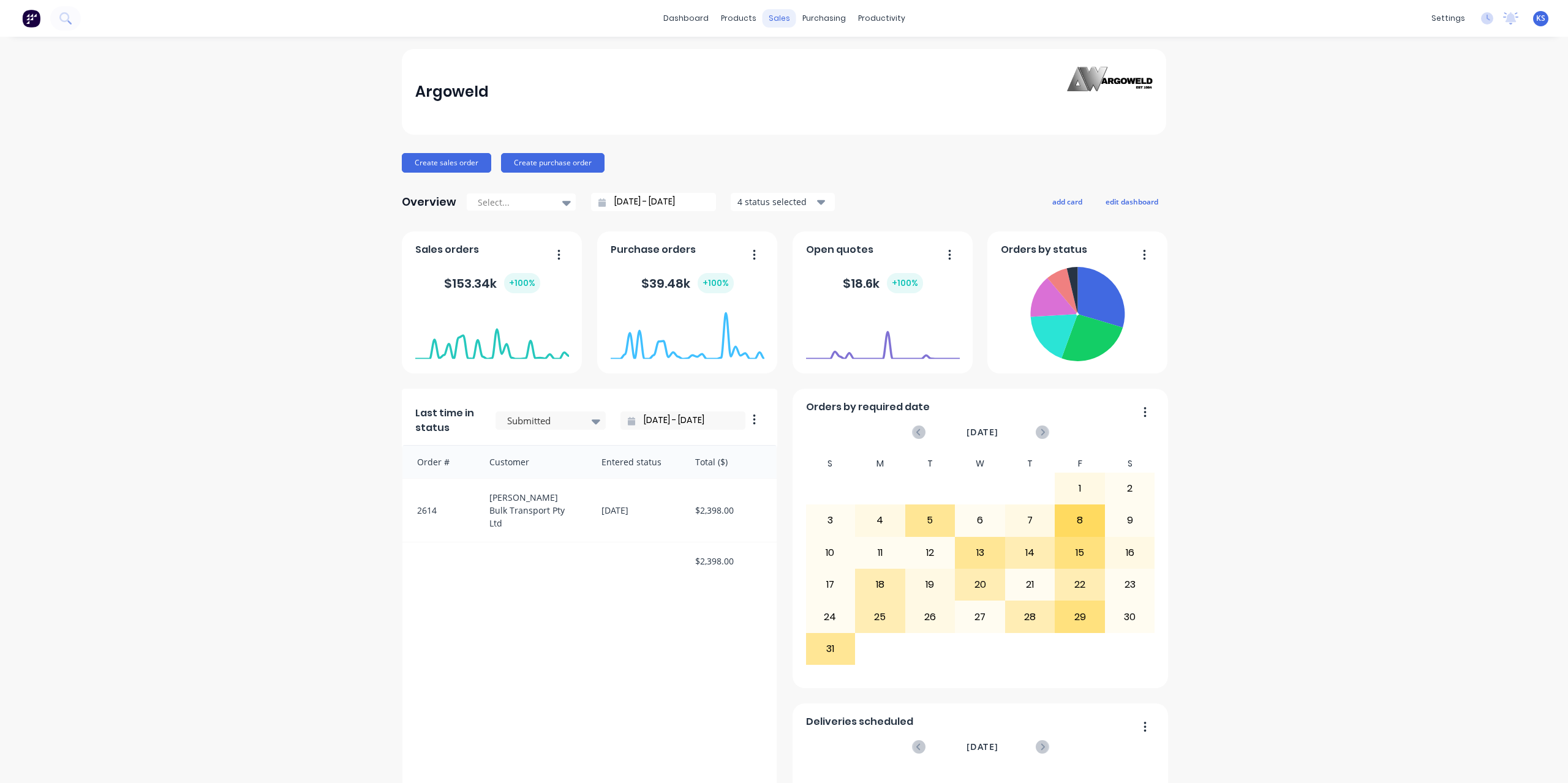
click at [781, 25] on div "sales" at bounding box center [779, 18] width 34 height 18
click at [65, 12] on icon at bounding box center [65, 18] width 12 height 12
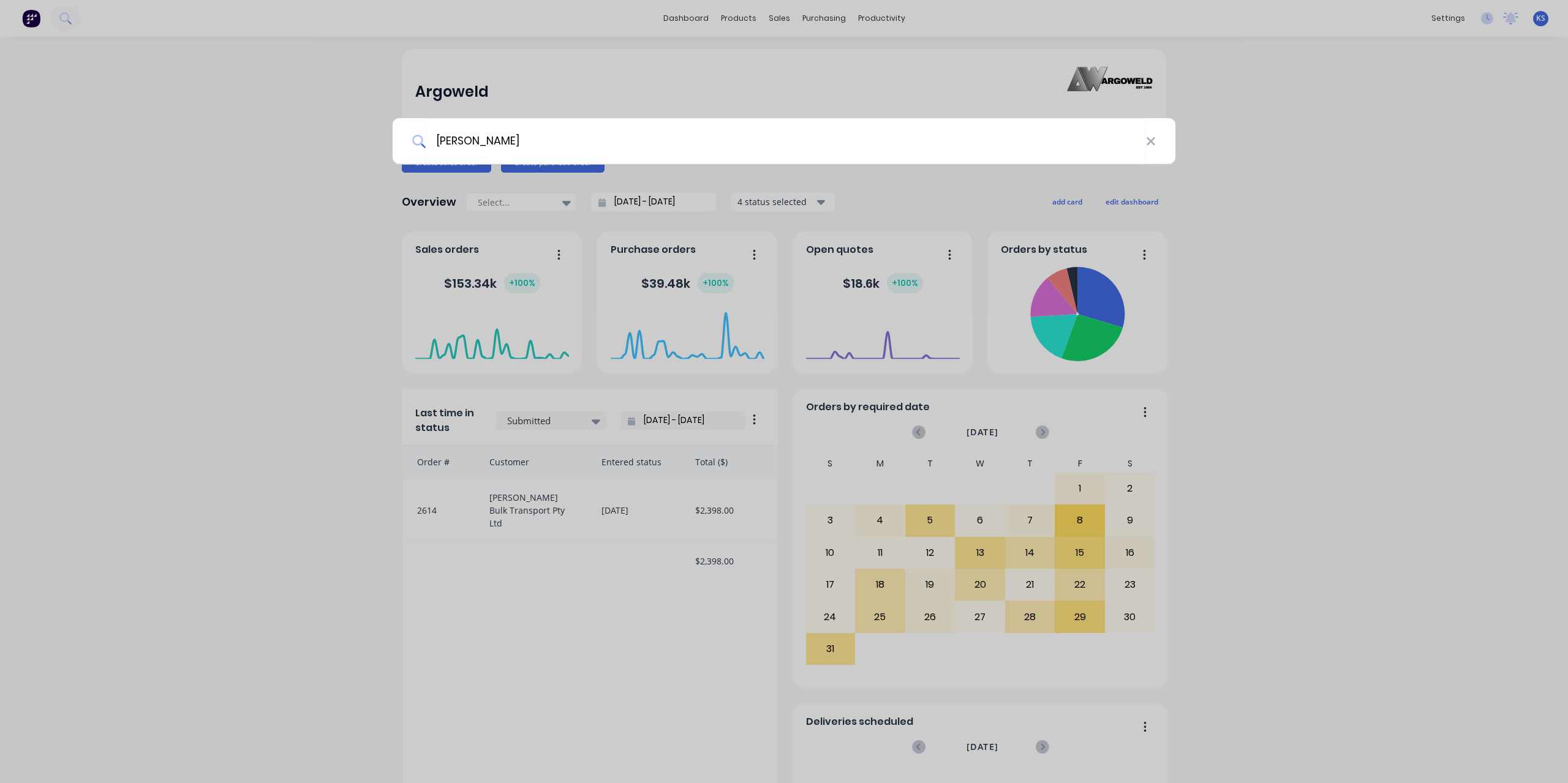
type input "[PERSON_NAME]"
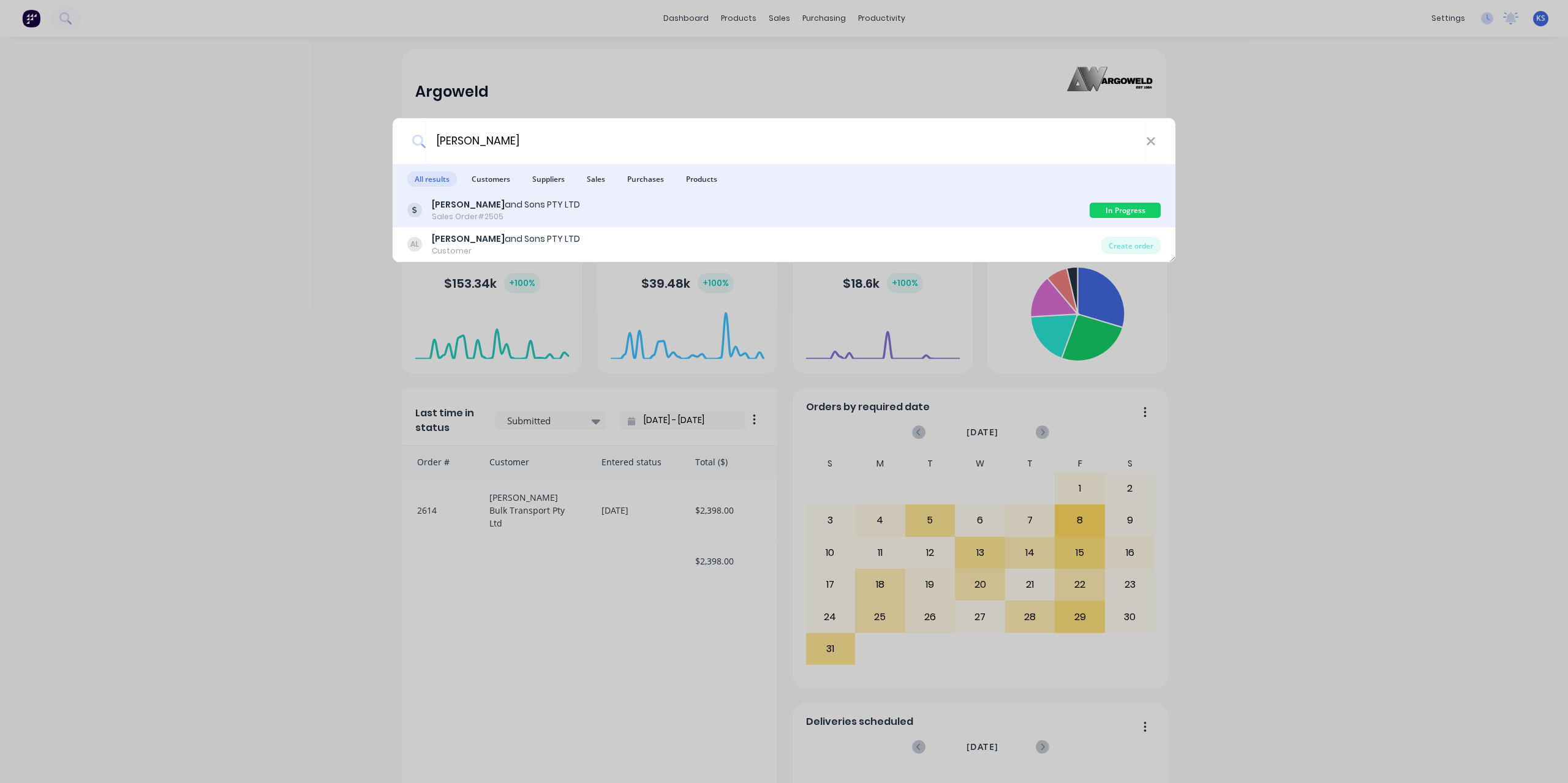
click at [542, 210] on div "[PERSON_NAME] and Sons PTY LTD" at bounding box center [505, 205] width 148 height 13
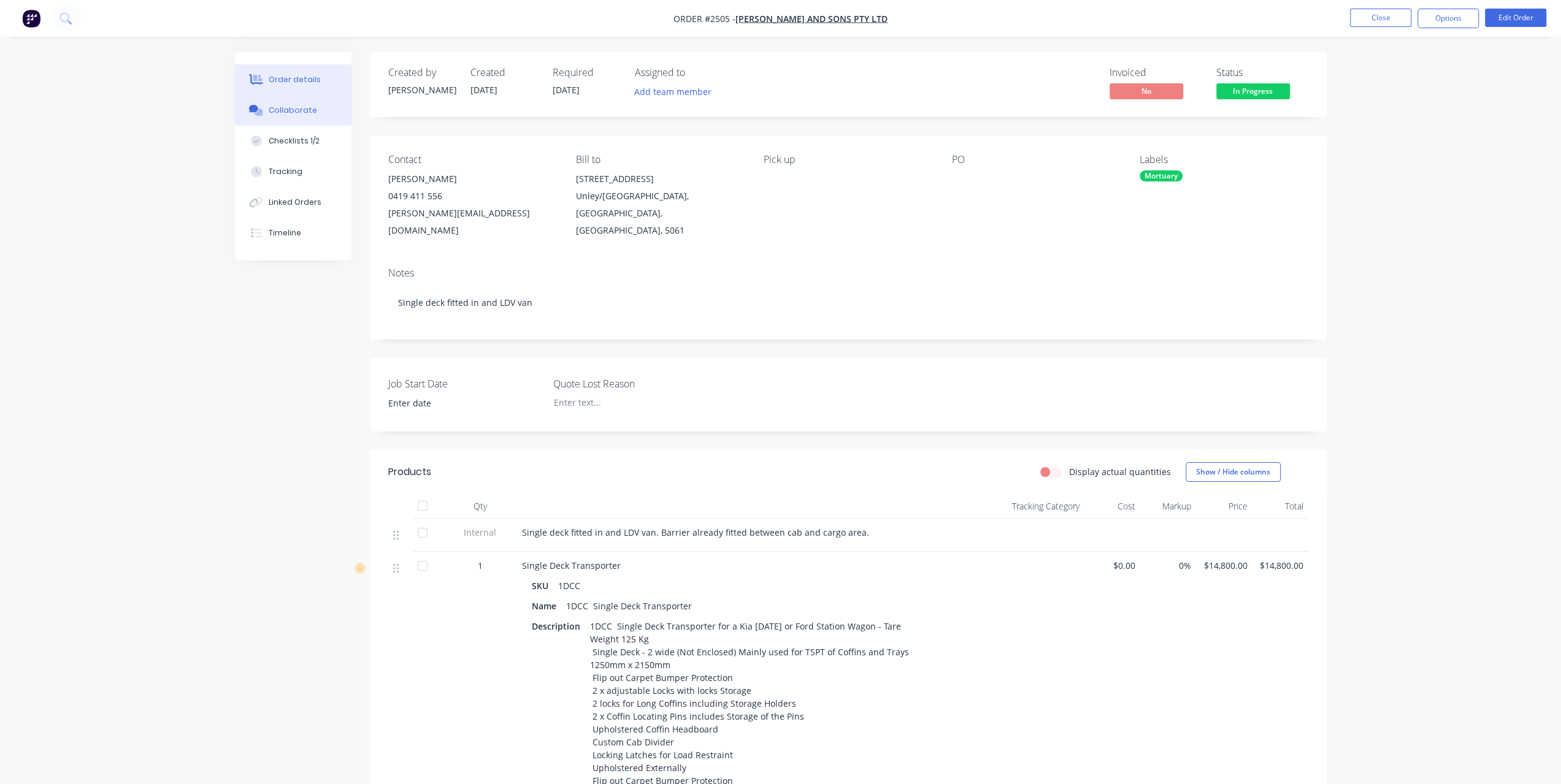
click at [296, 118] on button "Collaborate" at bounding box center [293, 110] width 117 height 31
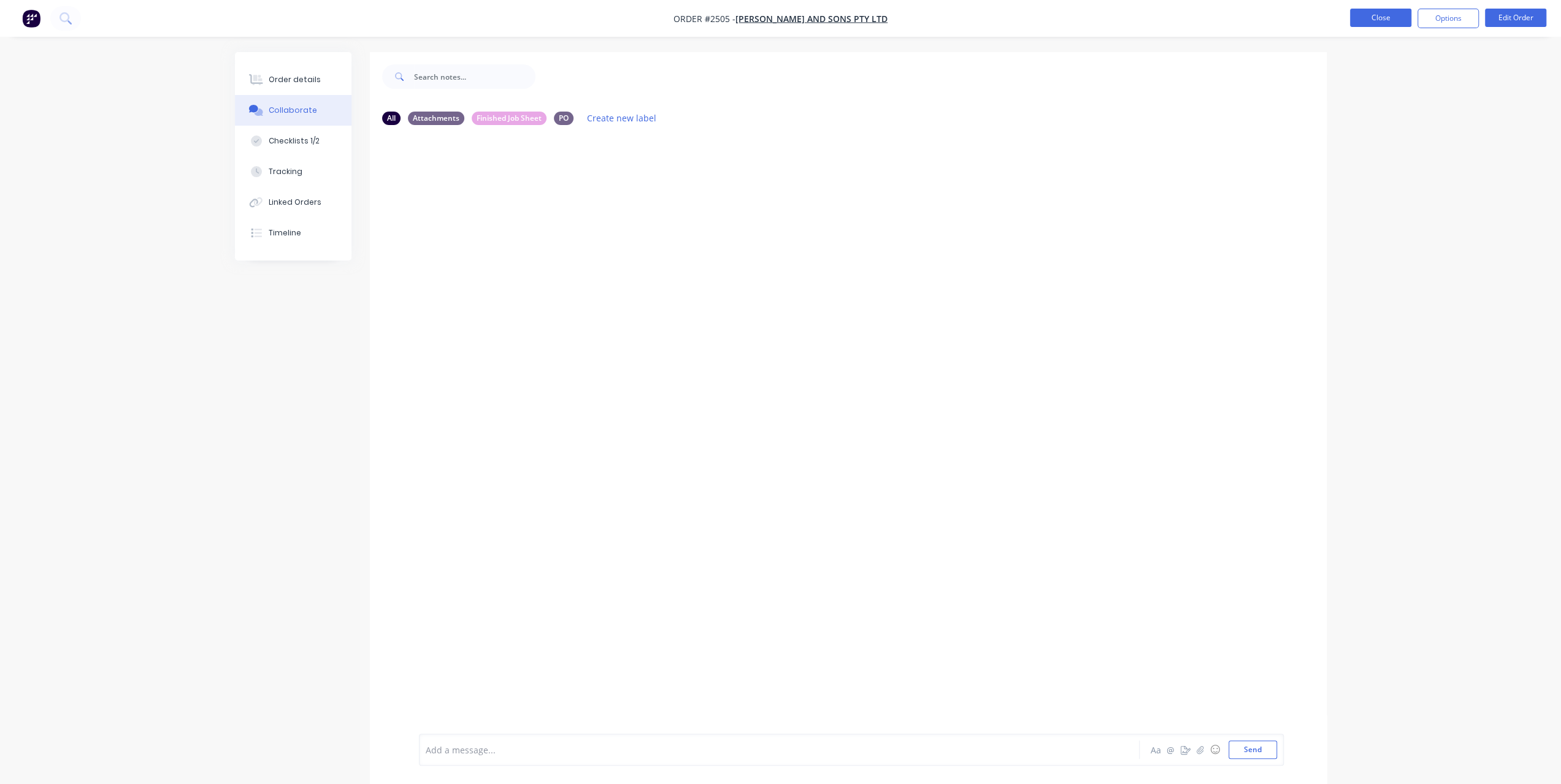
click at [1374, 20] on button "Close" at bounding box center [1381, 18] width 62 height 18
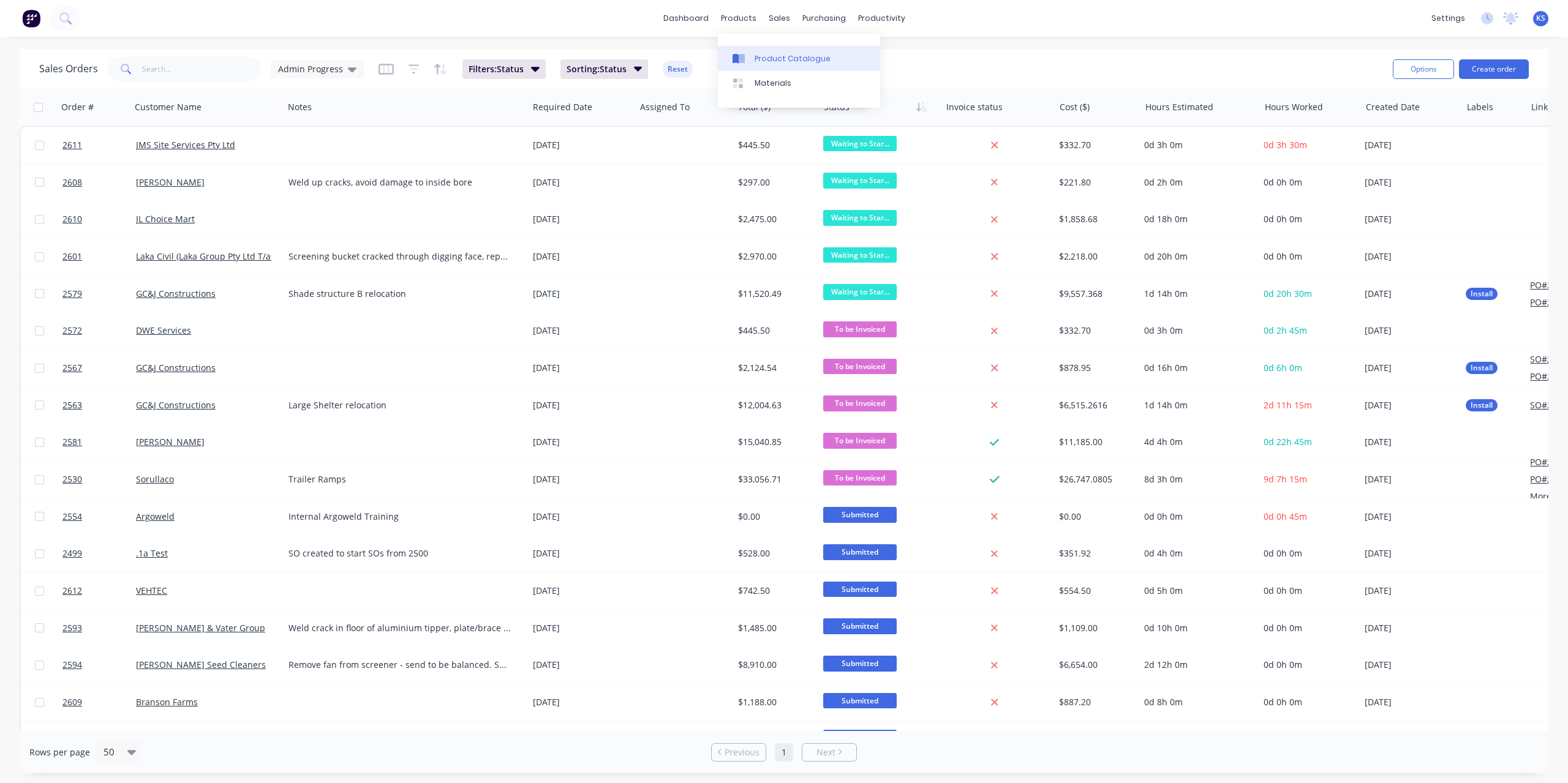
click at [763, 59] on div "Product Catalogue" at bounding box center [793, 59] width 76 height 11
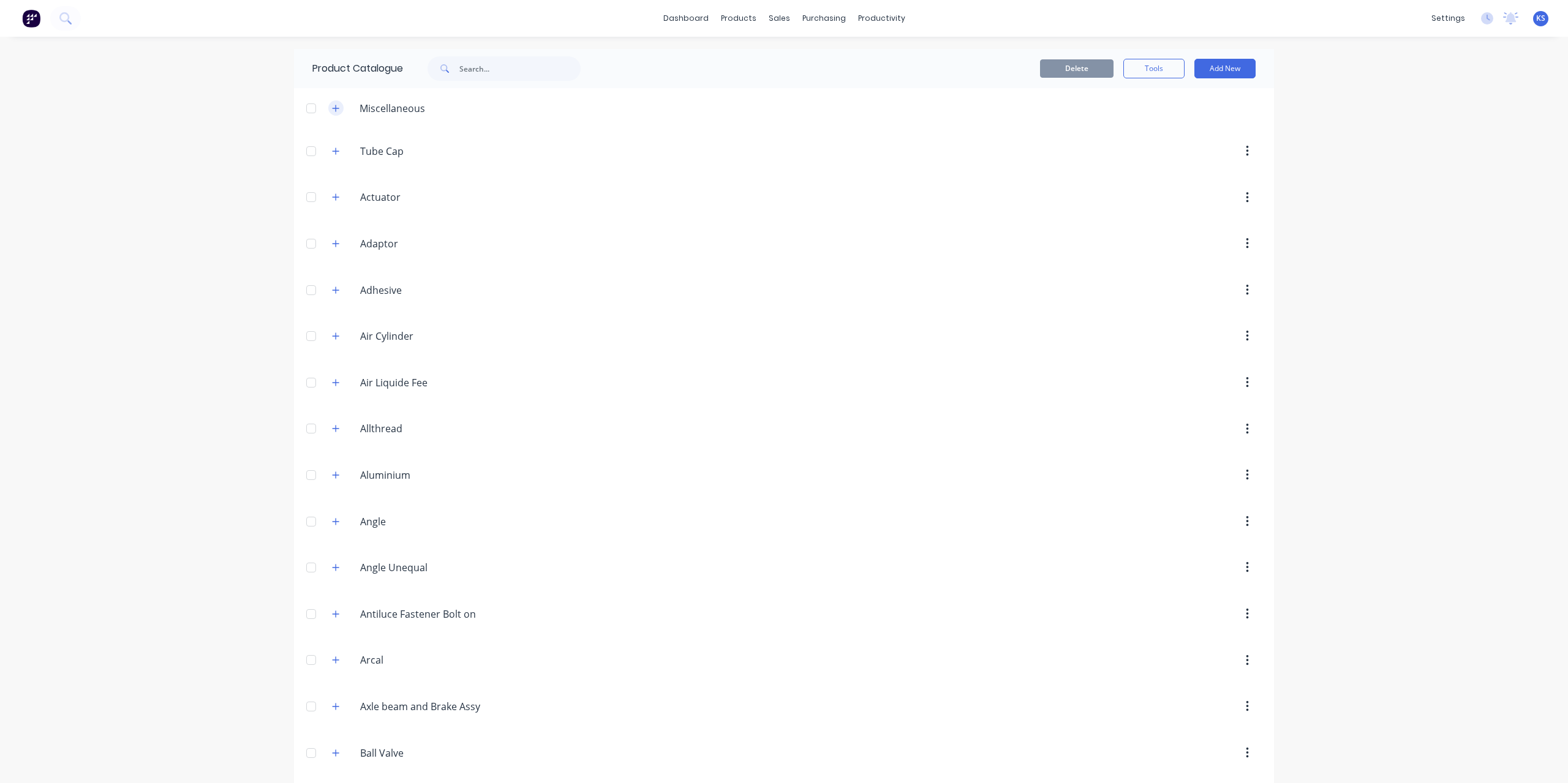
click at [333, 107] on icon "button" at bounding box center [335, 108] width 7 height 8
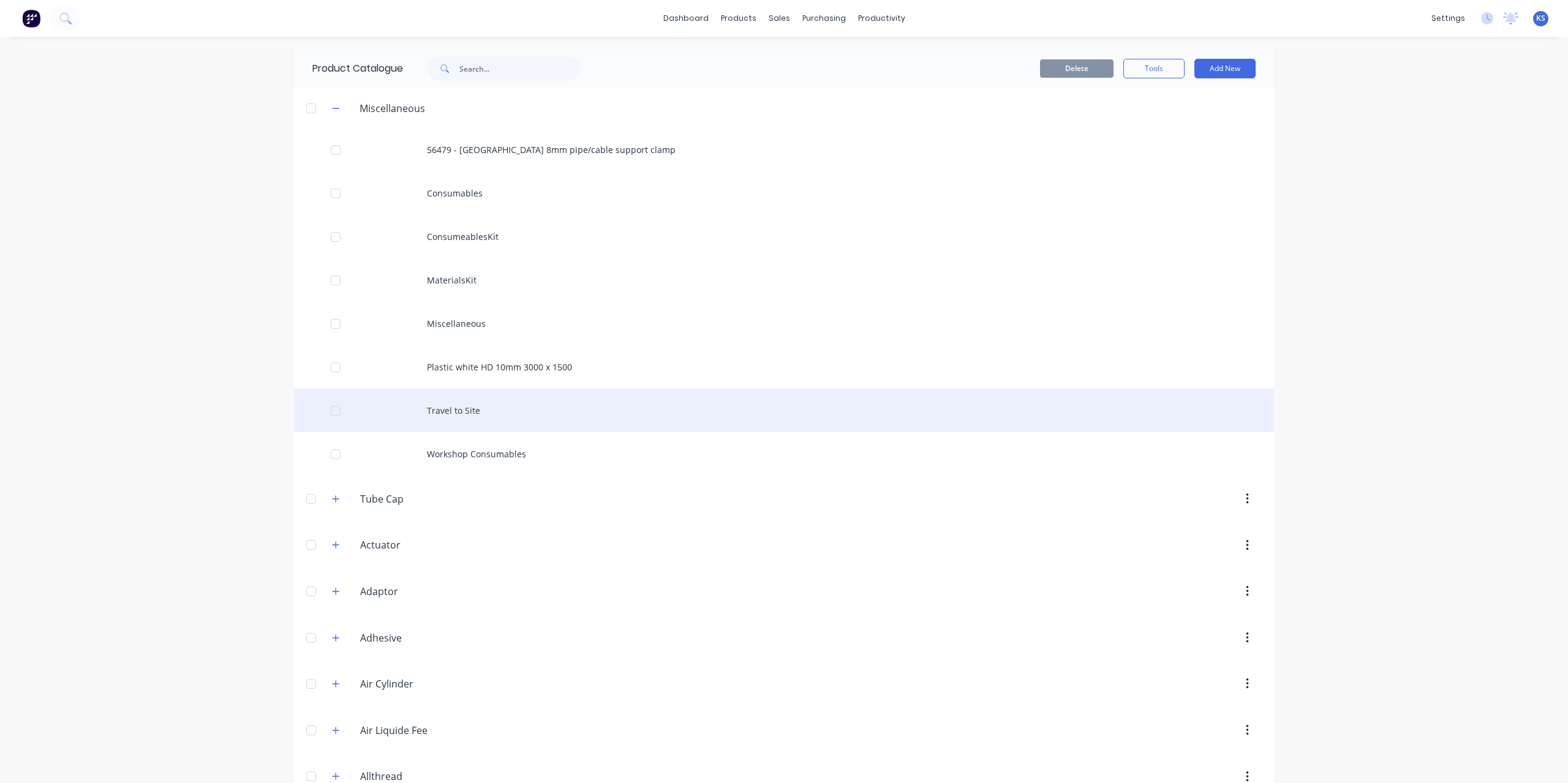
click at [443, 411] on div "Travel to Site" at bounding box center [784, 410] width 980 height 44
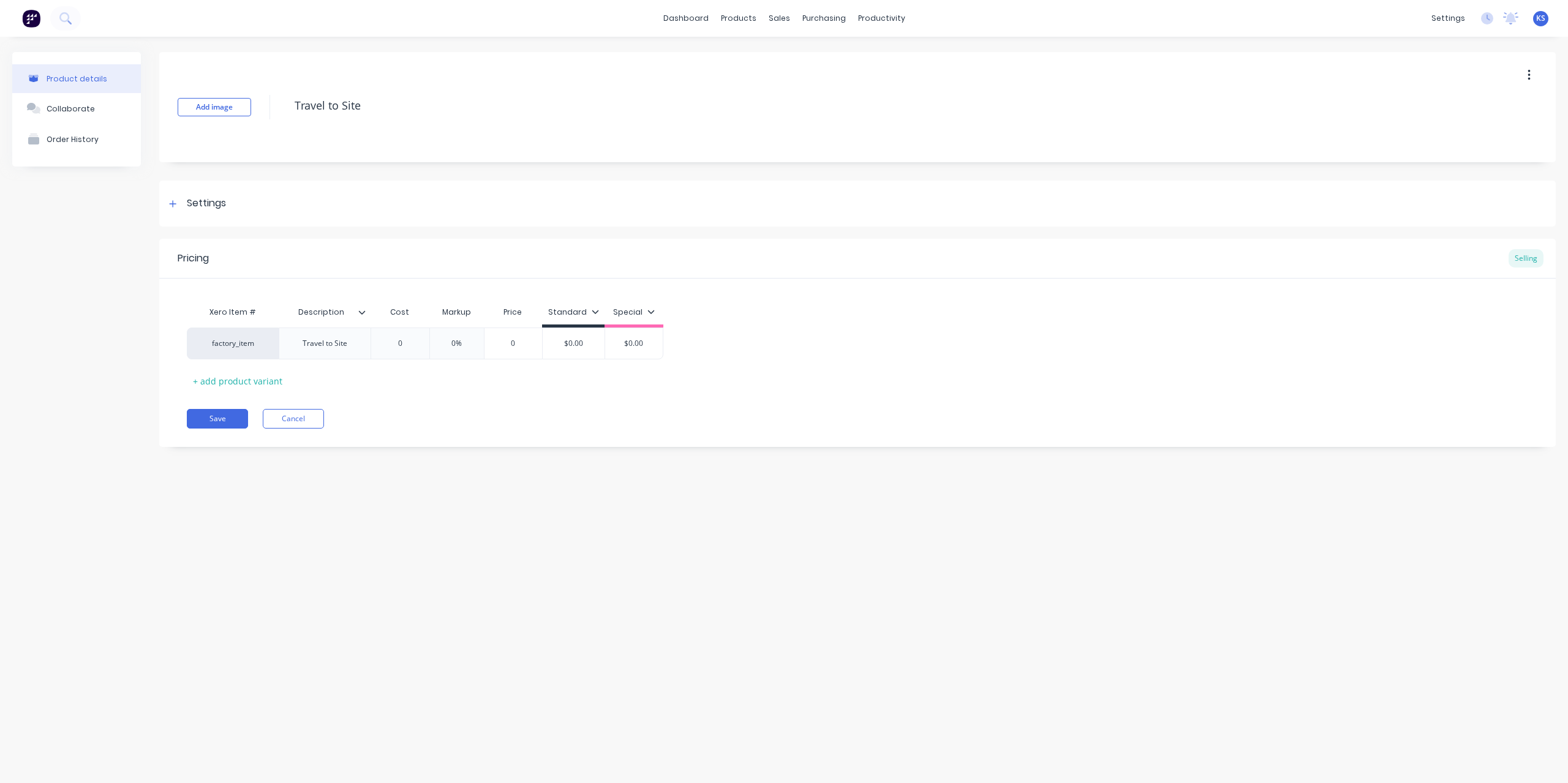
click at [1534, 76] on button "button" at bounding box center [1529, 75] width 29 height 22
click at [1533, 73] on button "button" at bounding box center [1529, 75] width 29 height 22
drag, startPoint x: 373, startPoint y: 112, endPoint x: 241, endPoint y: 106, distance: 132.1
click at [241, 106] on div "Add image Travel to Site" at bounding box center [858, 107] width 1397 height 110
type textarea "x"
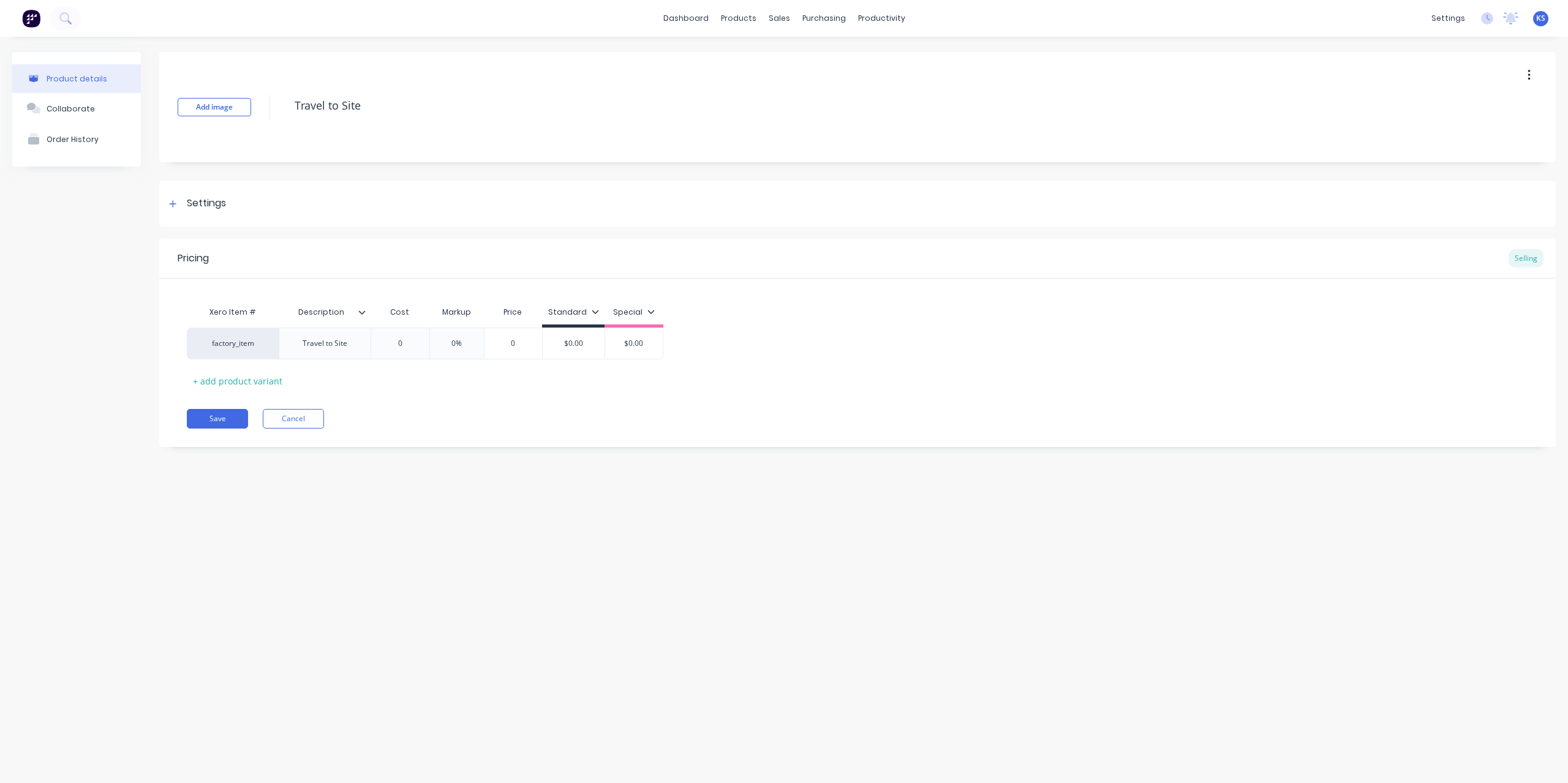
click at [81, 197] on div "Product details Collaborate Order History" at bounding box center [77, 259] width 129 height 413
click at [769, 63] on div "Product Catalogue" at bounding box center [793, 59] width 76 height 11
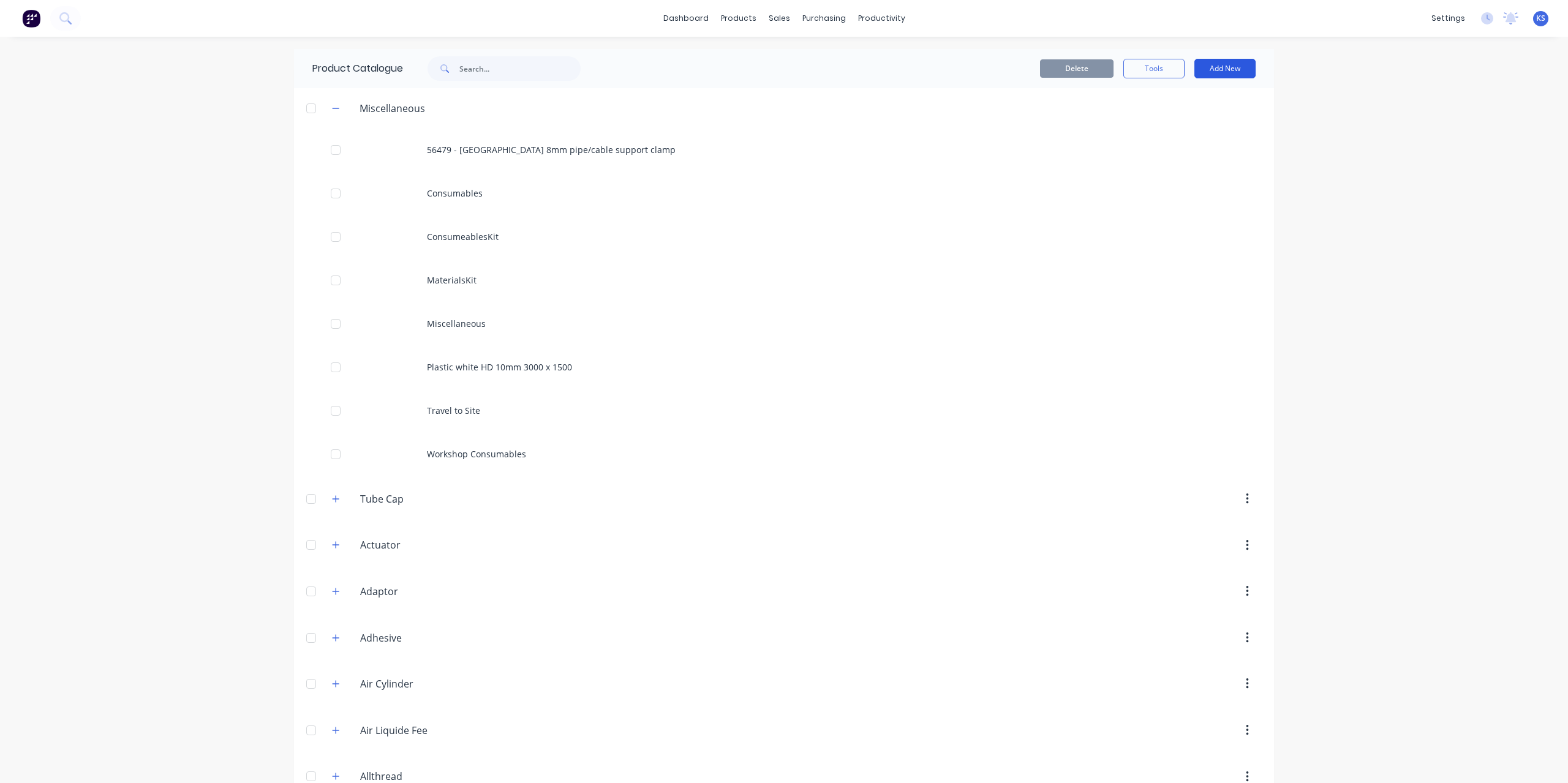
click at [1240, 74] on button "Add New" at bounding box center [1225, 69] width 61 height 20
click at [1189, 147] on div "Product Kit" at bounding box center [1197, 149] width 94 height 18
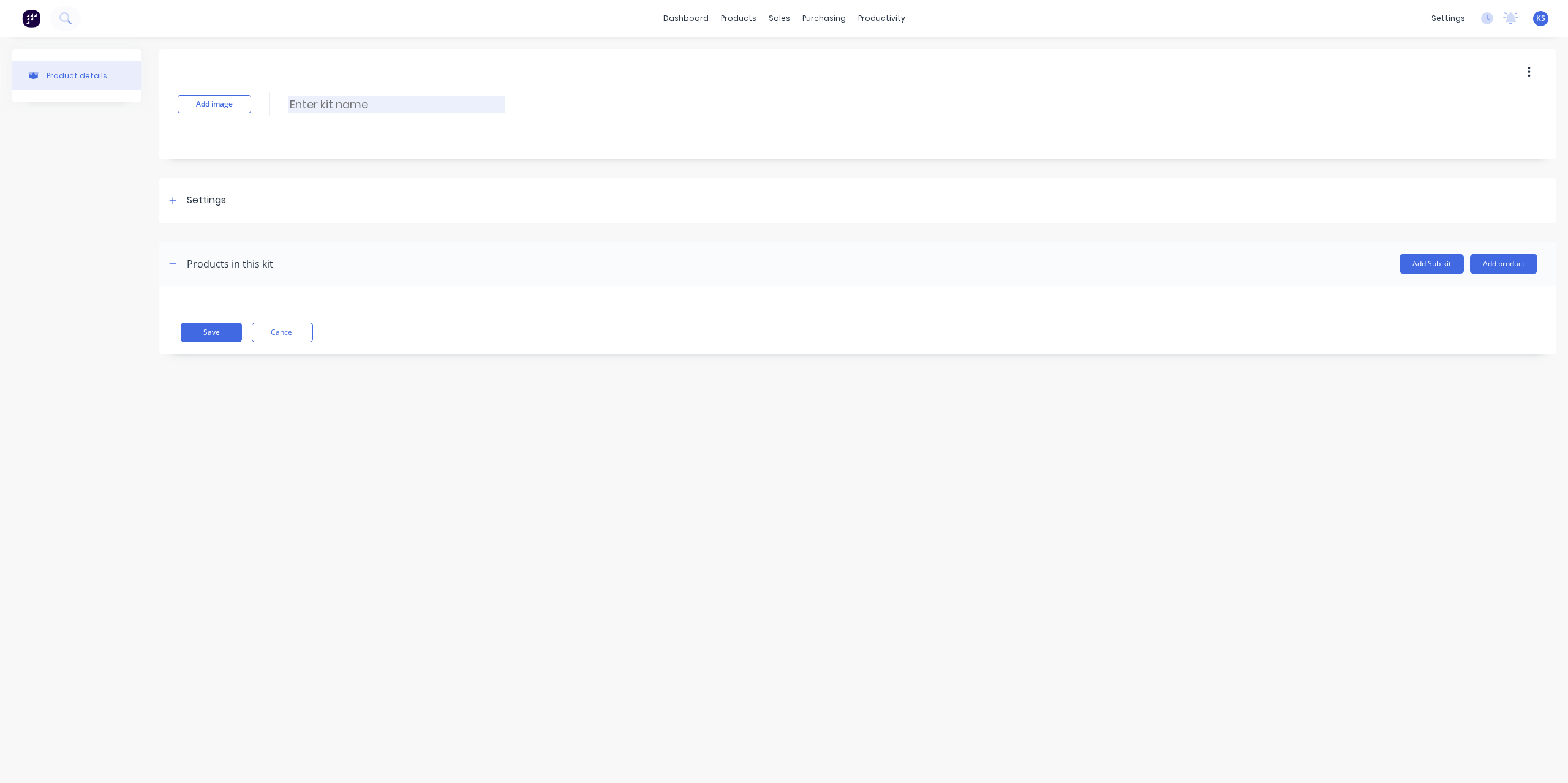
click at [298, 101] on input at bounding box center [397, 104] width 217 height 18
paste input "Travel to Site"
type input "Travel to Site Kit"
click at [170, 201] on icon at bounding box center [173, 201] width 7 height 8
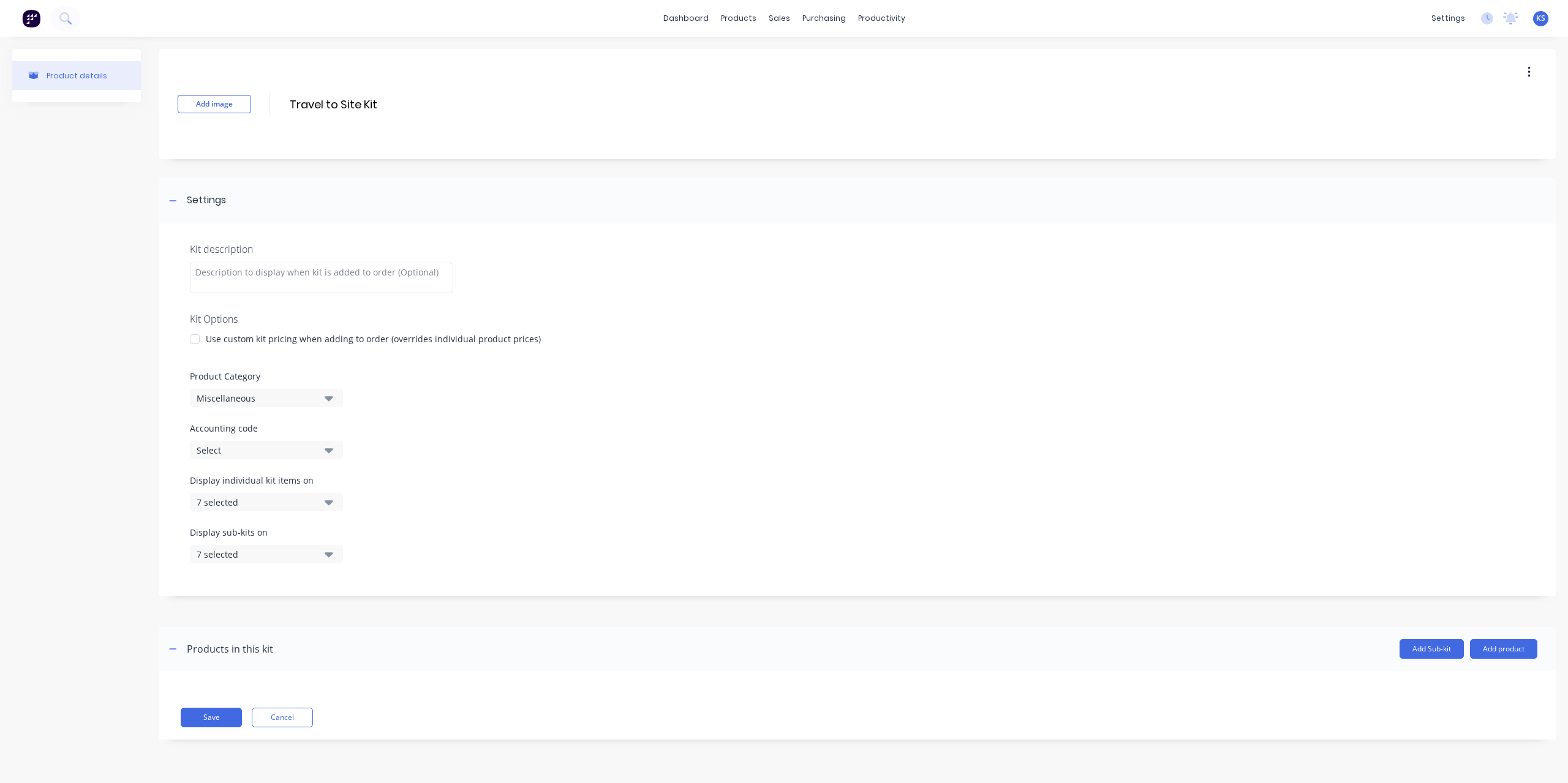
drag, startPoint x: 383, startPoint y: 105, endPoint x: 277, endPoint y: 104, distance: 106.0
click at [277, 104] on div "Add image Travel to Site Kit Travel to Site Kit Enter kit name" at bounding box center [858, 104] width 1397 height 110
click at [252, 270] on div at bounding box center [321, 278] width 264 height 31
click at [281, 451] on div "Select" at bounding box center [256, 450] width 119 height 13
click at [230, 450] on div "Select" at bounding box center [256, 450] width 119 height 13
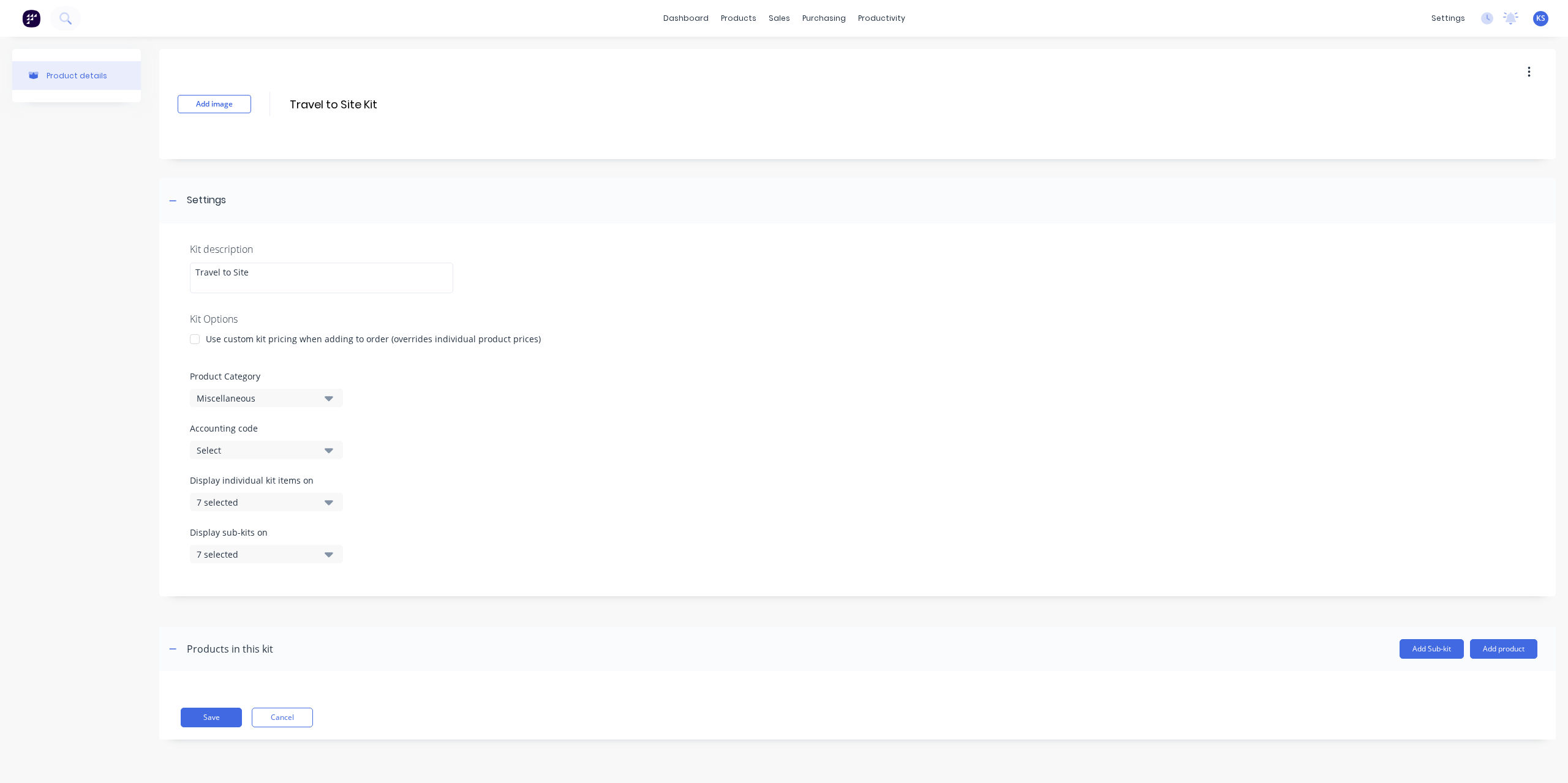
click at [230, 450] on div "Select" at bounding box center [256, 450] width 119 height 13
click at [247, 483] on code "text" at bounding box center [290, 486] width 130 height 24
type code "labour"
click at [241, 535] on div "Labour" at bounding box center [281, 541] width 184 height 24
click at [252, 507] on div "7 selected" at bounding box center [256, 503] width 119 height 13
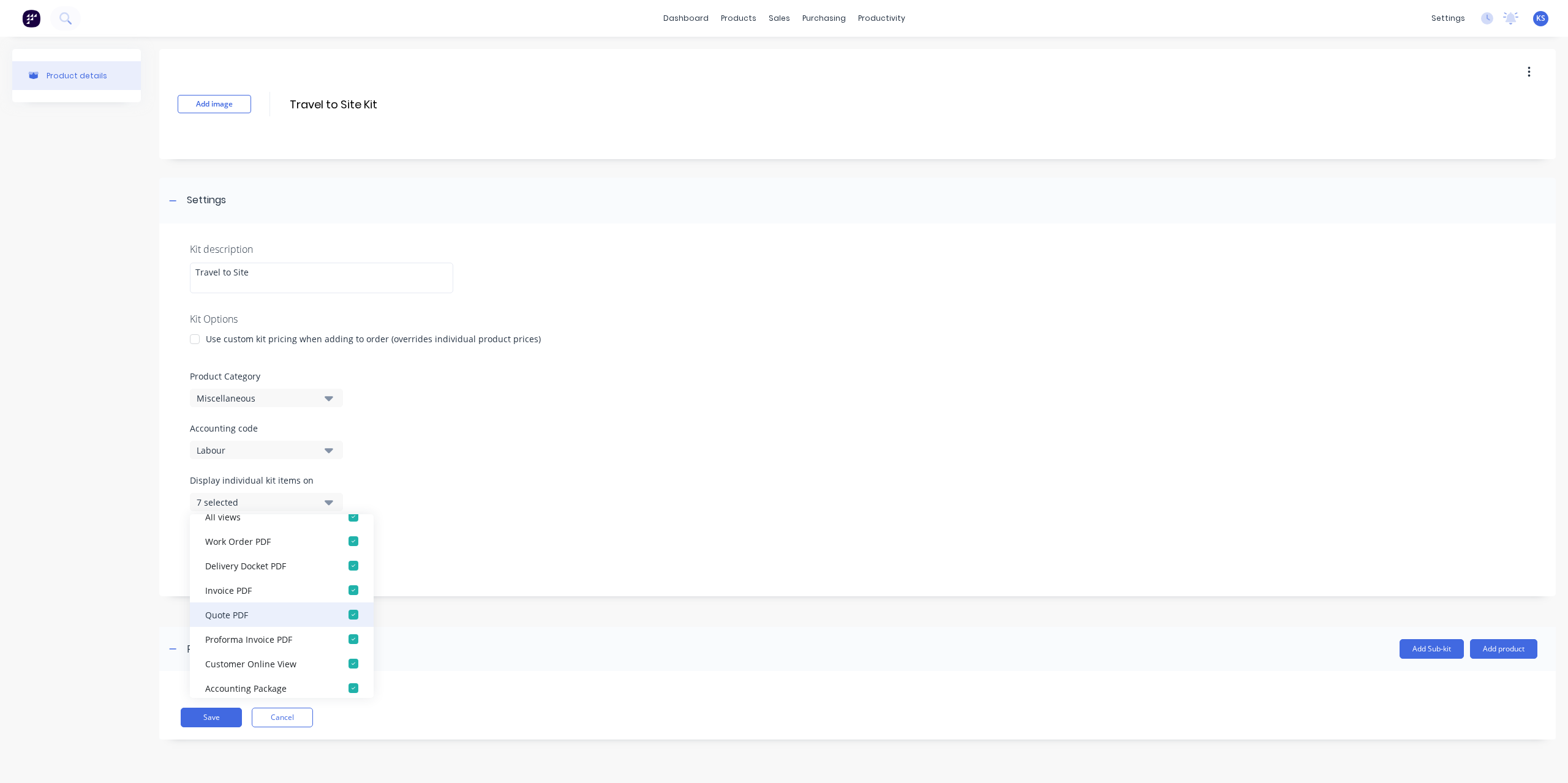
scroll to position [24, 0]
click at [410, 488] on div "Display individual kit items on 7 selected" at bounding box center [857, 500] width 1335 height 52
click at [305, 498] on div "7 selected" at bounding box center [256, 503] width 119 height 13
click at [327, 550] on icon "button" at bounding box center [329, 554] width 9 height 14
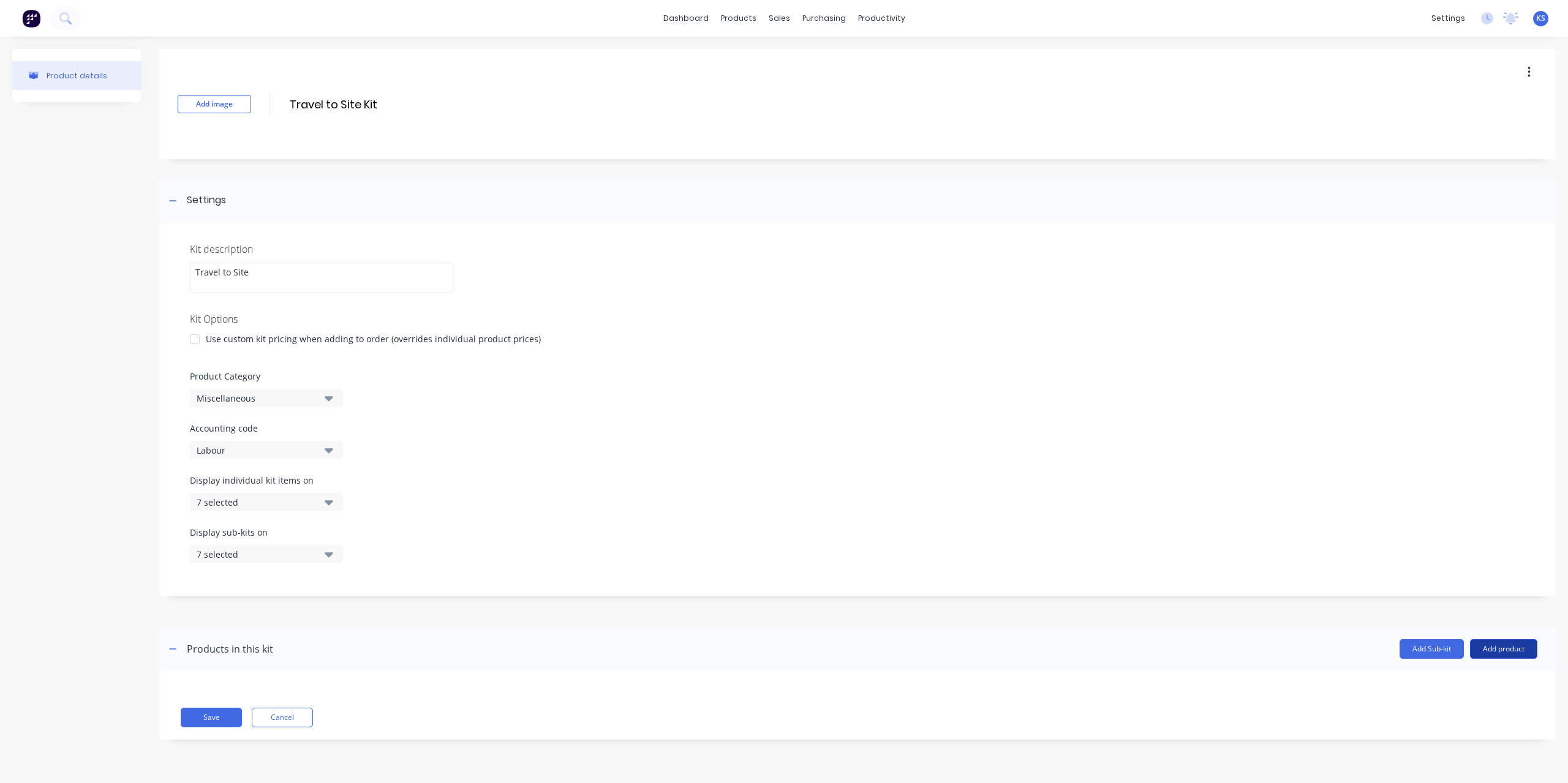
click at [1512, 646] on button "Add product" at bounding box center [1503, 649] width 67 height 20
click at [1432, 711] on div "Labour" at bounding box center [1479, 705] width 94 height 18
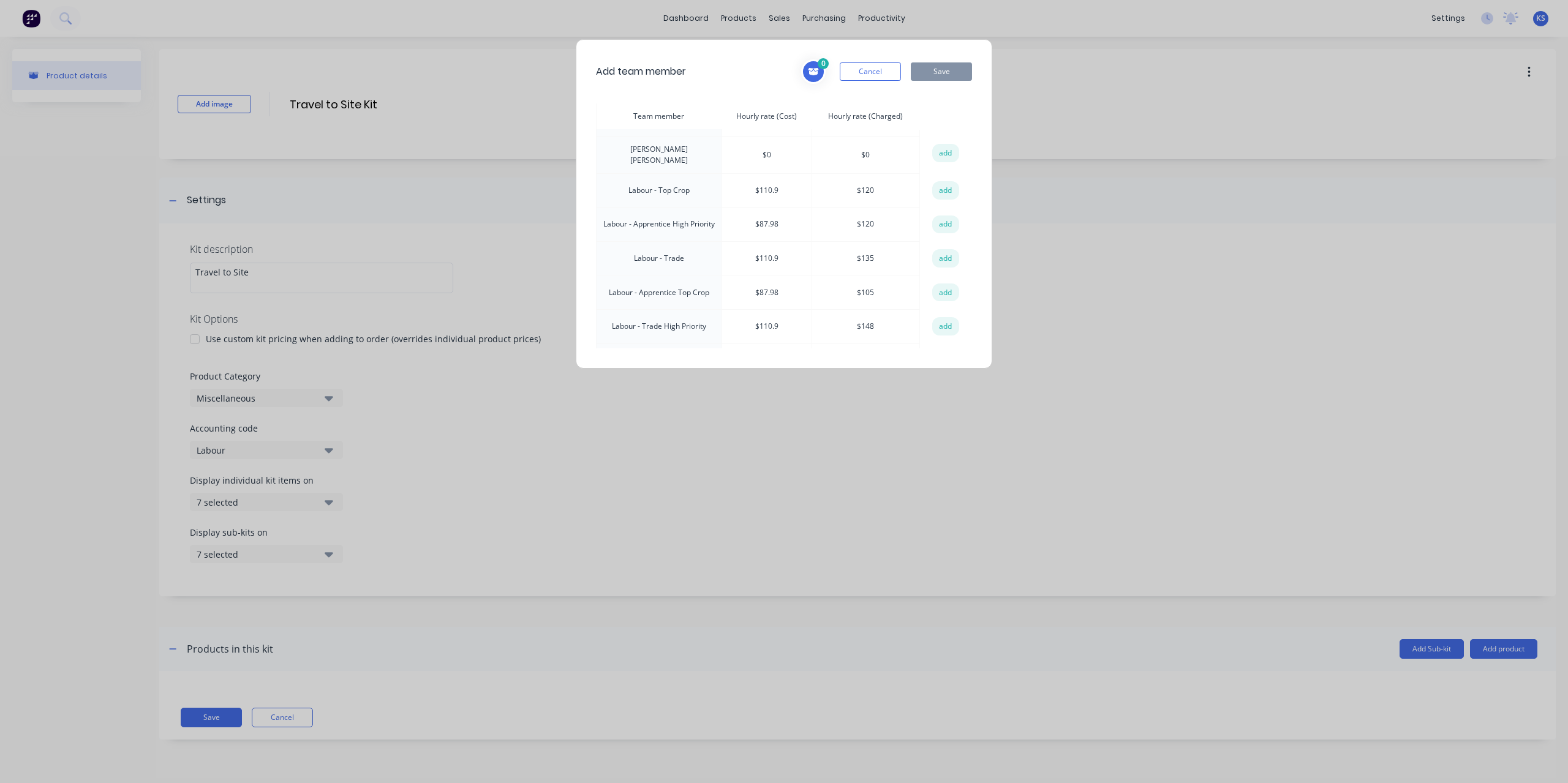
scroll to position [184, 0]
click at [938, 242] on button "add" at bounding box center [946, 252] width 27 height 18
click at [946, 344] on button "add" at bounding box center [946, 354] width 27 height 18
click at [934, 71] on button "Save" at bounding box center [942, 72] width 61 height 18
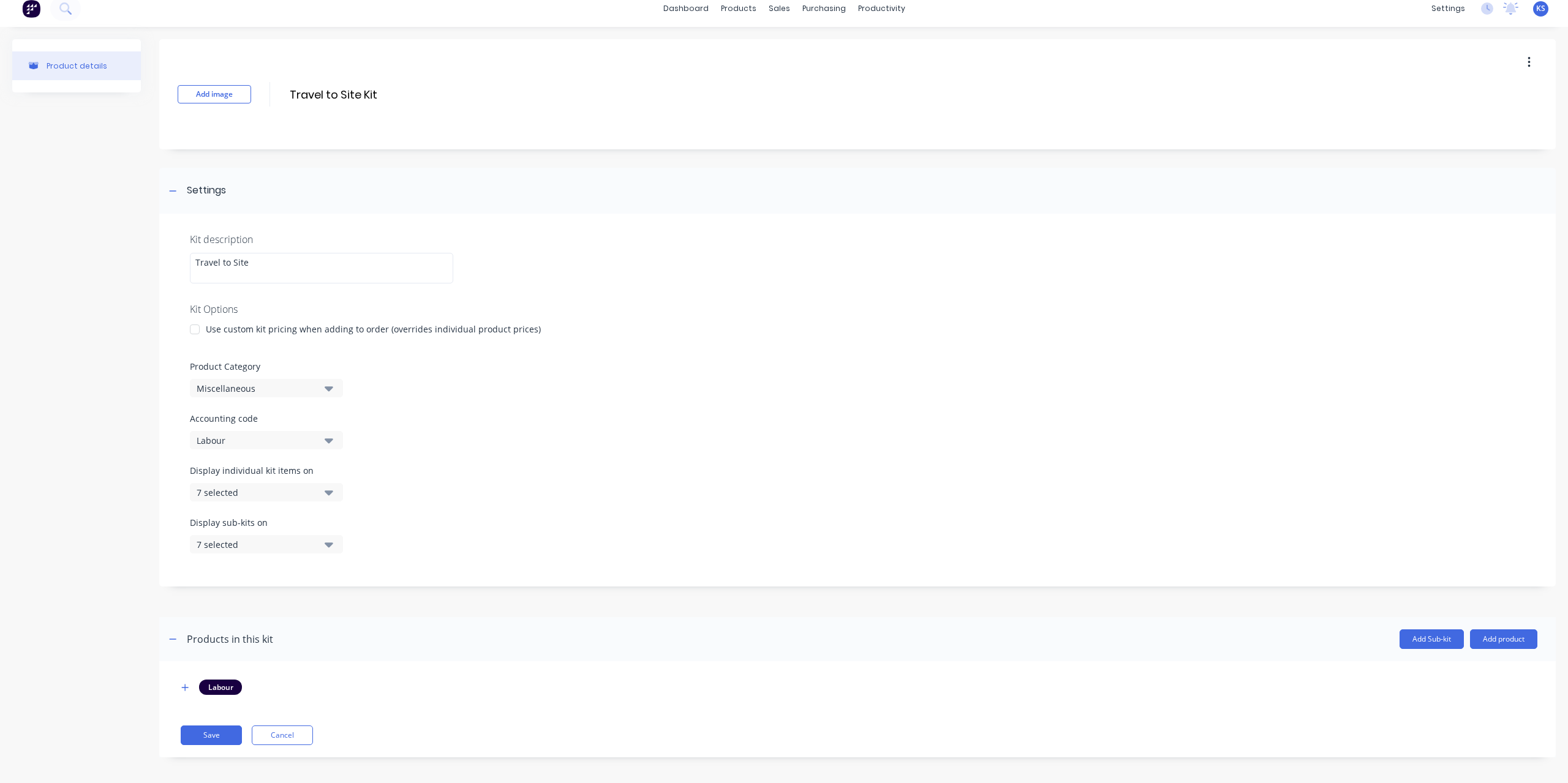
scroll to position [14, 0]
click at [188, 684] on icon "button" at bounding box center [184, 684] width 7 height 8
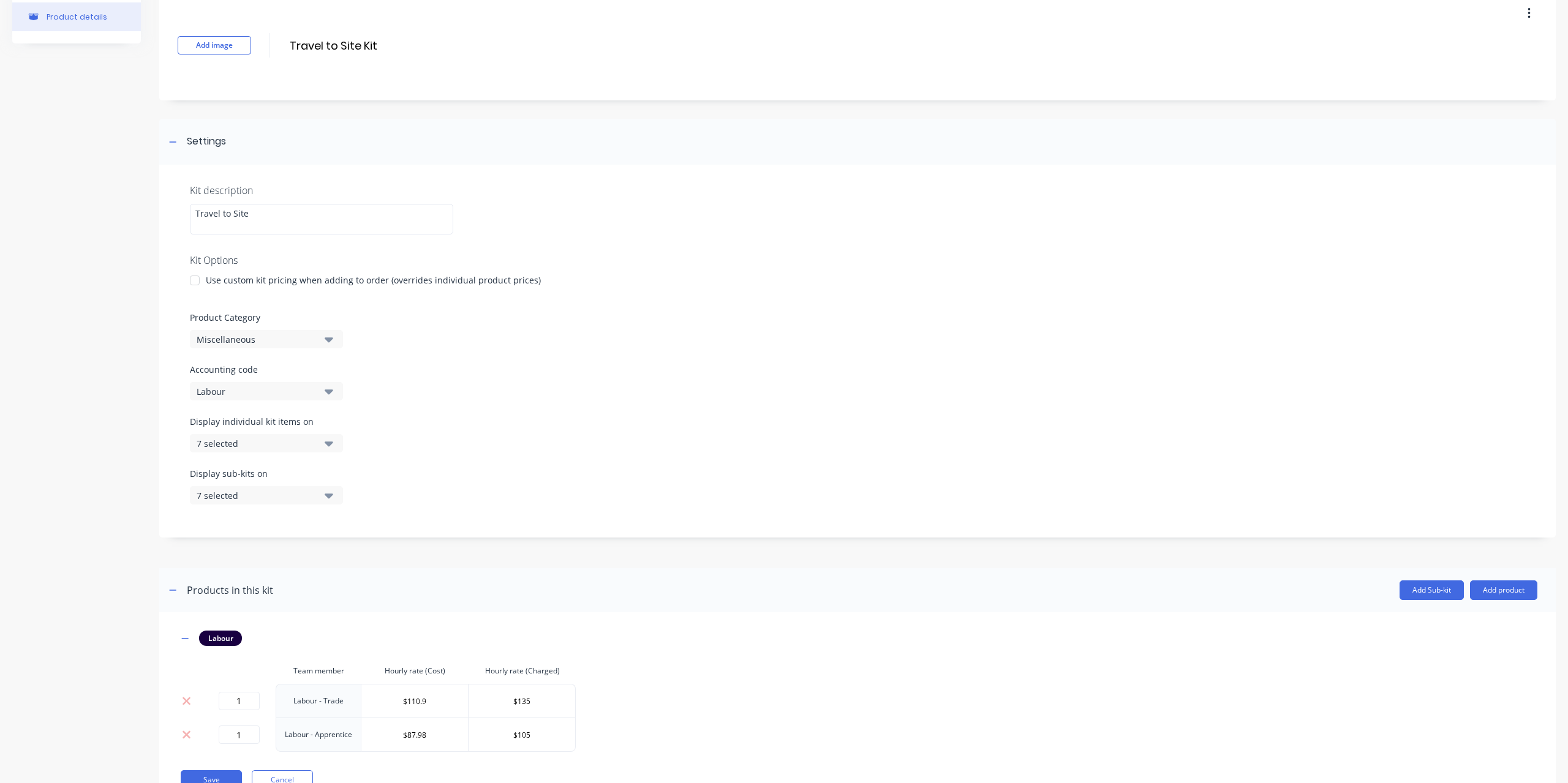
scroll to position [107, 0]
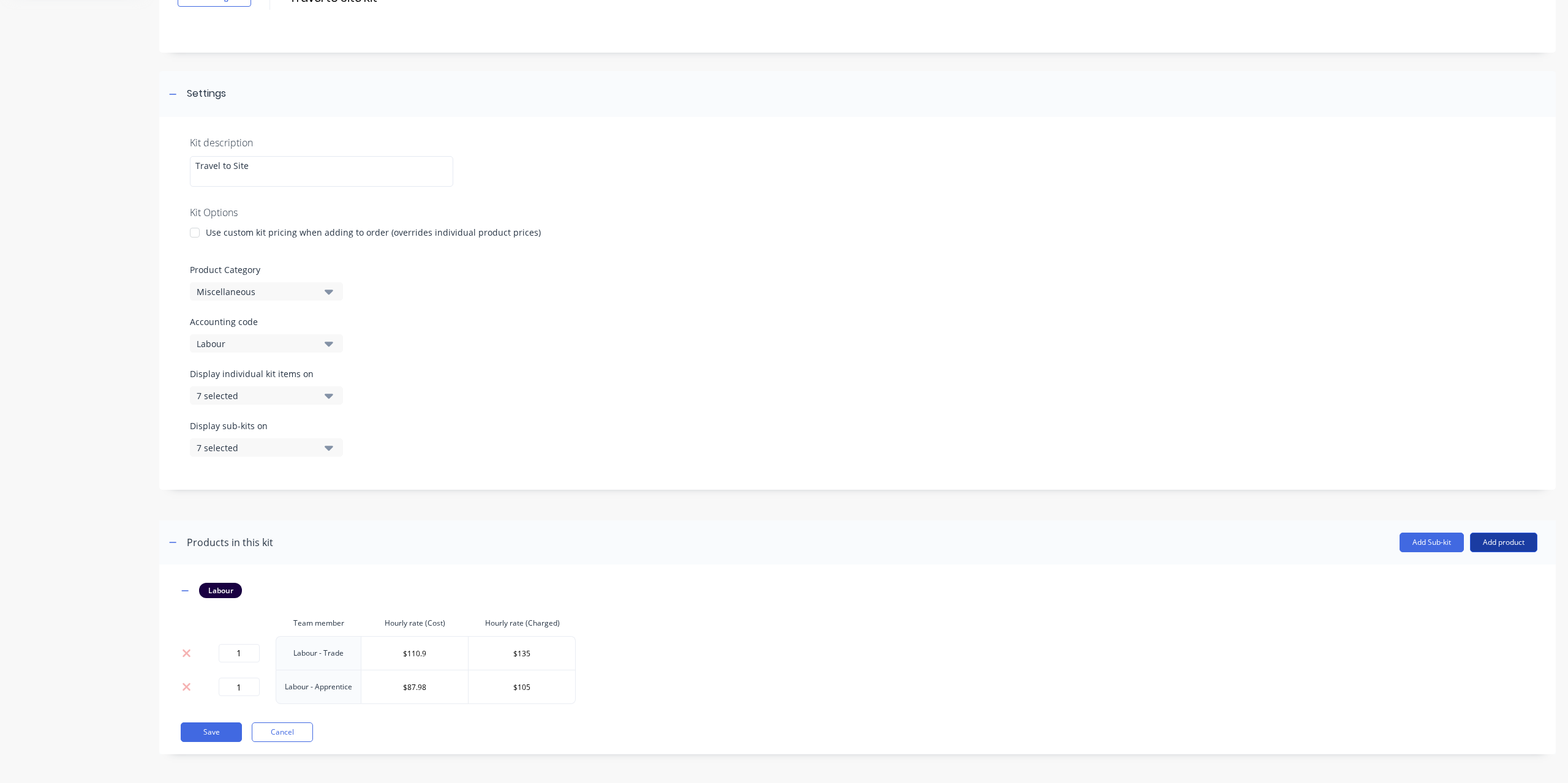
click at [1484, 539] on button "Add product" at bounding box center [1503, 542] width 67 height 20
click at [1450, 575] on div "Product catalogue" at bounding box center [1479, 574] width 94 height 18
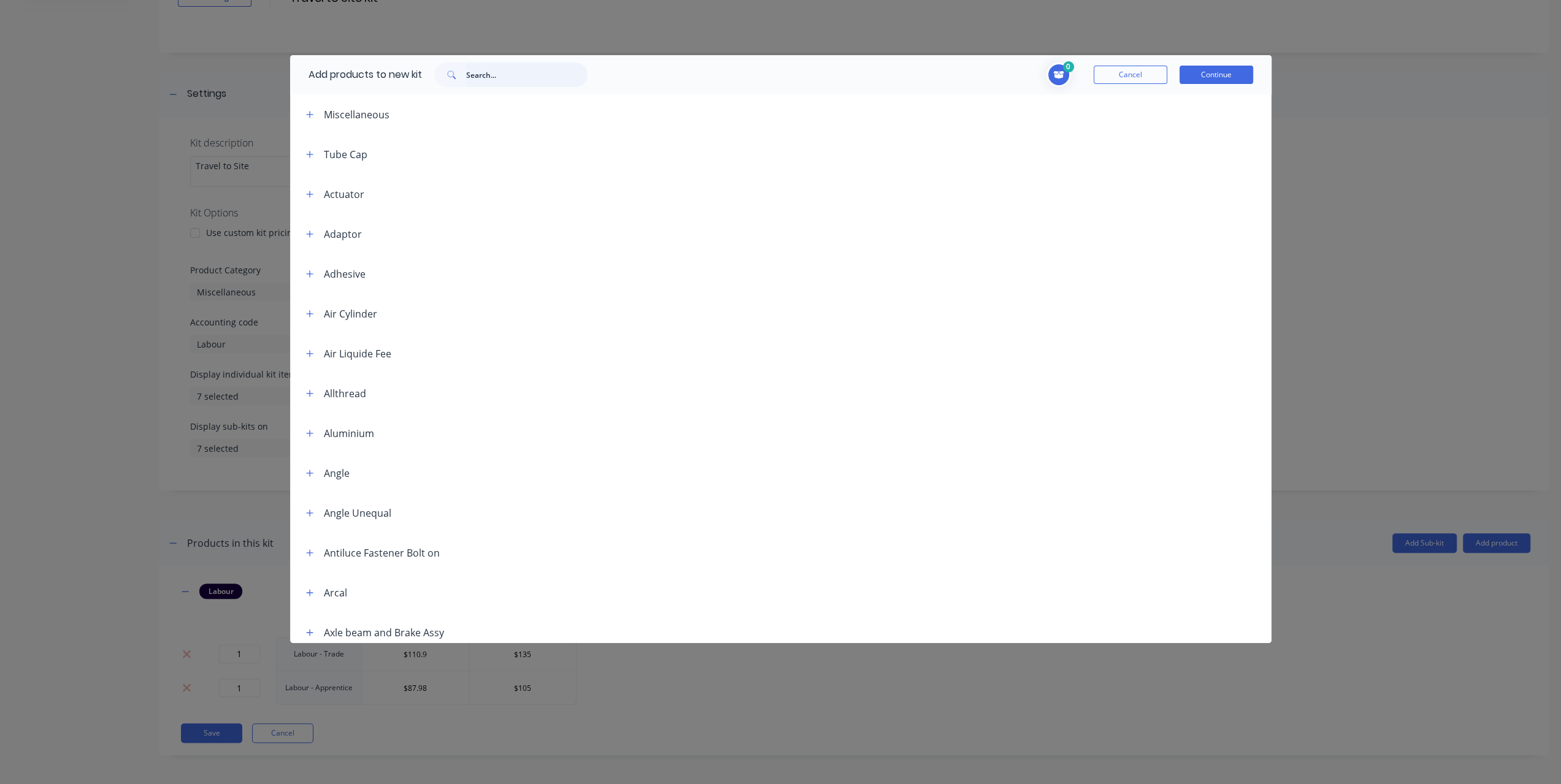
click at [468, 73] on input "text" at bounding box center [526, 75] width 121 height 24
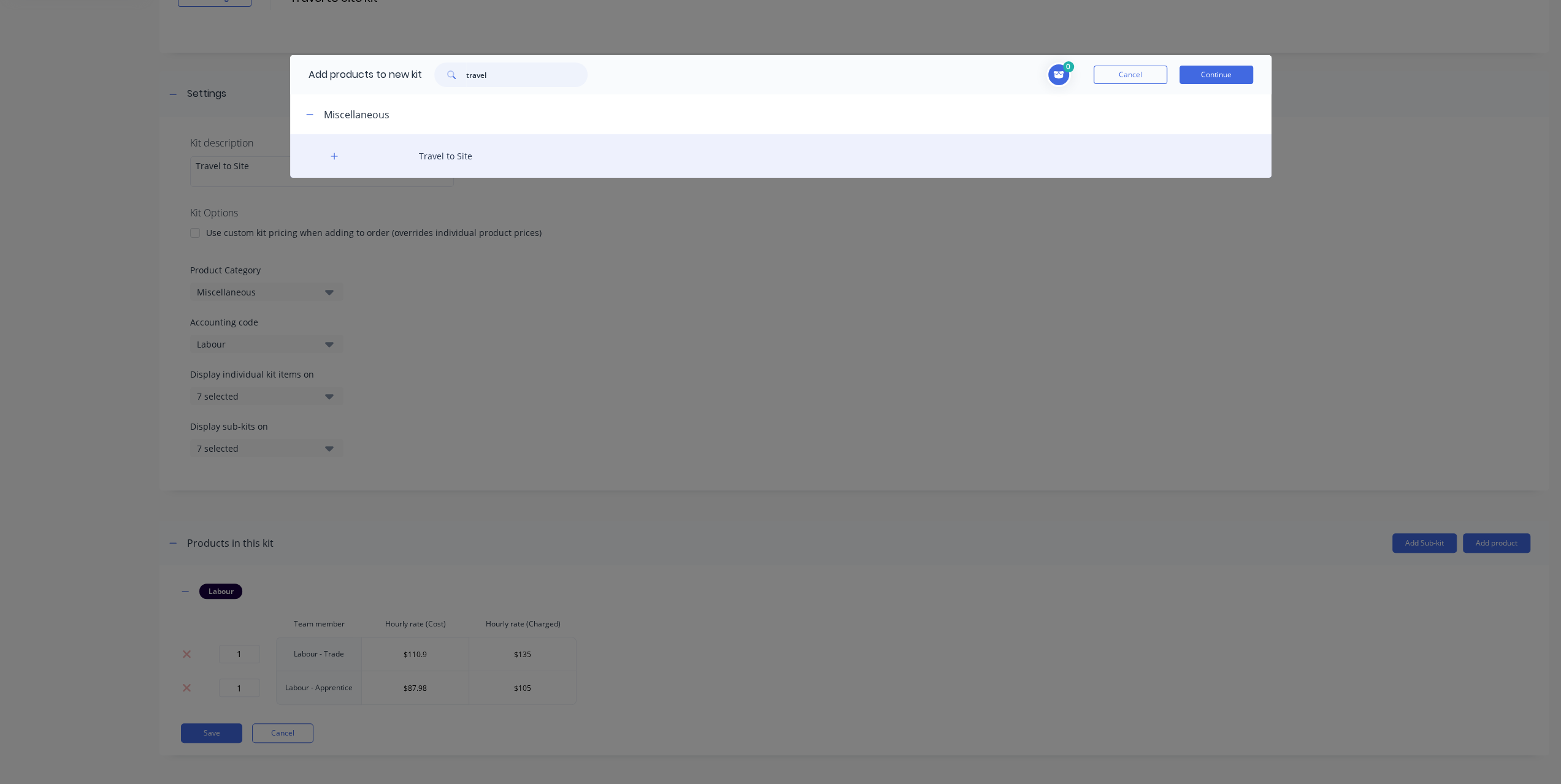
type input "travel"
click at [443, 154] on div "Travel to Site" at bounding box center [780, 156] width 982 height 44
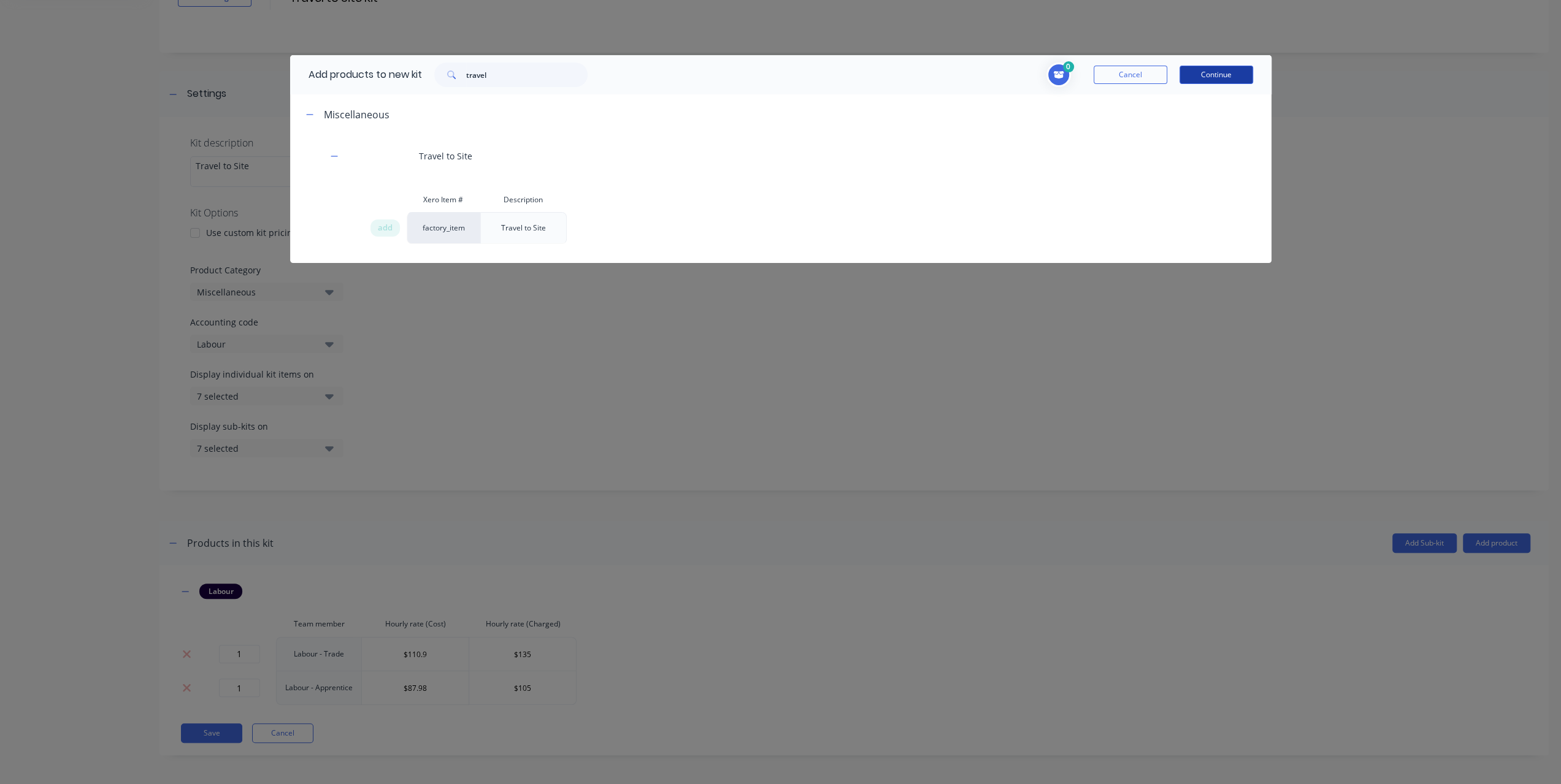
click at [1240, 76] on button "Continue" at bounding box center [1217, 75] width 73 height 18
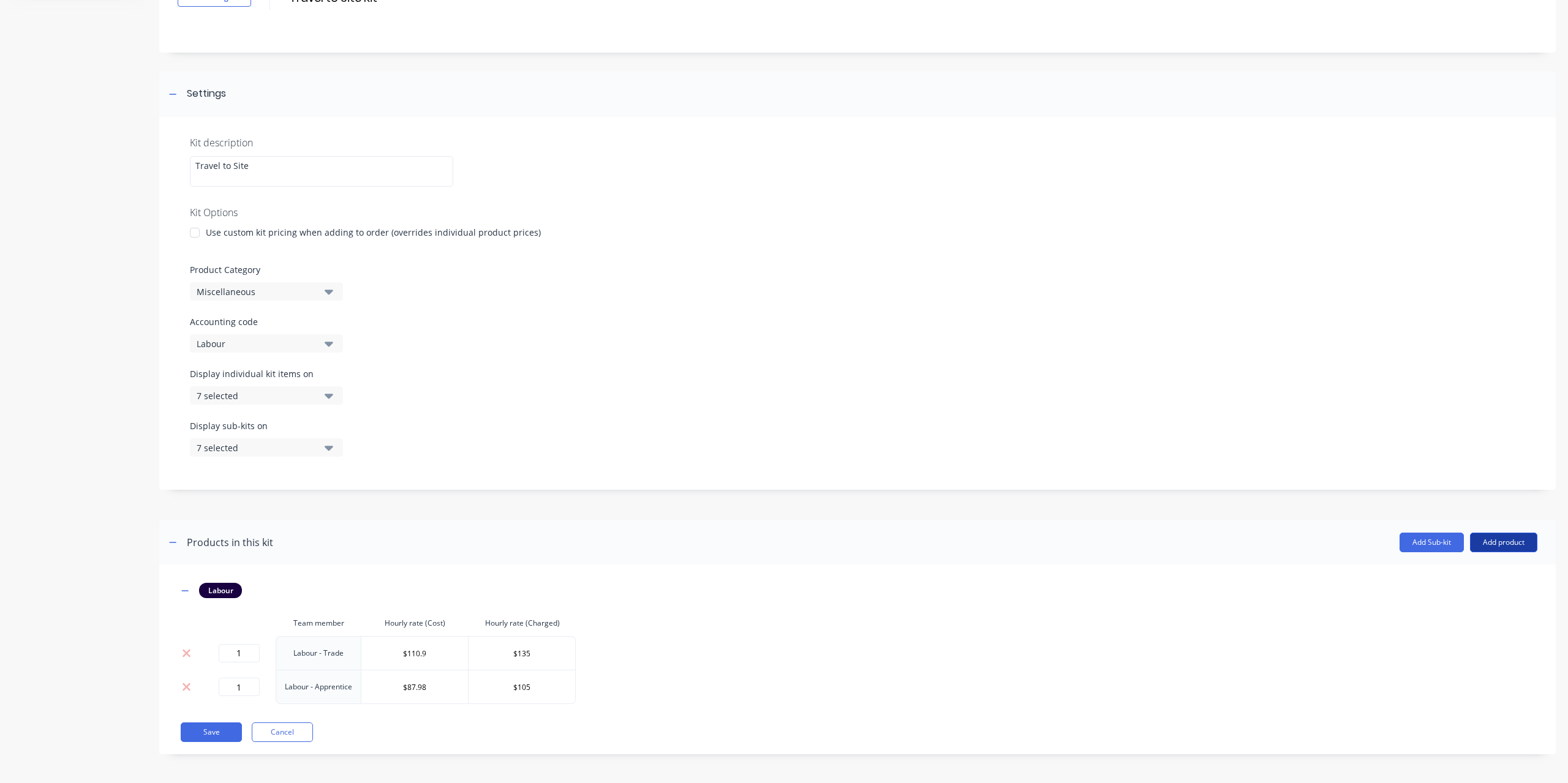
click at [1516, 544] on button "Add product" at bounding box center [1503, 542] width 67 height 20
click at [1470, 573] on div "Product catalogue" at bounding box center [1479, 574] width 94 height 18
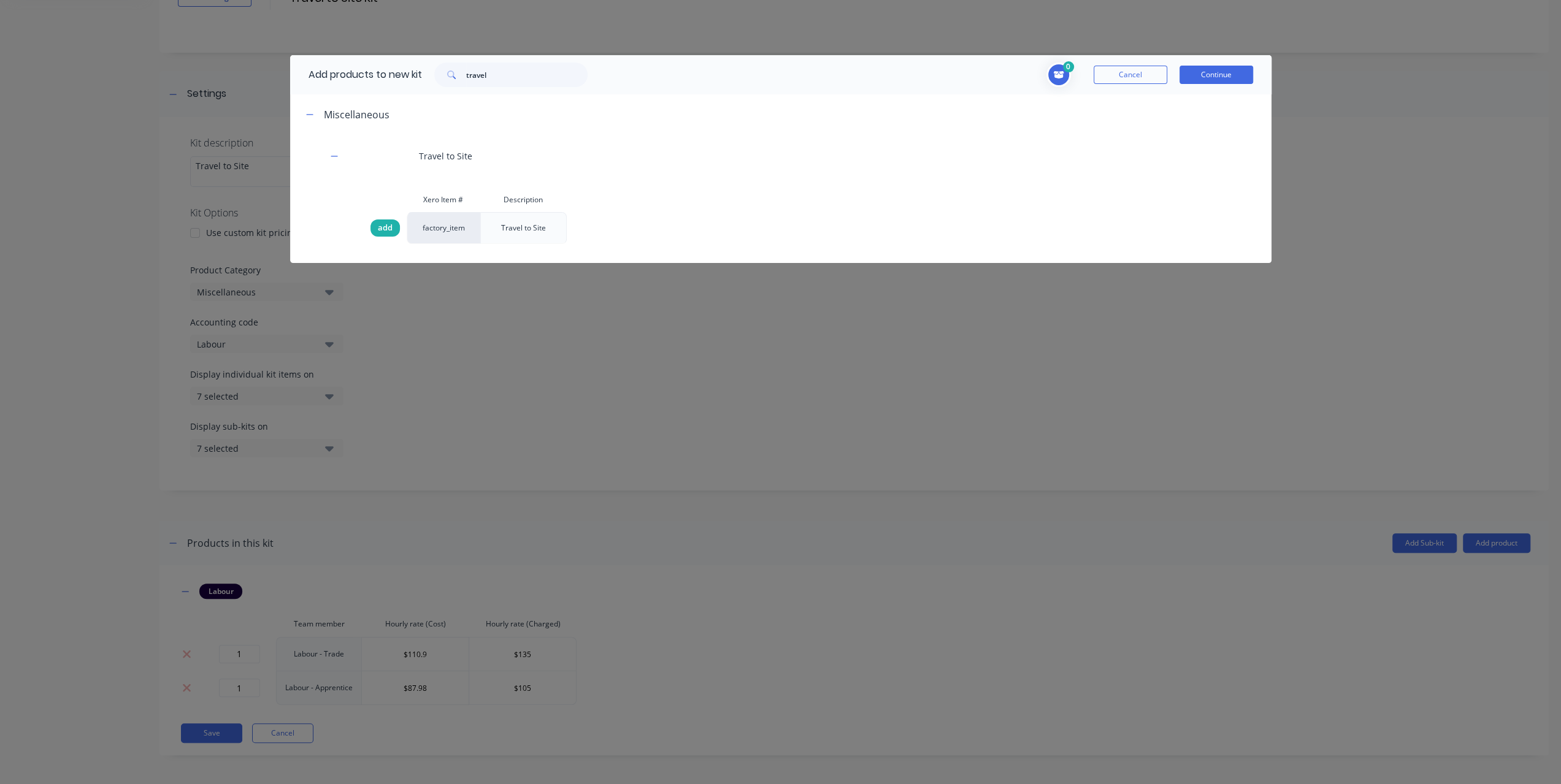
click at [383, 225] on span "add" at bounding box center [385, 228] width 14 height 12
click at [1209, 75] on button "Continue" at bounding box center [1217, 75] width 73 height 18
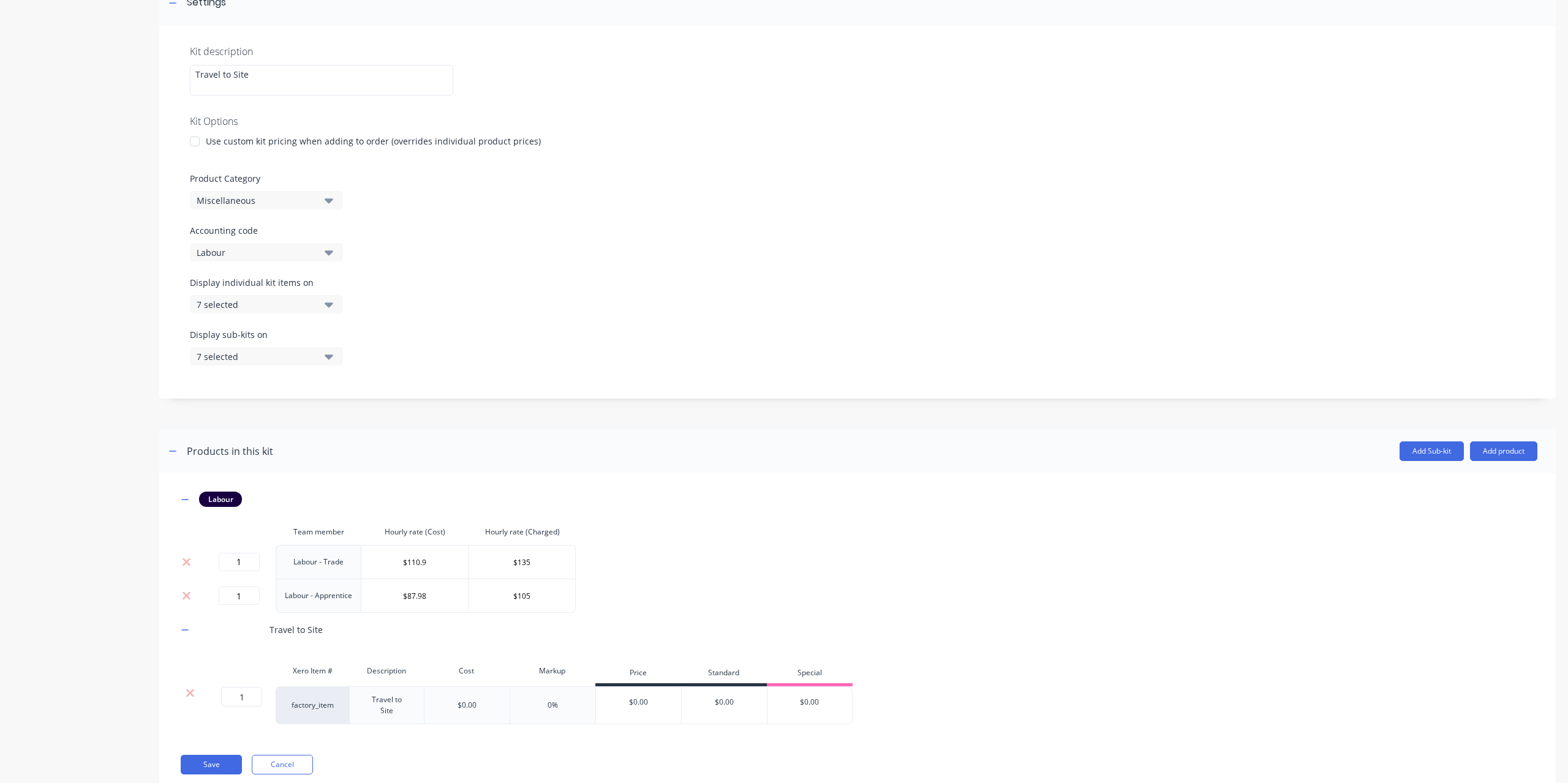
scroll to position [224, 0]
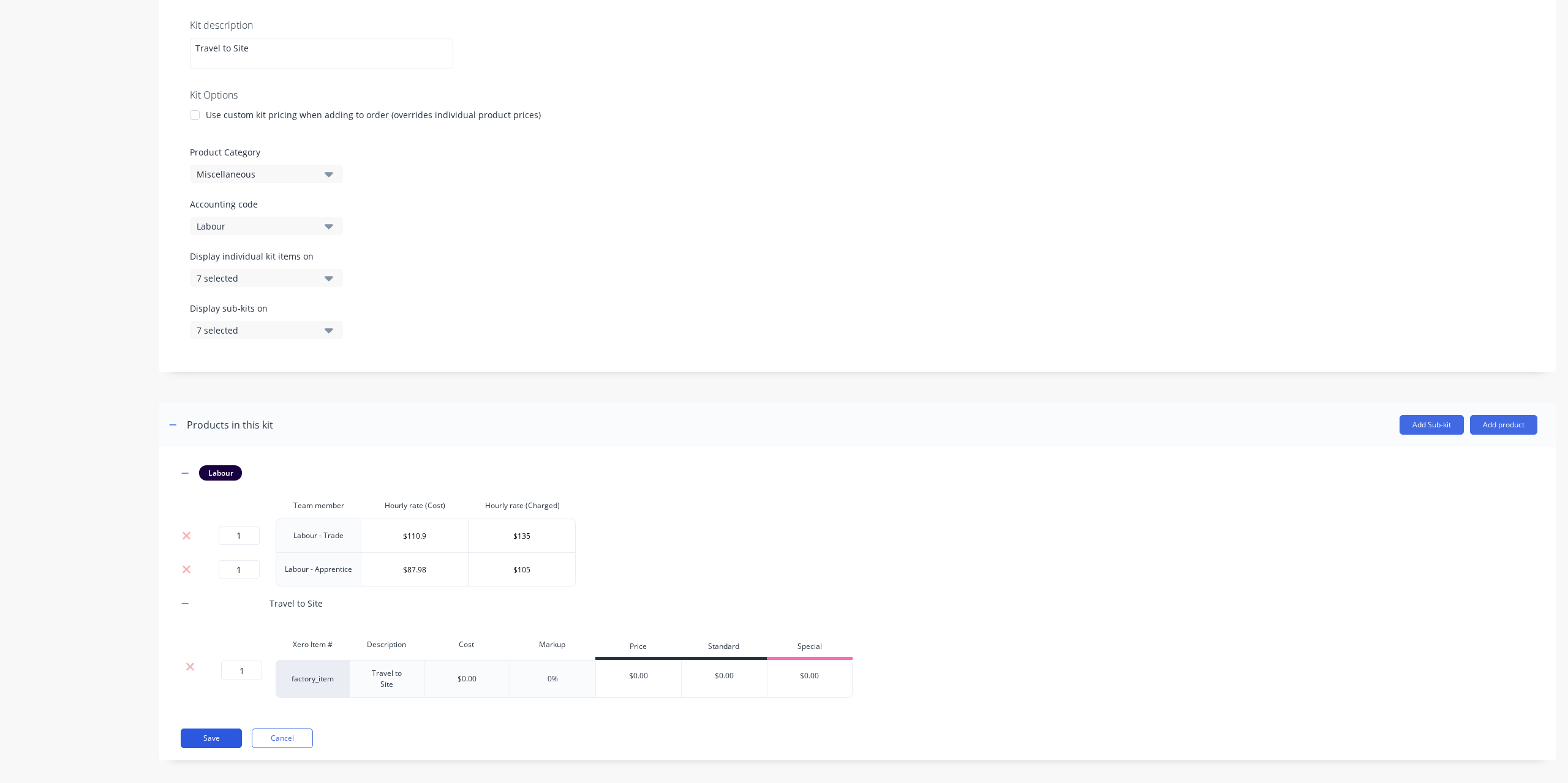
click at [213, 729] on button "Save" at bounding box center [211, 739] width 61 height 20
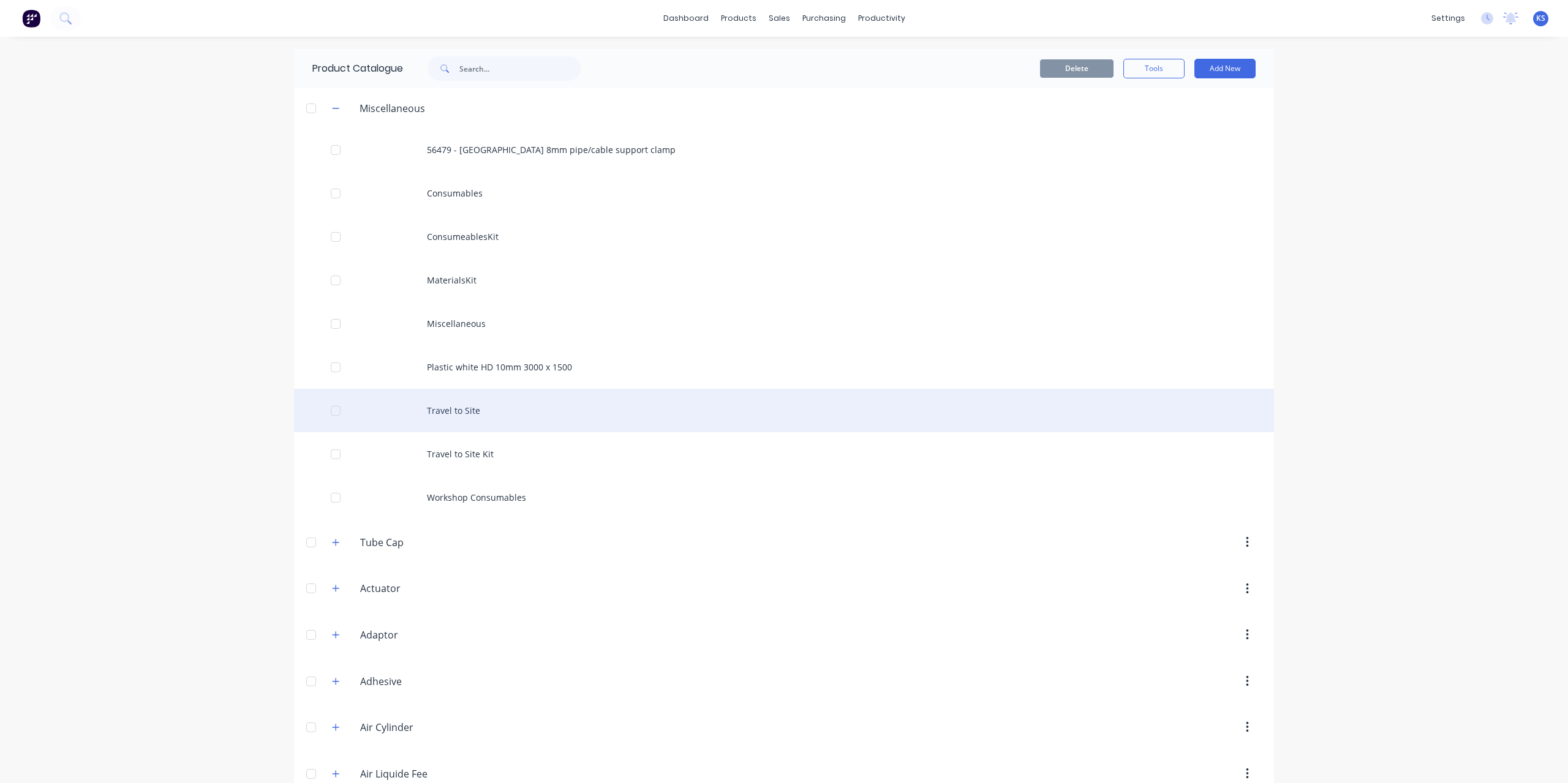
click at [449, 407] on div "Travel to Site" at bounding box center [784, 410] width 980 height 44
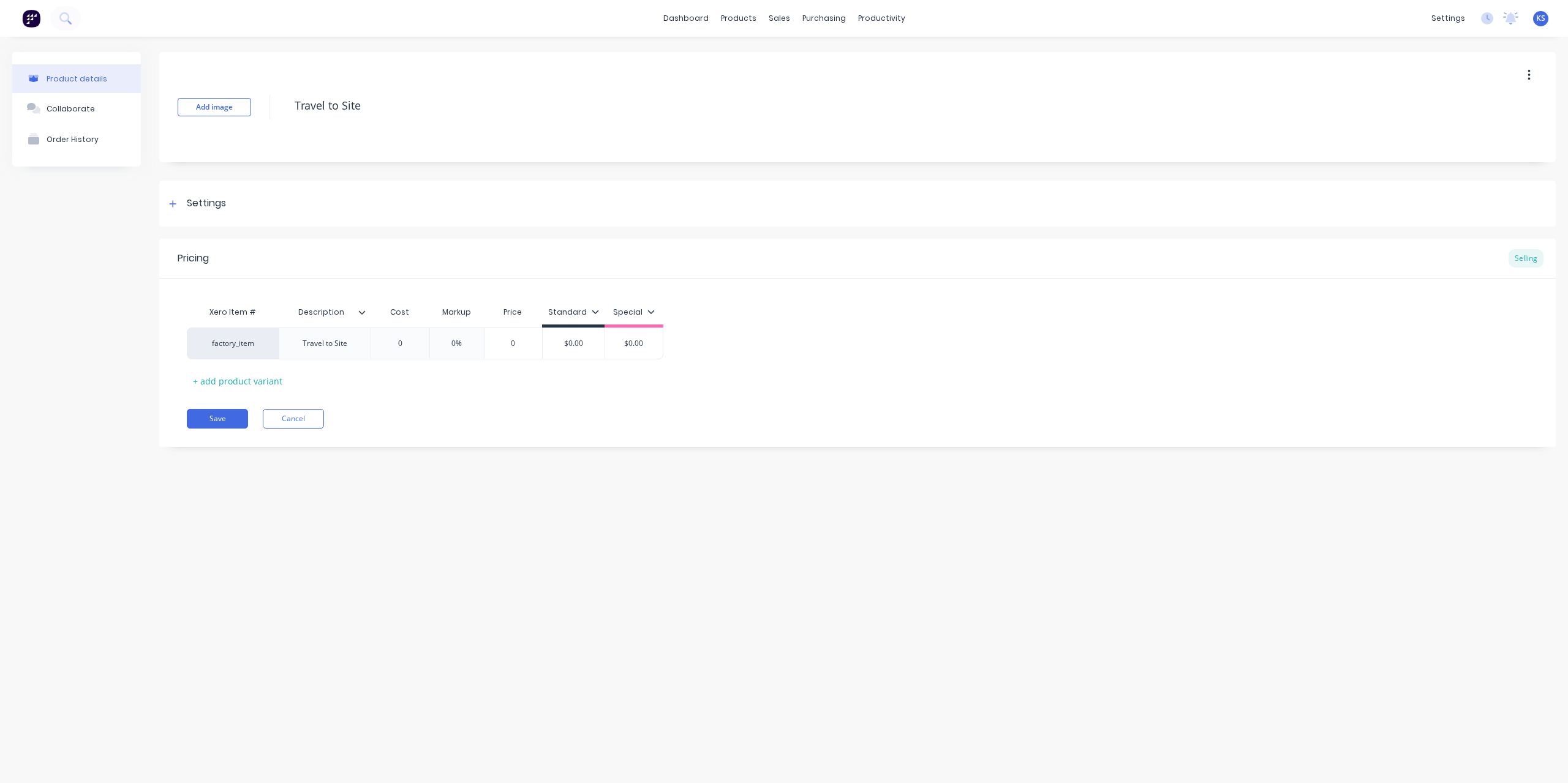
click at [1534, 81] on button "button" at bounding box center [1529, 75] width 29 height 22
click at [349, 344] on div "Travel to Site" at bounding box center [325, 343] width 64 height 16
click at [292, 350] on div "Travel to Site" at bounding box center [324, 343] width 92 height 32
type textarea "x"
type input "0"
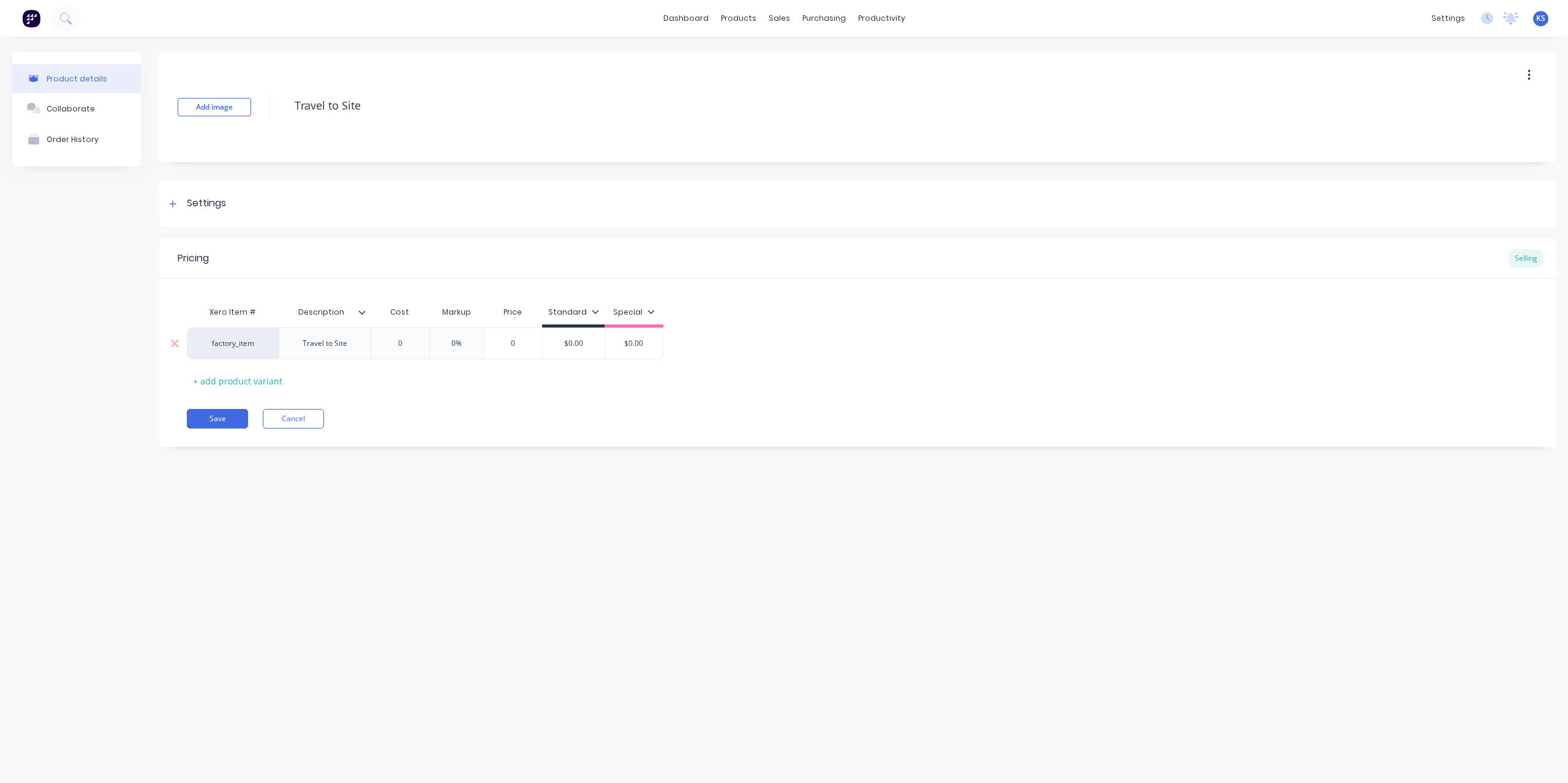
drag, startPoint x: 407, startPoint y: 341, endPoint x: 398, endPoint y: 340, distance: 9.1
click at [398, 340] on input "0" at bounding box center [400, 343] width 61 height 11
type textarea "x"
type input "1."
type textarea "x"
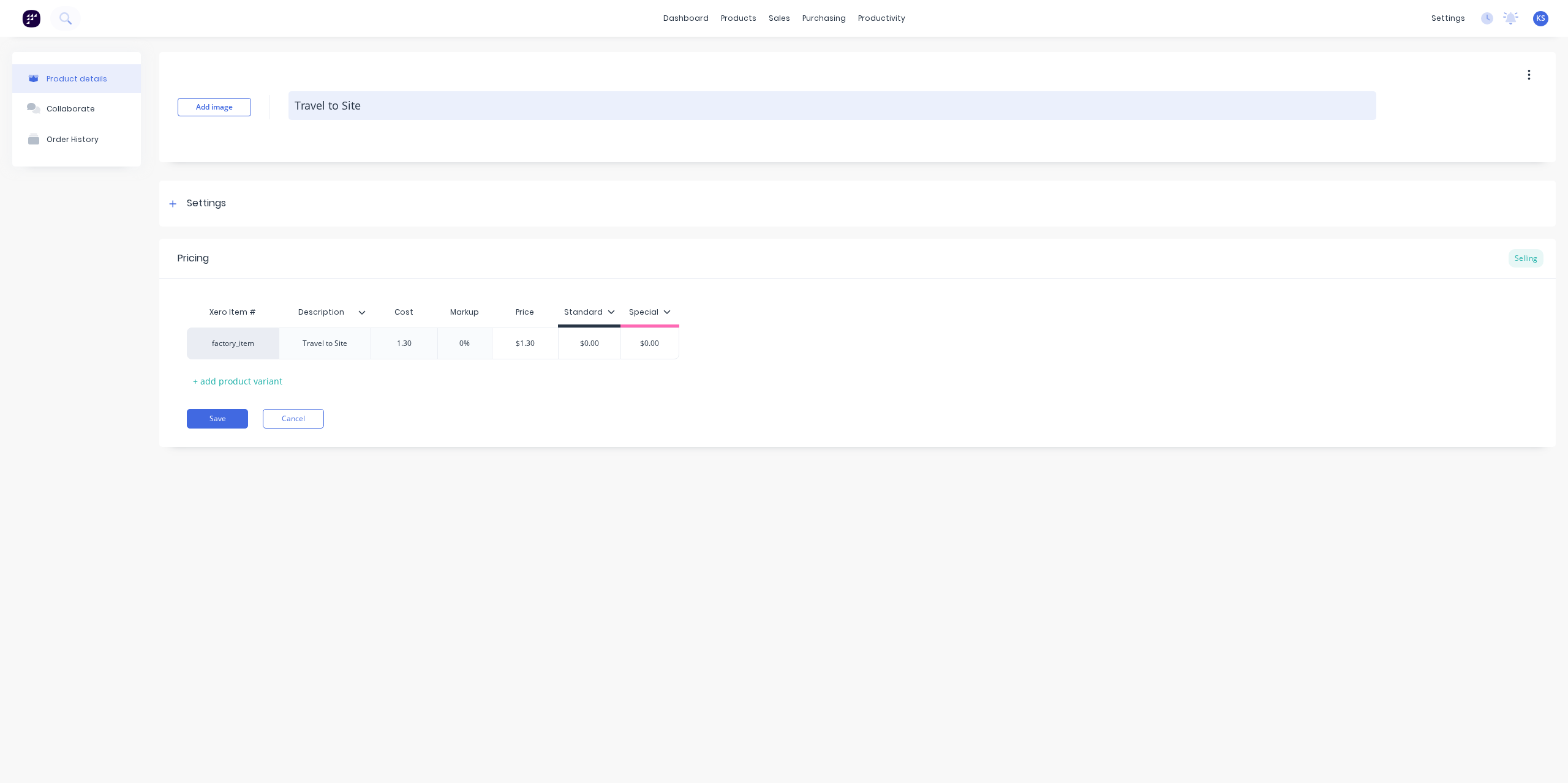
type input "1.30"
click at [378, 102] on textarea "Travel to Site" at bounding box center [832, 106] width 1088 height 29
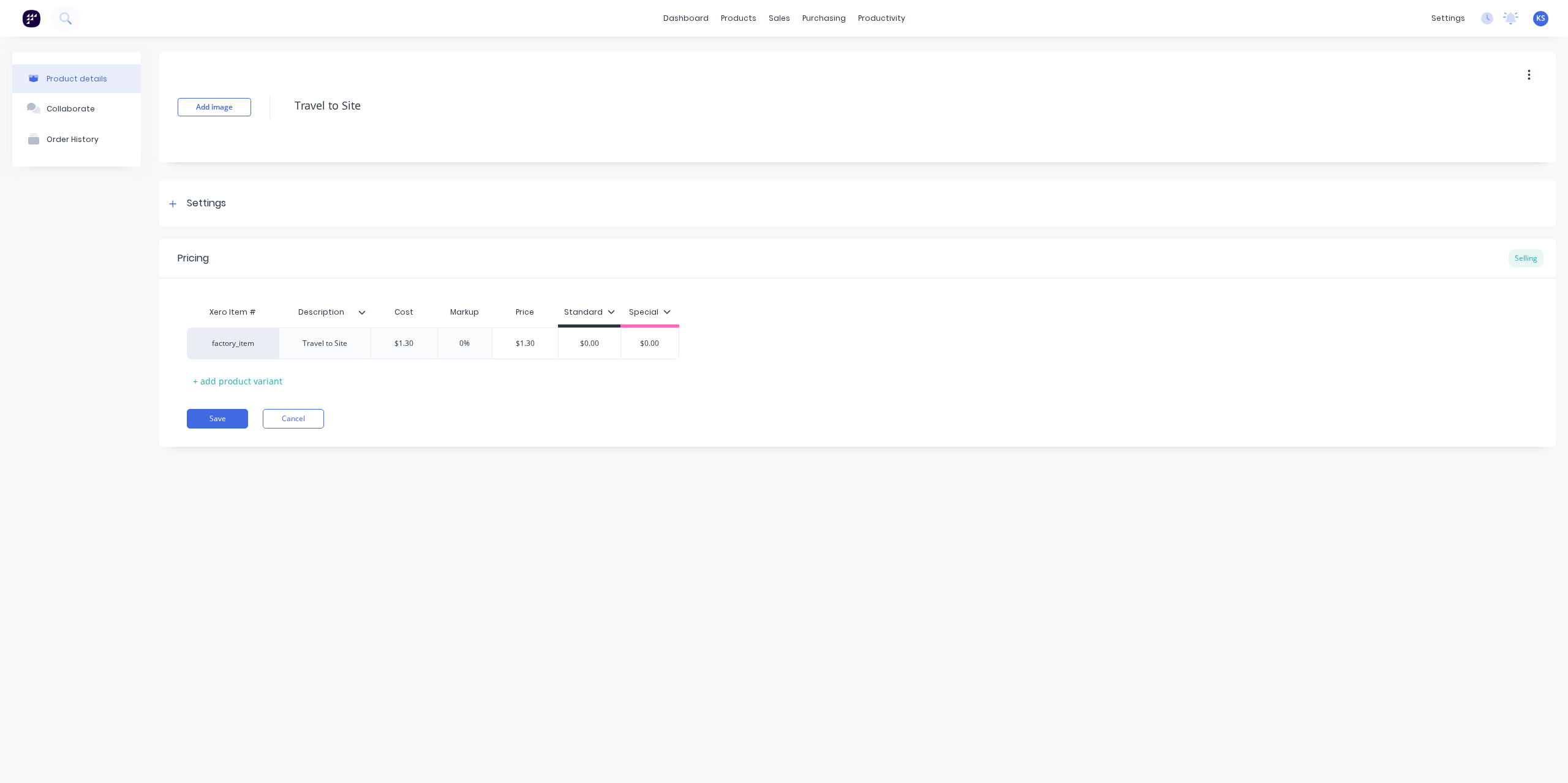
type textarea "x"
type textarea "Travel to Site"
type textarea "x"
type textarea "Travel to Site p"
type textarea "x"
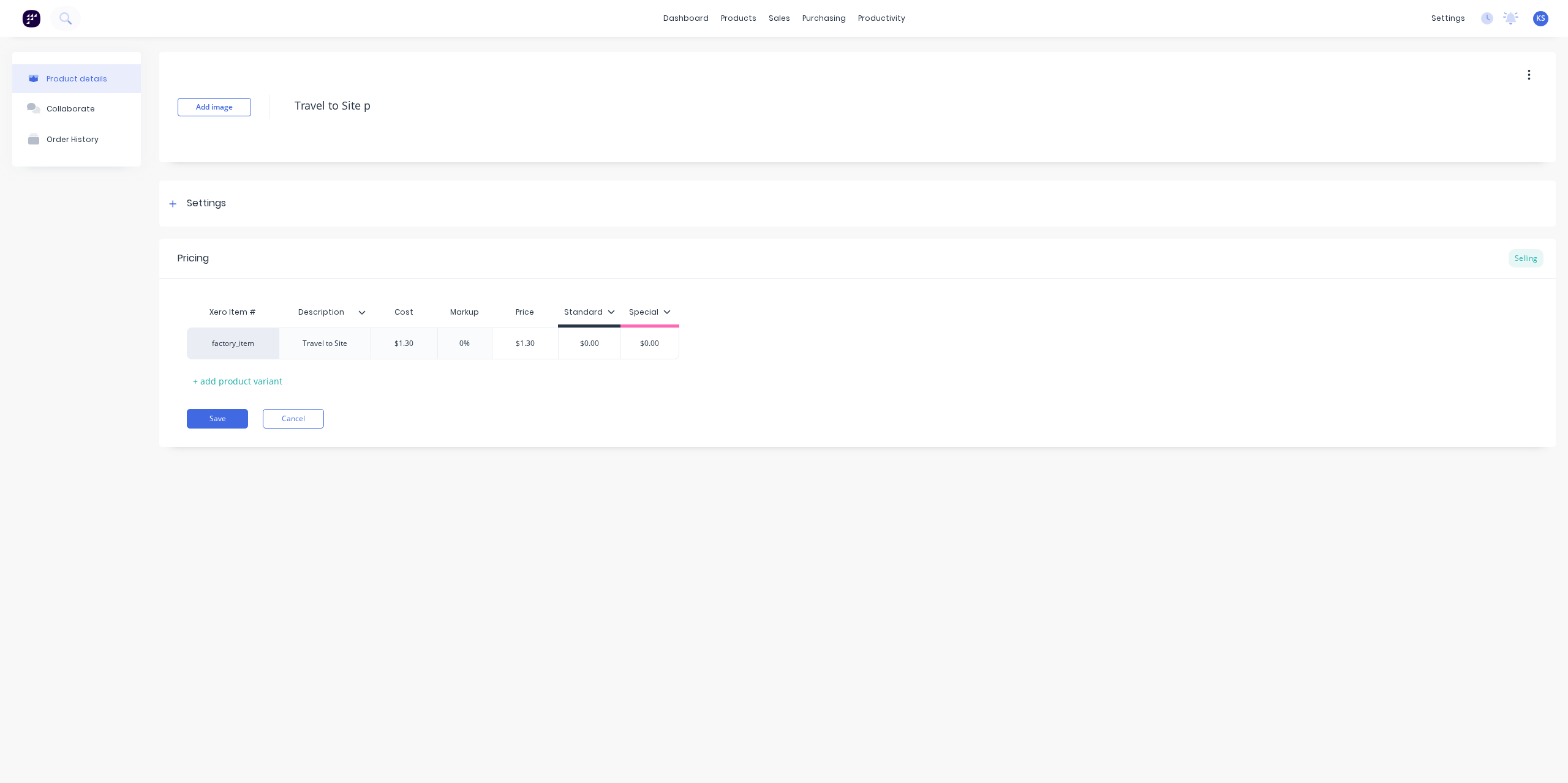
type textarea "Travel to Site pe"
type textarea "x"
type textarea "Travel to Site per"
type textarea "x"
type textarea "Travel to Site per"
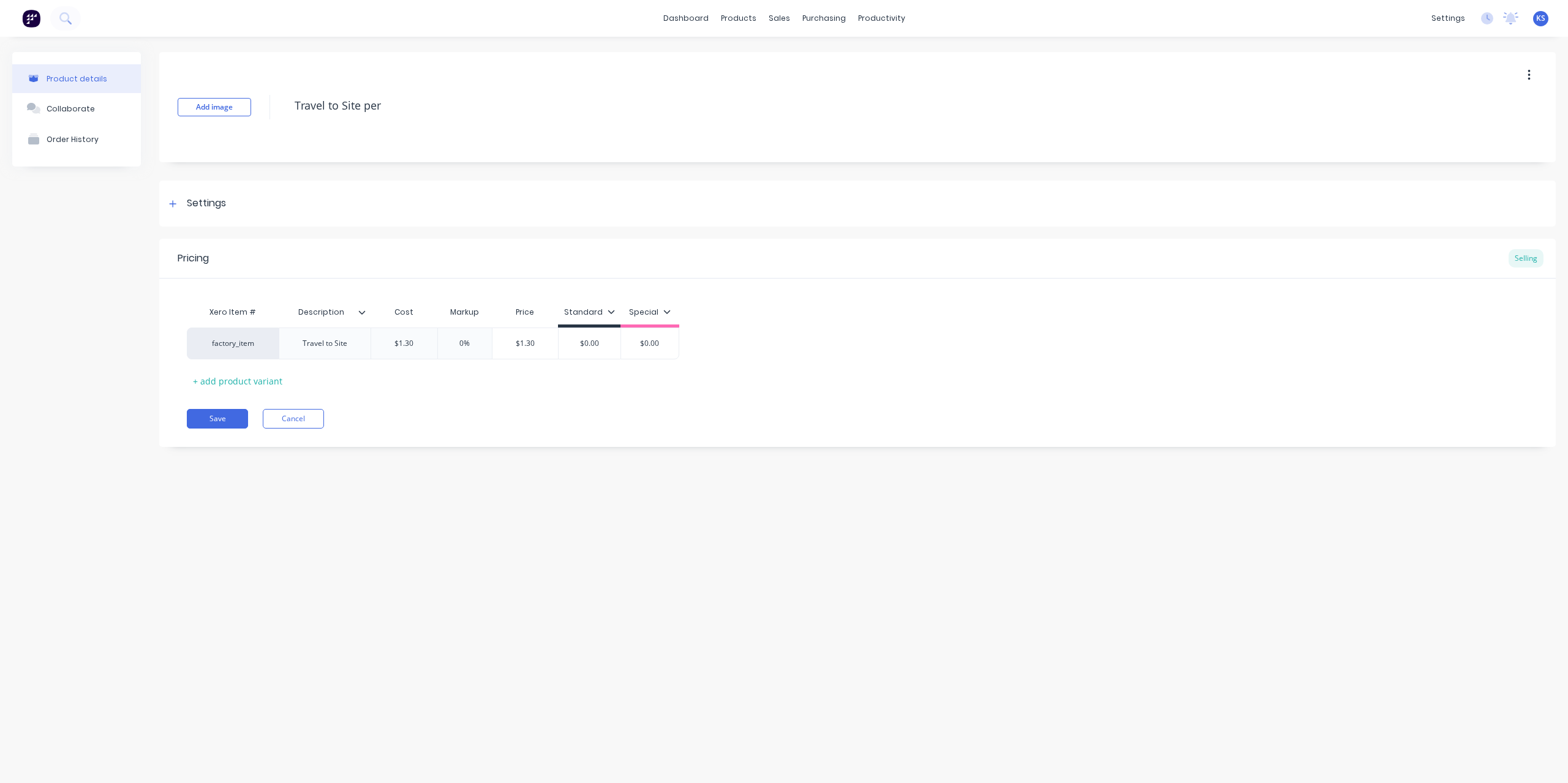
type textarea "x"
type textarea "Travel to Site per"
type textarea "x"
type textarea "Travel to Site pe"
type textarea "x"
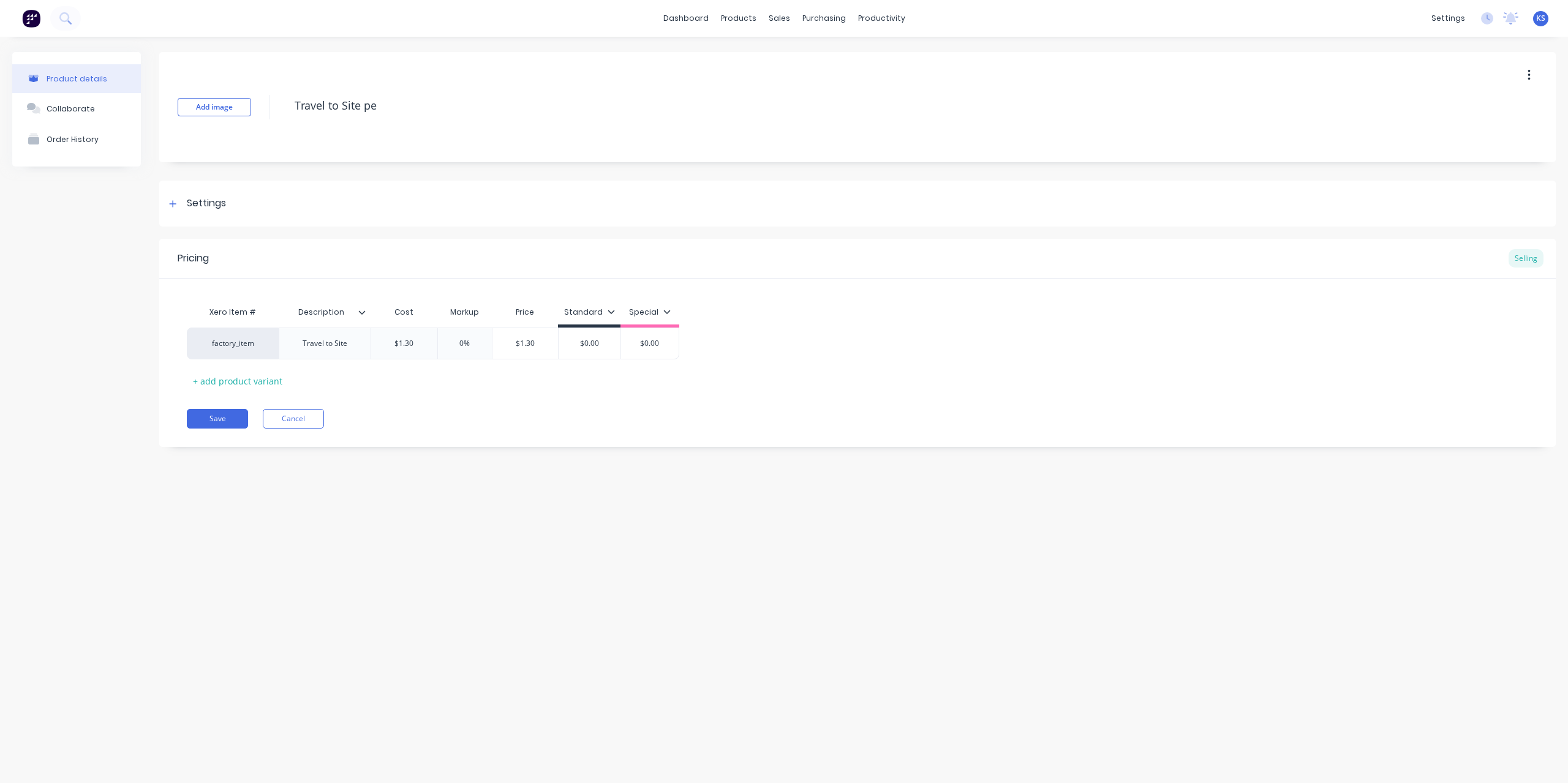
type textarea "Travel to Site p"
type textarea "x"
click at [359, 349] on div "Travel to Site" at bounding box center [324, 343] width 92 height 32
type textarea "Travel to Site"
type textarea "x"
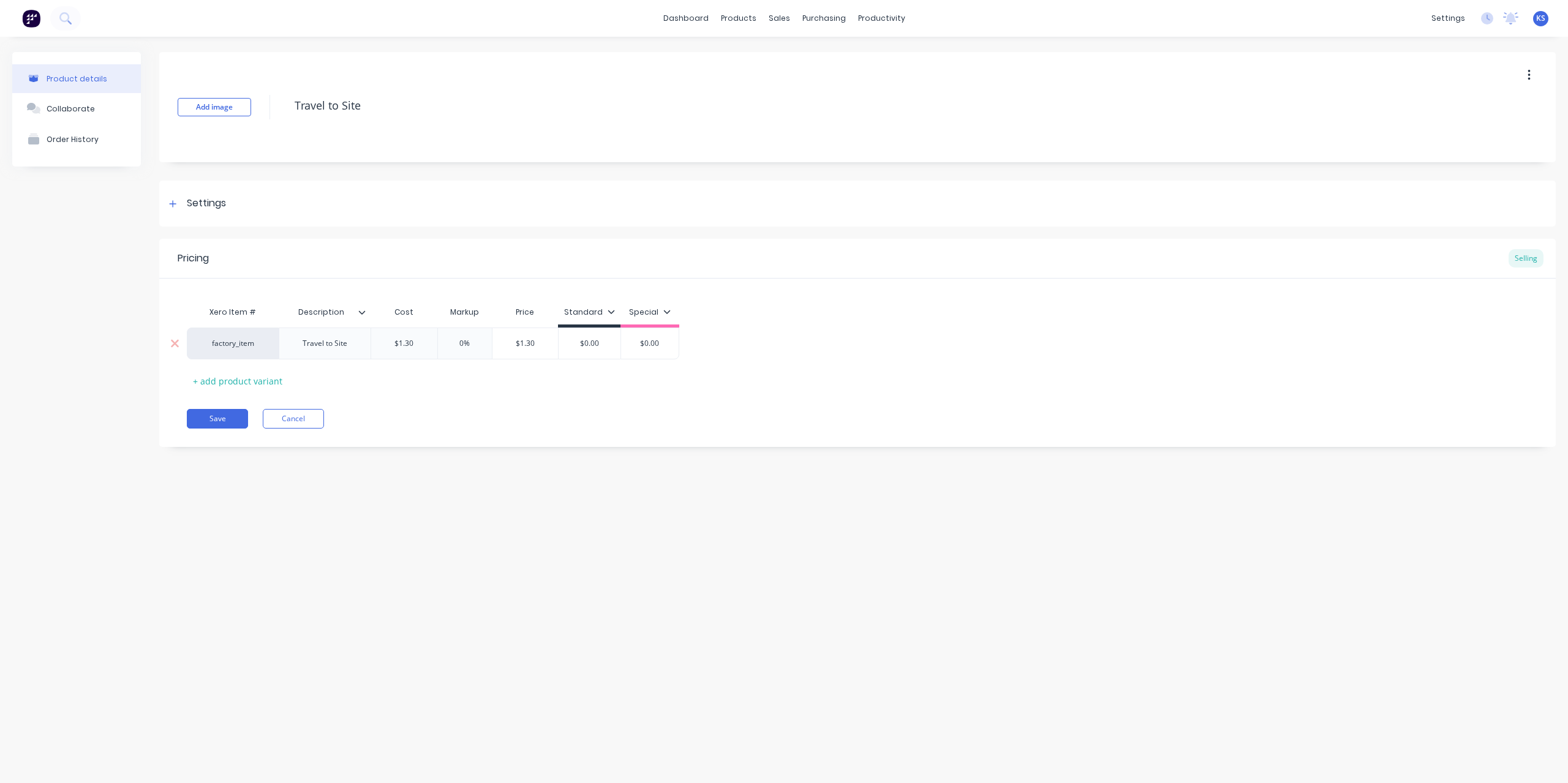
type textarea "Travel to Site"
click at [348, 346] on div "Travel to Site" at bounding box center [325, 343] width 64 height 16
type textarea "x"
click at [483, 411] on div "Pricing Selling Xero Item # Description Cost Markup Price Standard Special fact…" at bounding box center [858, 346] width 1397 height 214
click at [685, 18] on link "dashboard" at bounding box center [686, 18] width 58 height 18
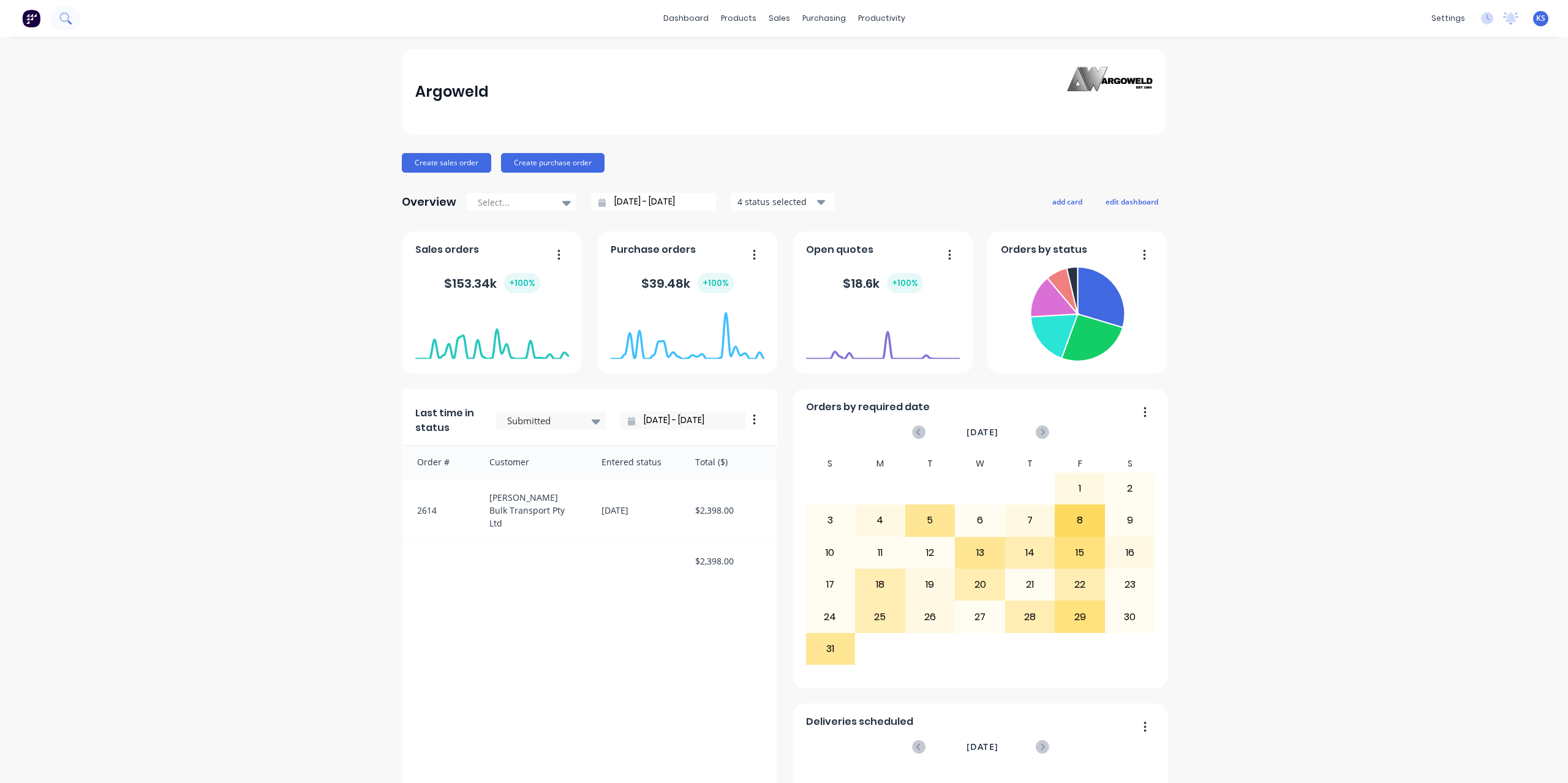
click at [63, 20] on icon at bounding box center [64, 17] width 10 height 10
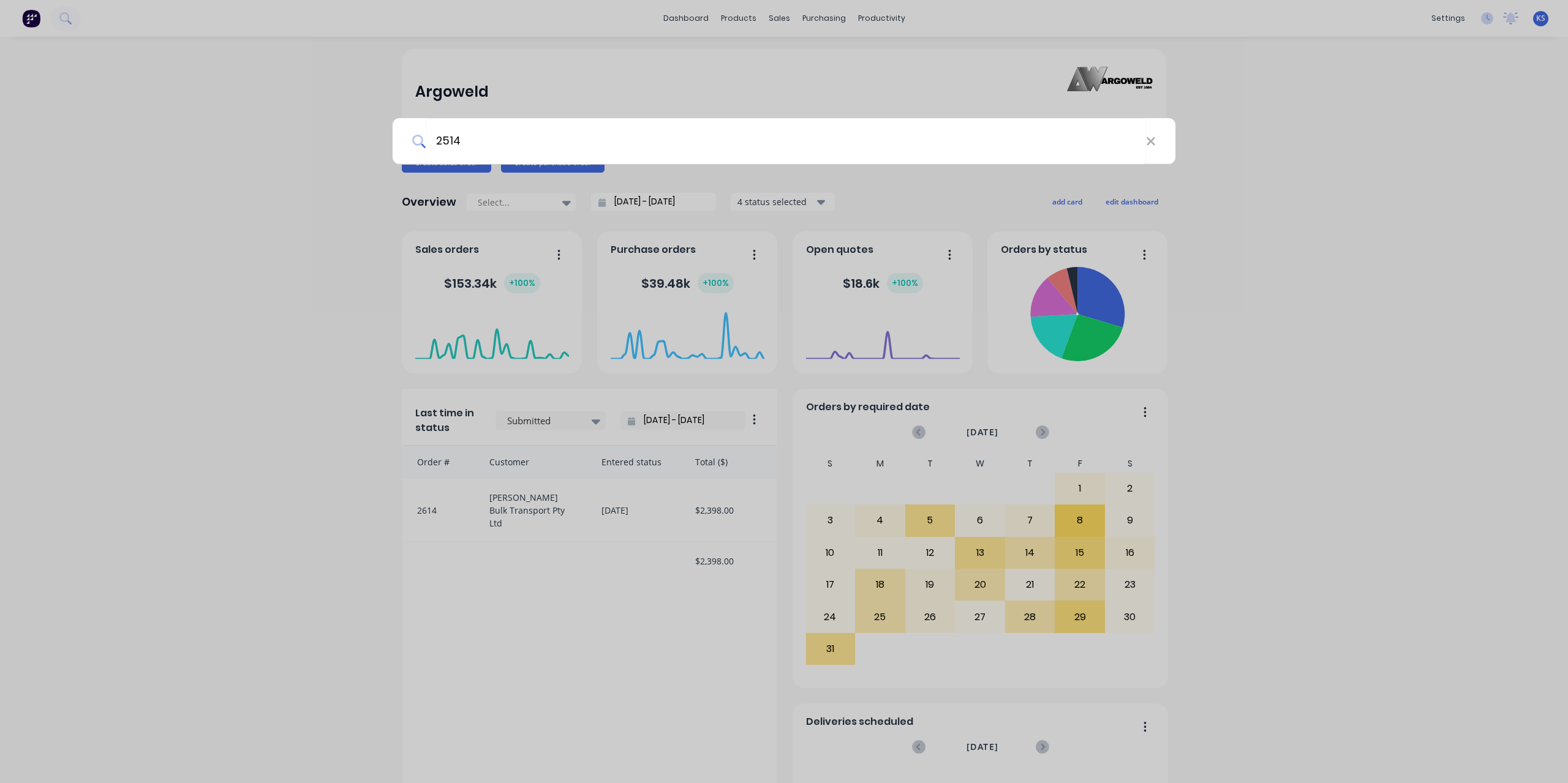
type input "2514"
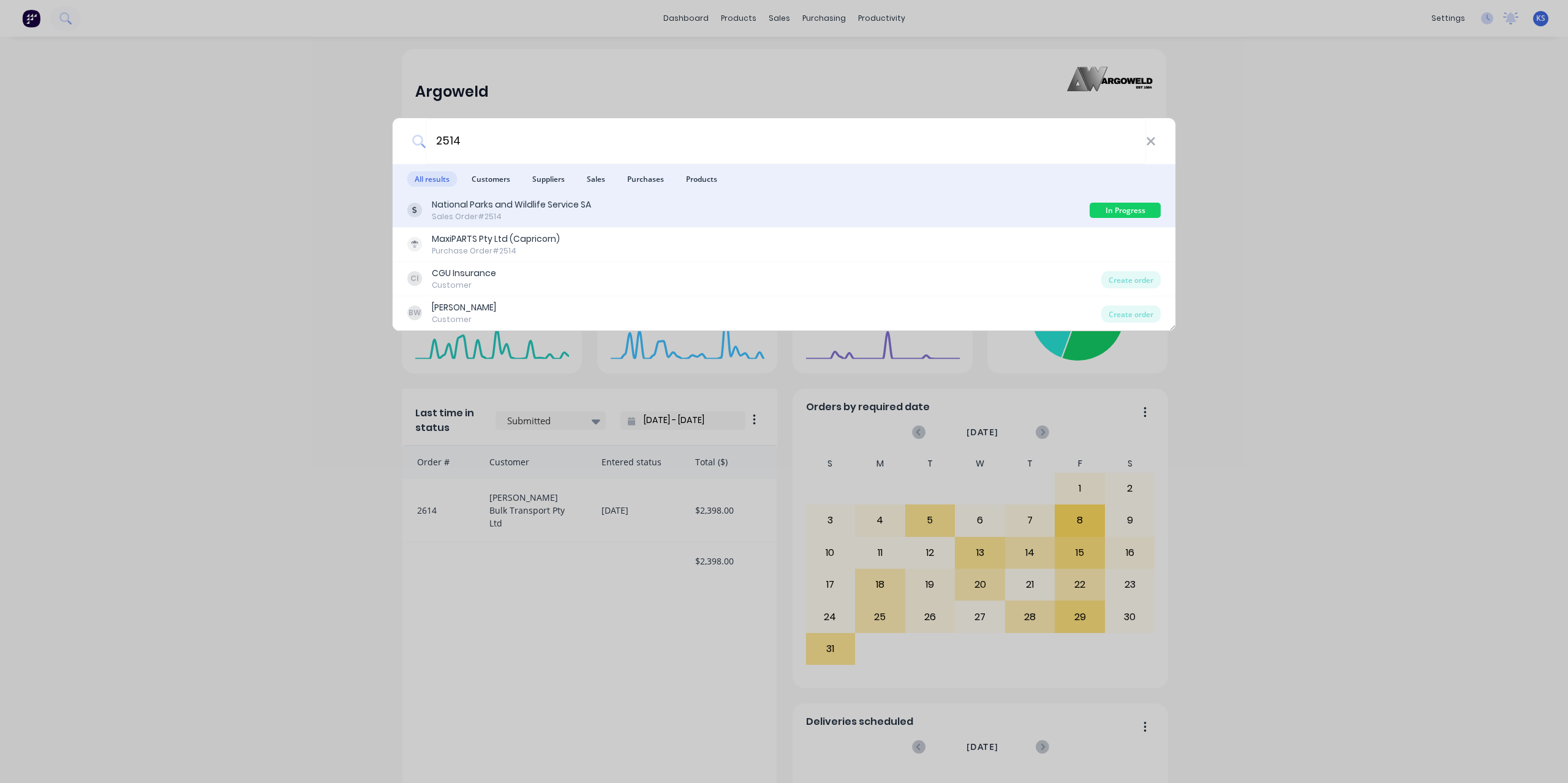
click at [565, 200] on div "National Parks and Wildlife Service SA" at bounding box center [511, 205] width 160 height 13
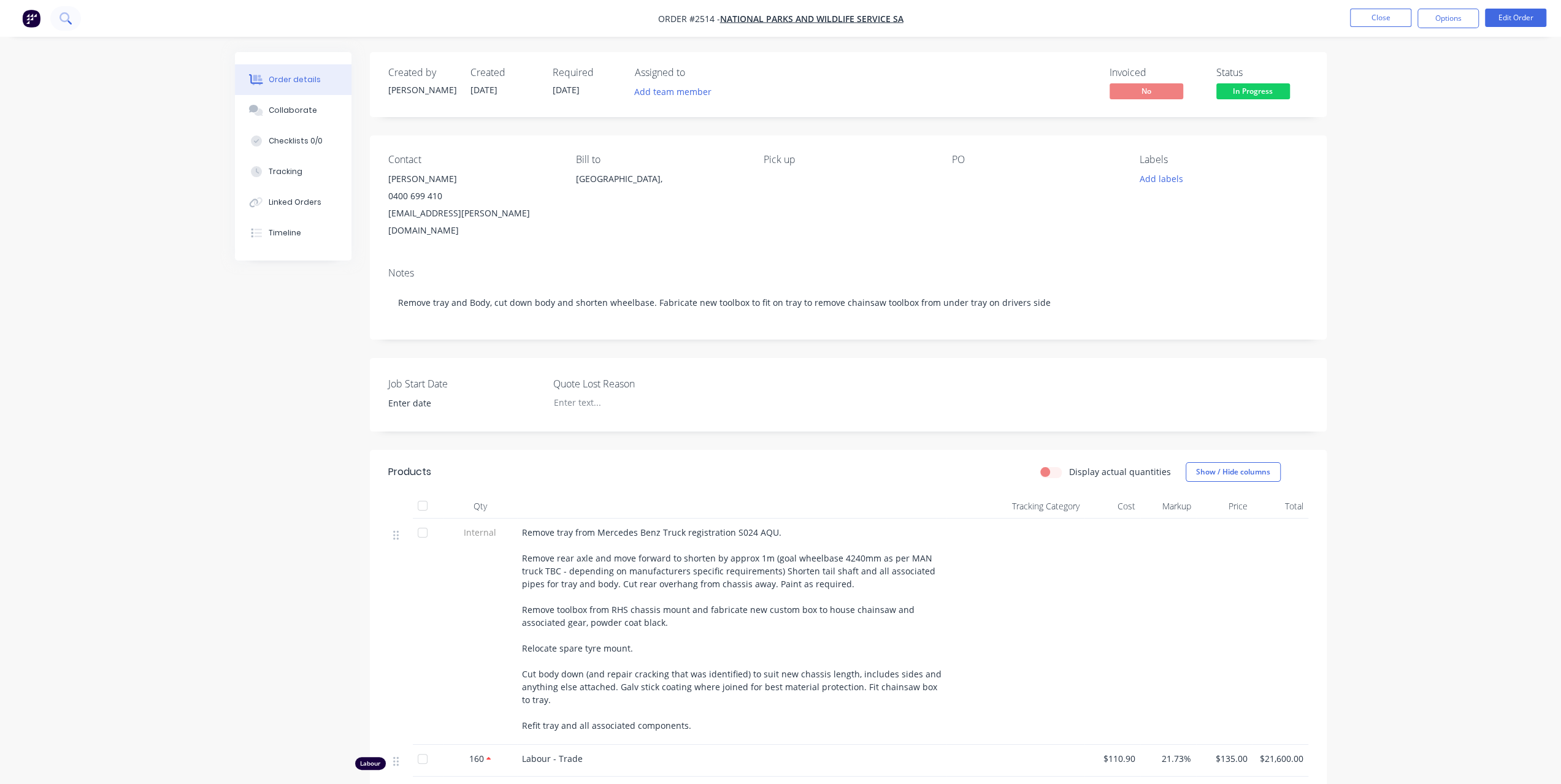
click at [73, 17] on button at bounding box center [65, 18] width 31 height 24
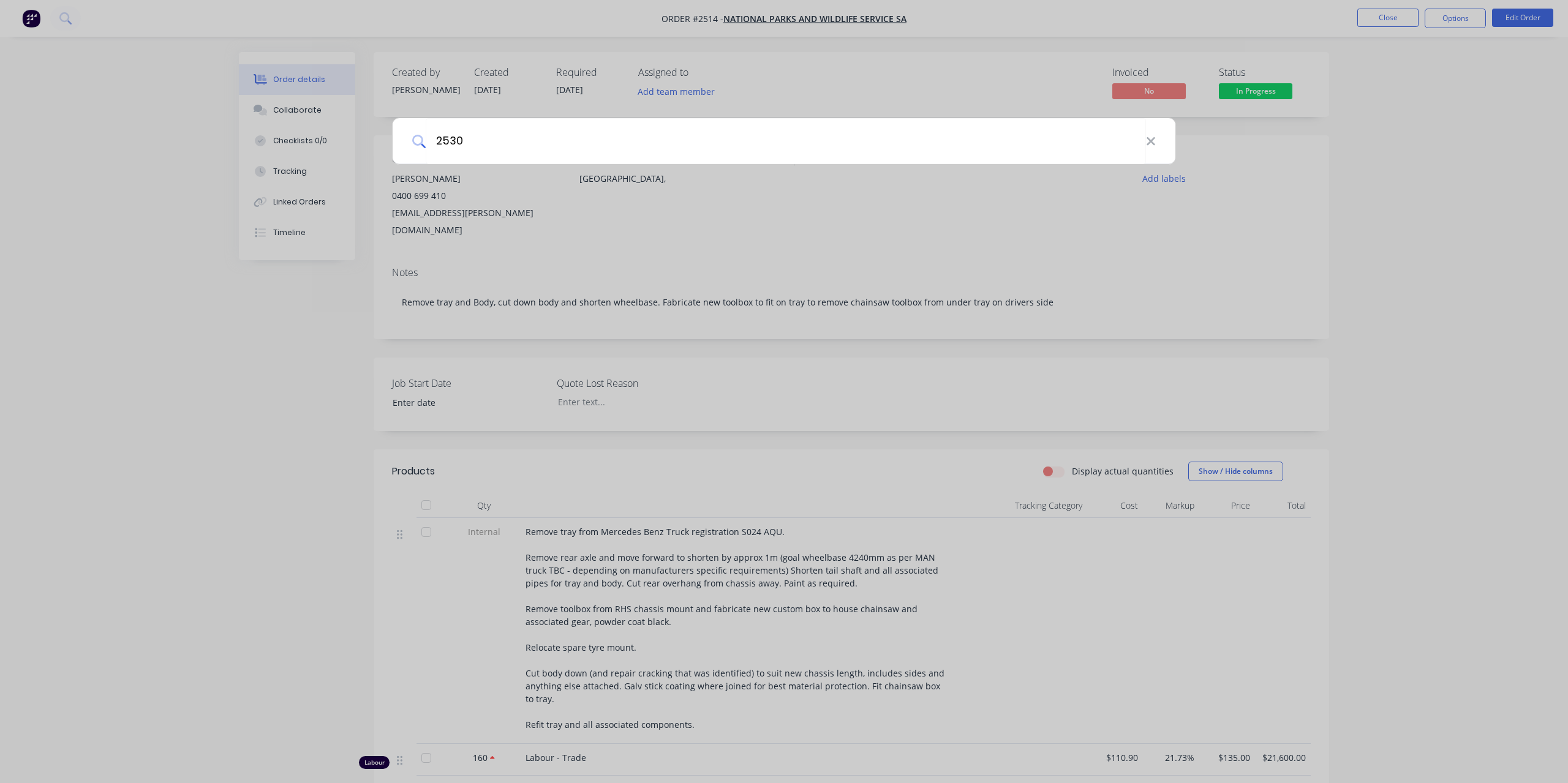
type input "2530"
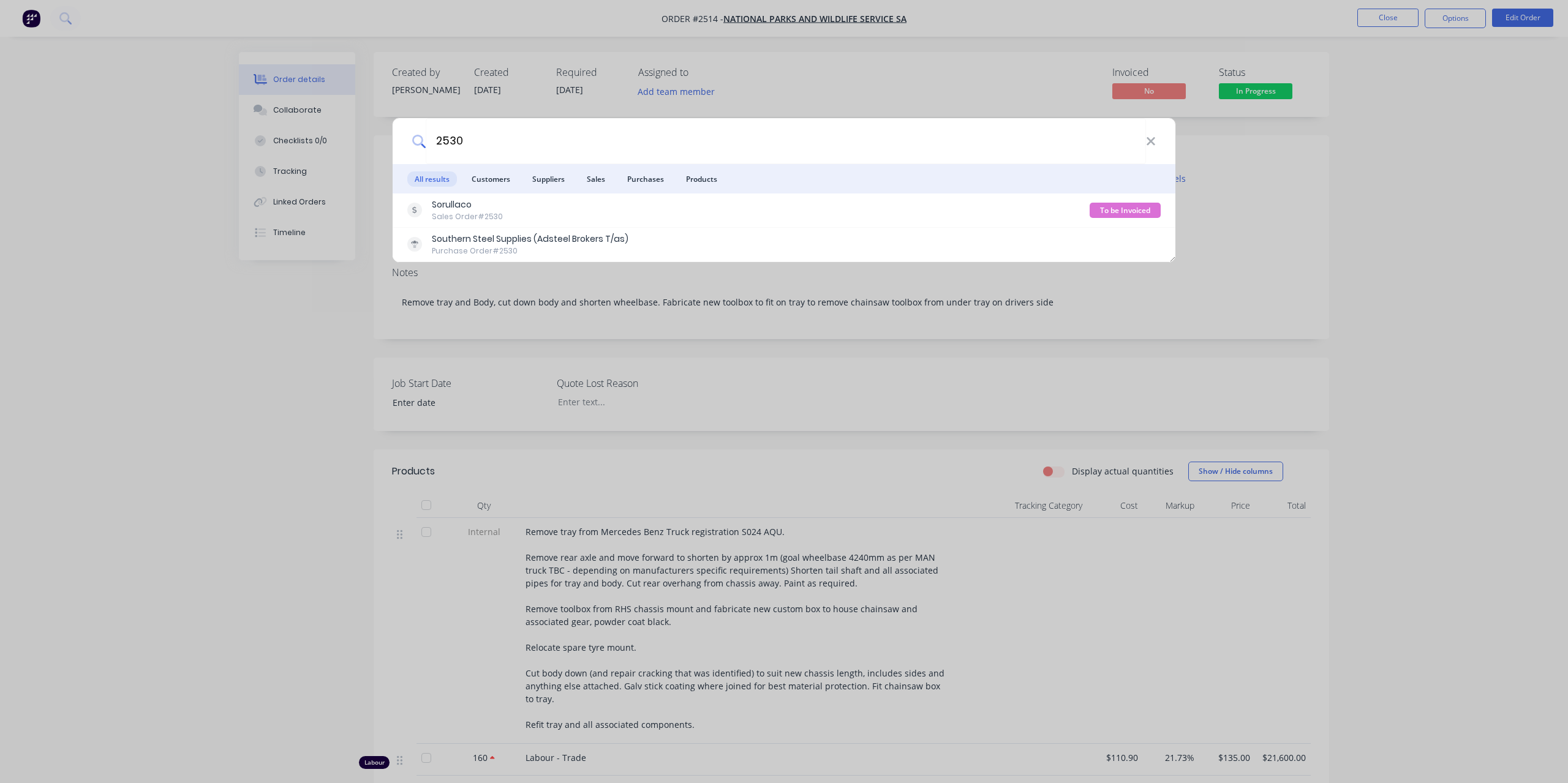
click at [488, 205] on div "Sorullaco" at bounding box center [467, 205] width 71 height 13
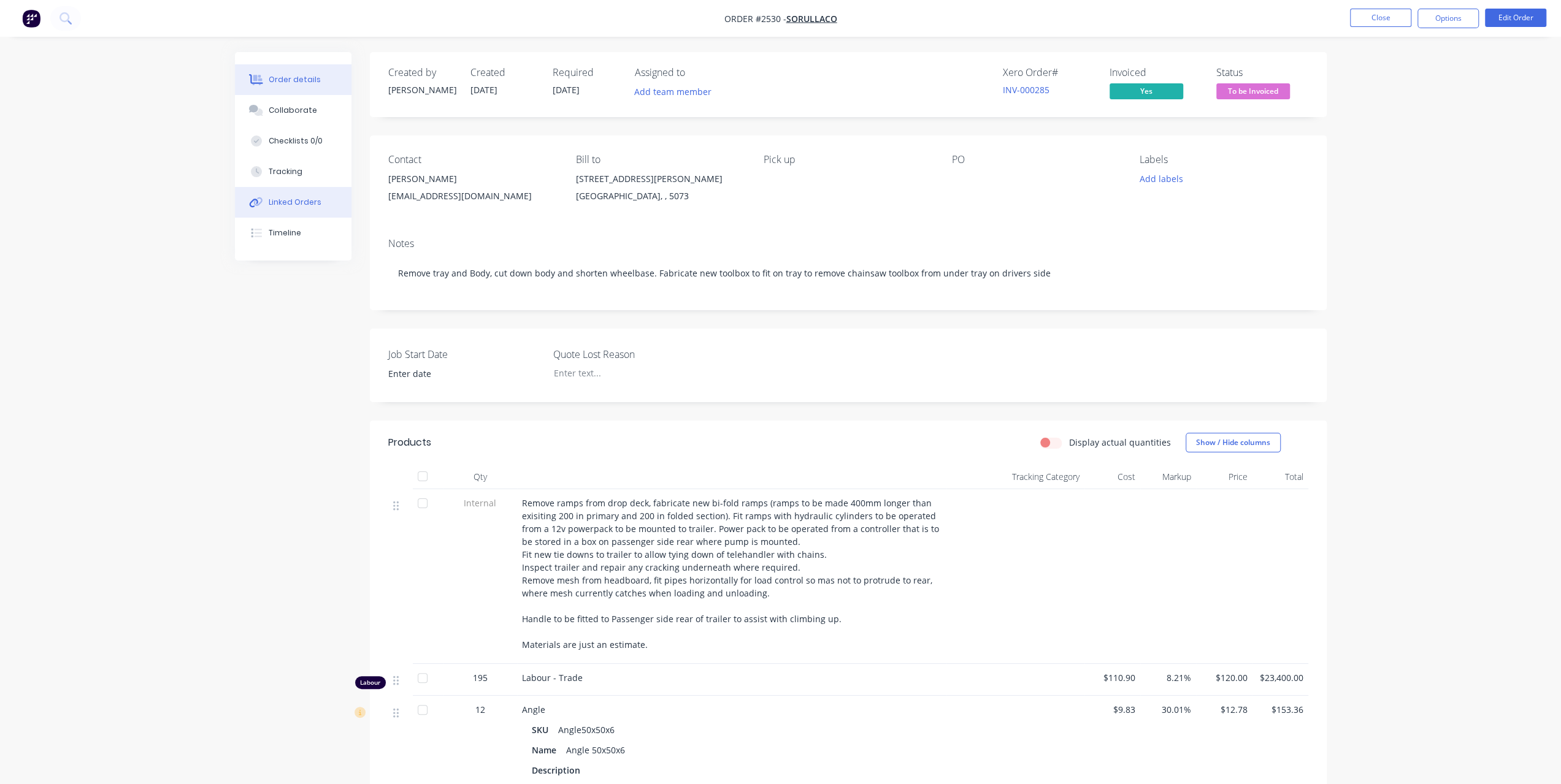
click at [296, 208] on button "Linked Orders" at bounding box center [293, 202] width 117 height 31
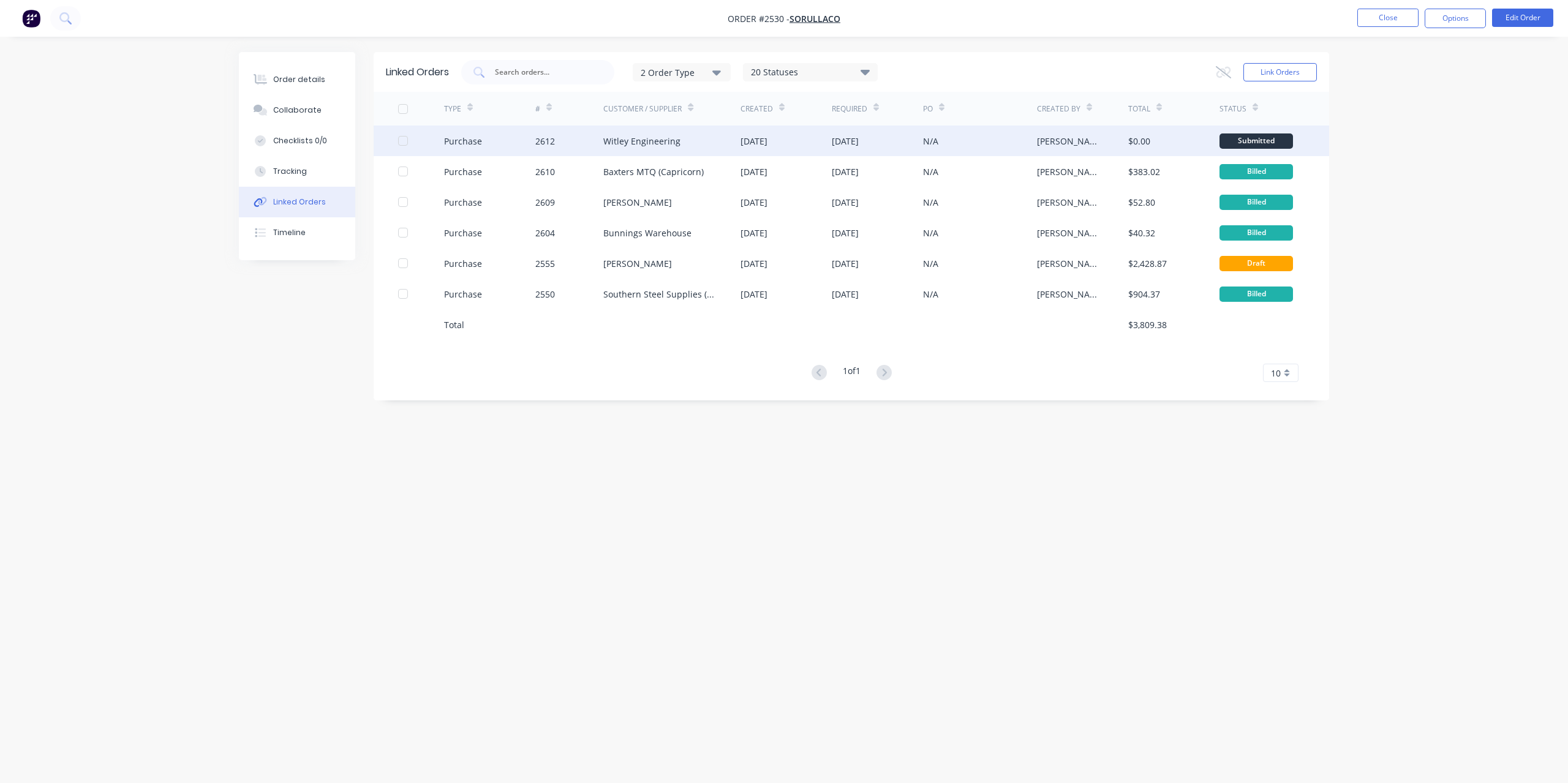
click at [626, 141] on div "Witley Engineering" at bounding box center [642, 141] width 77 height 13
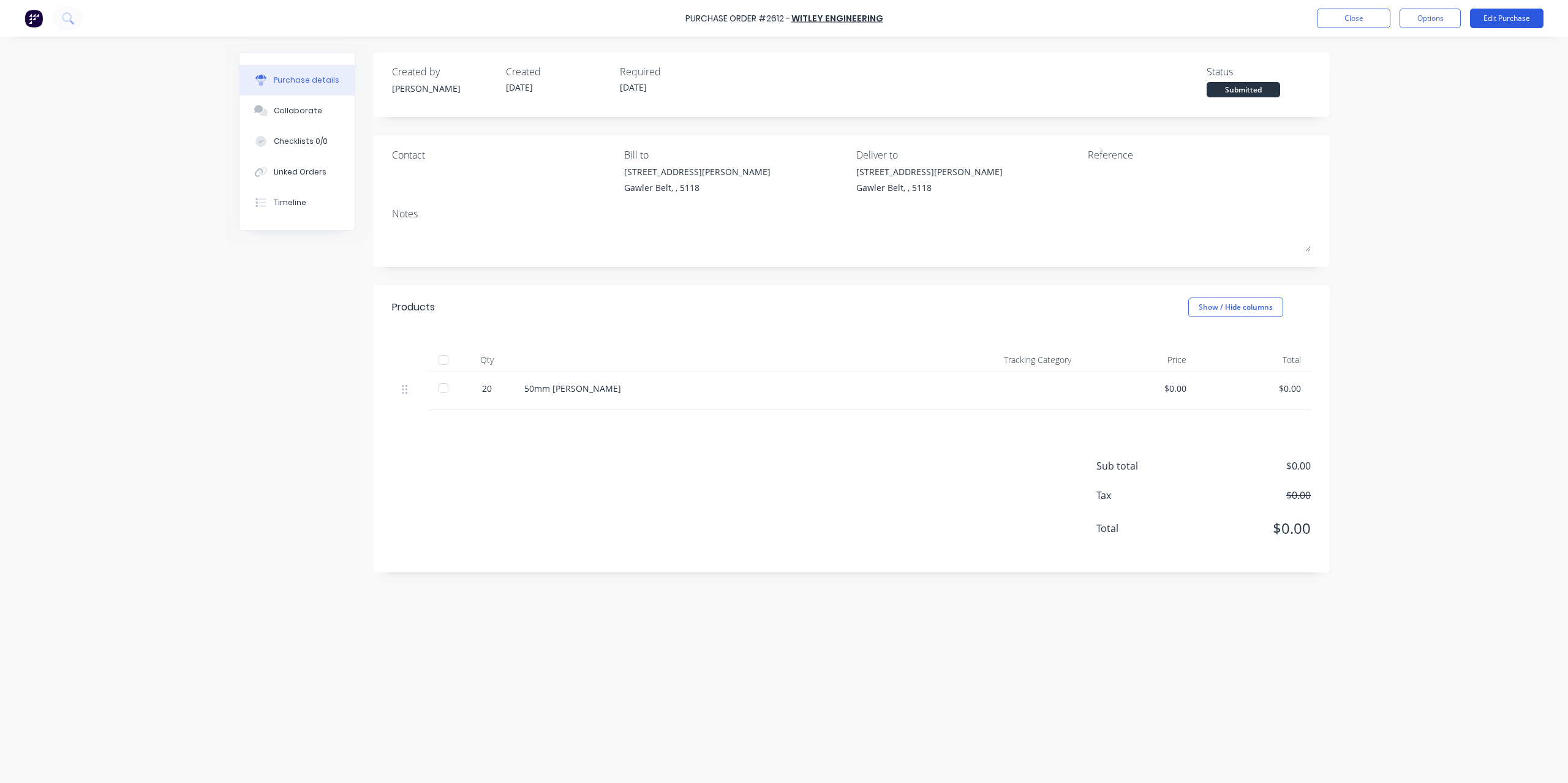
click at [1502, 19] on button "Edit Purchase" at bounding box center [1507, 18] width 73 height 20
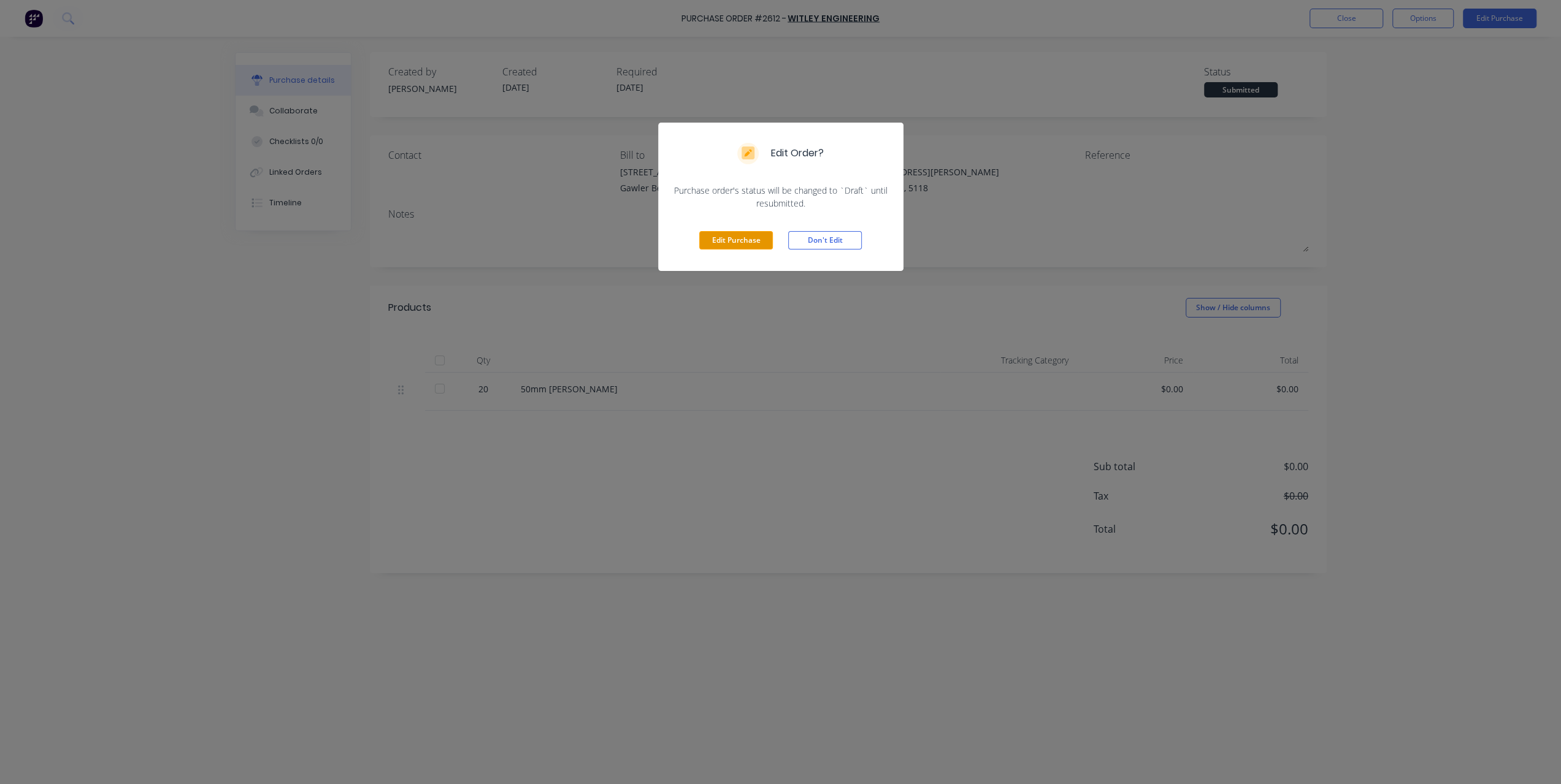
click at [712, 238] on button "Edit Purchase" at bounding box center [736, 240] width 73 height 18
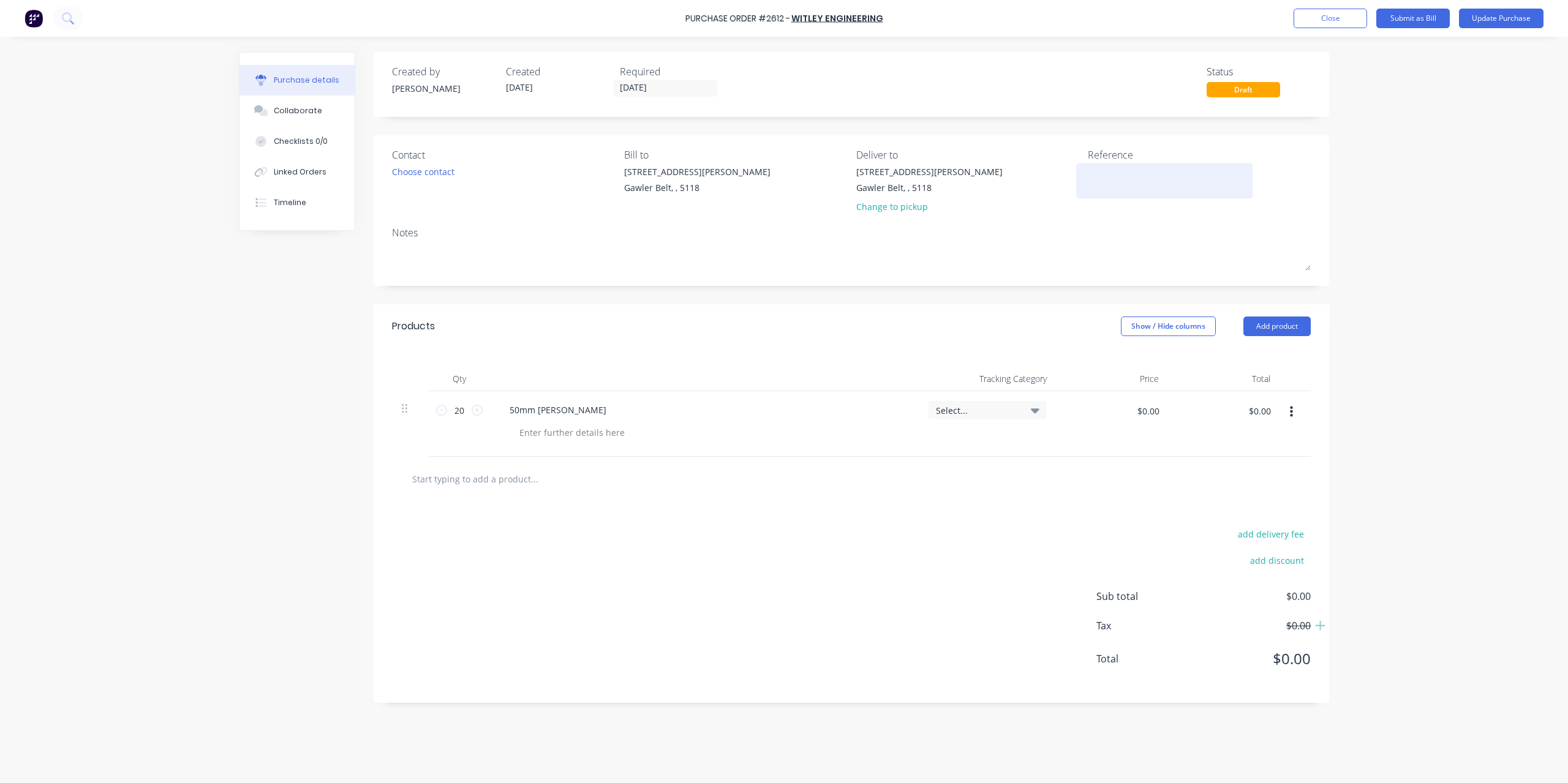
click at [1153, 176] on textarea at bounding box center [1165, 179] width 153 height 27
type textarea "INV-"
type textarea "x"
type textarea "INV-0"
type textarea "x"
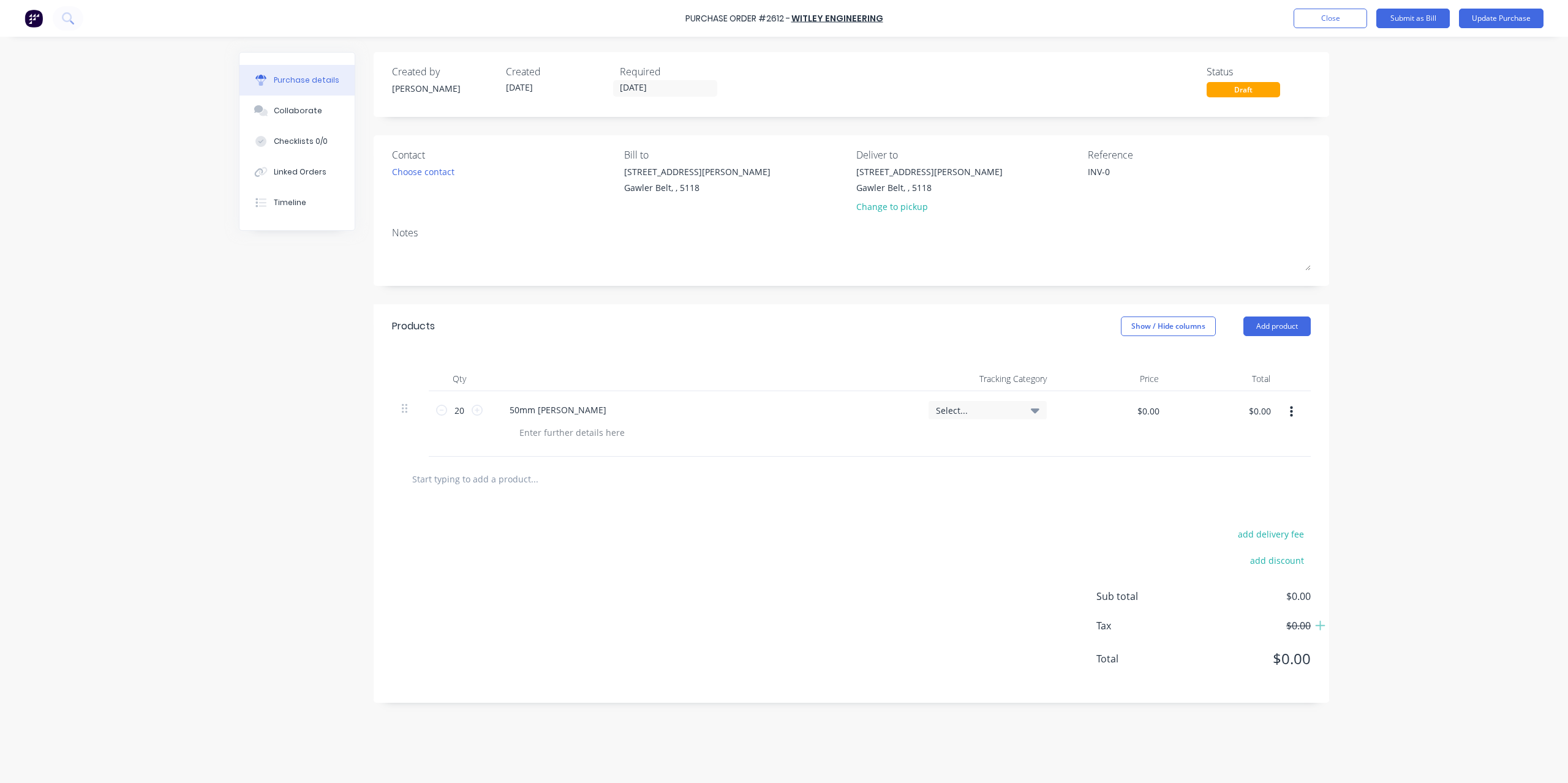
type textarea "INV-00"
type textarea "x"
type textarea "INV-001"
type textarea "x"
type textarea "INV-0014"
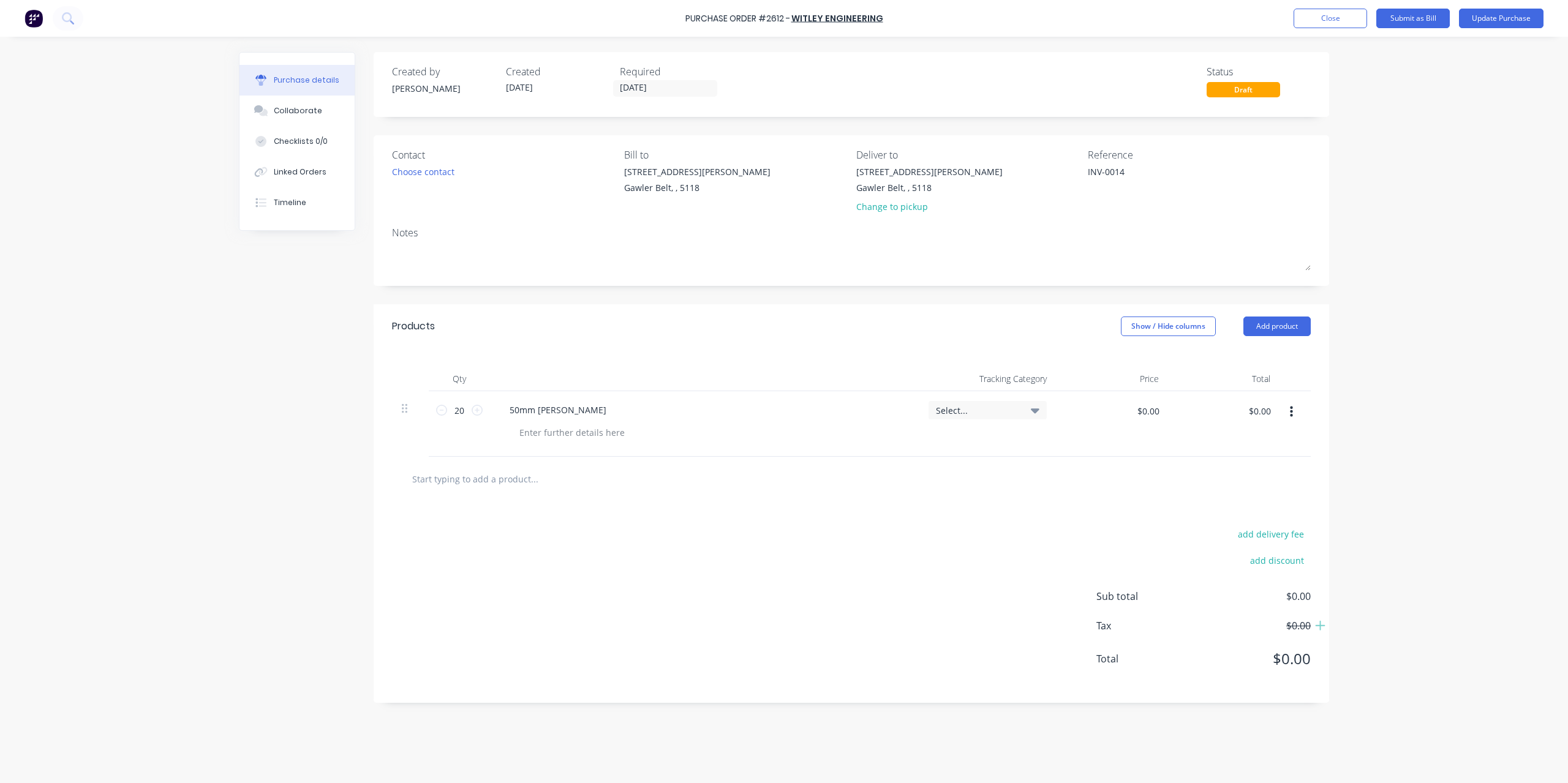
type textarea "x"
type textarea "INV-00148"
type textarea "x"
type textarea "INV-001481"
type textarea "x"
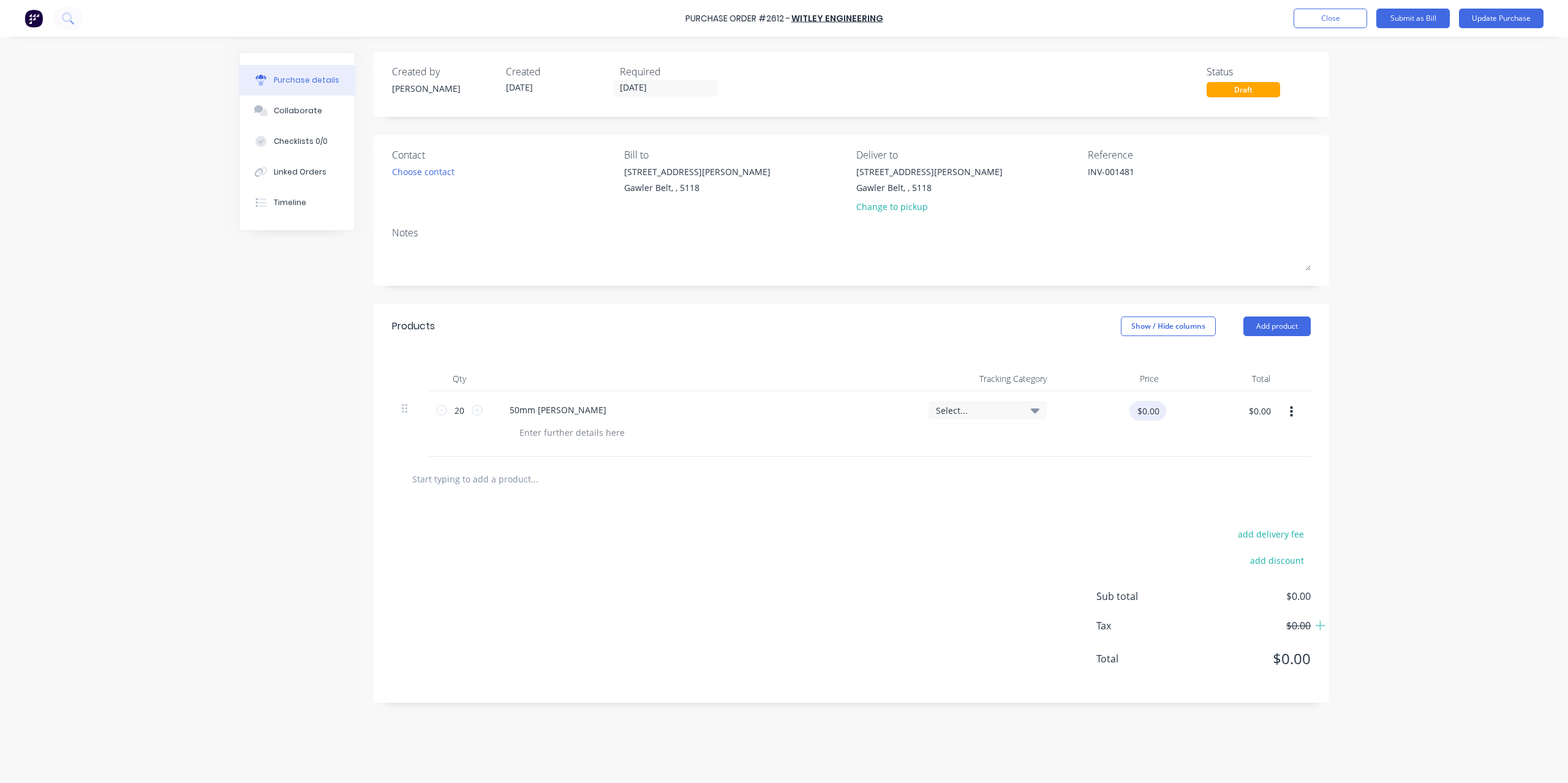
type textarea "INV-001481"
click at [1144, 410] on input "$0.00" at bounding box center [1148, 411] width 37 height 20
type input "6"
type textarea "x"
type input "$0.00"
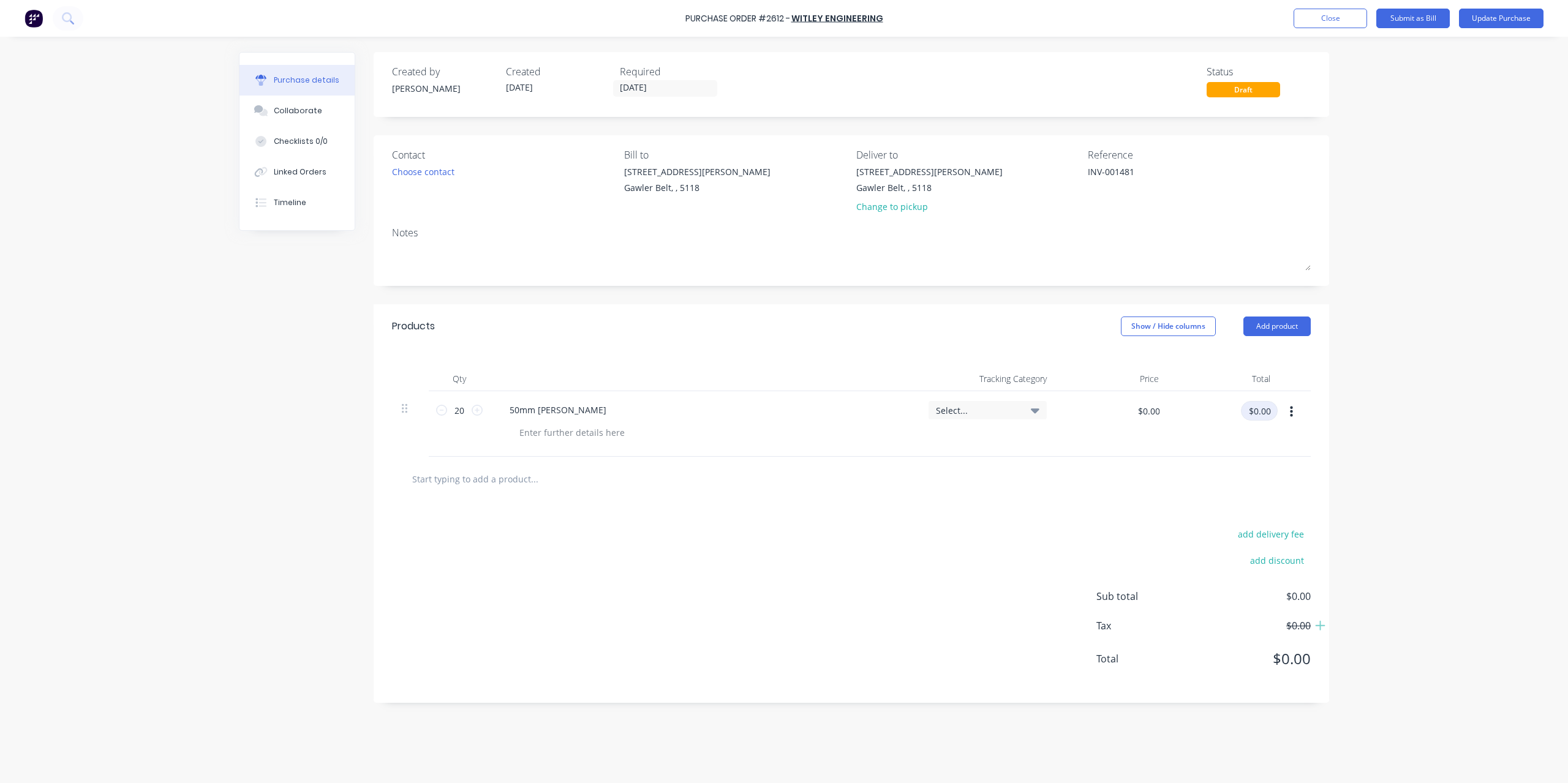
click at [1264, 410] on input "$0.00" at bounding box center [1259, 411] width 37 height 20
type input "684"
type textarea "x"
type input "$34.20"
type input "$684.00"
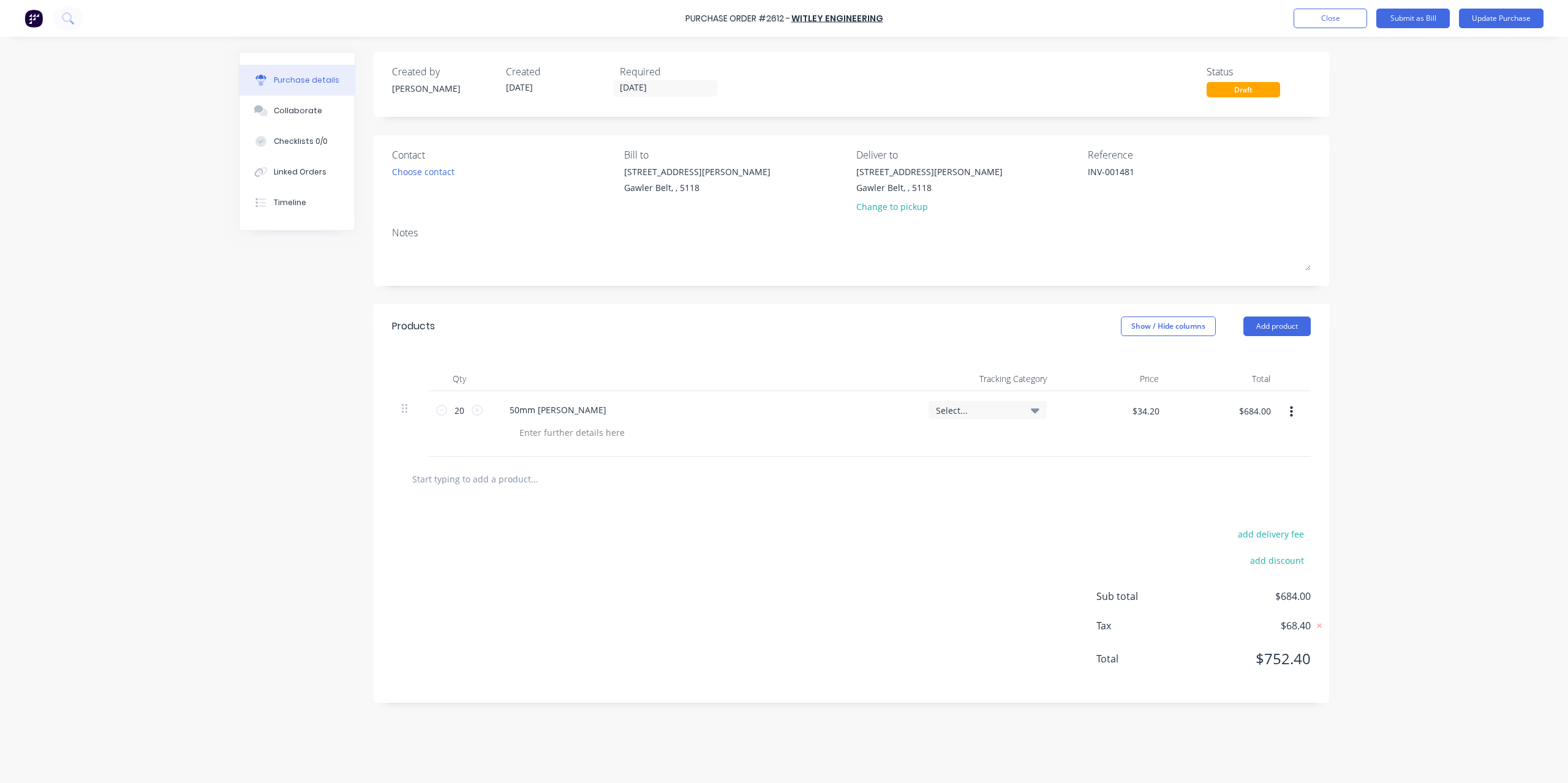
click at [758, 537] on div "add delivery fee add discount Sub total $684.00 Tax $68.40 Total $752.40" at bounding box center [851, 602] width 955 height 201
click at [1486, 24] on button "Update Purchase" at bounding box center [1501, 18] width 84 height 20
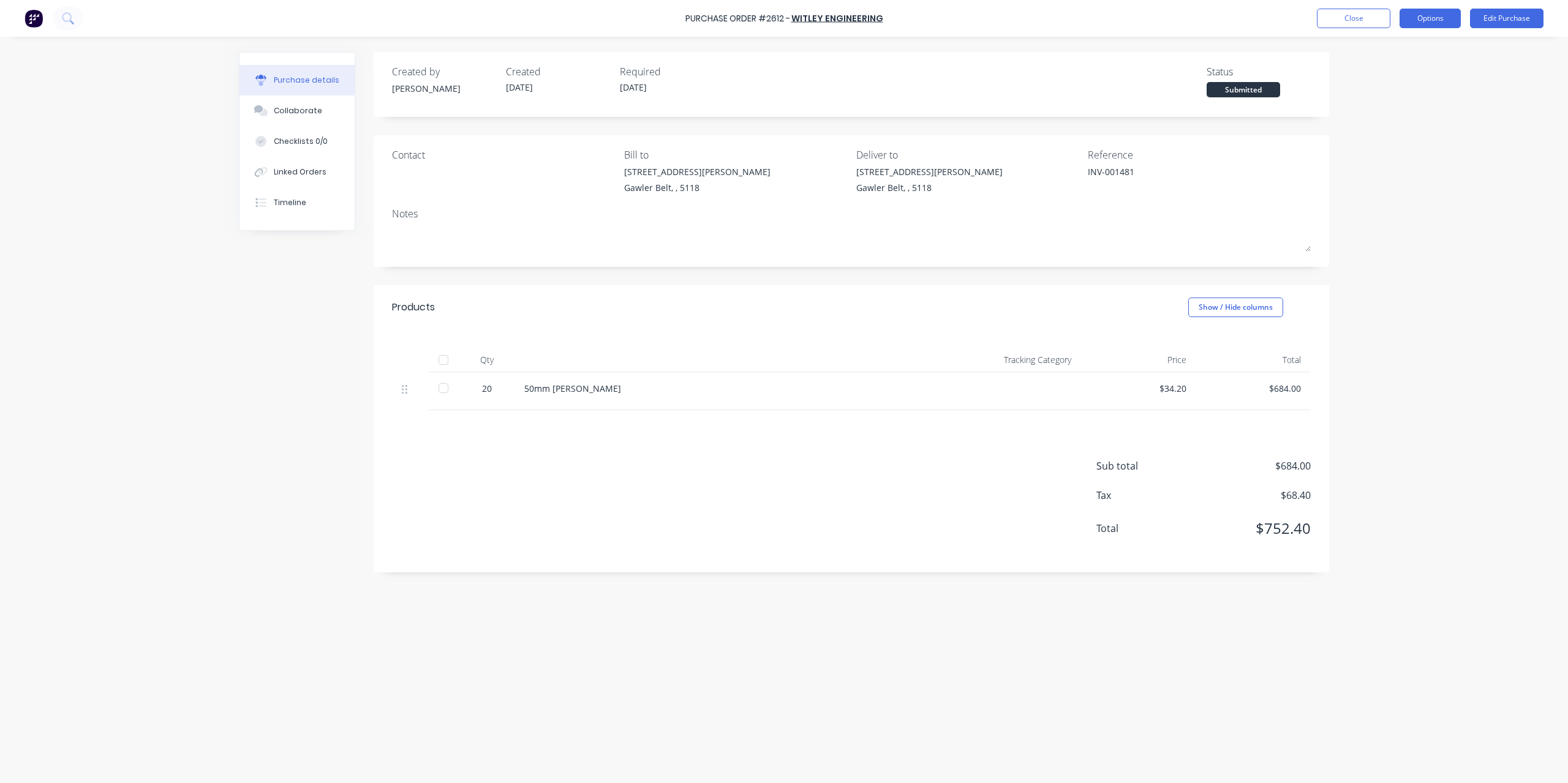
click at [1434, 18] on button "Options" at bounding box center [1431, 18] width 61 height 20
click at [1412, 73] on div "Convert to Bill" at bounding box center [1403, 74] width 94 height 18
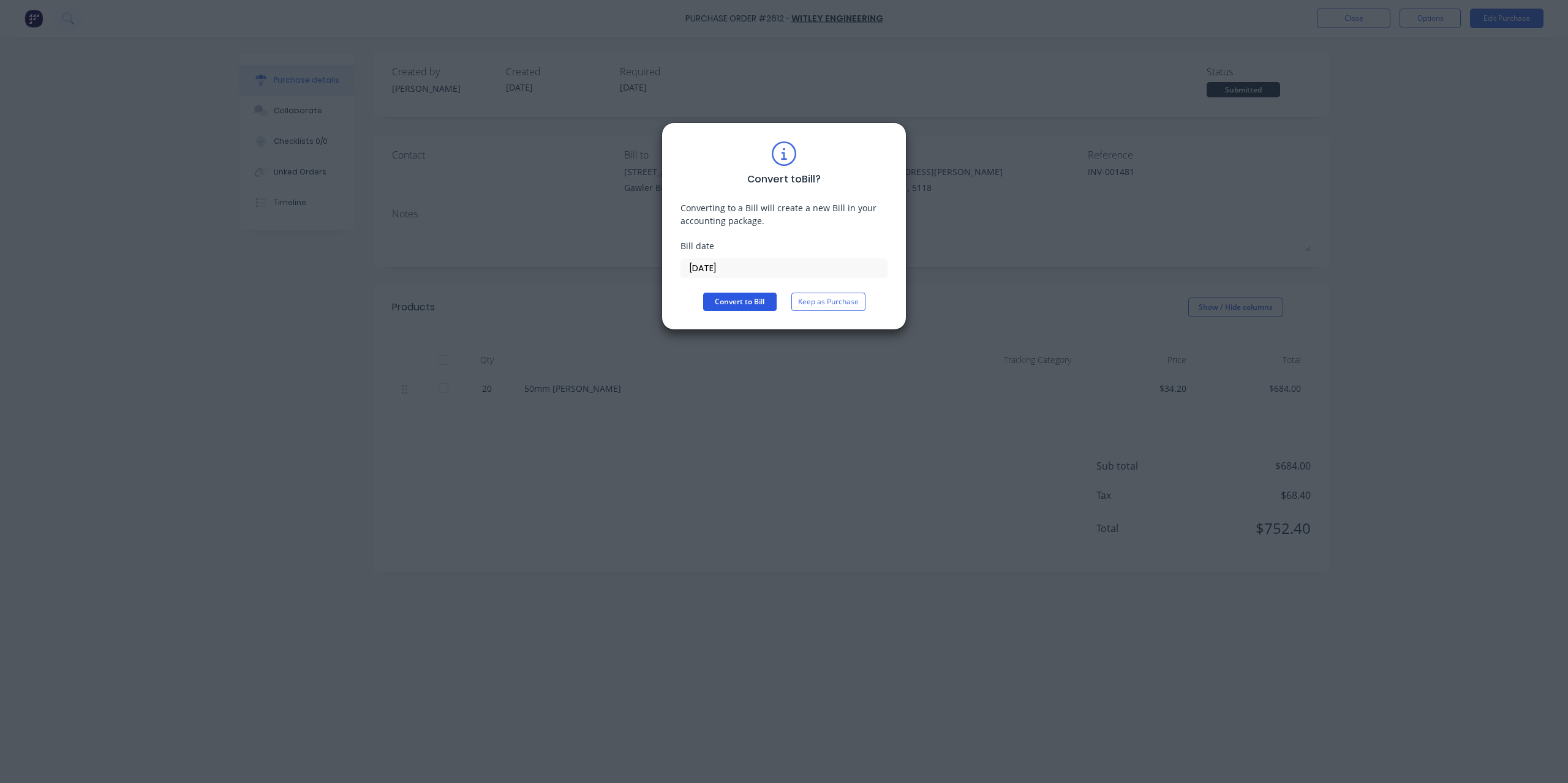
click at [743, 301] on button "Convert to Bill" at bounding box center [740, 302] width 73 height 18
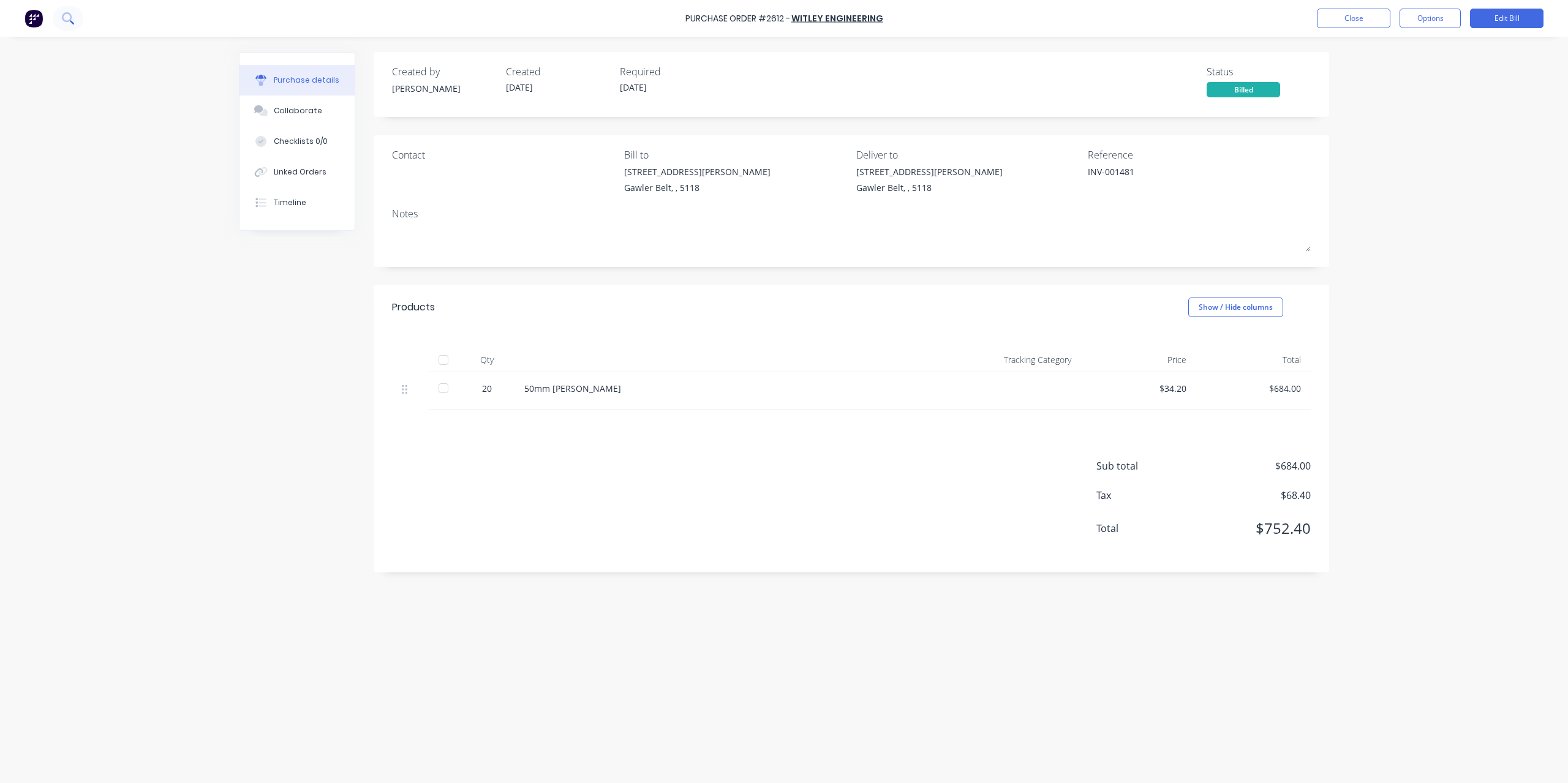
click at [63, 25] on button at bounding box center [68, 18] width 31 height 24
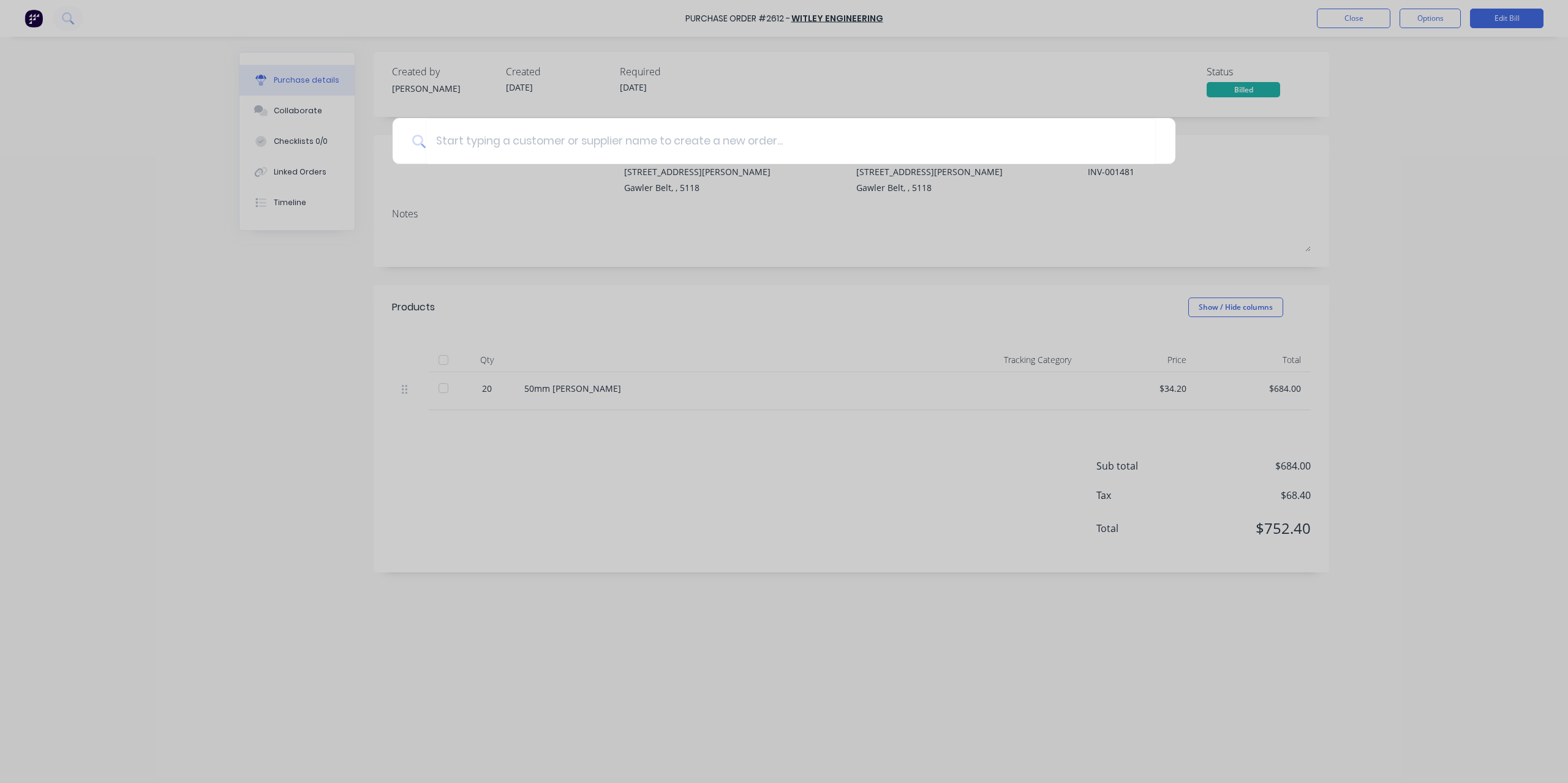
type textarea "x"
type input "26"
type textarea "x"
type input "260"
type textarea "x"
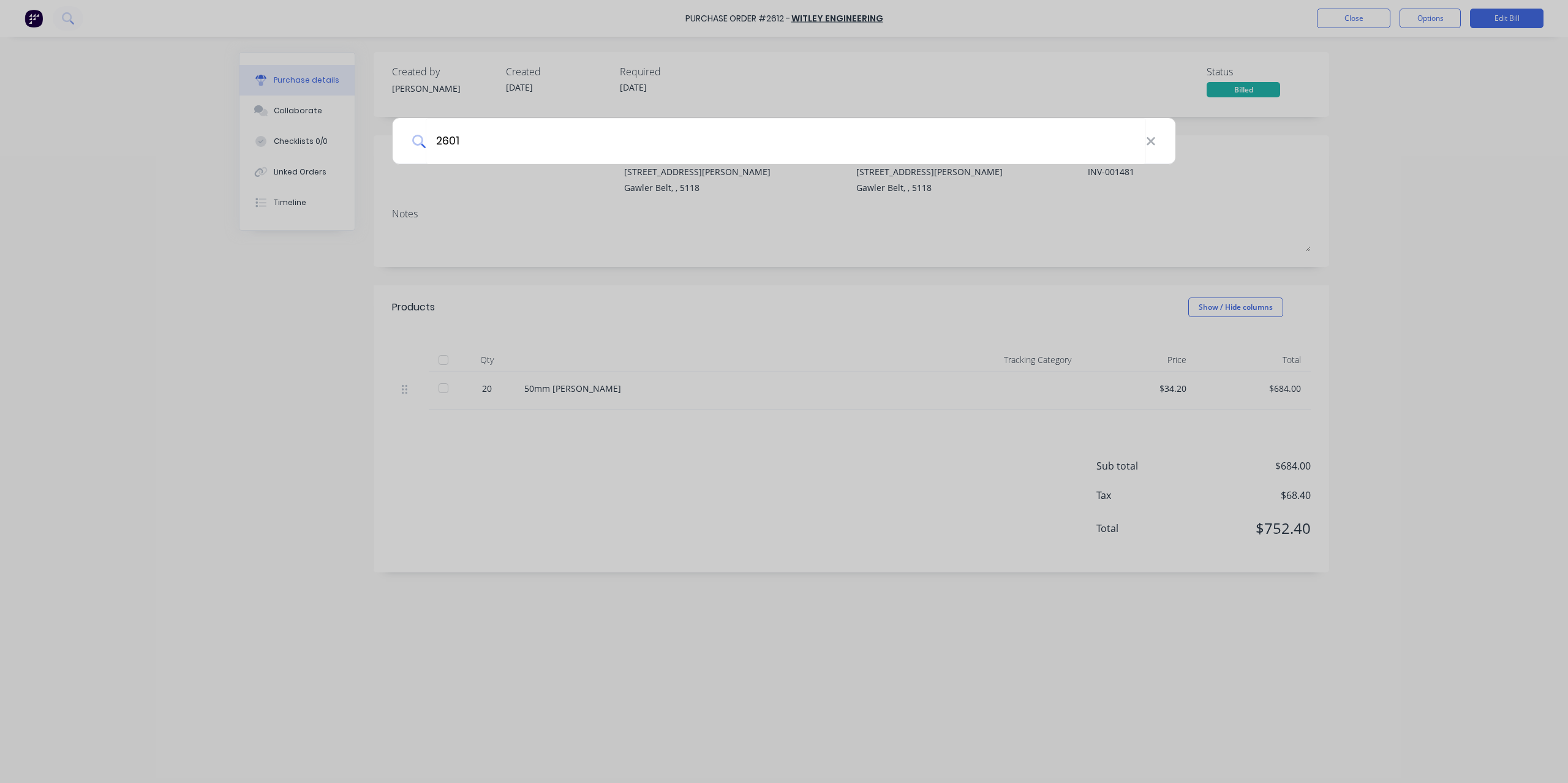
type input "2601"
type textarea "x"
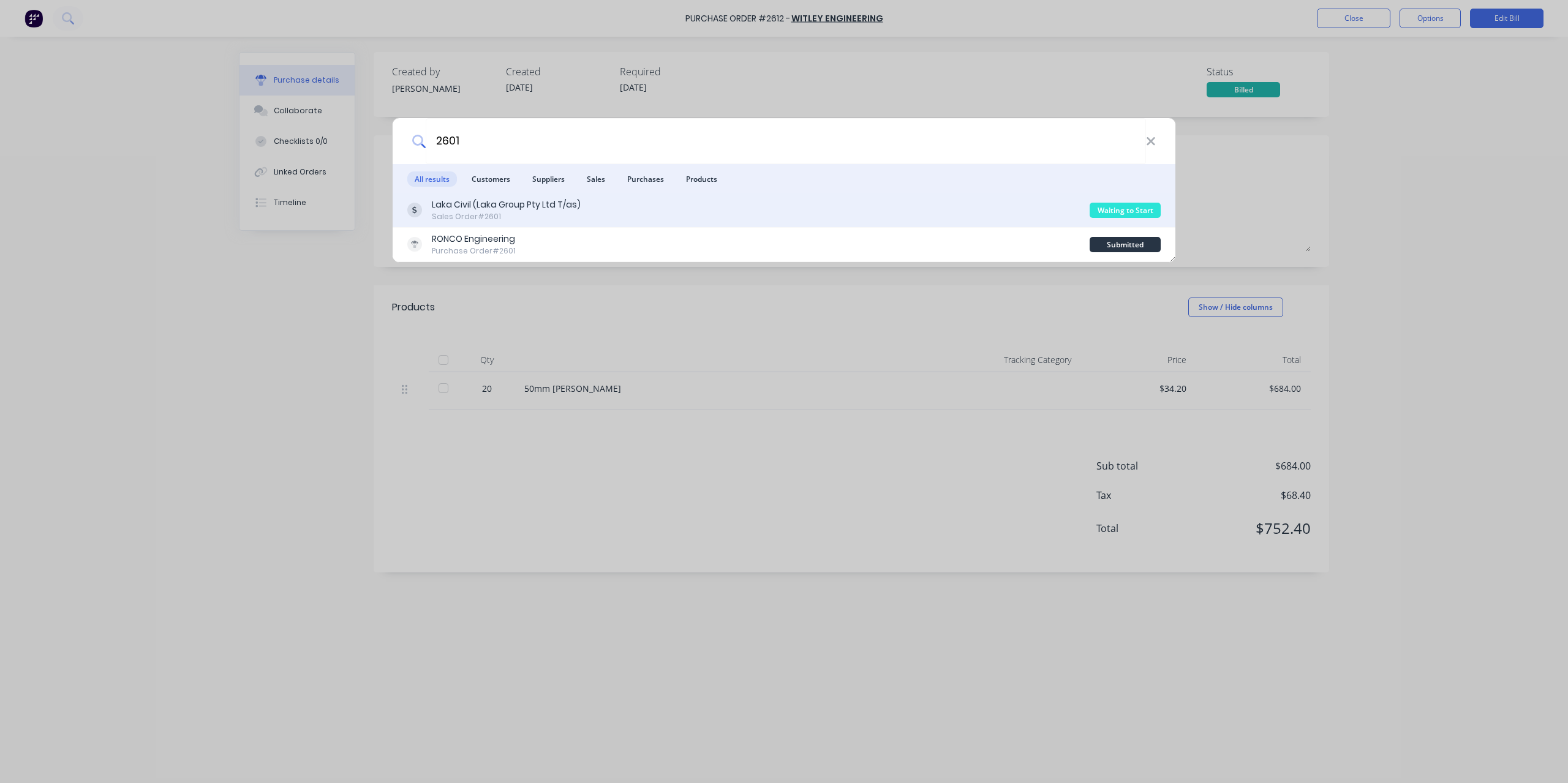
click at [513, 206] on div "Laka Civil (Laka Group Pty Ltd T/as)" at bounding box center [506, 205] width 149 height 13
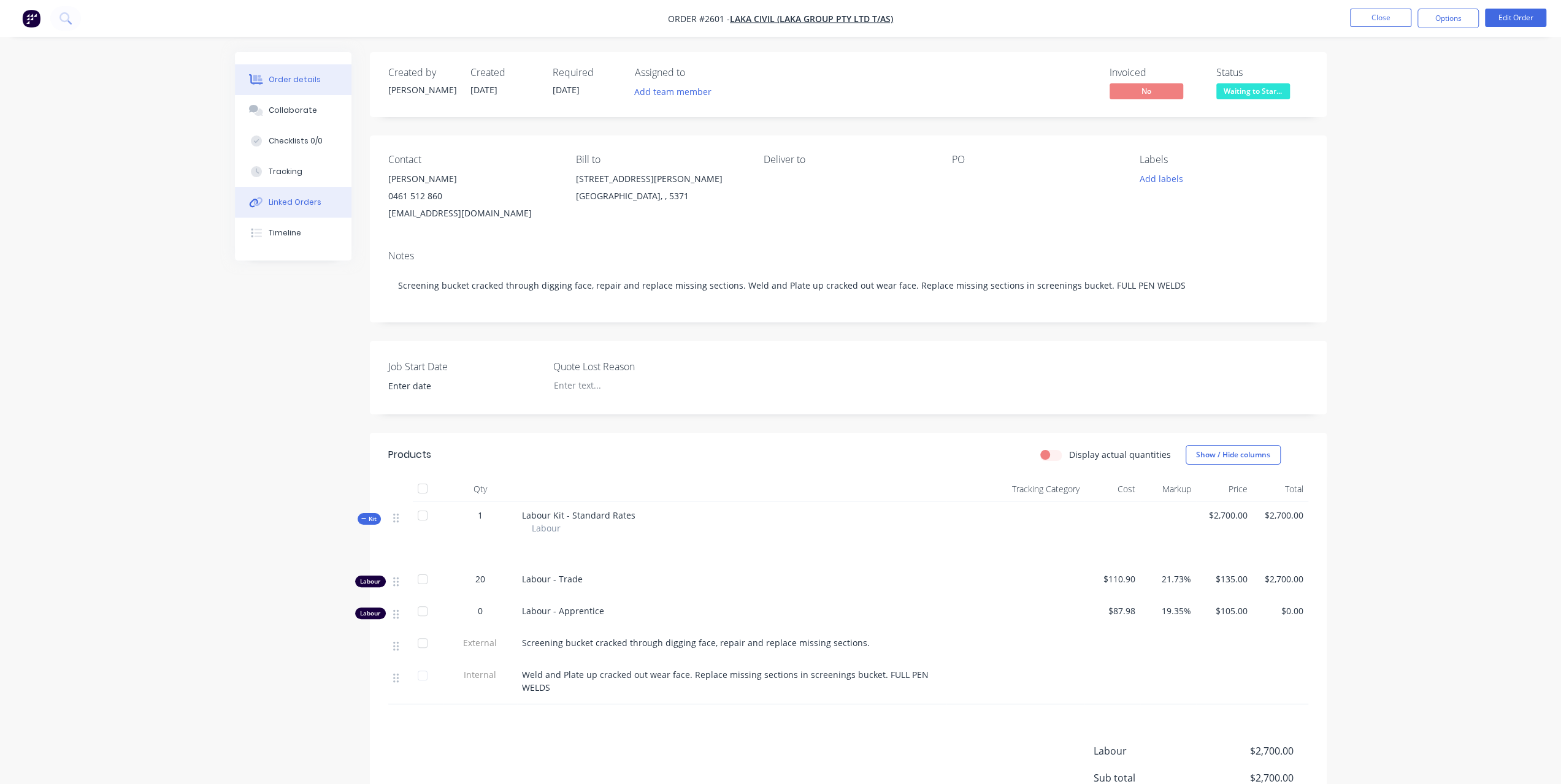
click at [320, 198] on button "Linked Orders" at bounding box center [293, 202] width 117 height 31
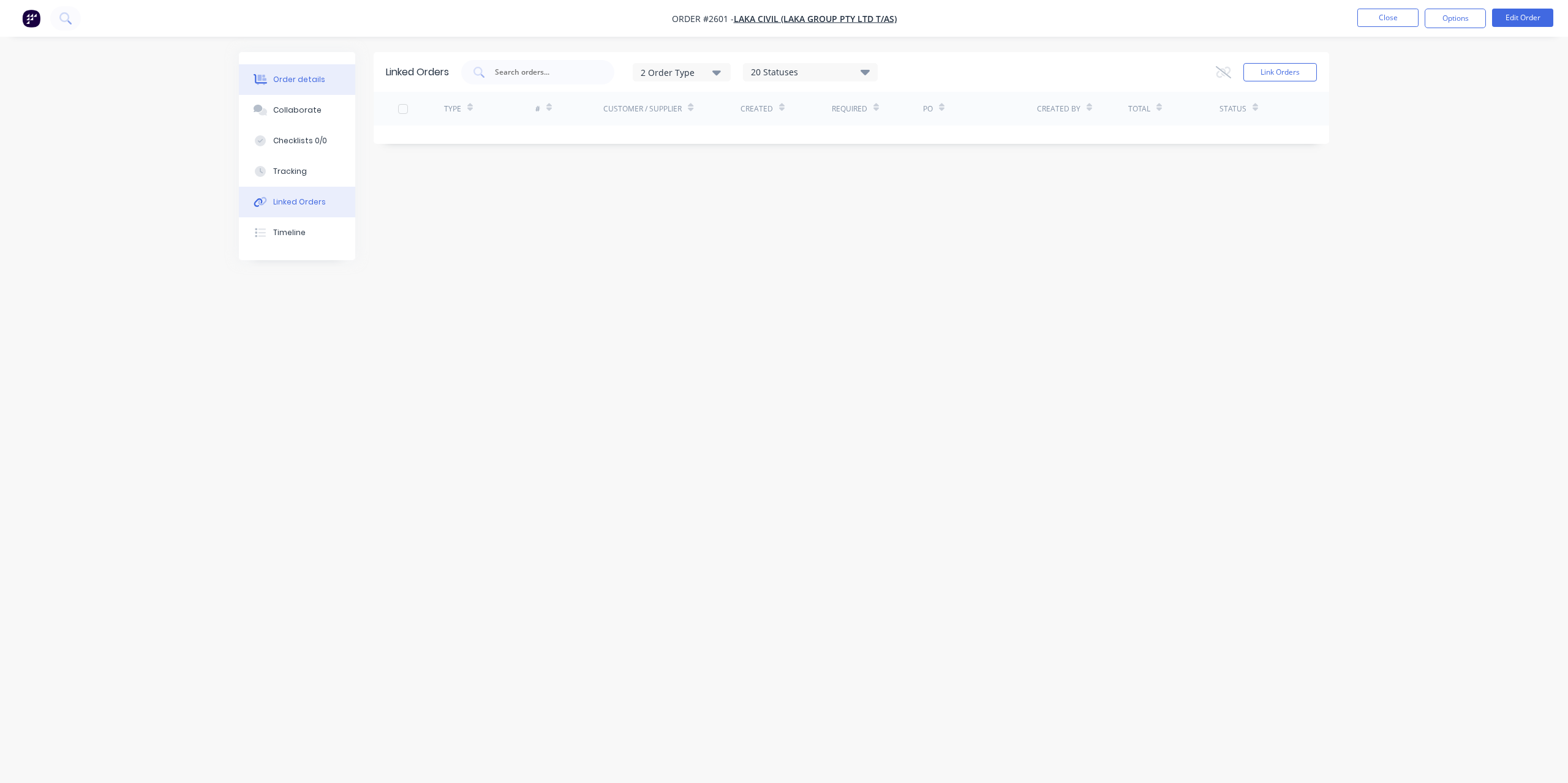
click at [311, 92] on button "Order details" at bounding box center [297, 79] width 116 height 31
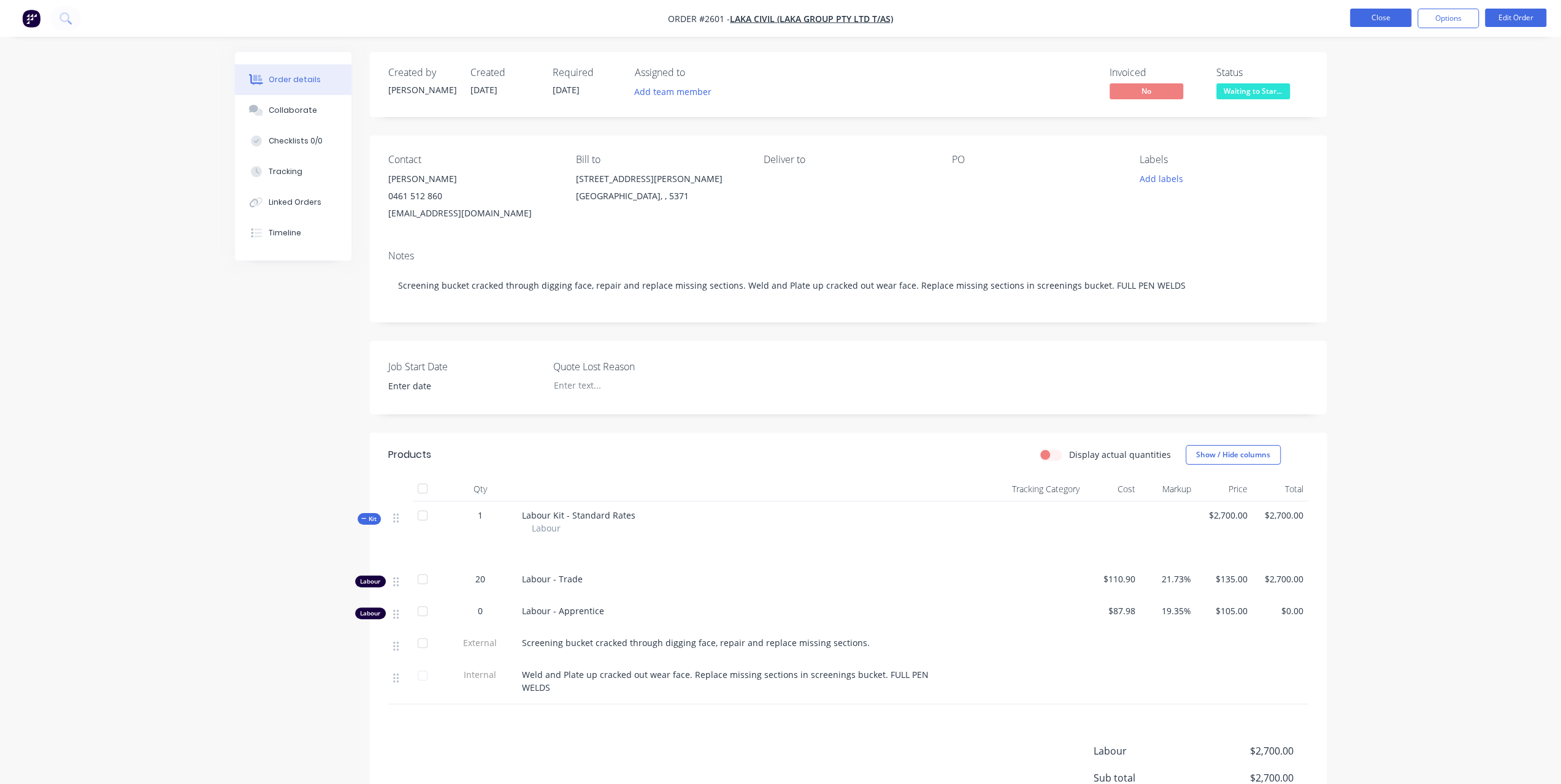
click at [1374, 16] on button "Close" at bounding box center [1381, 18] width 62 height 18
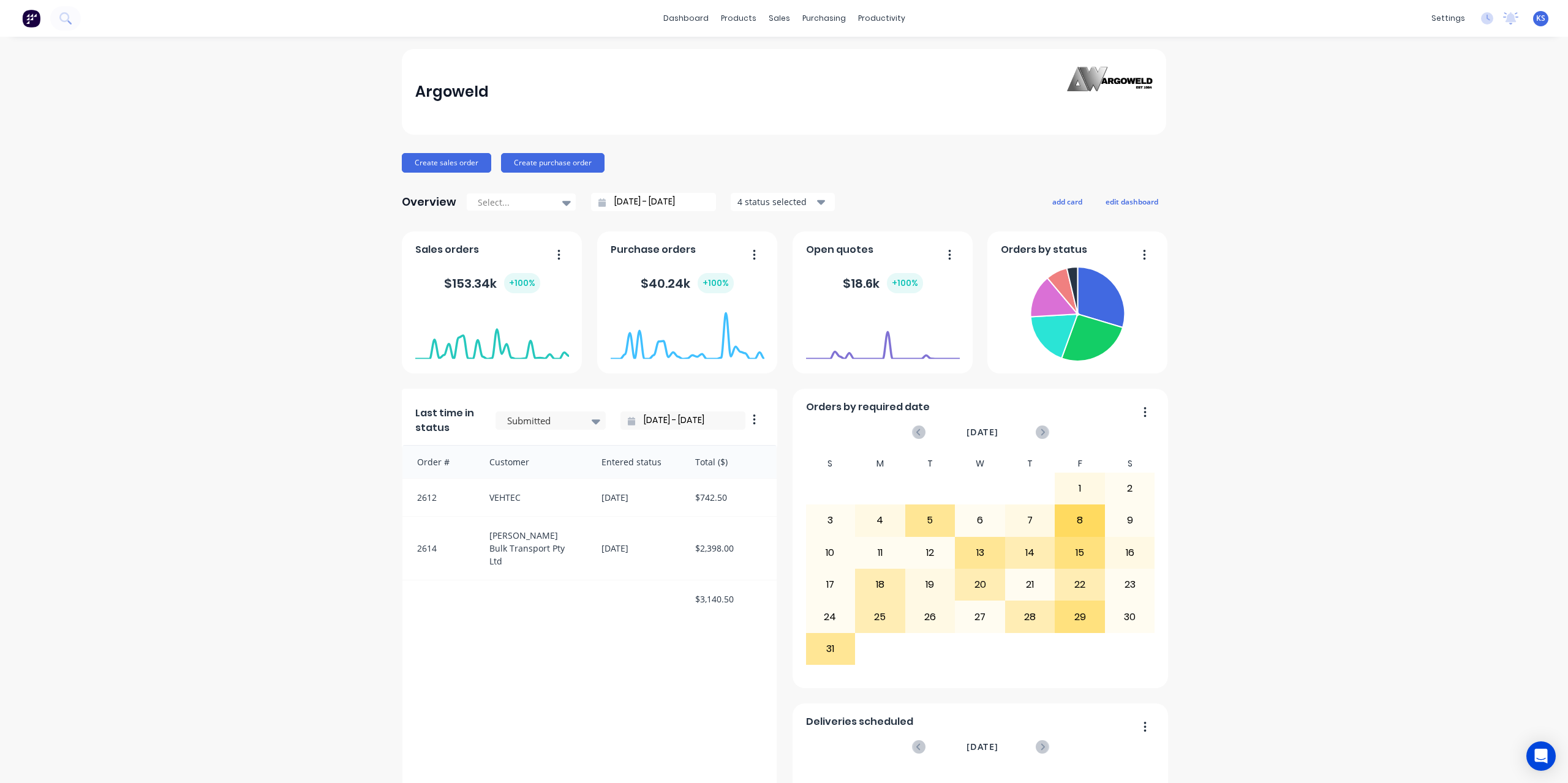
drag, startPoint x: 451, startPoint y: 162, endPoint x: 723, endPoint y: 183, distance: 272.8
click at [723, 183] on div "Argoweld Create sales order Create purchase order Overview Select... 26/07/25 -…" at bounding box center [784, 683] width 764 height 1269
click at [570, 167] on button "Create purchase order" at bounding box center [553, 163] width 103 height 20
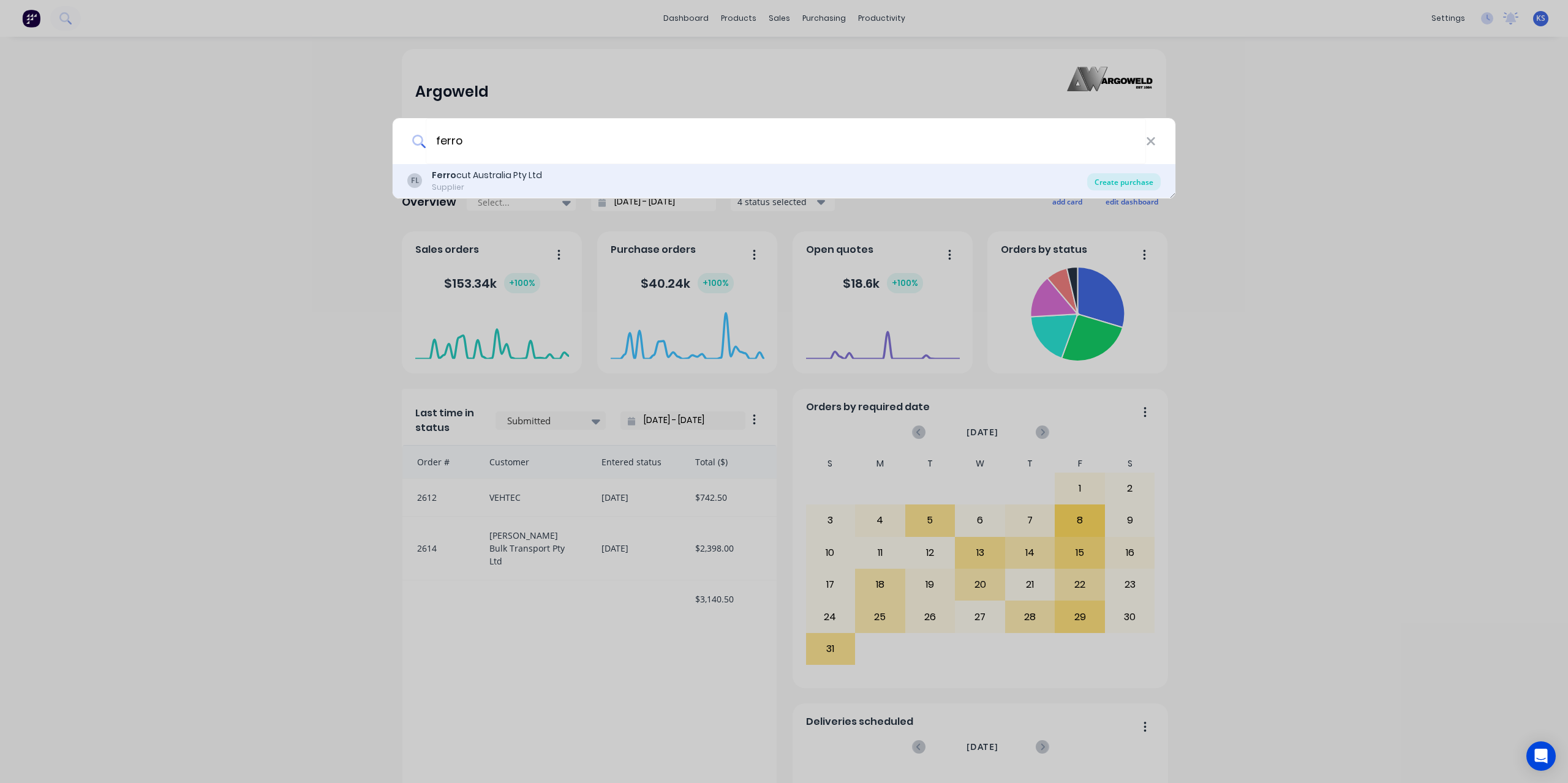
type input "ferro"
click at [1142, 176] on div "Create purchase" at bounding box center [1124, 182] width 73 height 17
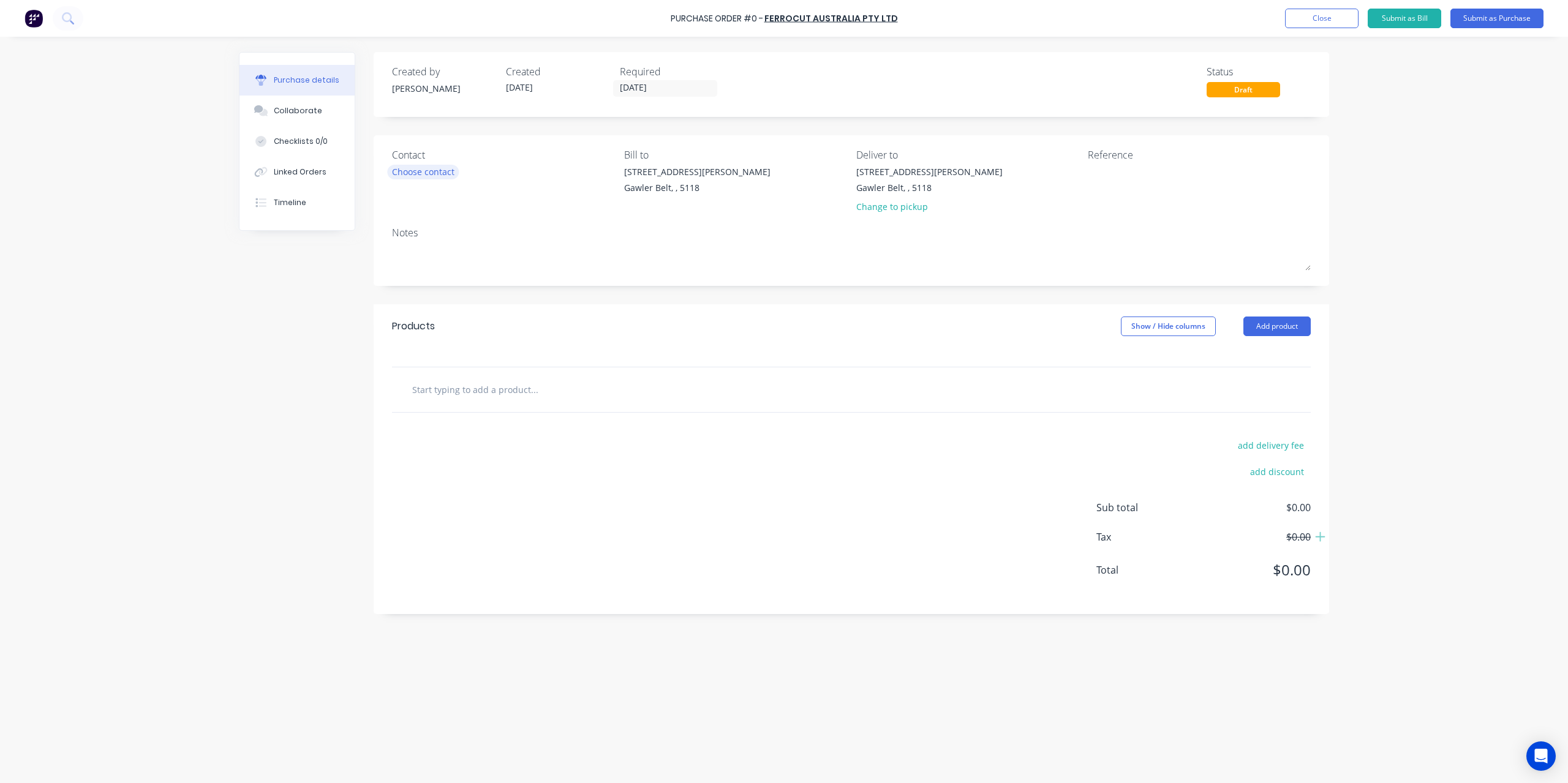
click at [429, 173] on div "Choose contact" at bounding box center [424, 172] width 63 height 13
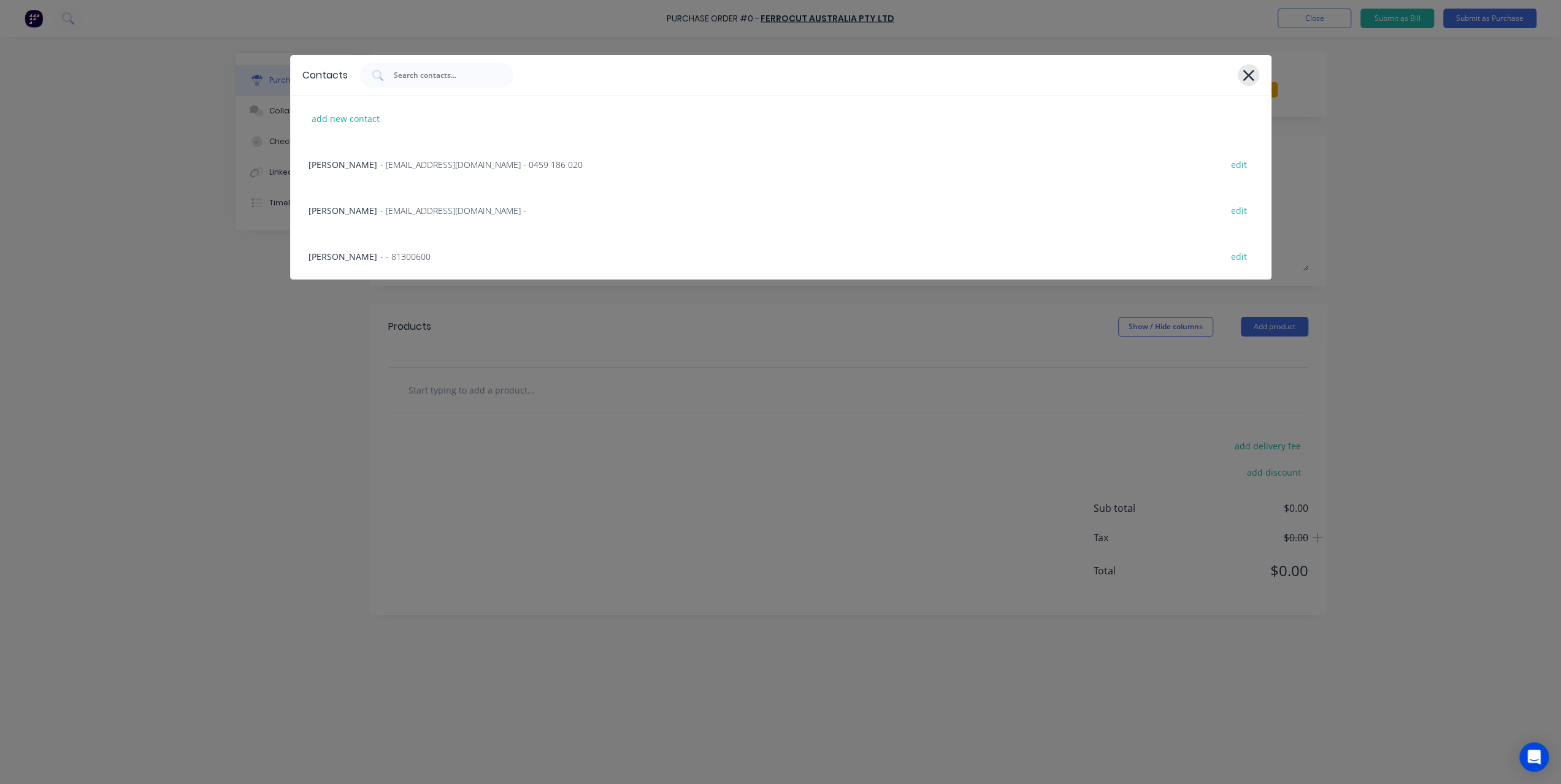
click at [1248, 77] on icon at bounding box center [1249, 75] width 13 height 17
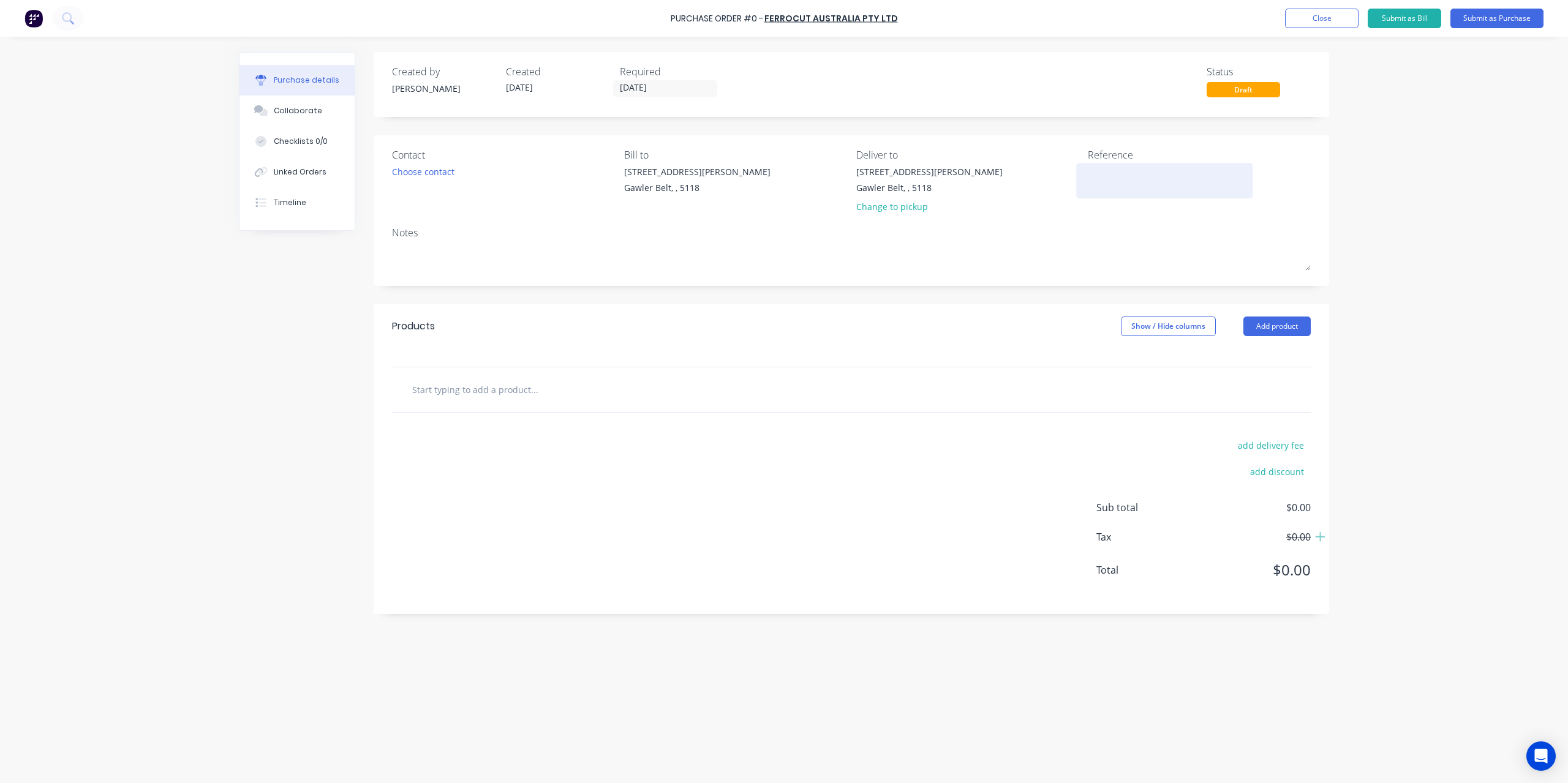
click at [1185, 187] on textarea at bounding box center [1165, 179] width 153 height 27
type textarea "F78595"
click at [498, 395] on input "text" at bounding box center [534, 389] width 245 height 24
paste input "Plate 586 x 2193 (16BIS80"
drag, startPoint x: 479, startPoint y: 388, endPoint x: 536, endPoint y: 385, distance: 57.1
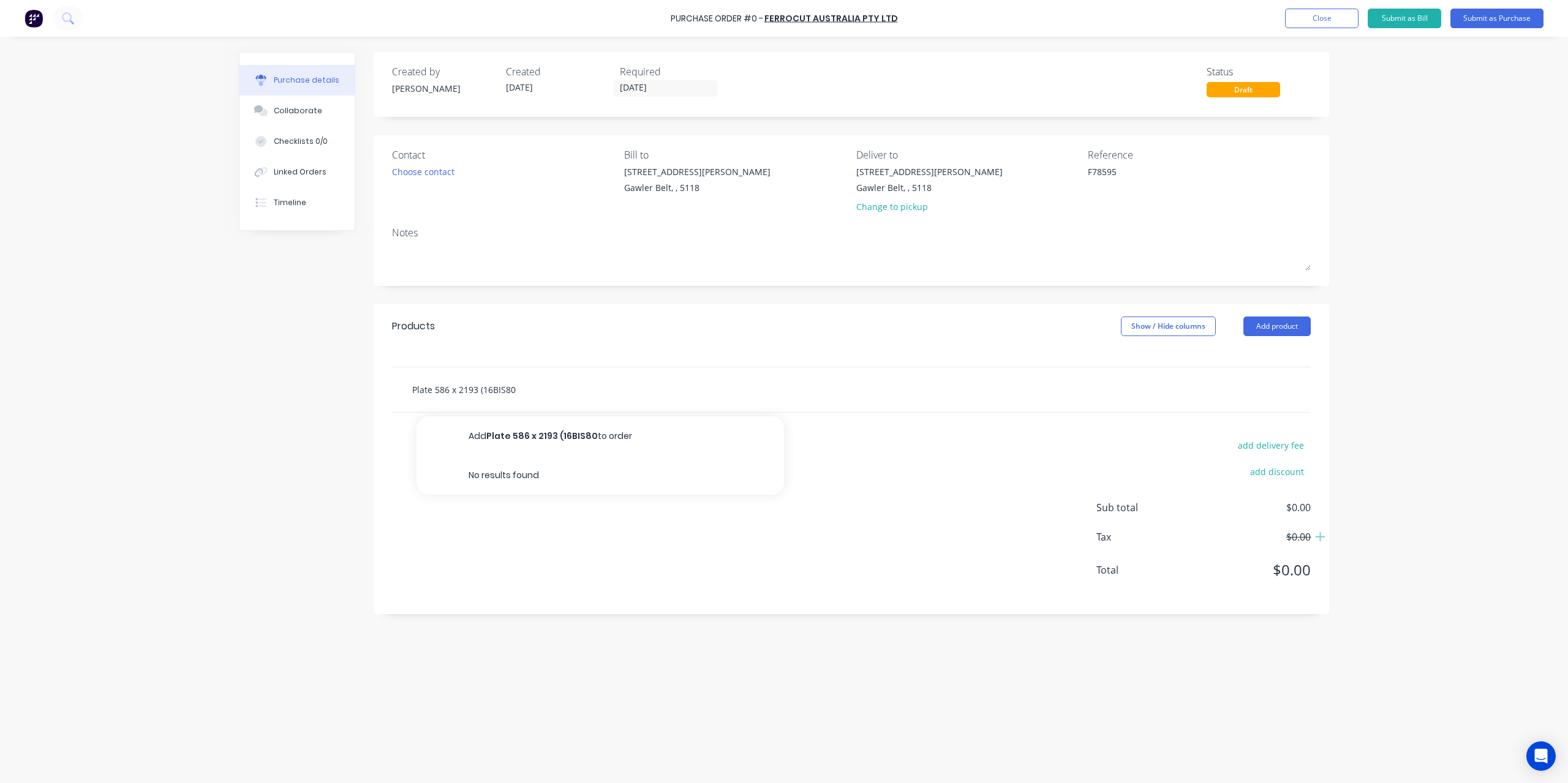
click at [536, 385] on input "Plate 586 x 2193 (16BIS80" at bounding box center [534, 389] width 245 height 24
type input "Plate 586 x 2193"
click at [561, 434] on button "Add Plate 586 x 2193 to order" at bounding box center [600, 436] width 367 height 39
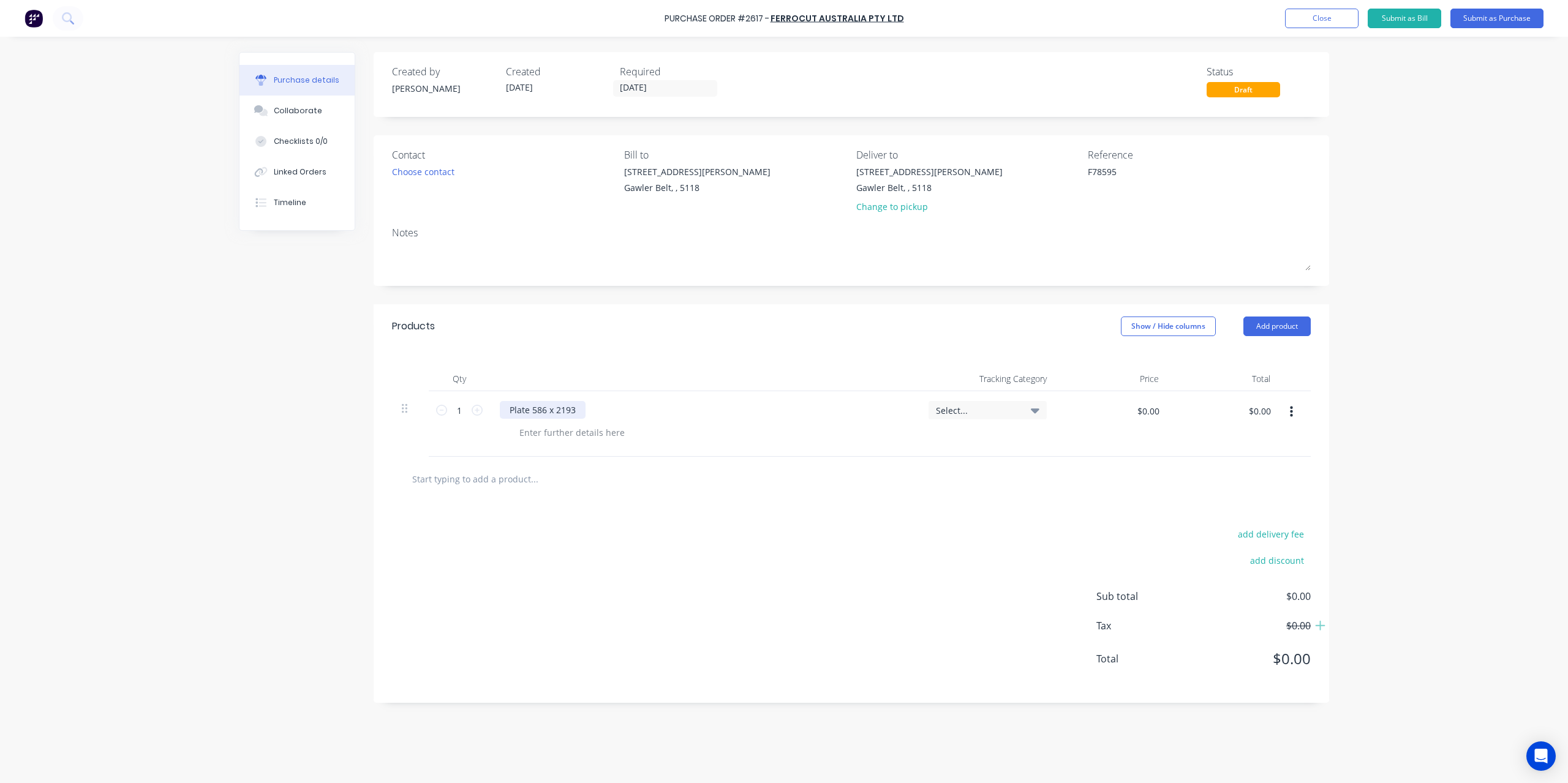
click at [511, 411] on div "Plate 586 x 2193" at bounding box center [542, 410] width 86 height 18
click at [1141, 414] on input "$0.00" at bounding box center [1148, 411] width 37 height 20
type input "$629.11"
click at [332, 167] on button "Linked Orders" at bounding box center [297, 172] width 115 height 31
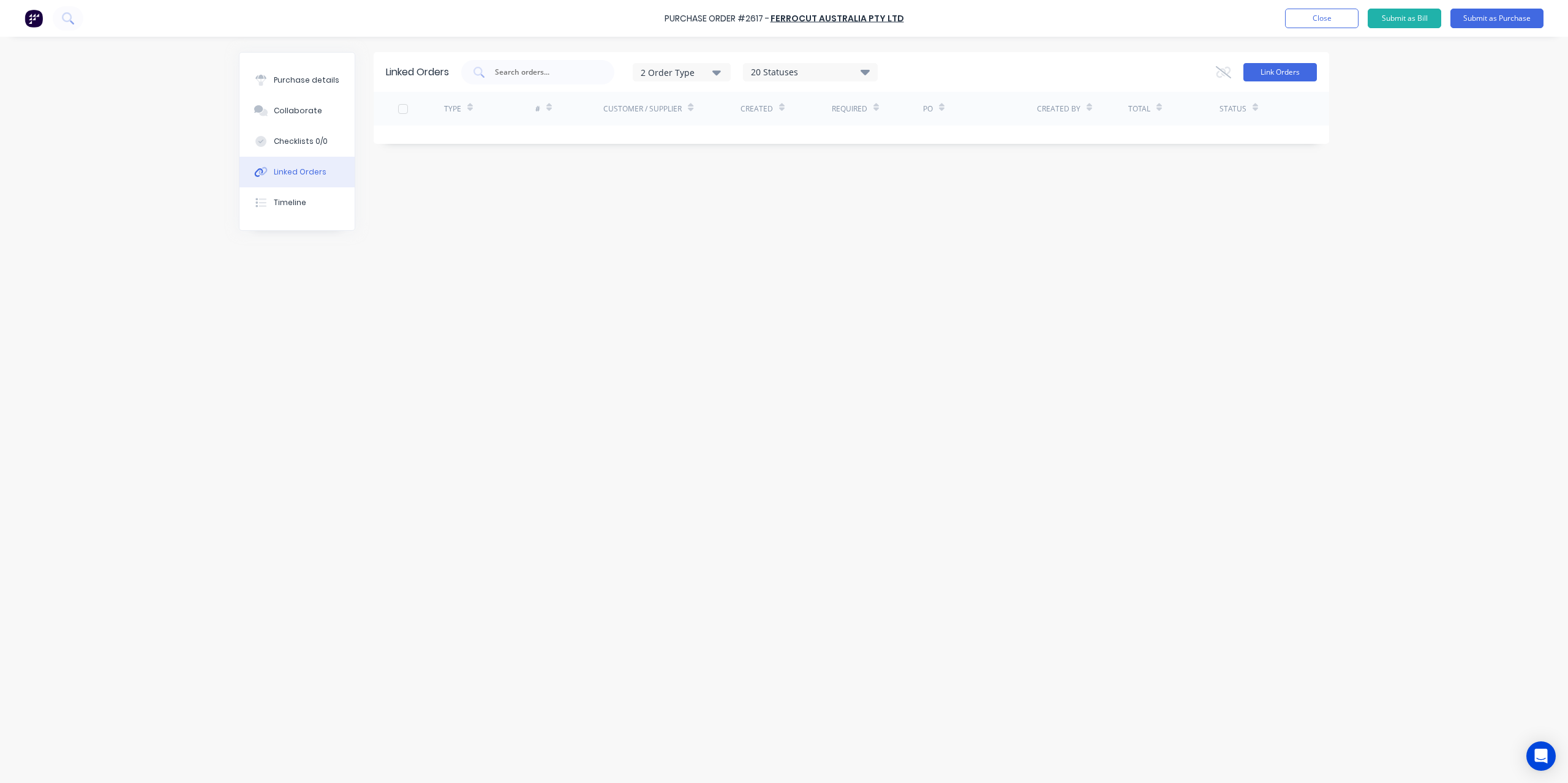
click at [1311, 78] on button "Link Orders" at bounding box center [1280, 72] width 73 height 18
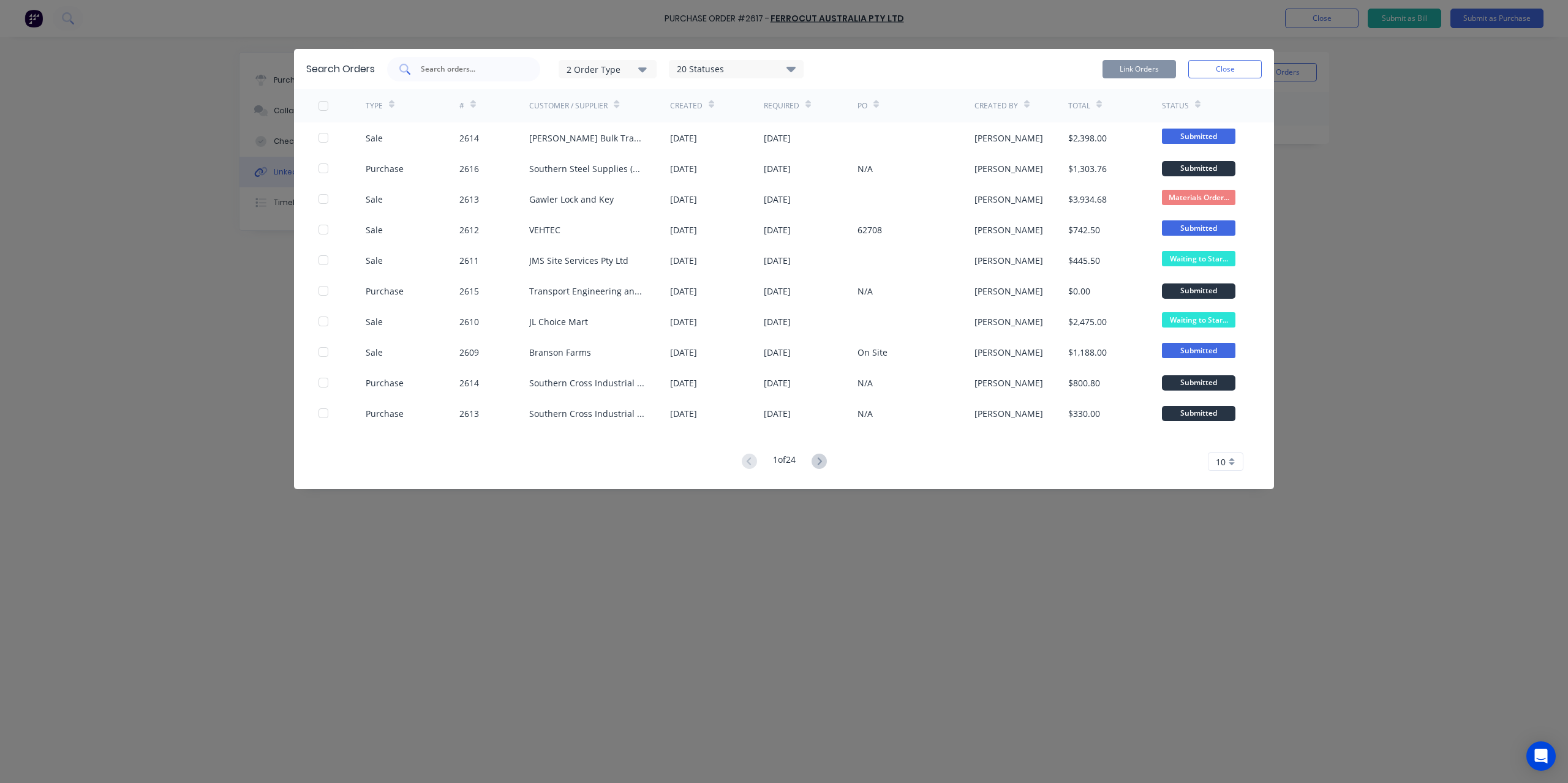
click at [451, 61] on div at bounding box center [464, 69] width 153 height 24
type input "2601"
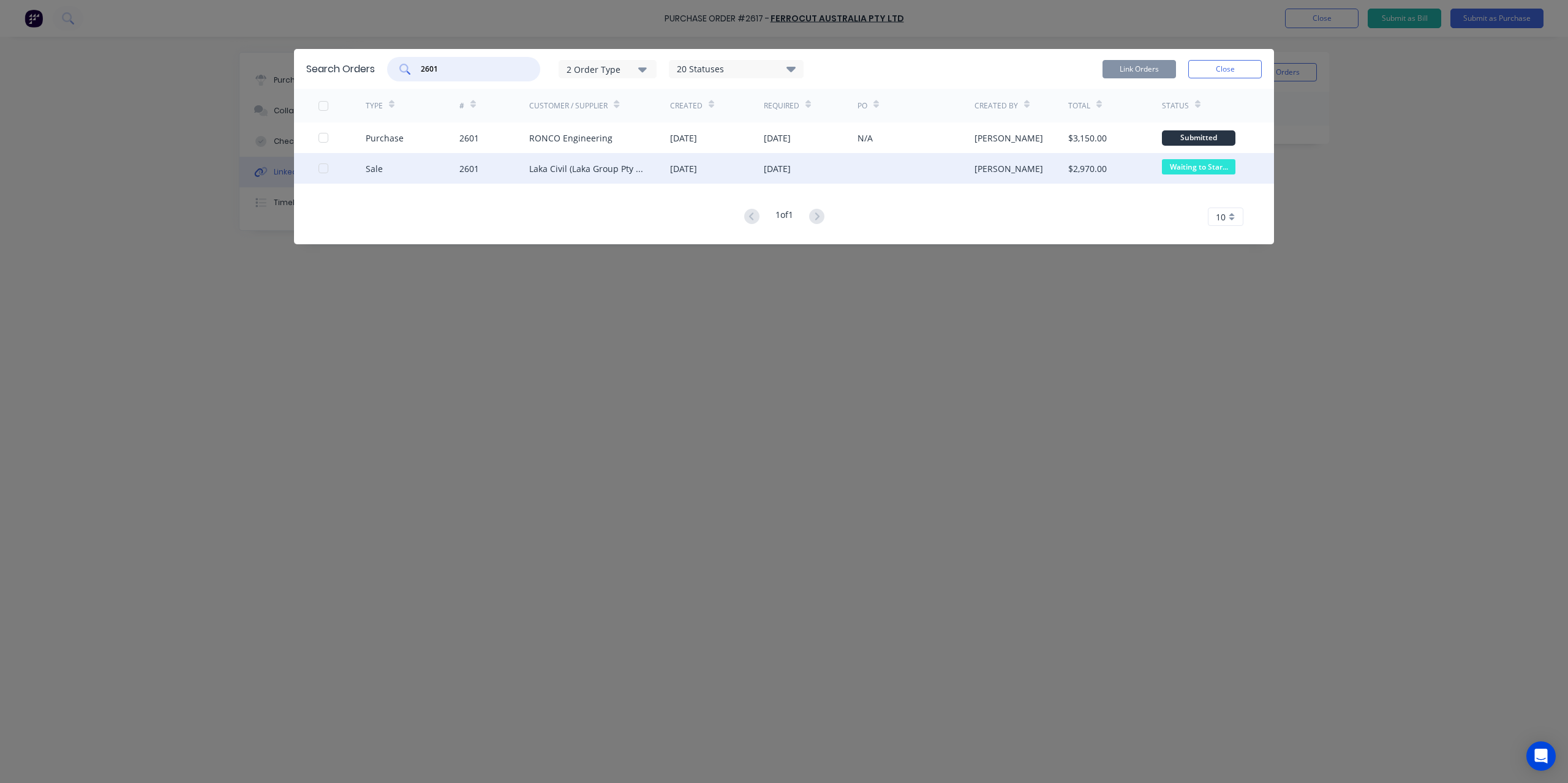
click at [322, 172] on div at bounding box center [323, 168] width 24 height 24
click at [1149, 72] on button "Link Orders" at bounding box center [1139, 69] width 73 height 18
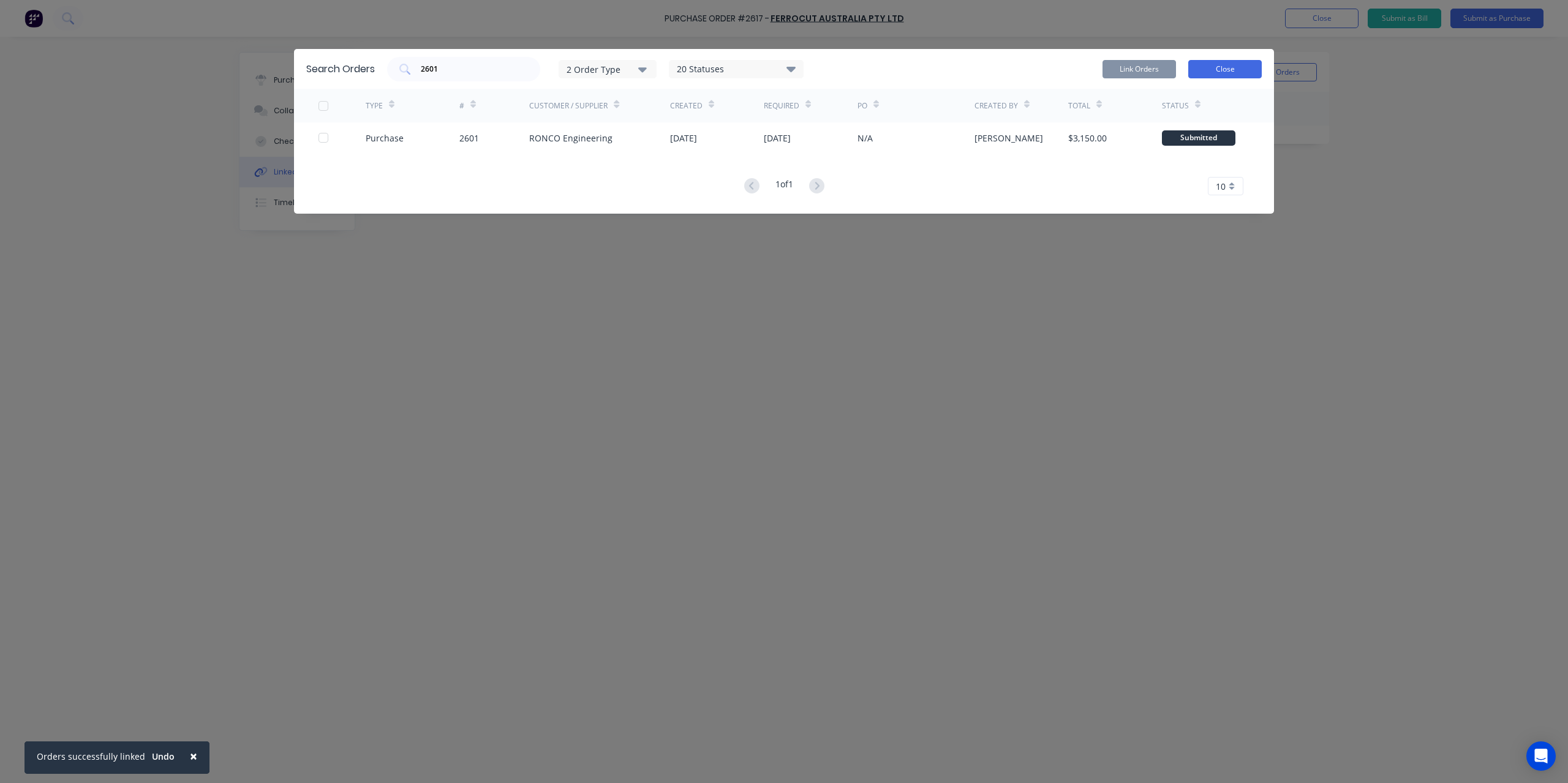
click at [1207, 67] on button "Close" at bounding box center [1225, 69] width 73 height 18
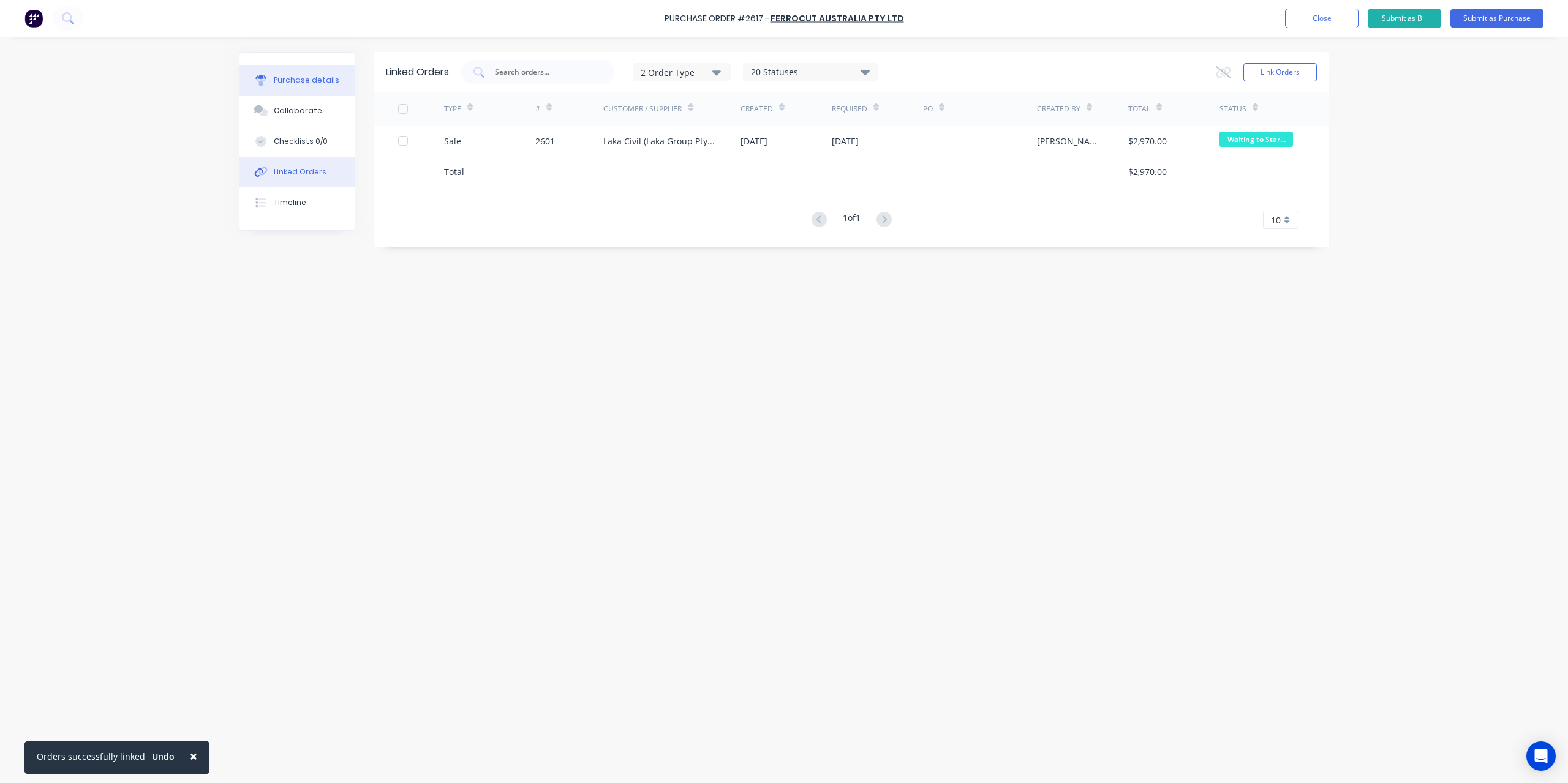
click at [307, 72] on button "Purchase details" at bounding box center [297, 80] width 115 height 31
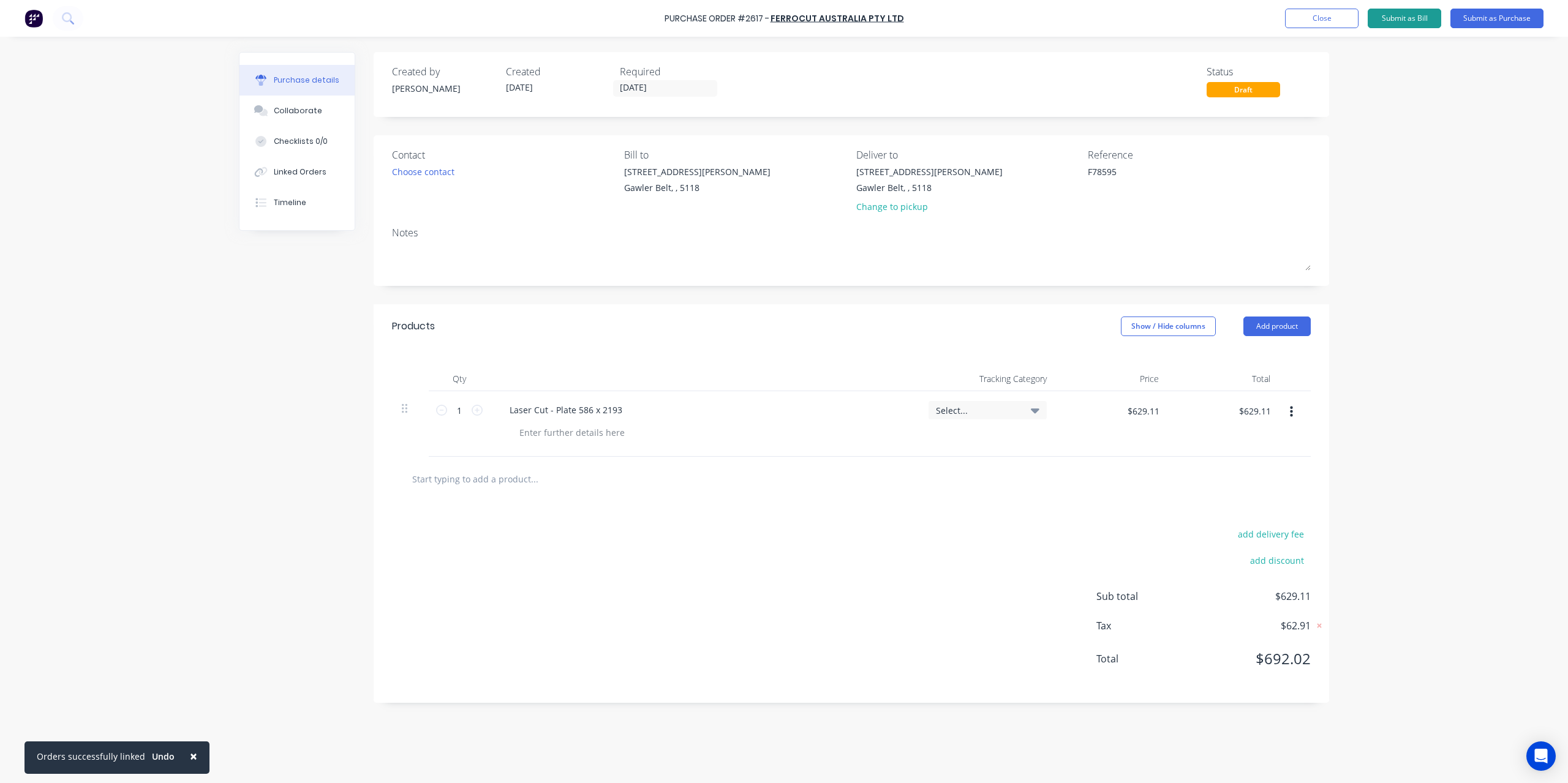
click at [1413, 20] on button "Submit as Bill" at bounding box center [1405, 18] width 73 height 20
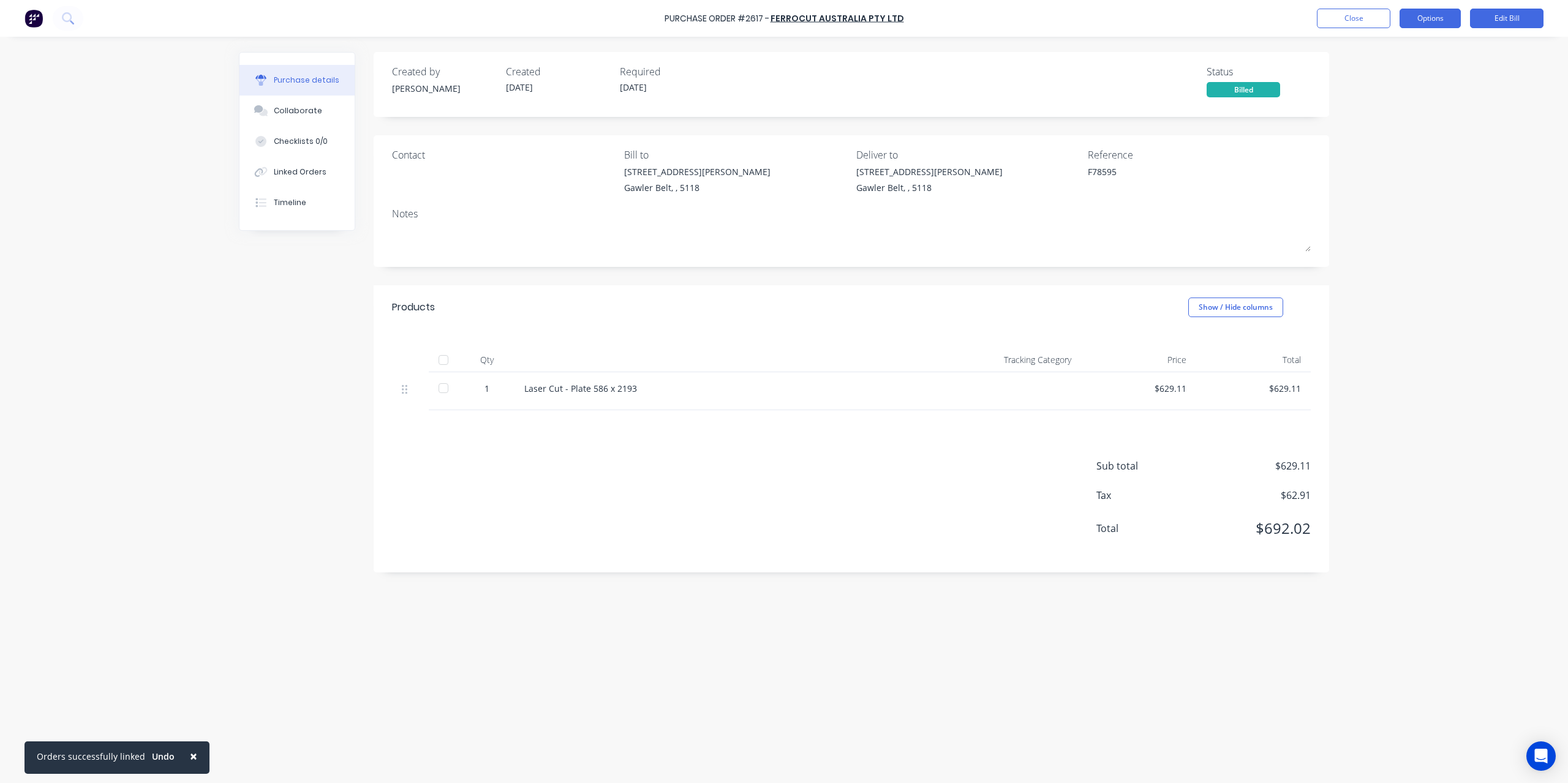
click at [1412, 20] on button "Options" at bounding box center [1431, 18] width 61 height 20
click at [1389, 84] on div "Convert to Purchase Order" at bounding box center [1403, 77] width 94 height 31
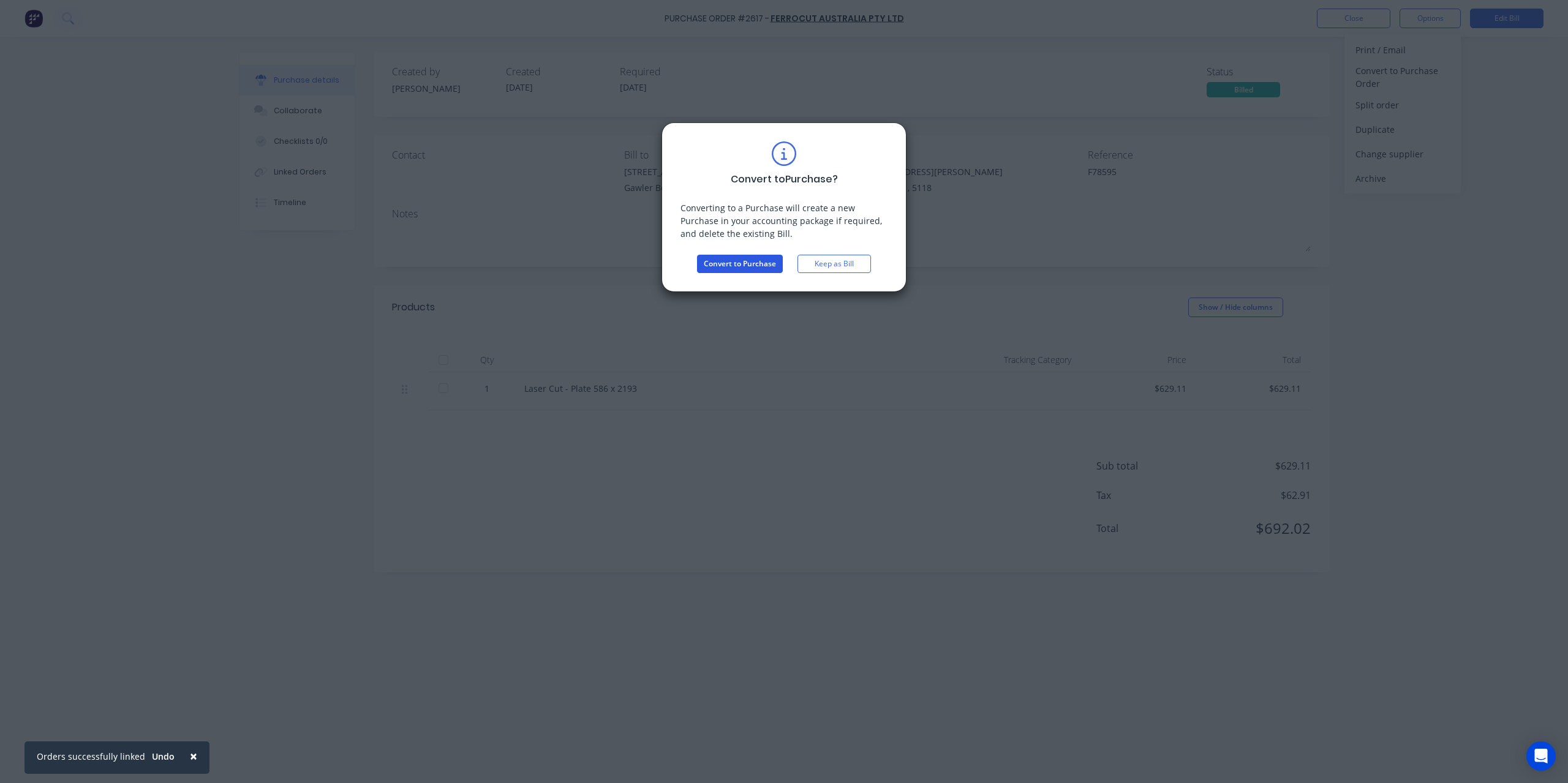
click at [752, 263] on button "Convert to Purchase" at bounding box center [740, 264] width 86 height 18
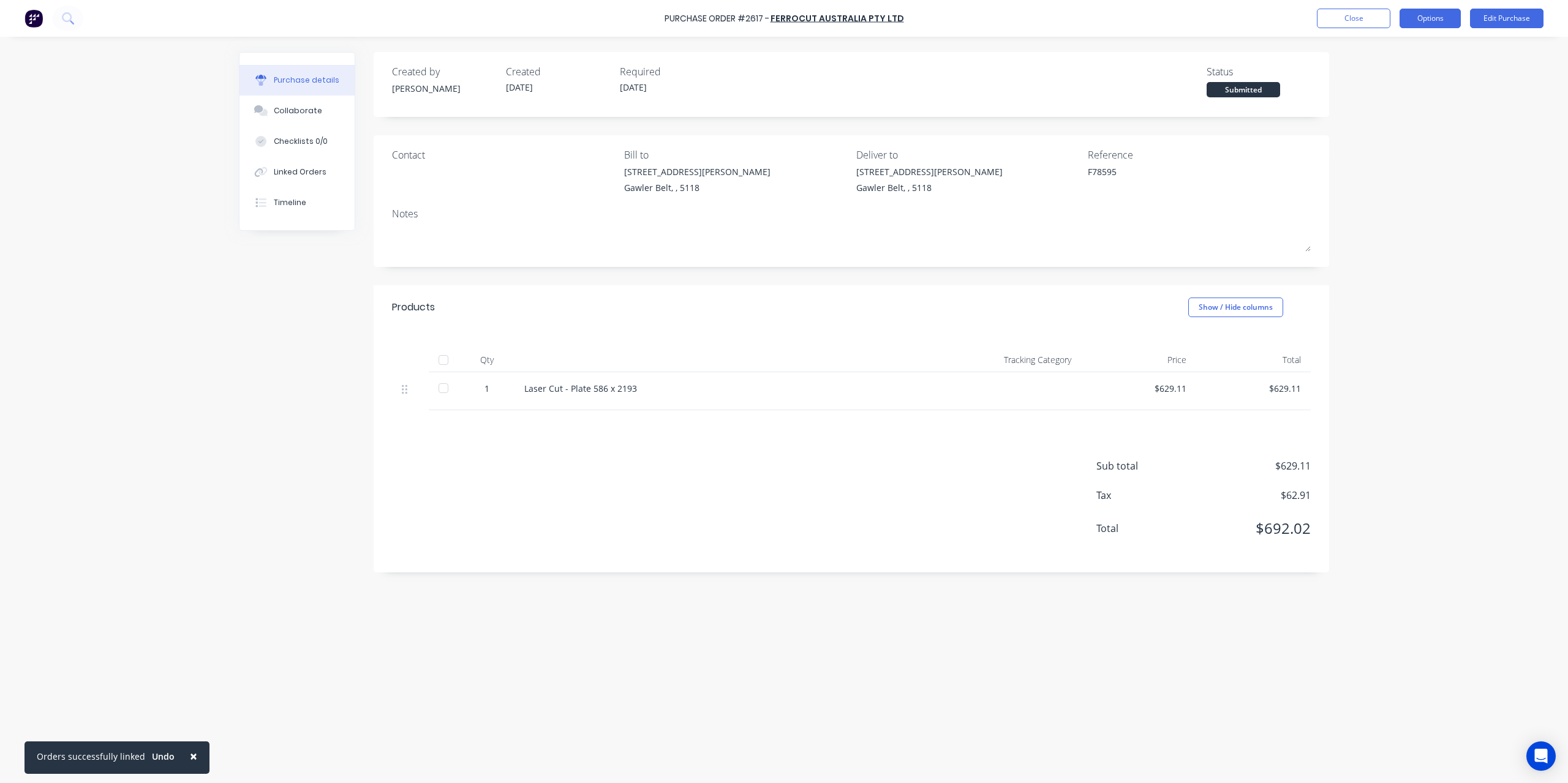
click at [1422, 23] on button "Options" at bounding box center [1431, 18] width 61 height 20
click at [1406, 72] on div "Convert to Bill" at bounding box center [1403, 74] width 94 height 18
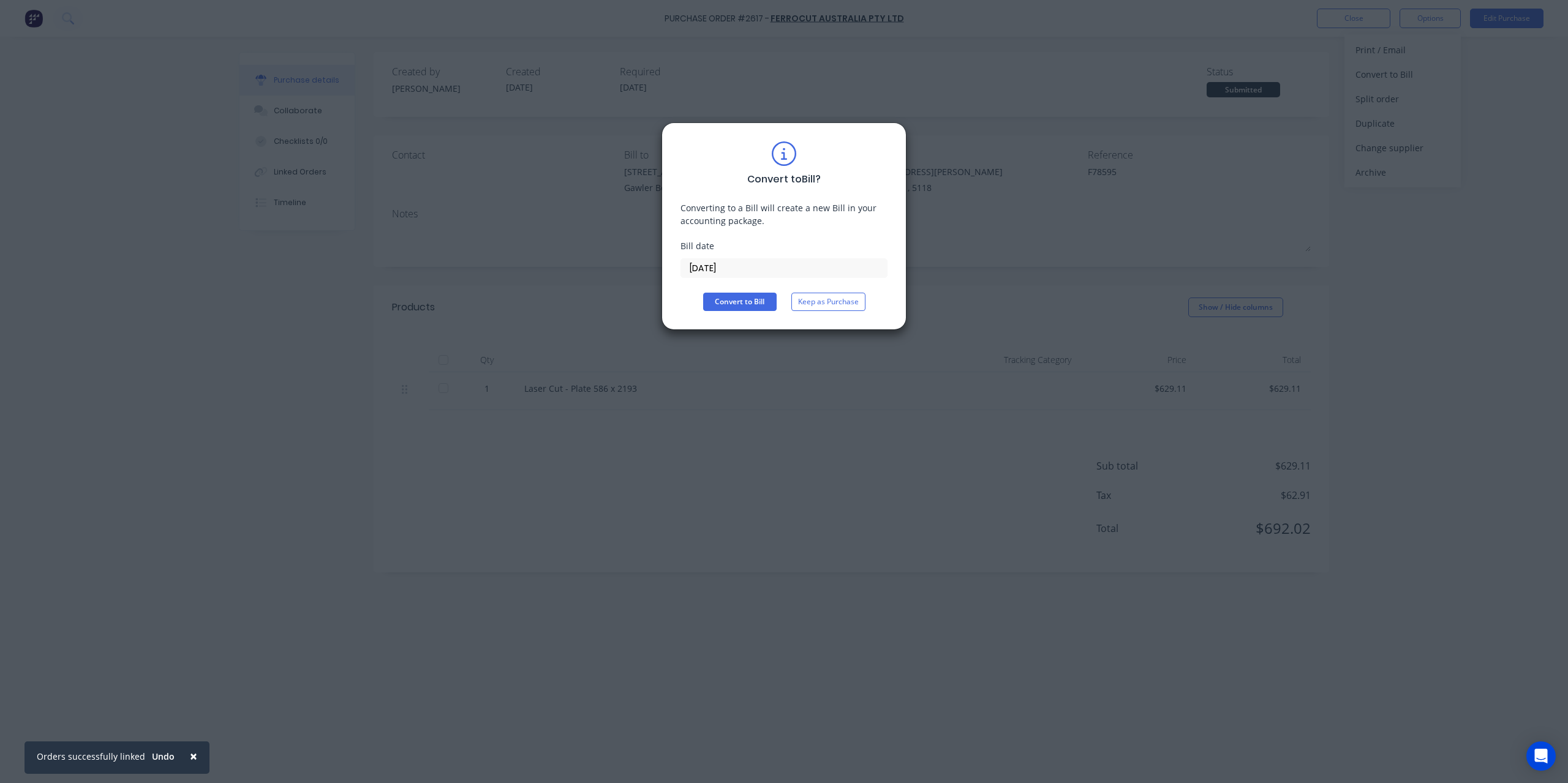
click at [741, 263] on input "[DATE]" at bounding box center [784, 268] width 206 height 18
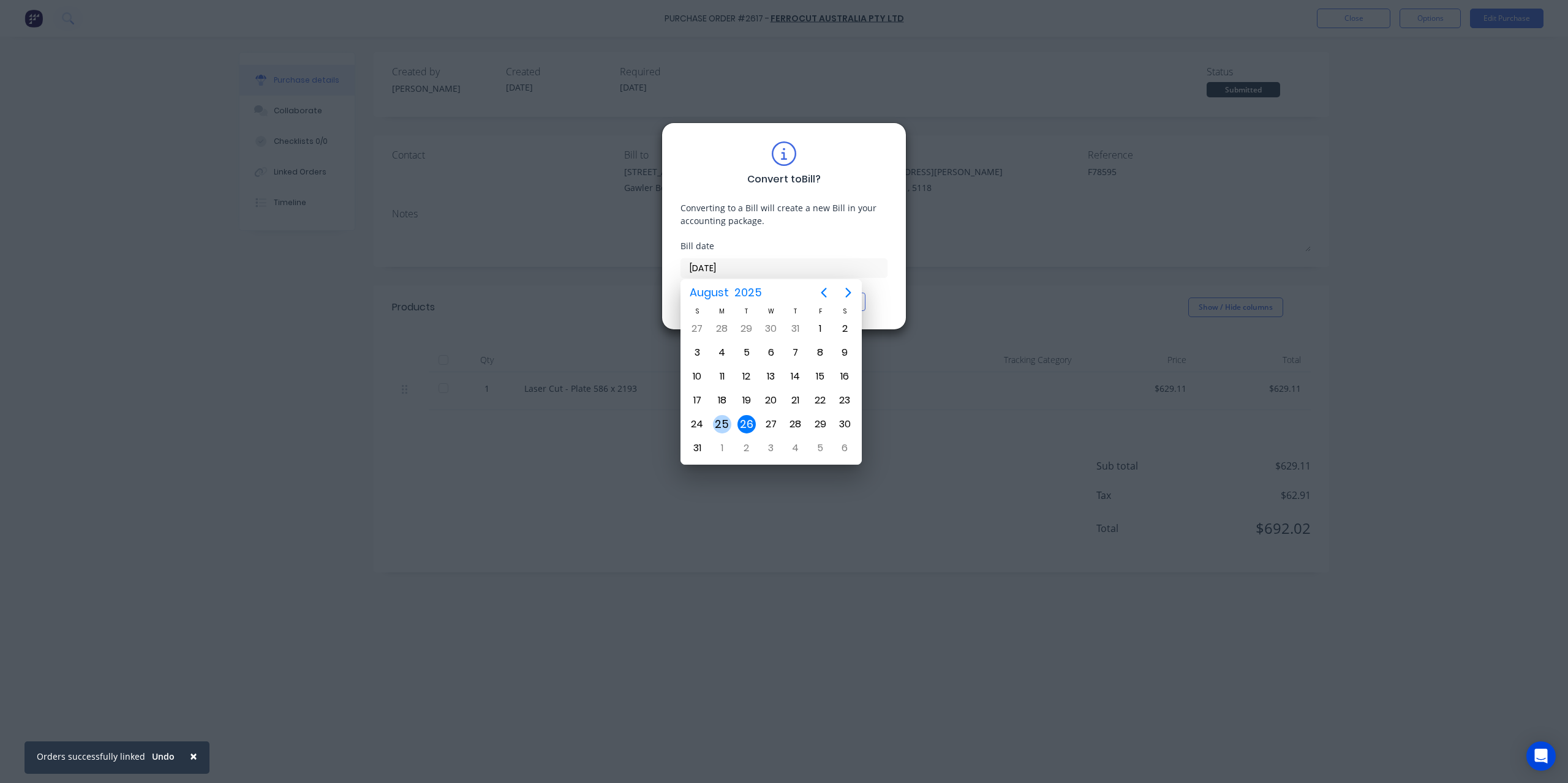
click at [723, 420] on div "25" at bounding box center [722, 424] width 18 height 18
type input "[DATE]"
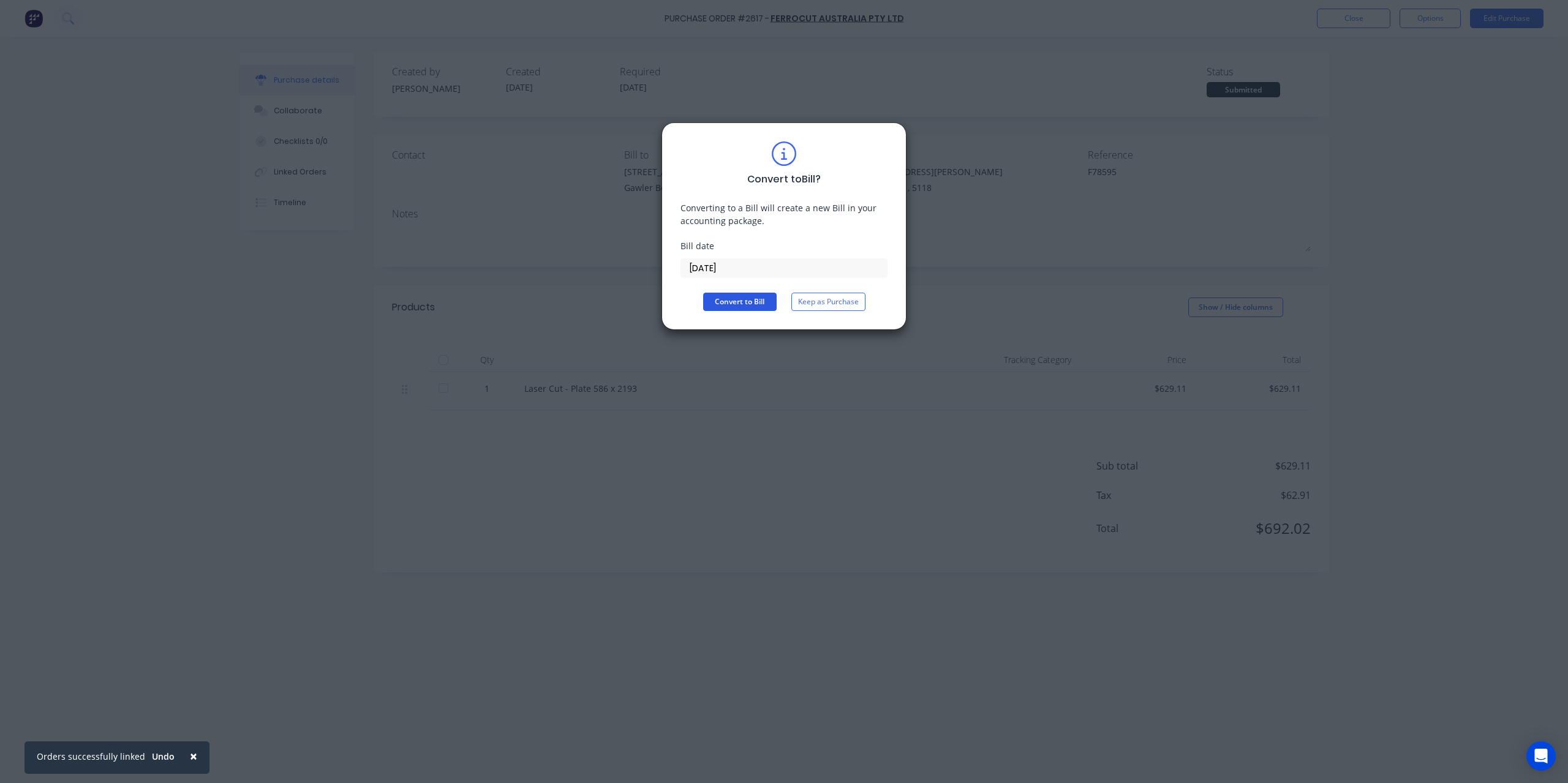
click at [746, 302] on button "Convert to Bill" at bounding box center [740, 302] width 73 height 18
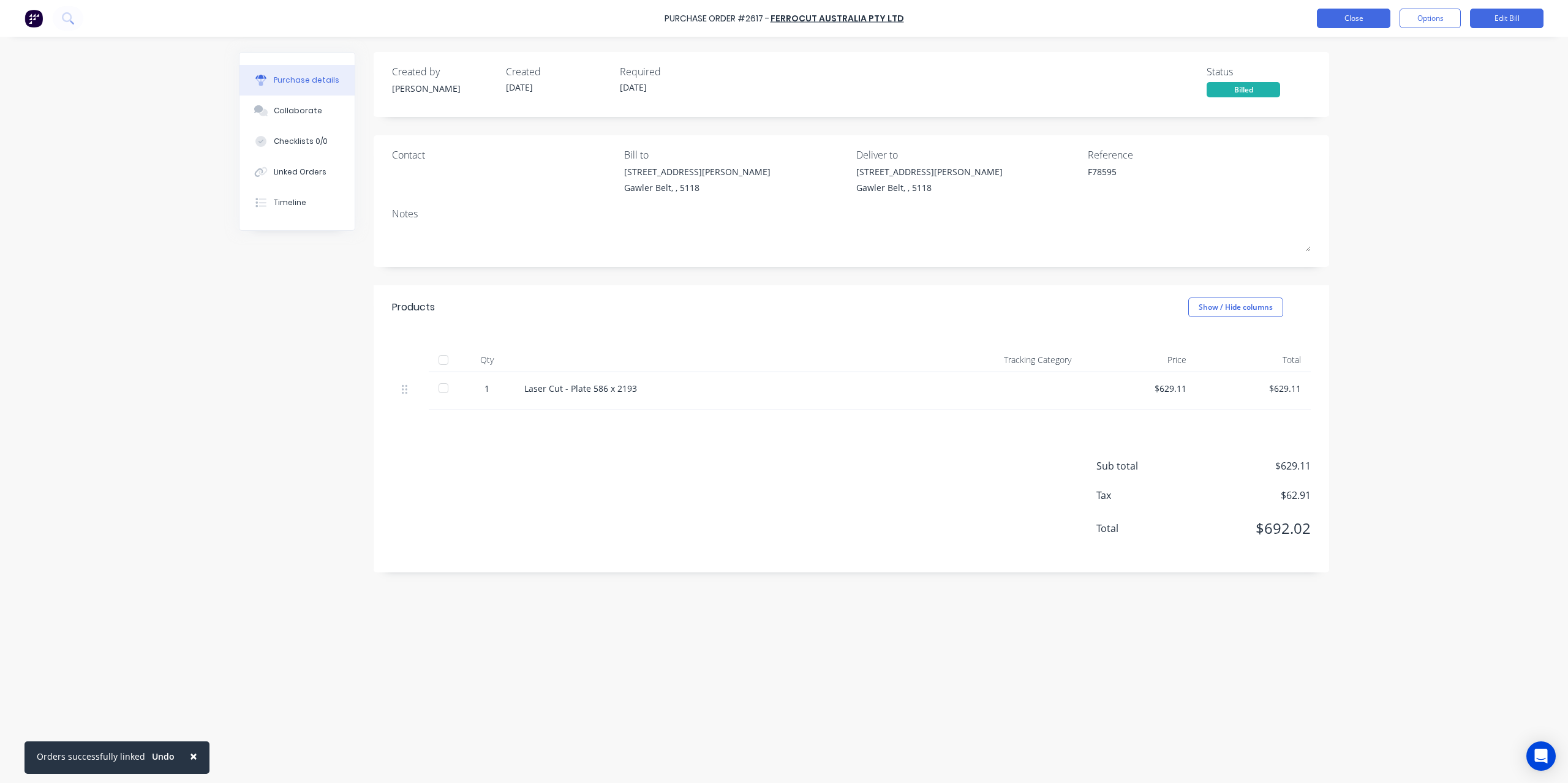
click at [1367, 16] on button "Close" at bounding box center [1354, 18] width 73 height 20
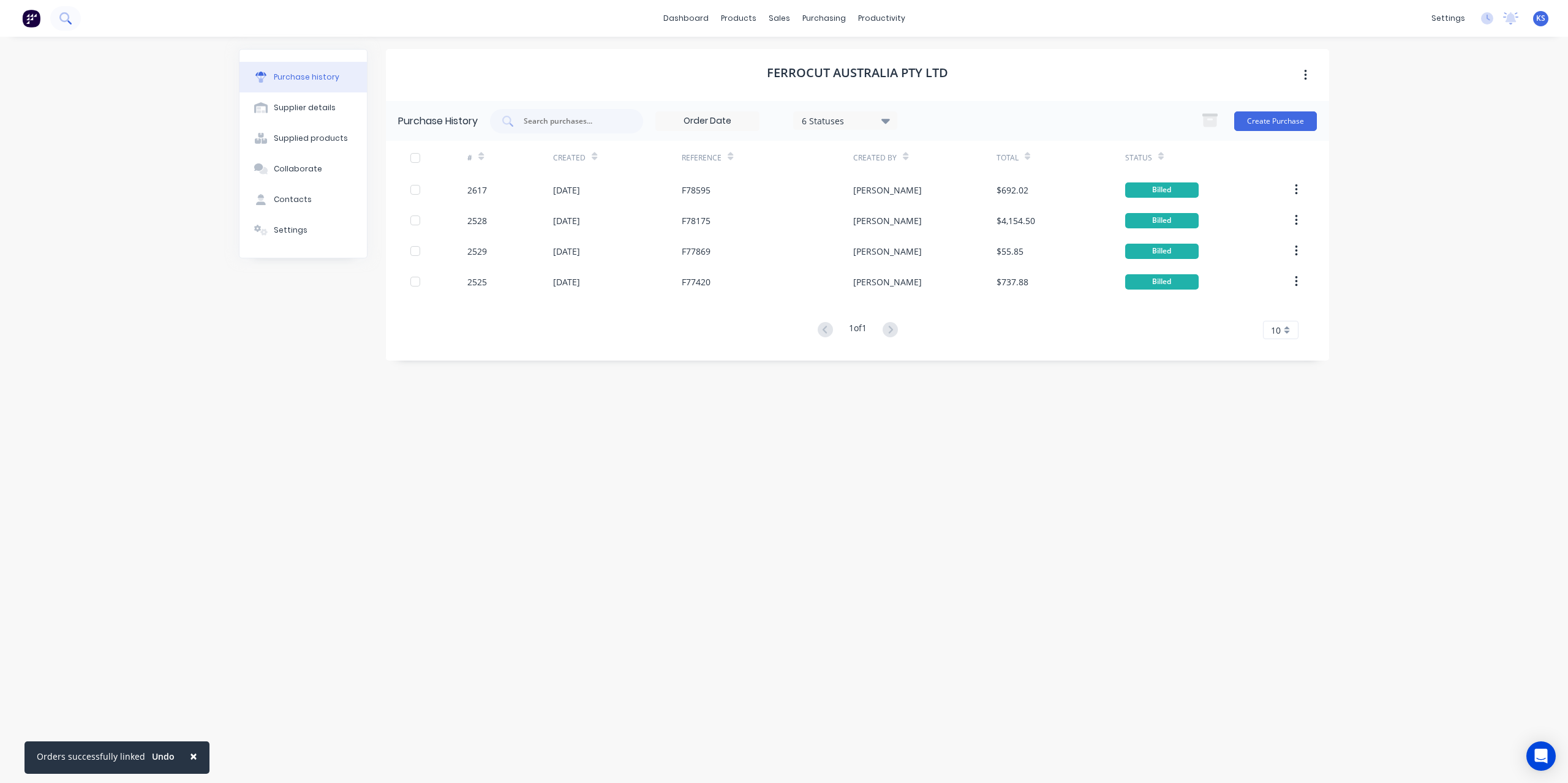
click at [73, 21] on button at bounding box center [65, 18] width 31 height 24
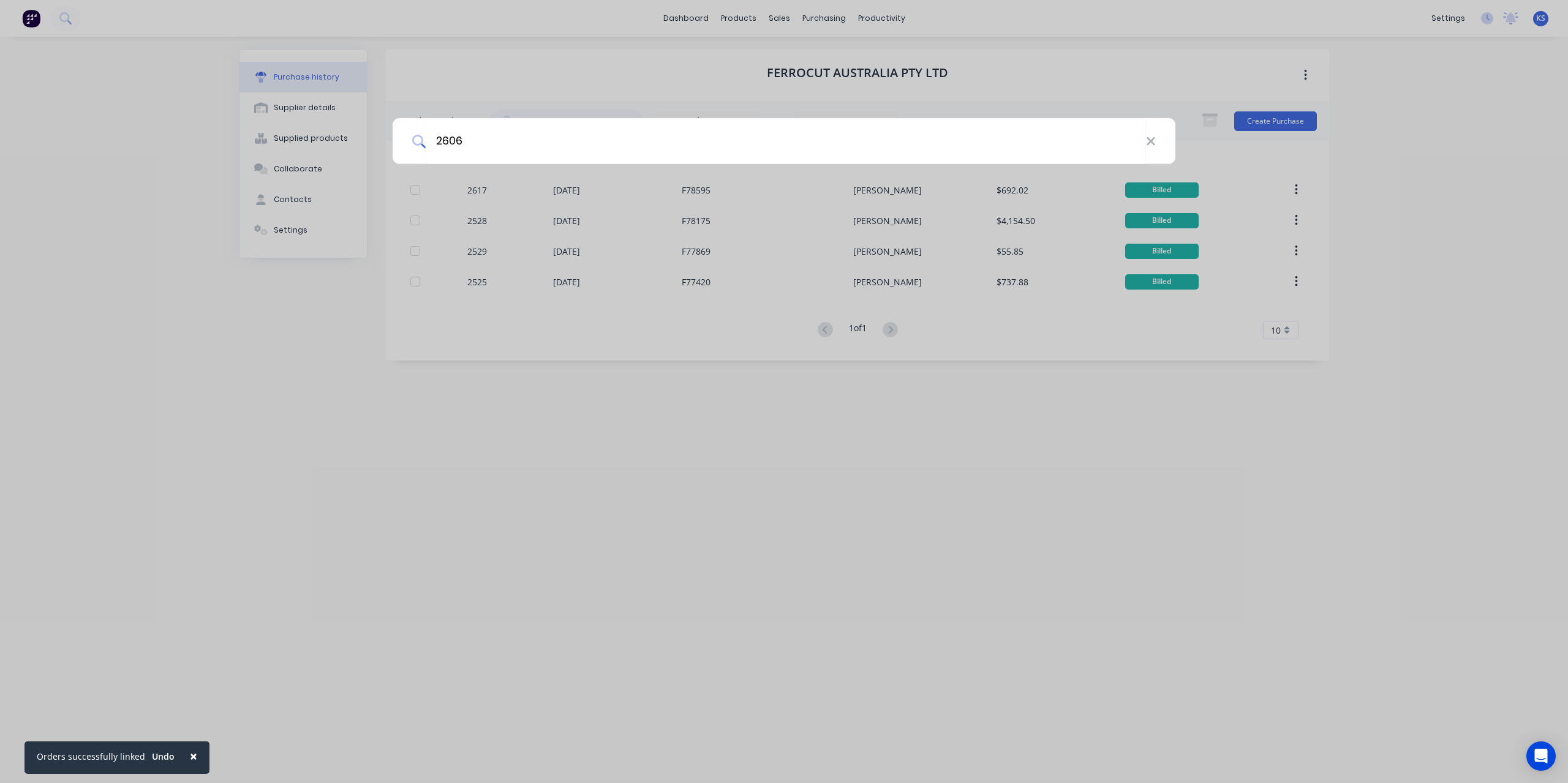
type input "2606"
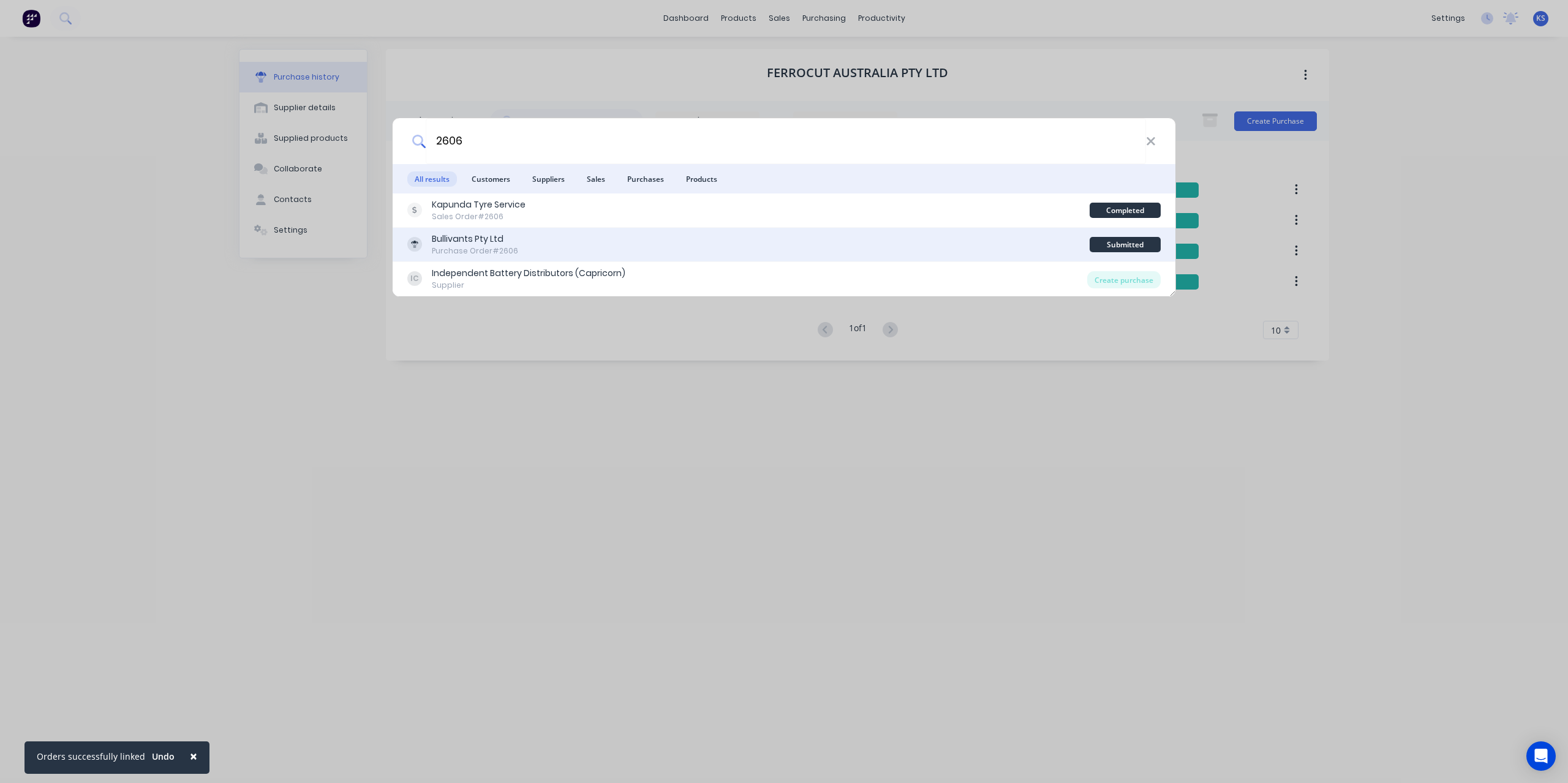
click at [506, 248] on div "Purchase Order #2606" at bounding box center [475, 251] width 86 height 11
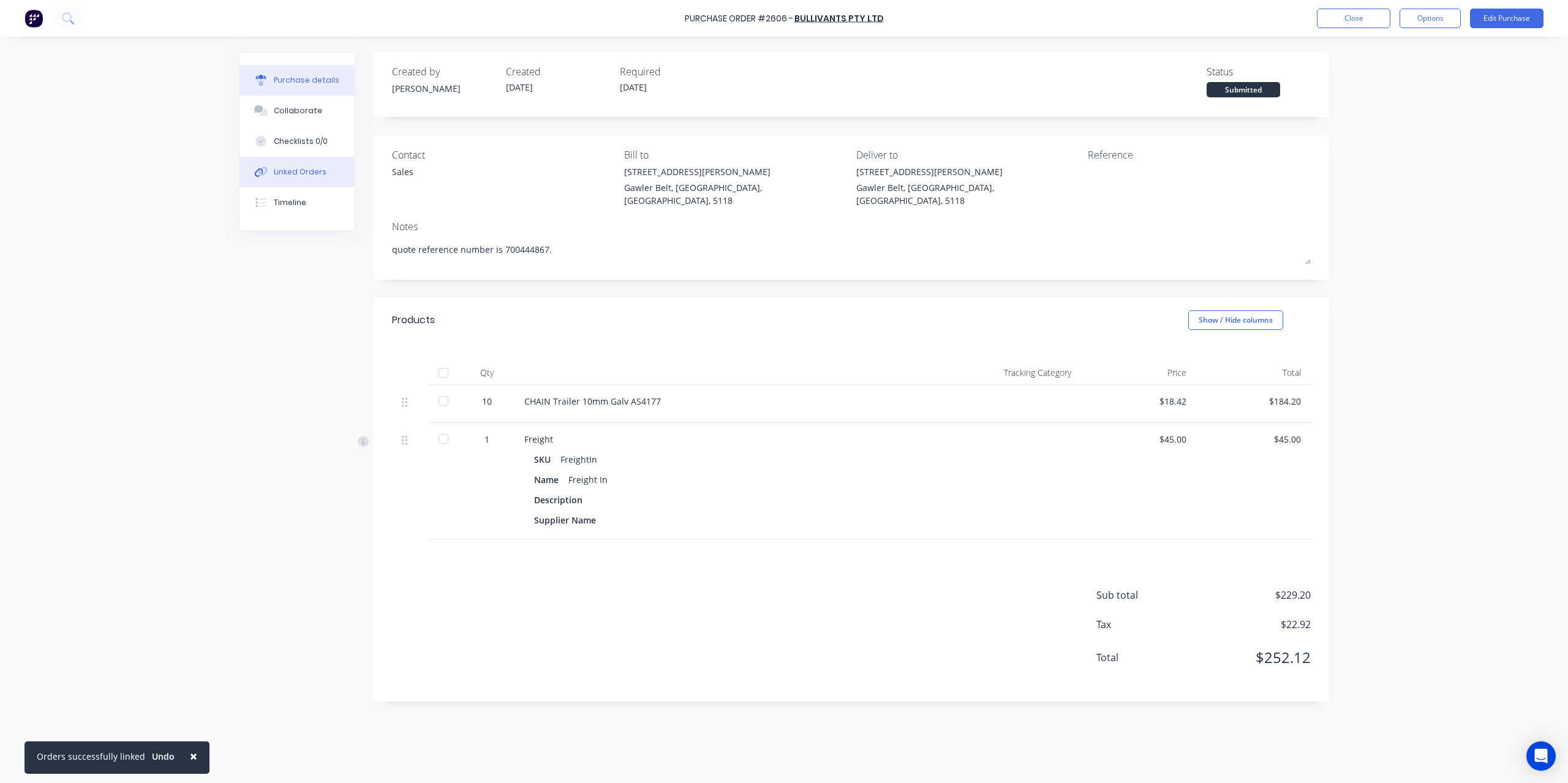
click at [318, 166] on button "Linked Orders" at bounding box center [297, 172] width 115 height 31
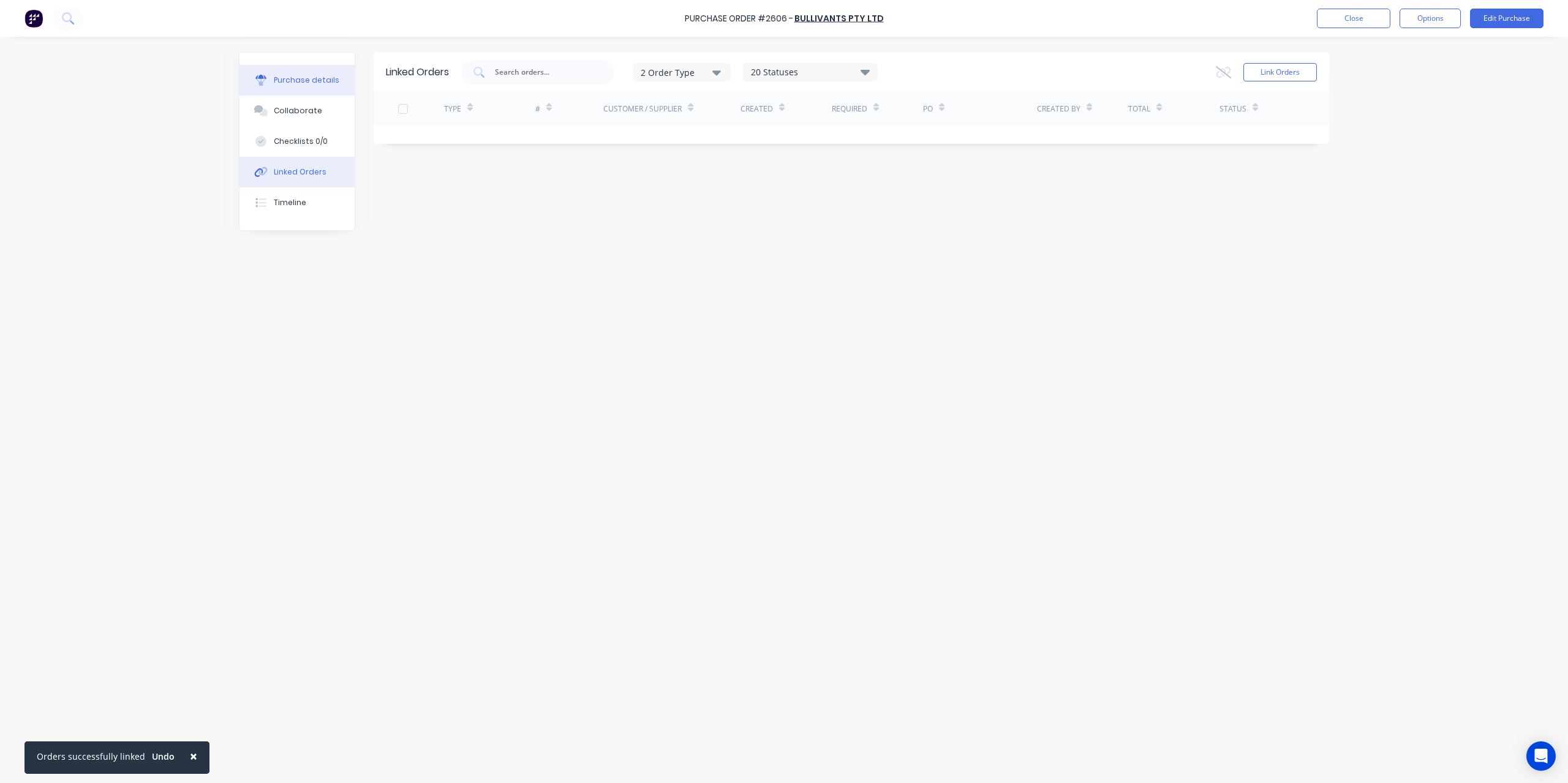
click at [322, 72] on button "Purchase details" at bounding box center [297, 80] width 115 height 31
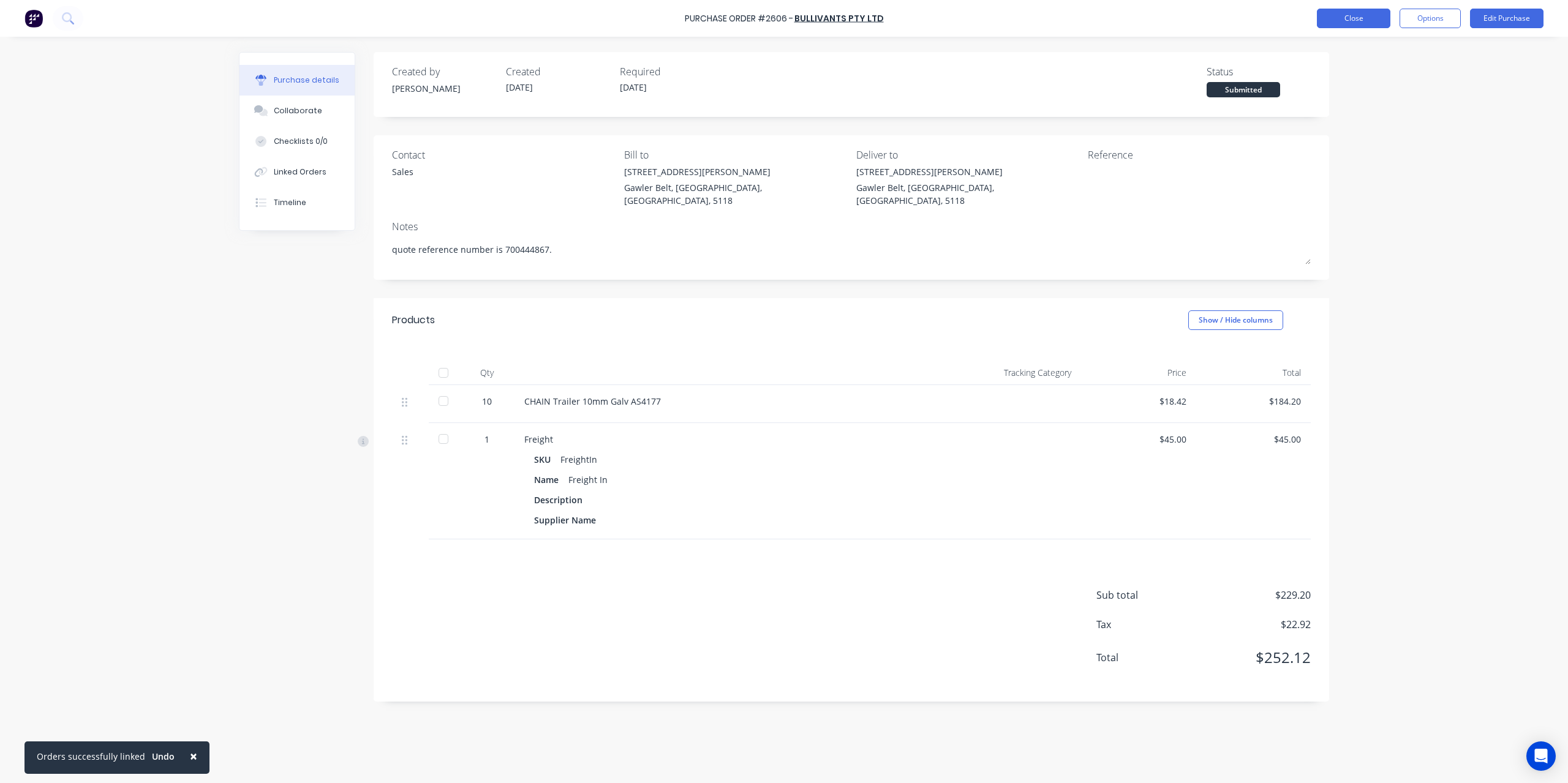
click at [1331, 22] on button "Close" at bounding box center [1354, 18] width 73 height 20
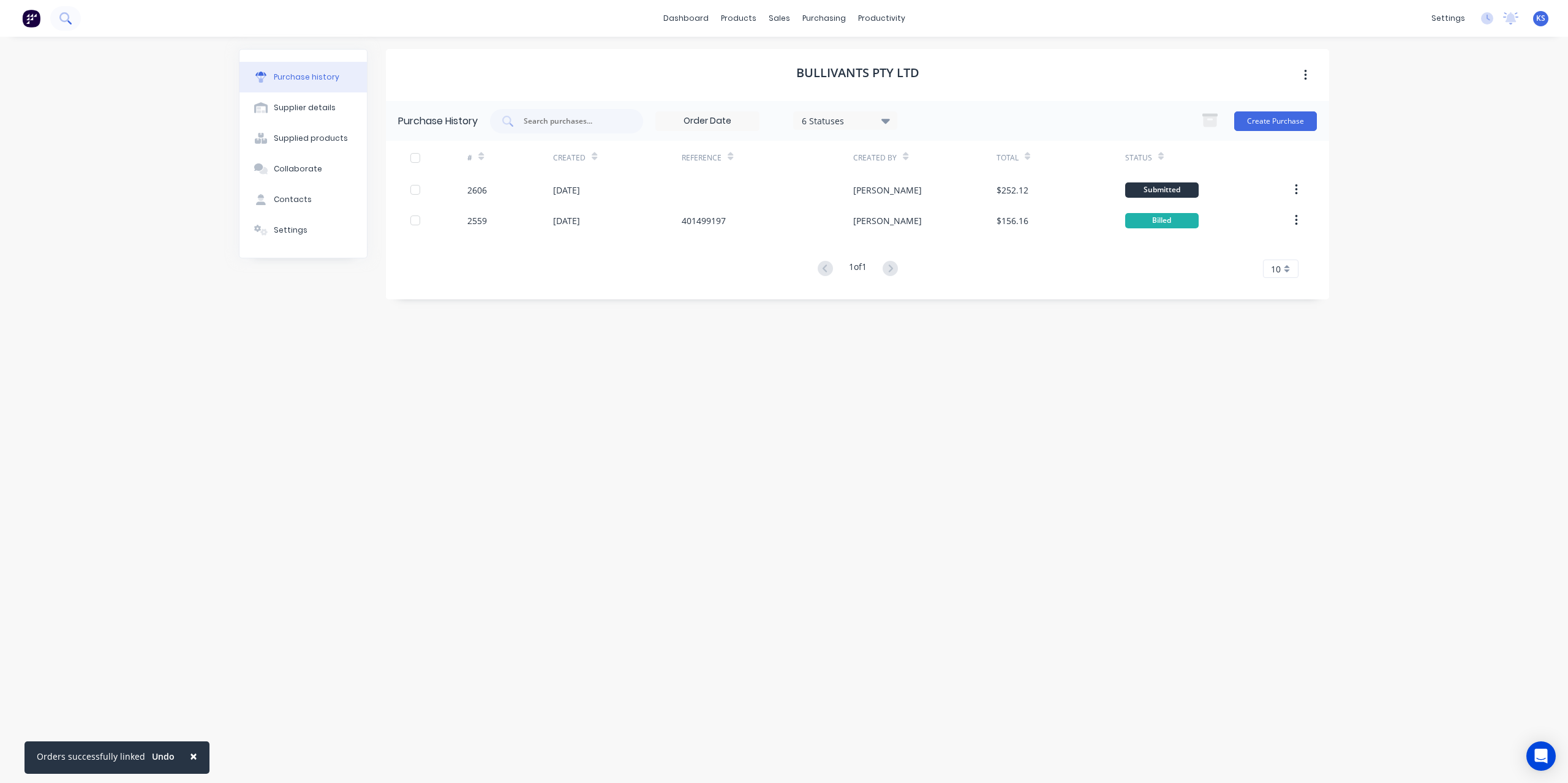
click at [76, 15] on button at bounding box center [65, 18] width 31 height 24
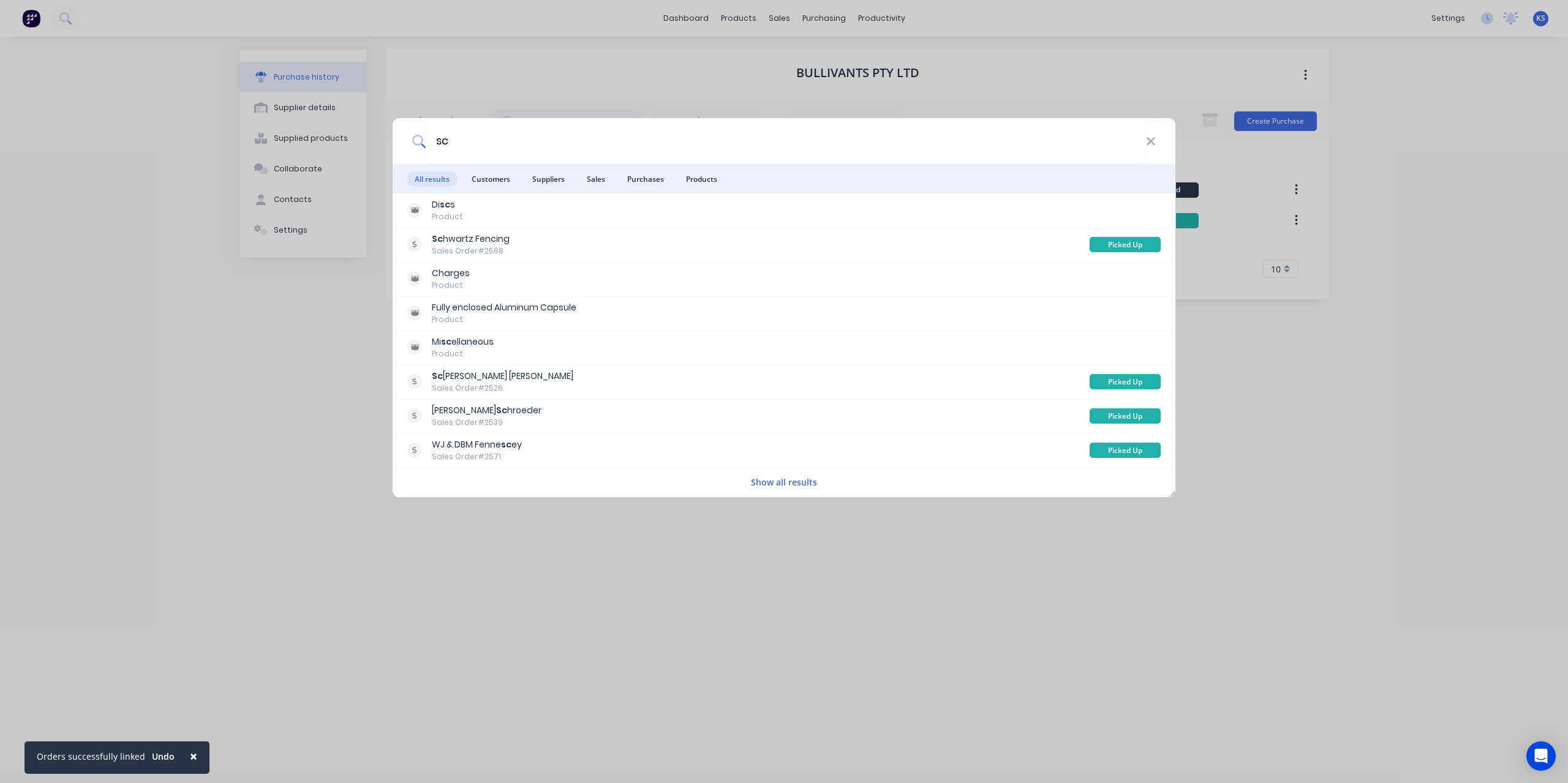
type input "s"
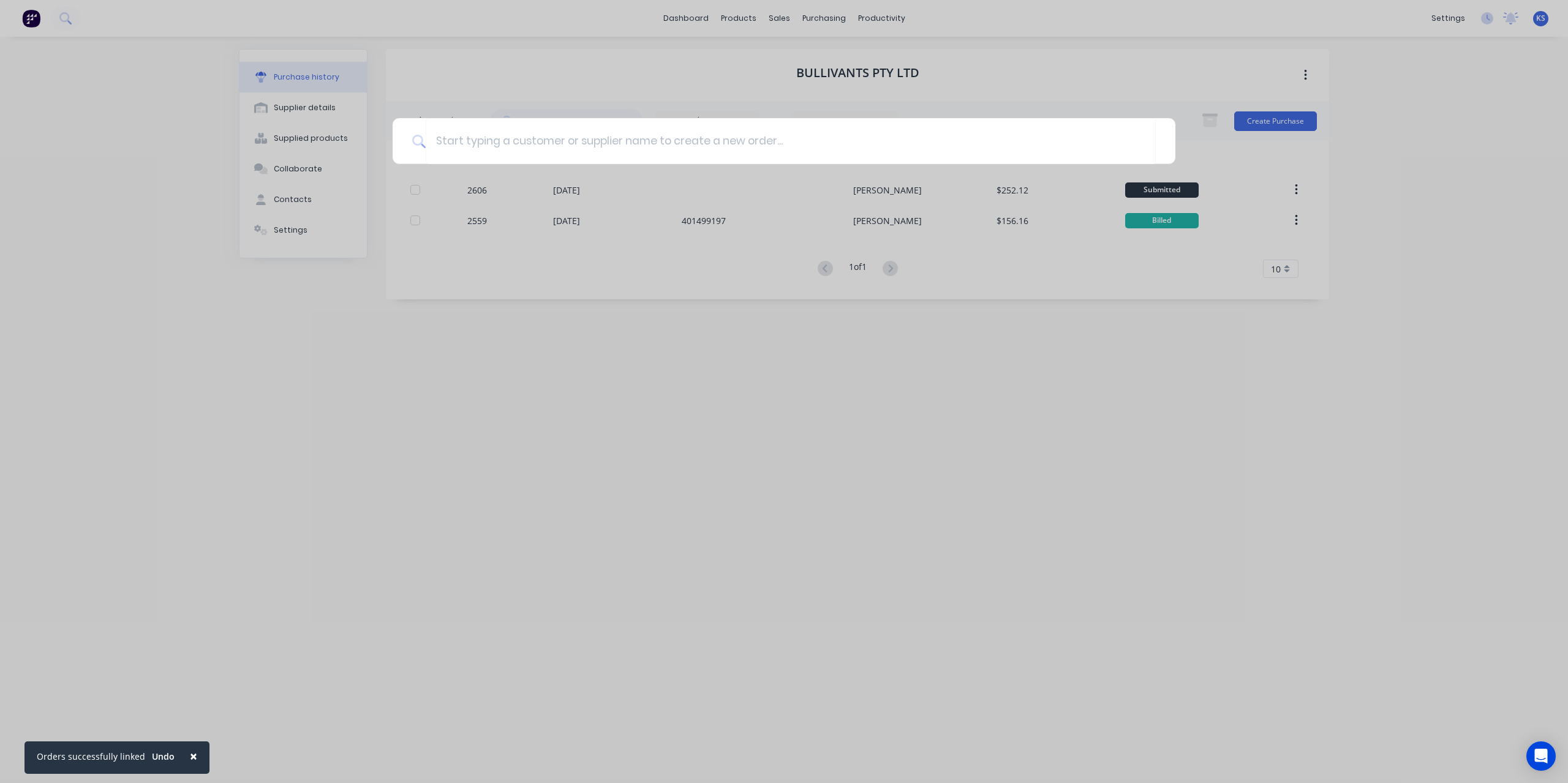
click at [622, 542] on div at bounding box center [784, 392] width 1568 height 783
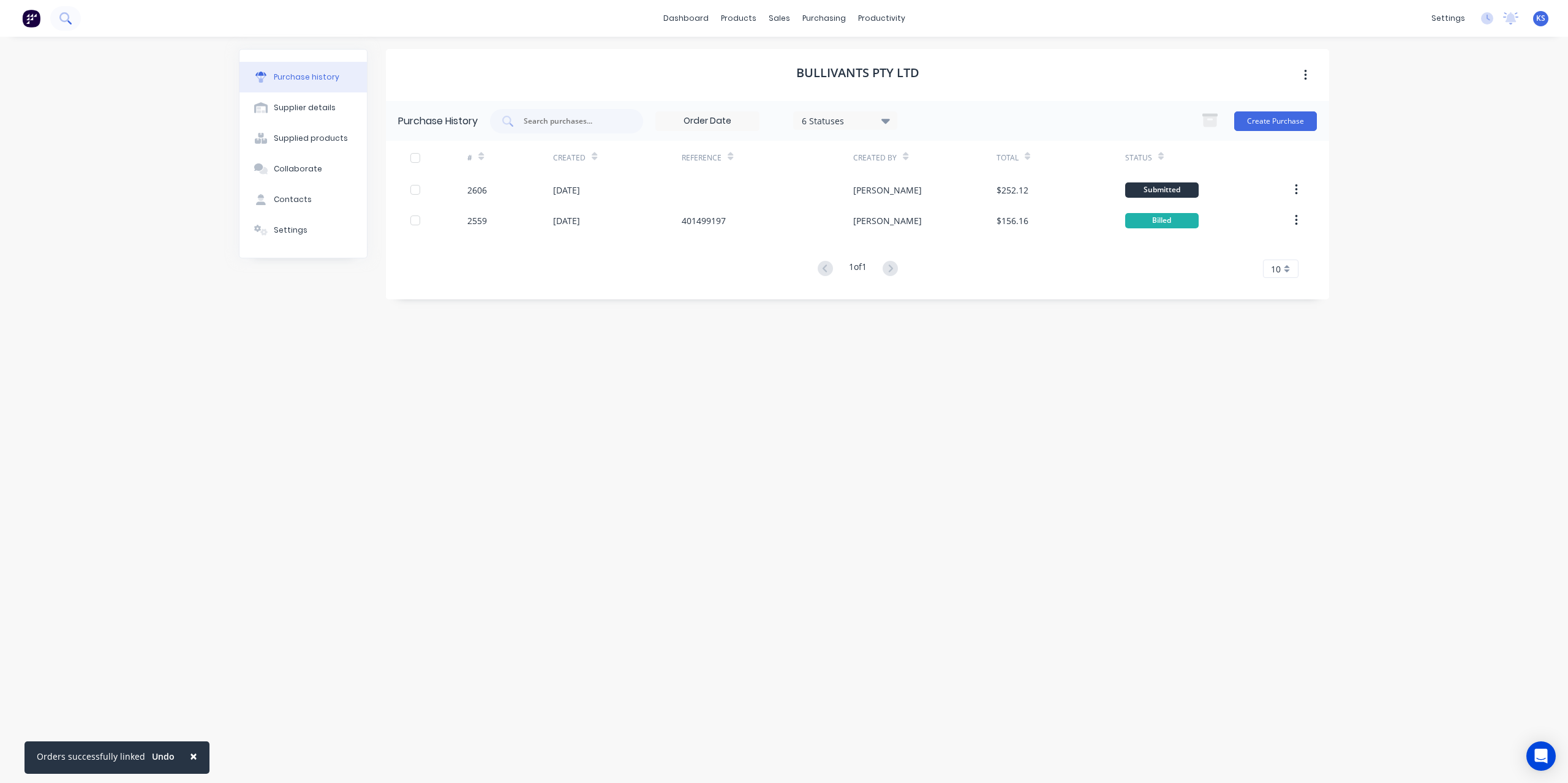
click at [76, 22] on button at bounding box center [65, 18] width 31 height 24
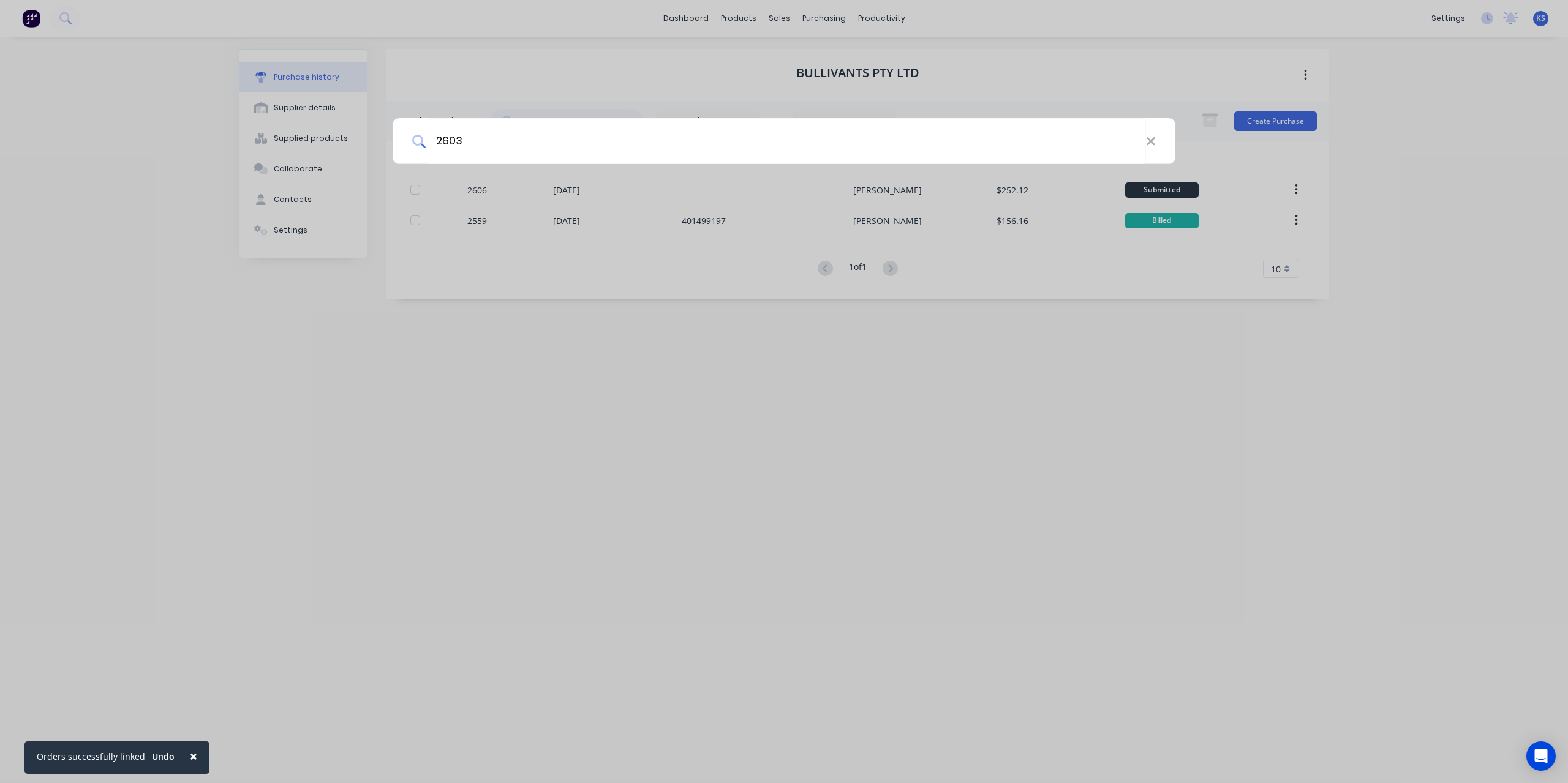
type input "2603"
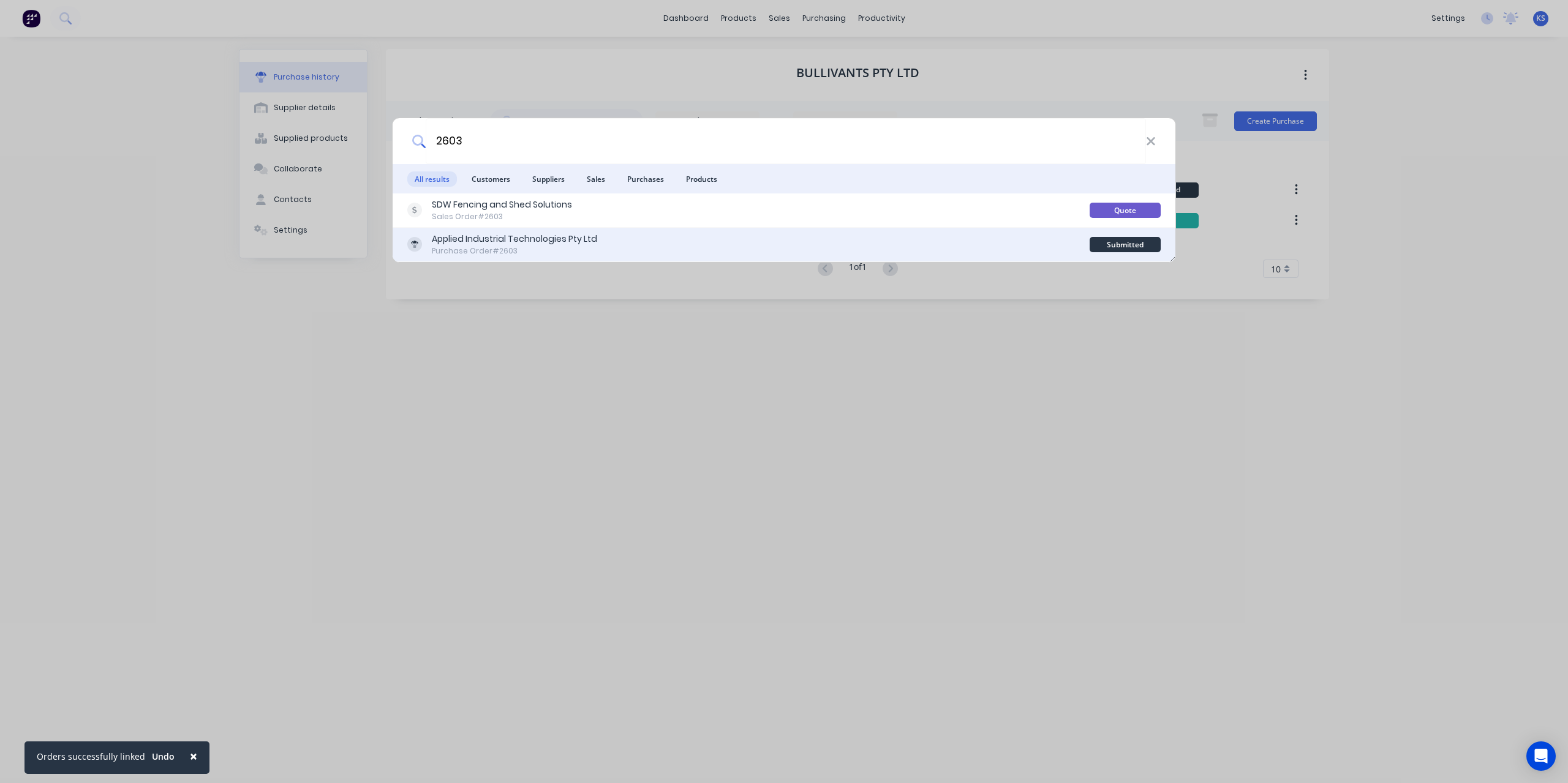
click at [538, 248] on div "Purchase Order #2603" at bounding box center [514, 251] width 165 height 11
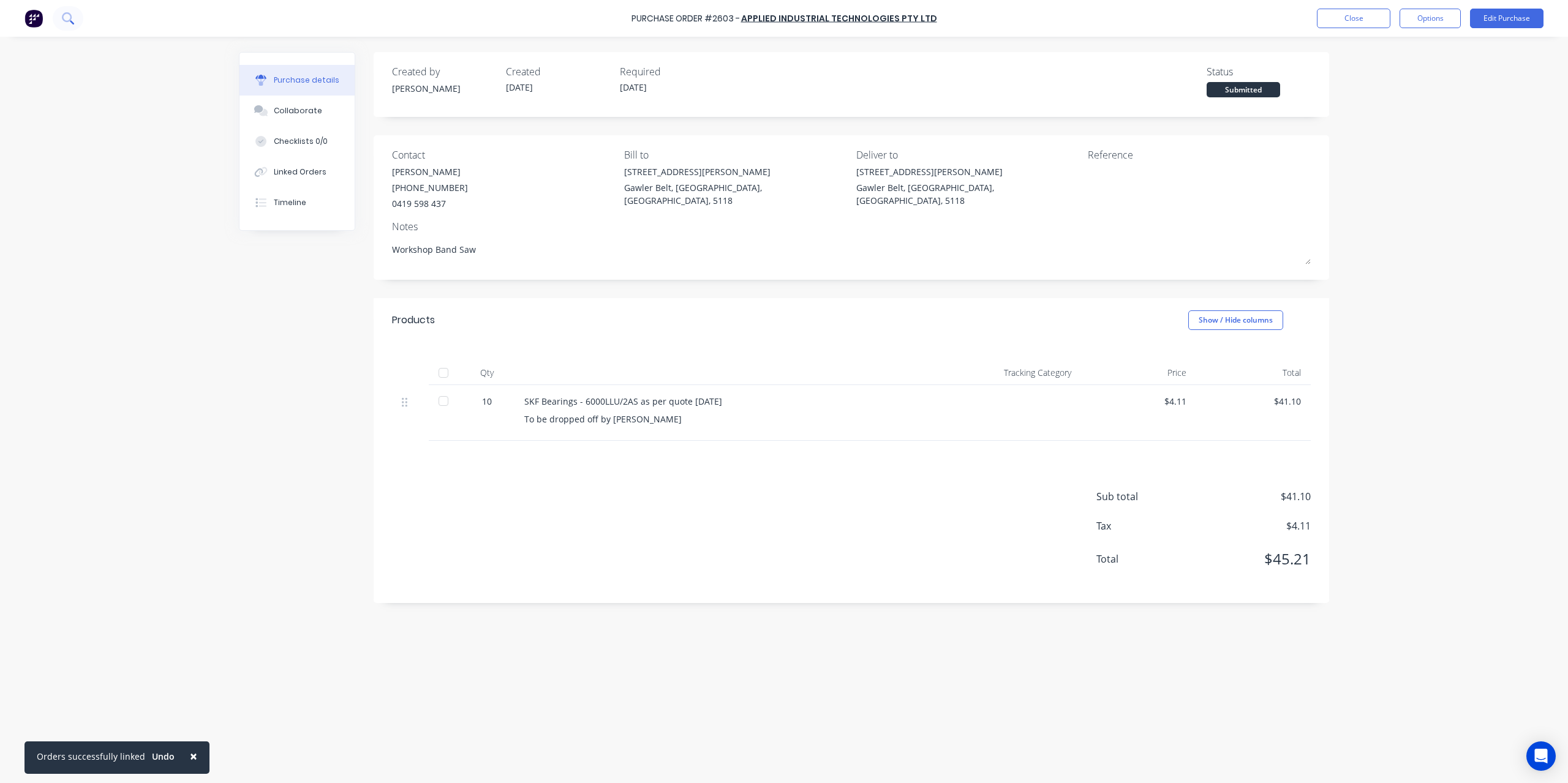
click at [73, 22] on button at bounding box center [68, 18] width 31 height 24
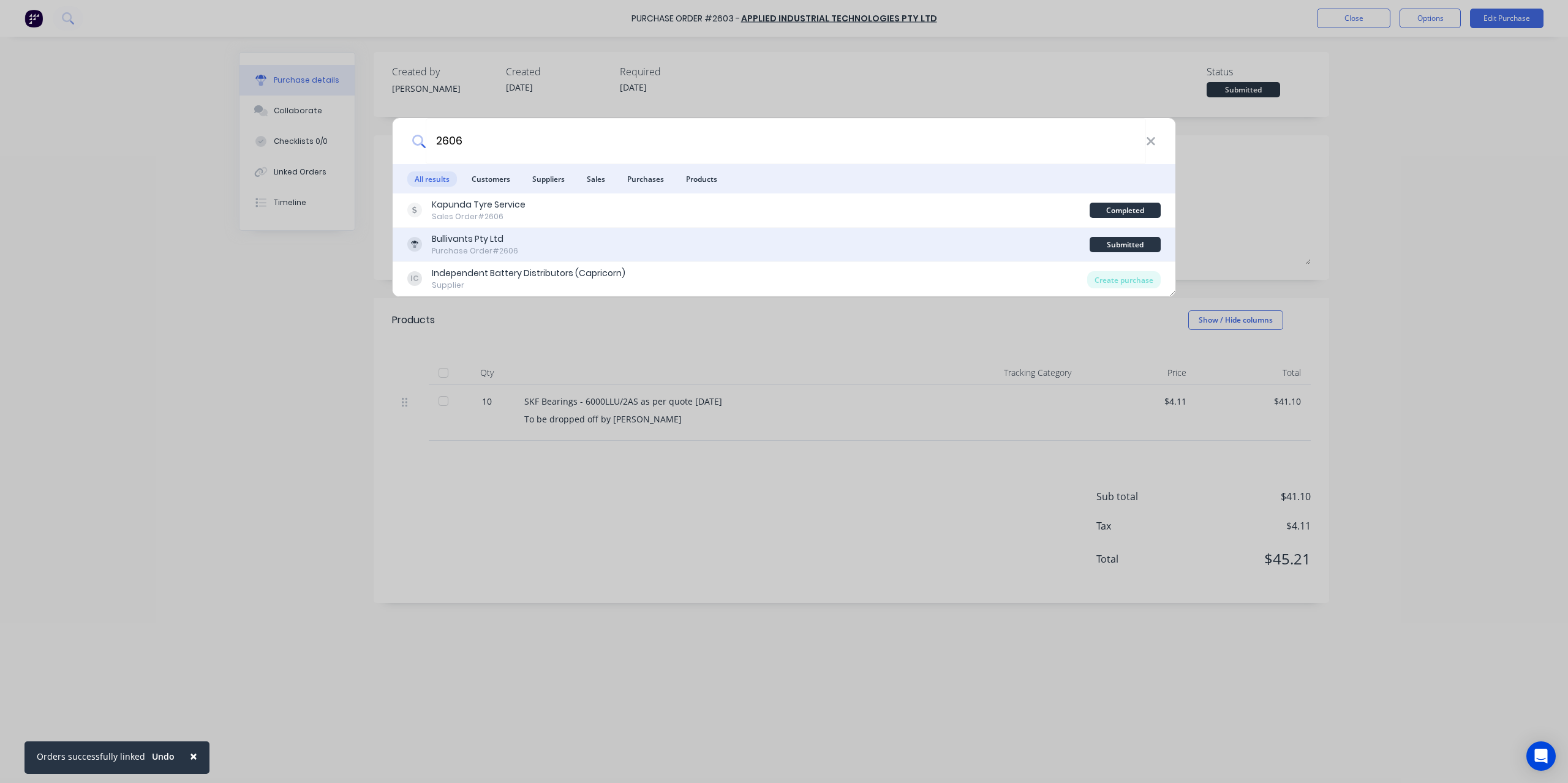
type input "2606"
click at [445, 249] on div "Purchase Order #2606" at bounding box center [475, 251] width 86 height 11
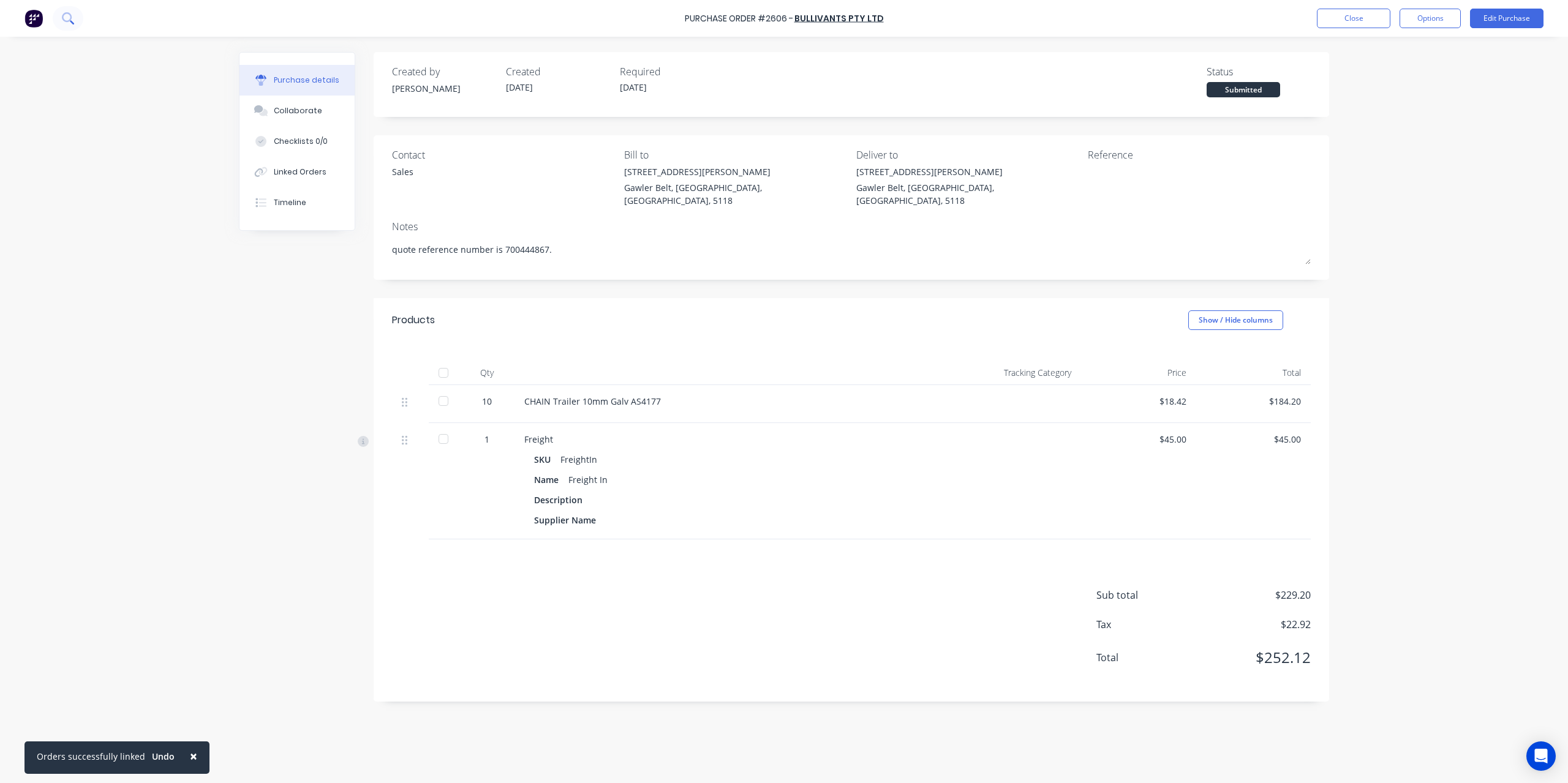
click at [55, 22] on button at bounding box center [68, 18] width 31 height 24
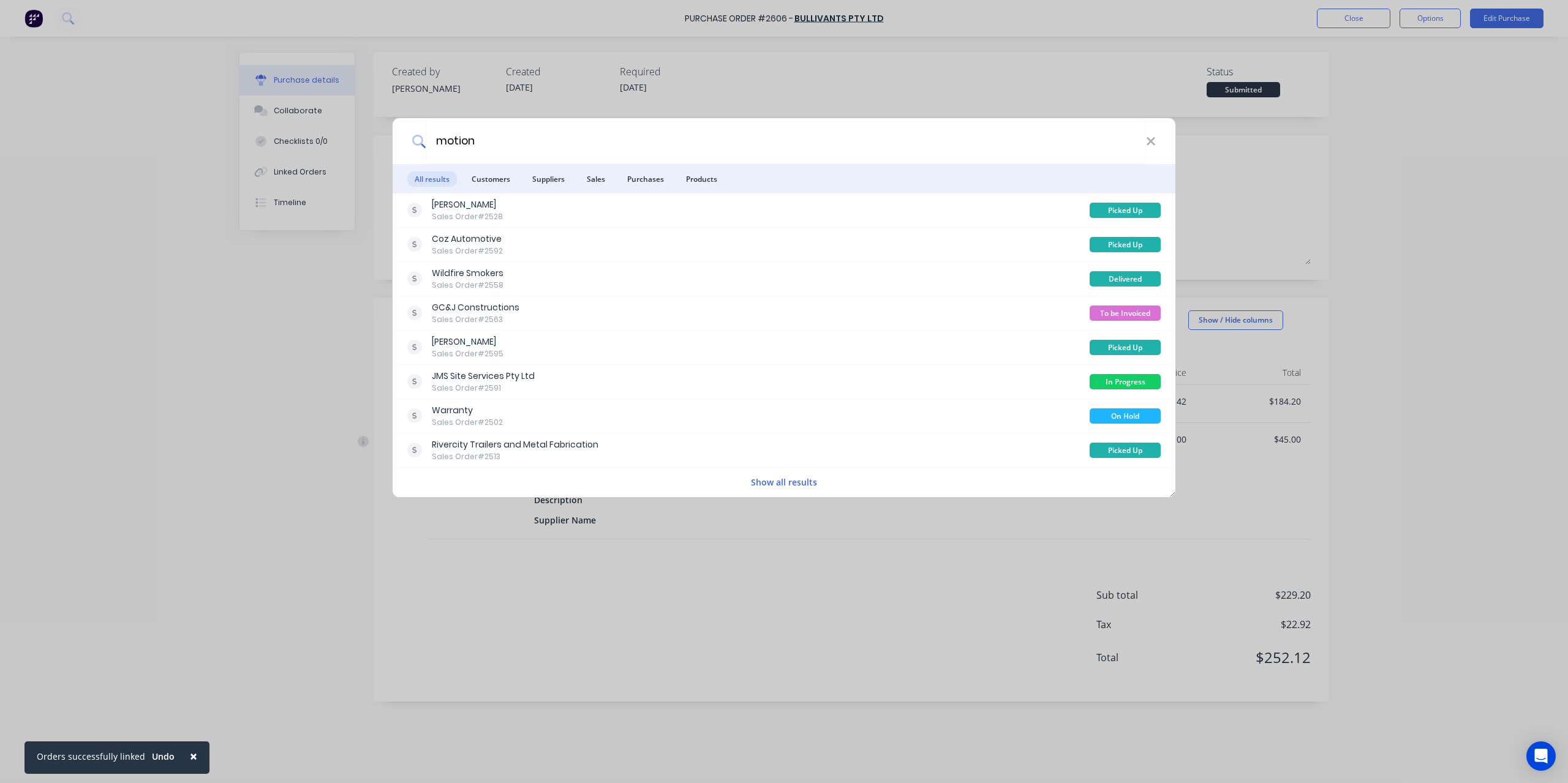
type input "motion"
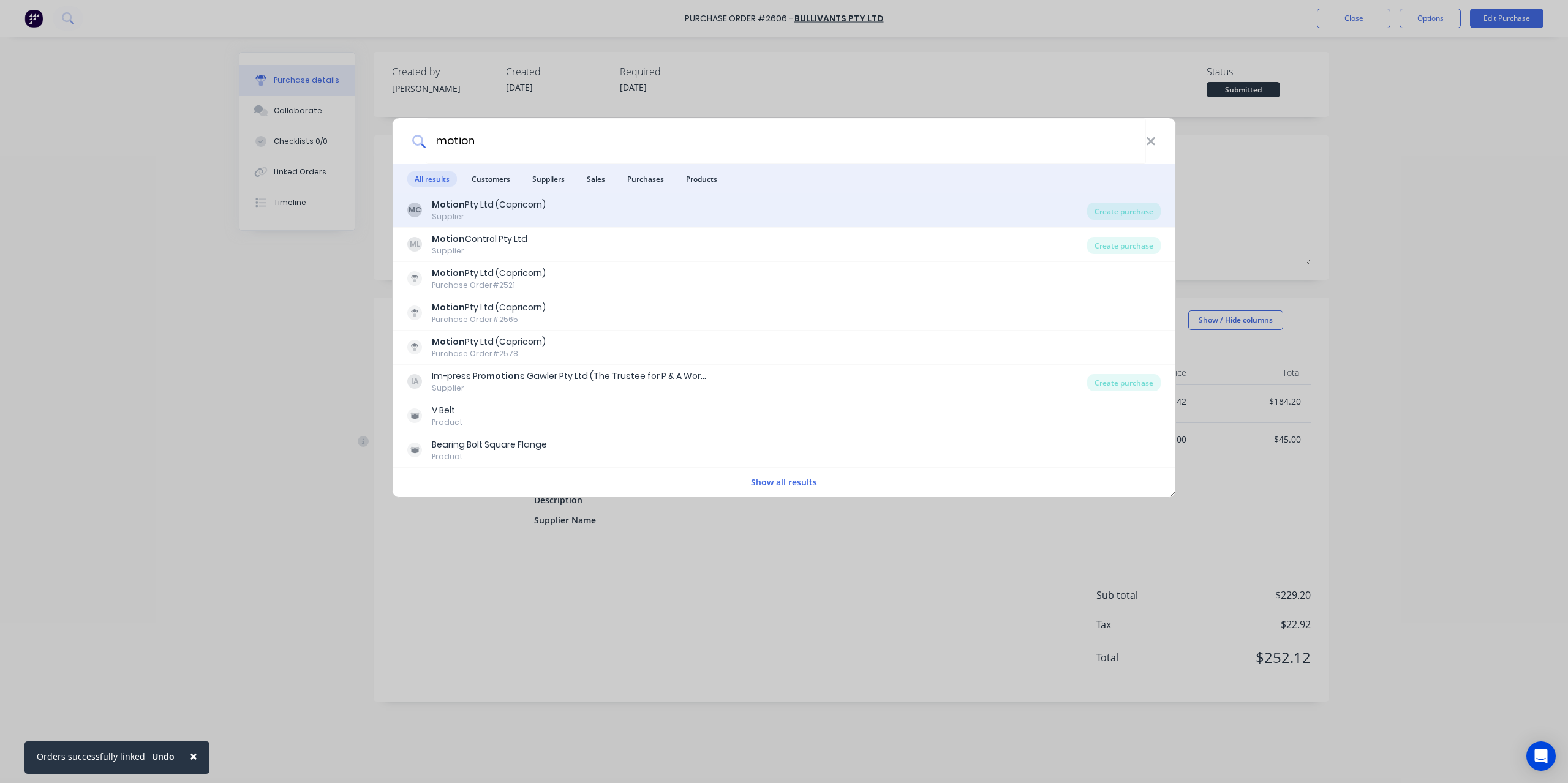
click at [526, 201] on div "Motion Pty Ltd (Capricorn)" at bounding box center [488, 205] width 114 height 13
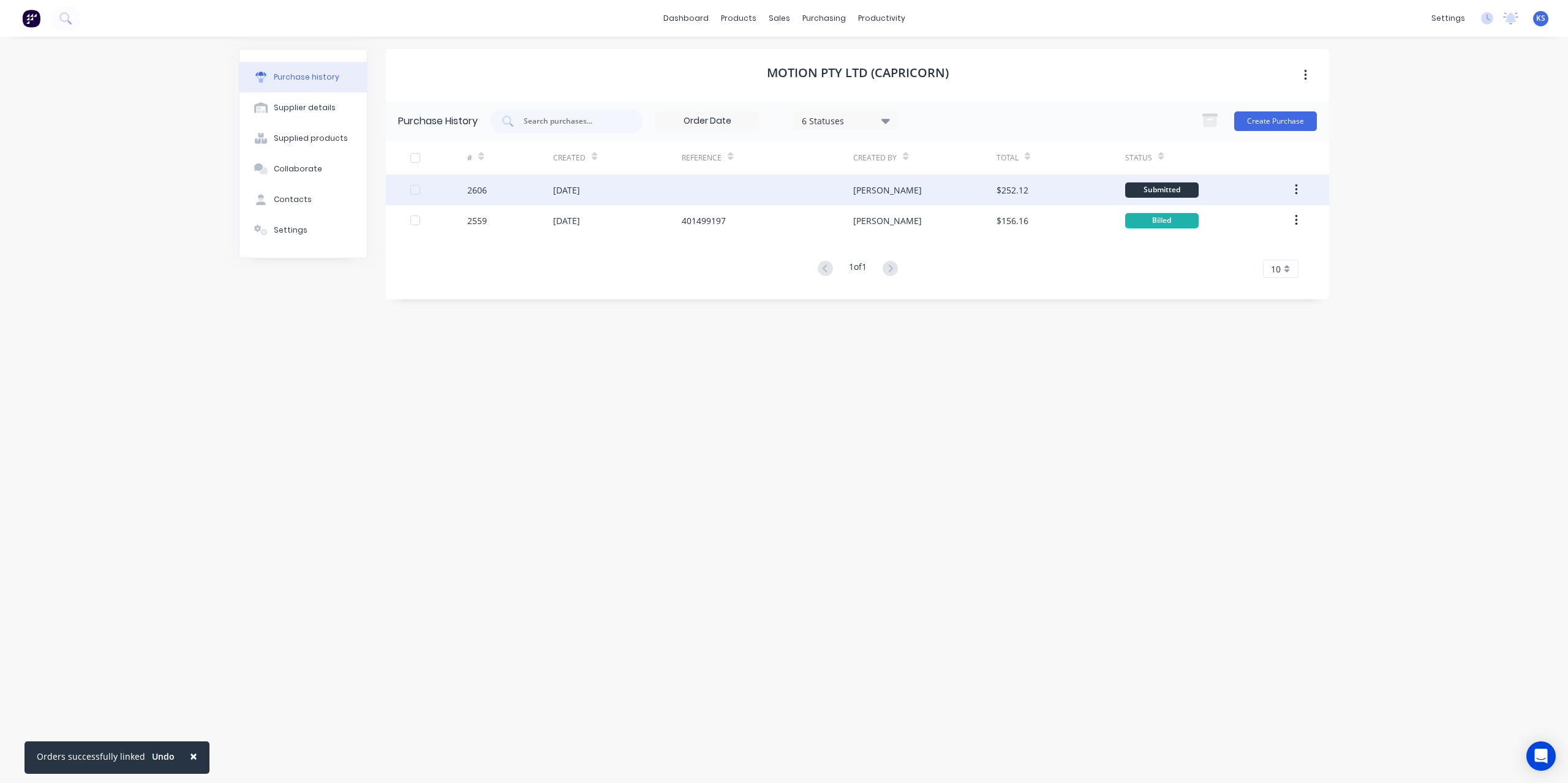
click at [543, 195] on div "2606" at bounding box center [510, 190] width 86 height 31
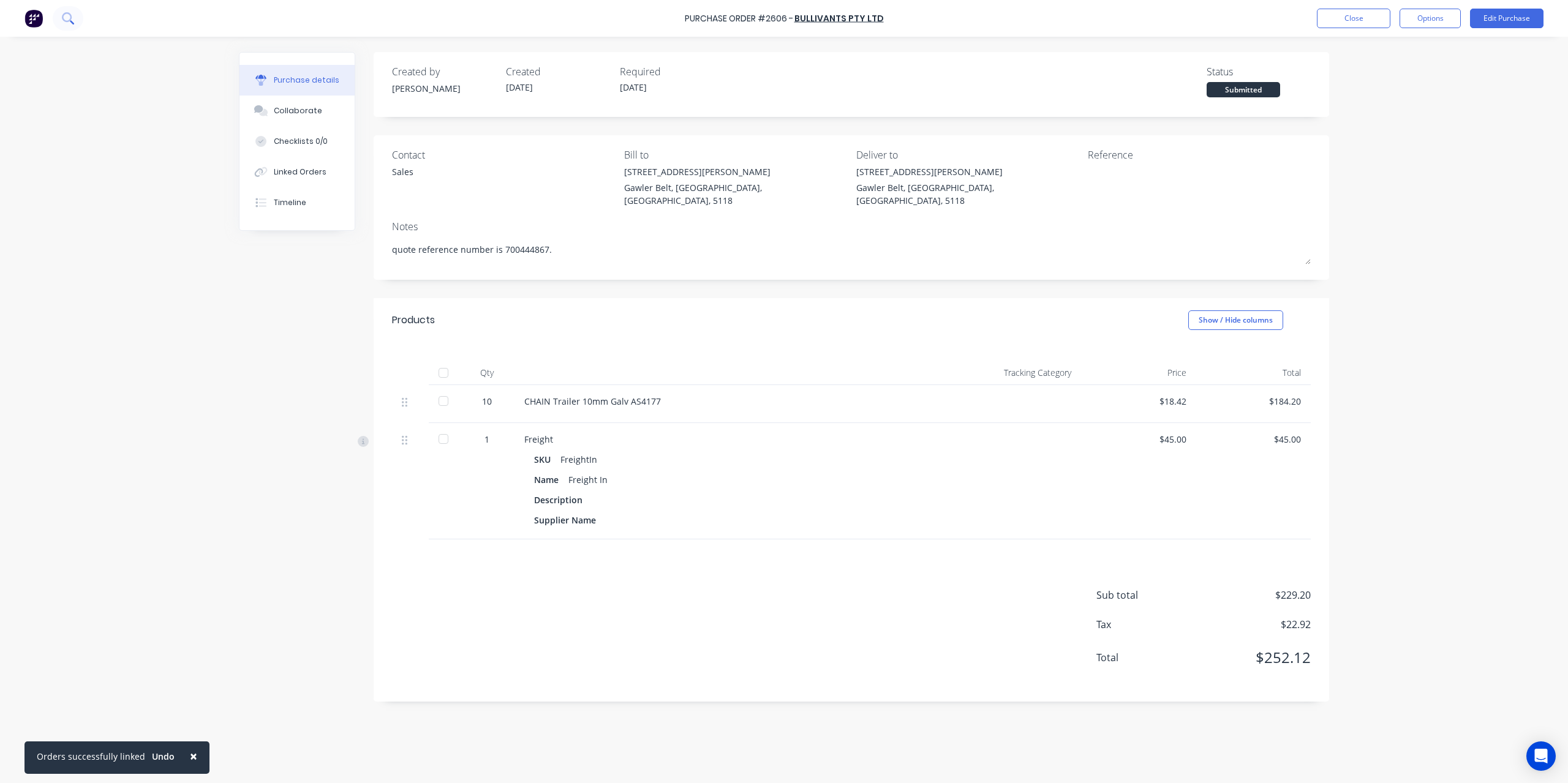
click at [67, 21] on icon at bounding box center [67, 17] width 10 height 10
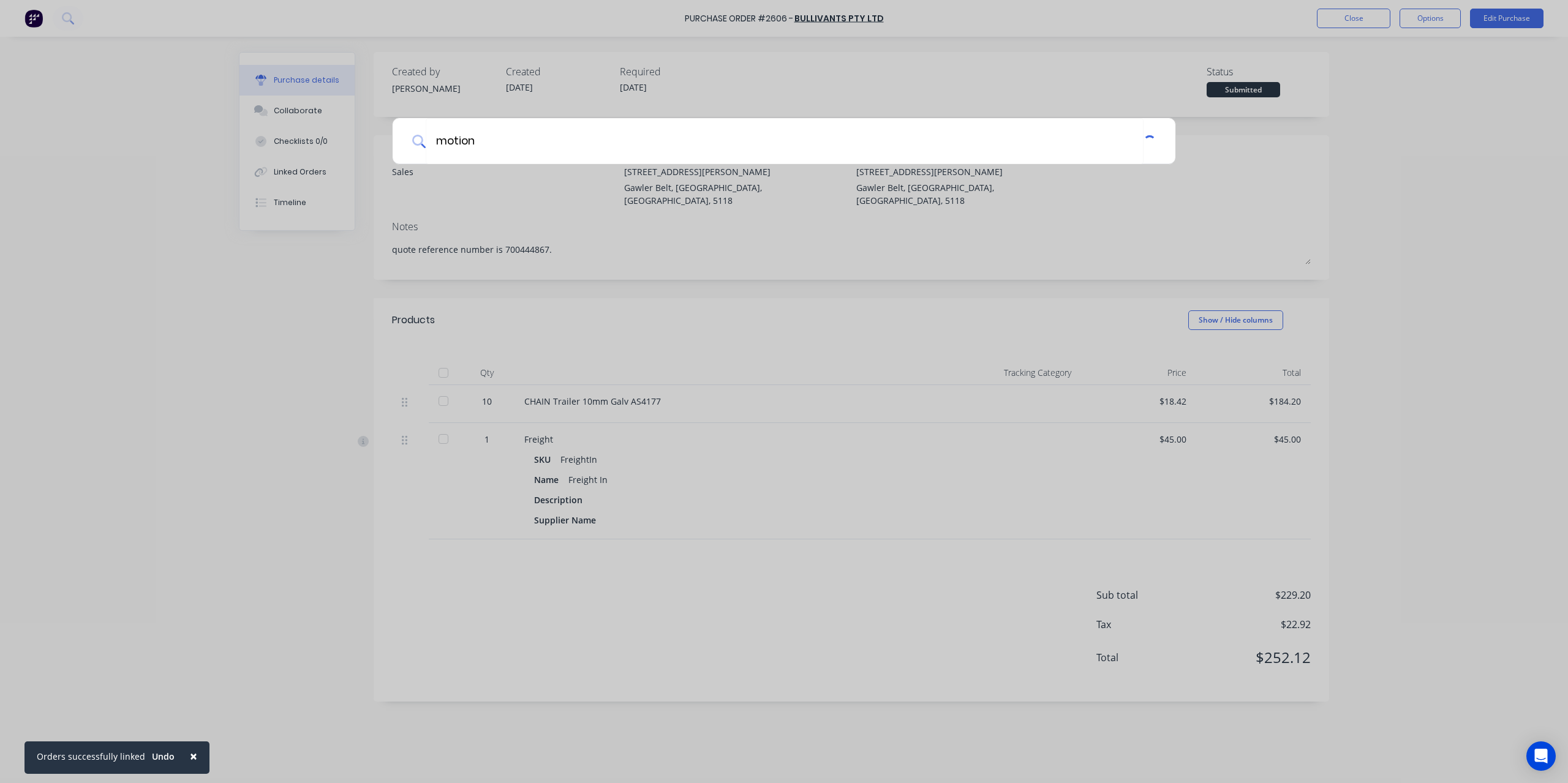
type input "motion"
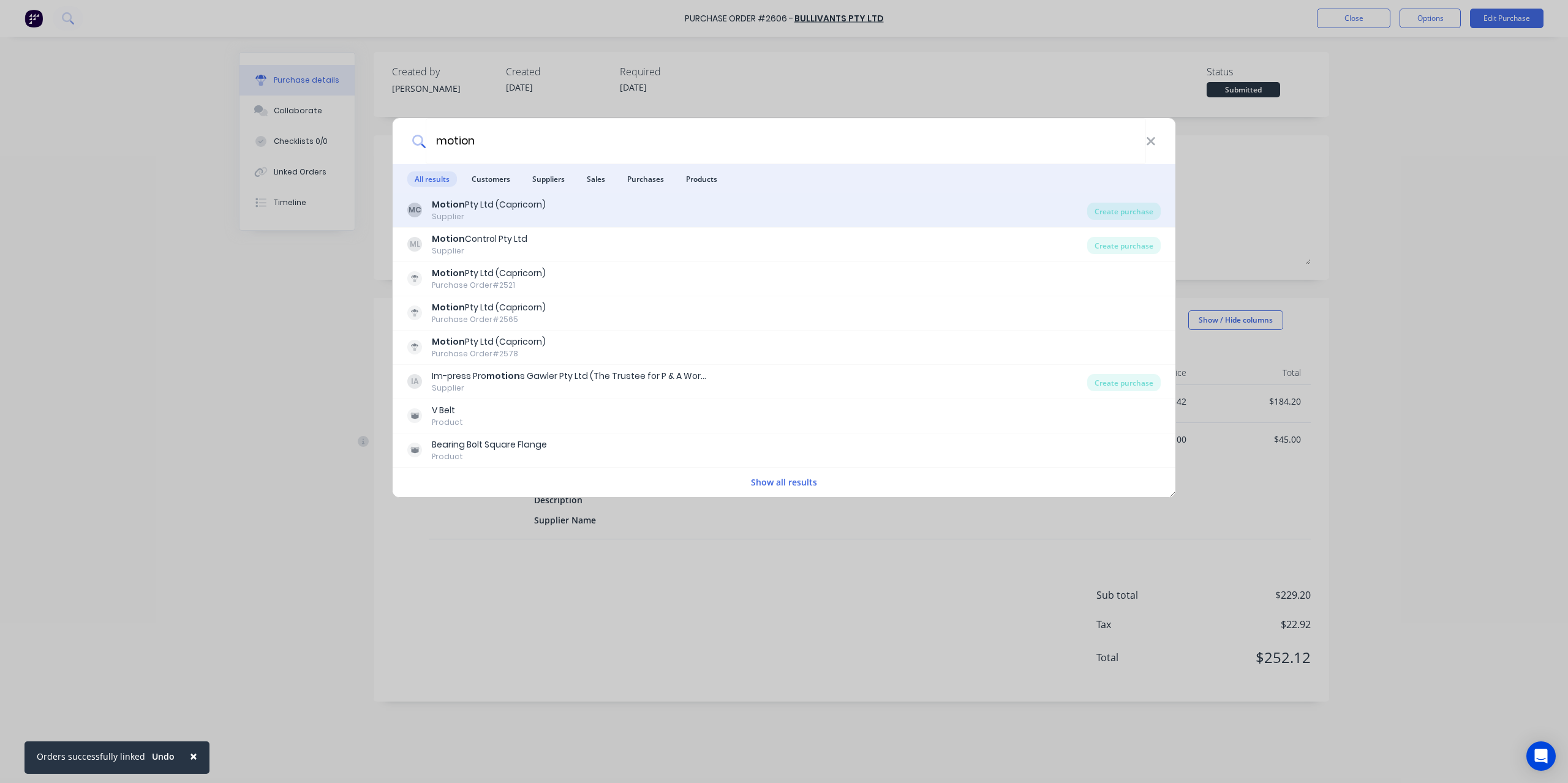
click at [460, 204] on b "Motion" at bounding box center [448, 205] width 33 height 12
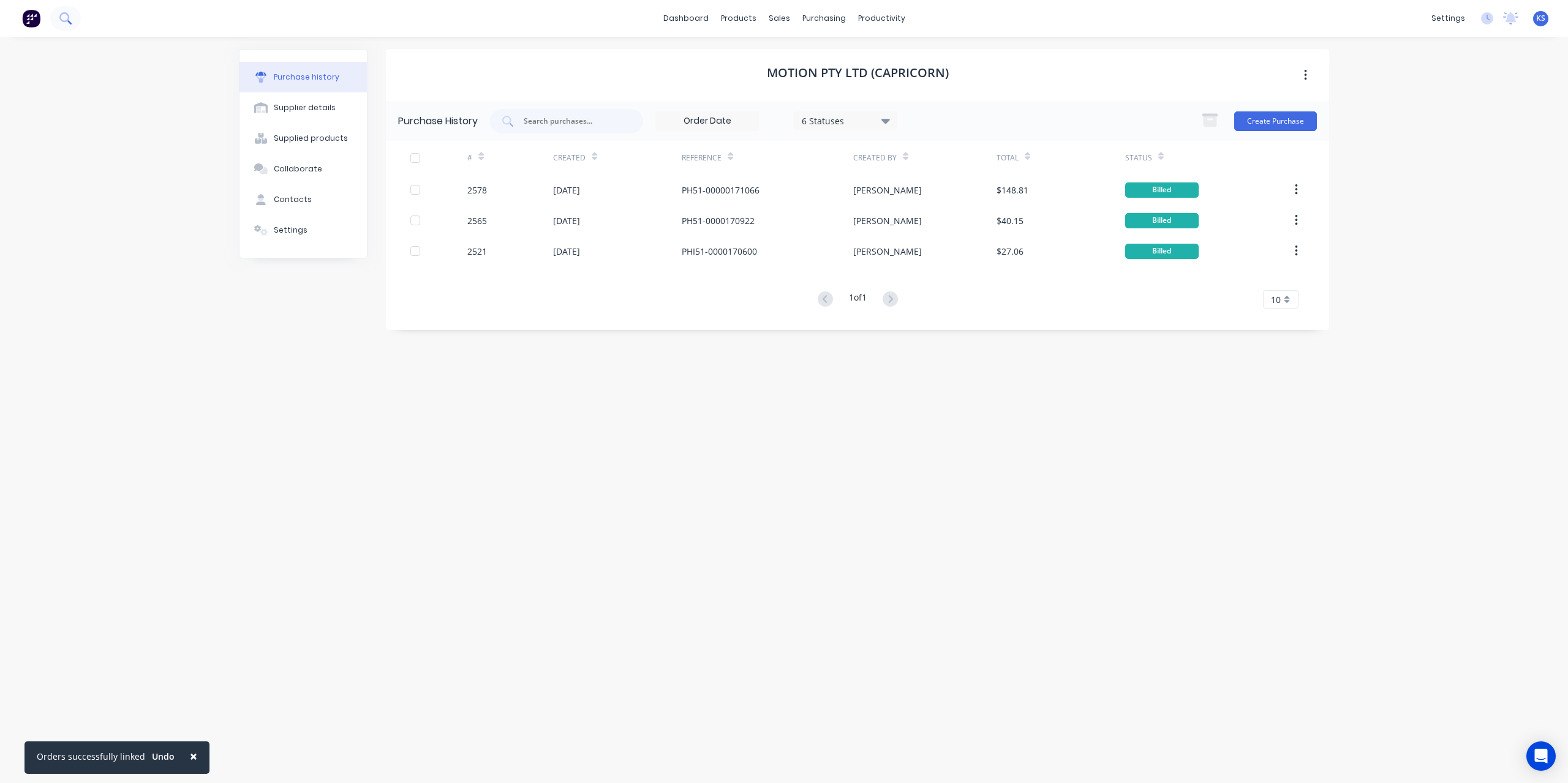
click at [73, 19] on button at bounding box center [65, 18] width 31 height 24
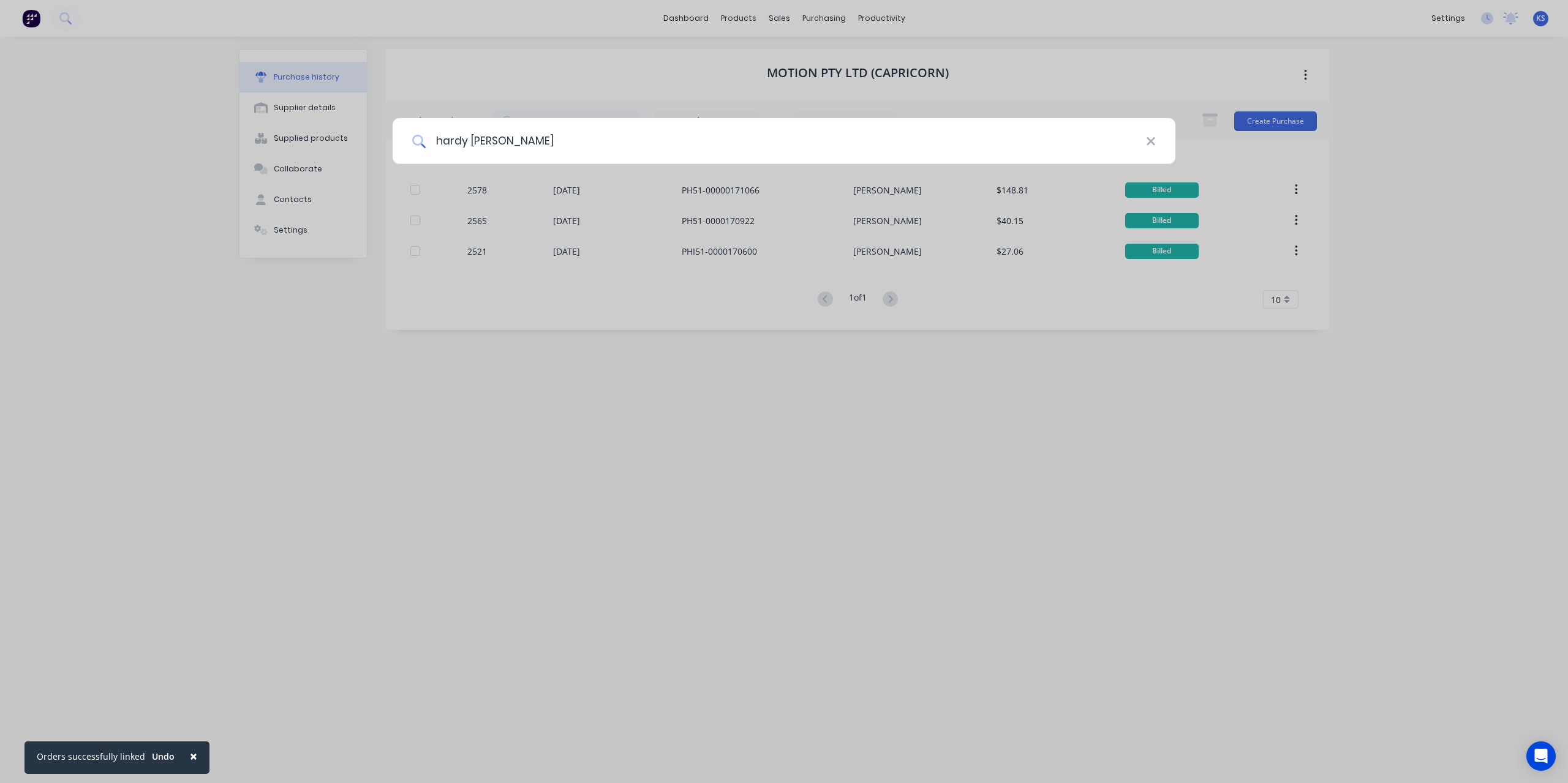
type input "hardy spicer"
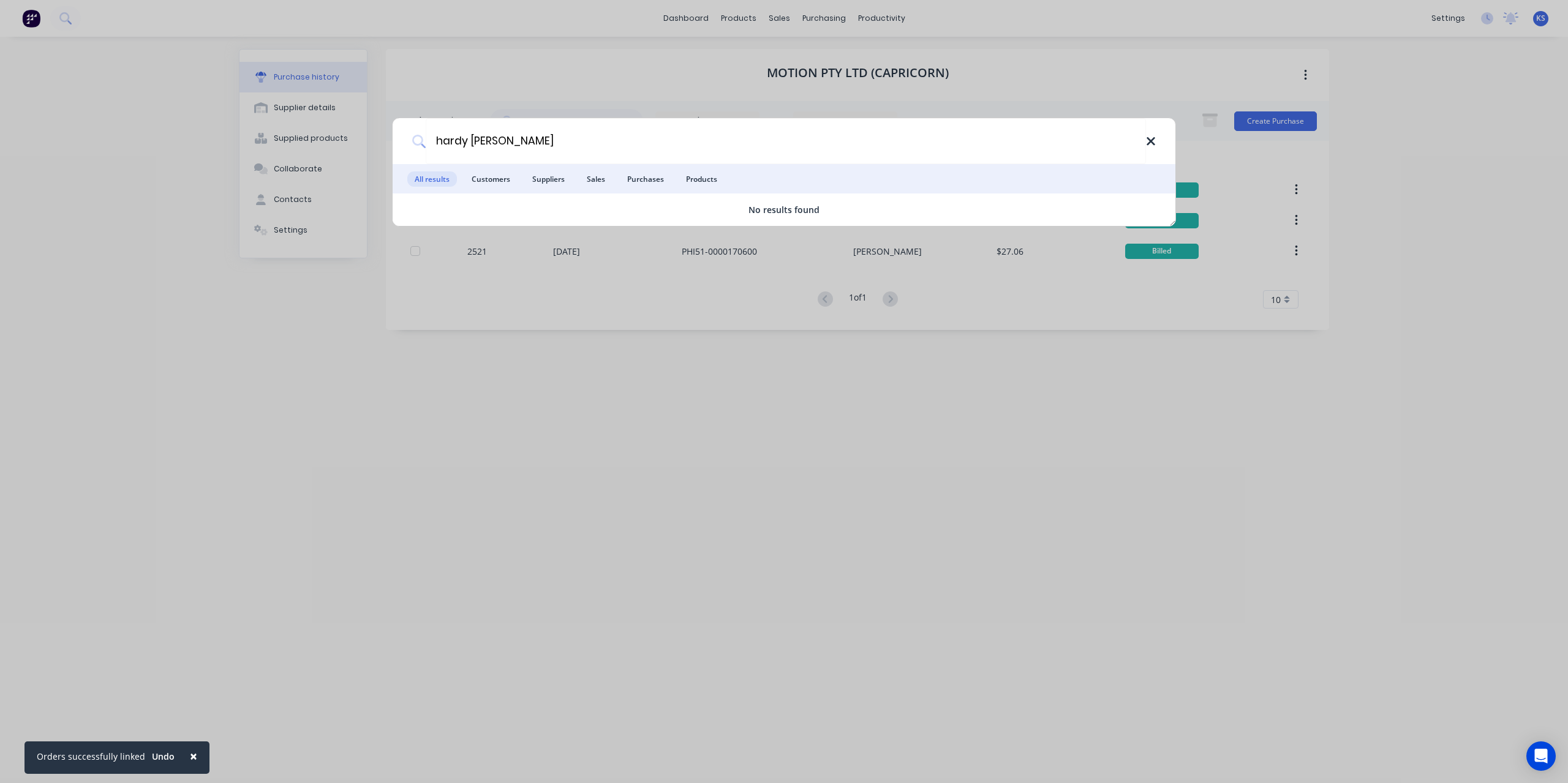
click at [1153, 147] on icon at bounding box center [1151, 141] width 10 height 14
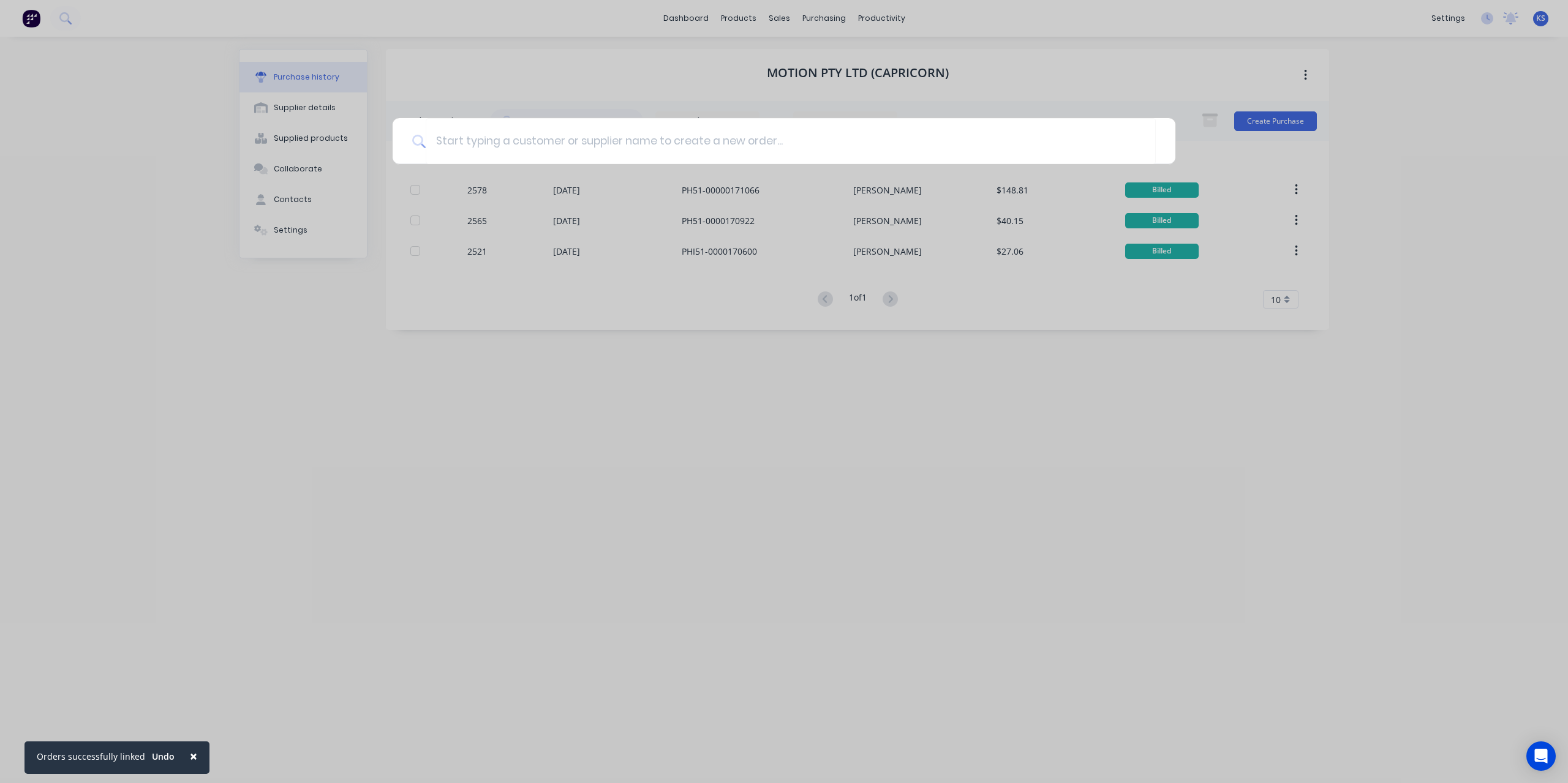
click at [424, 572] on div at bounding box center [784, 392] width 1568 height 783
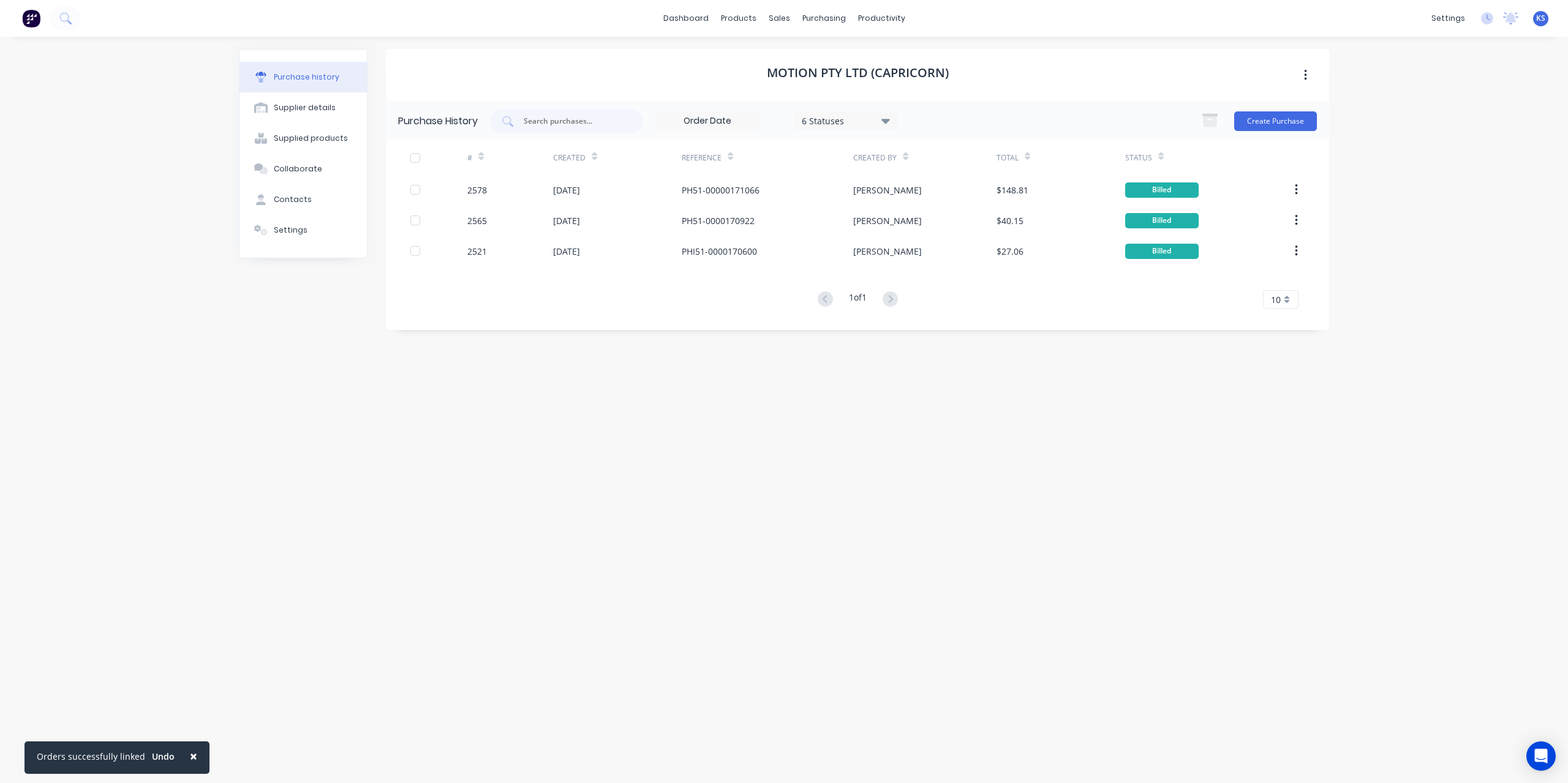
drag, startPoint x: 147, startPoint y: 225, endPoint x: 158, endPoint y: 212, distance: 17.0
click at [147, 225] on div "× Orders successfully linked Undo dashboard products sales purchasing productiv…" at bounding box center [784, 392] width 1568 height 783
